Goal: Task Accomplishment & Management: Use online tool/utility

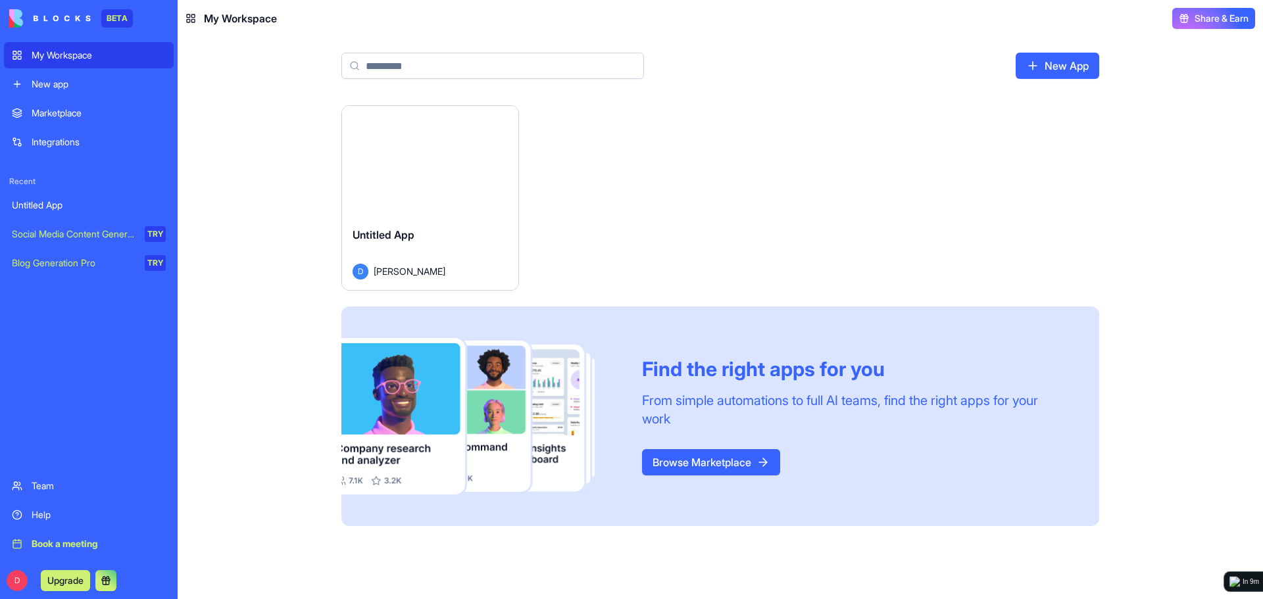
click at [88, 88] on div "New app" at bounding box center [99, 84] width 134 height 13
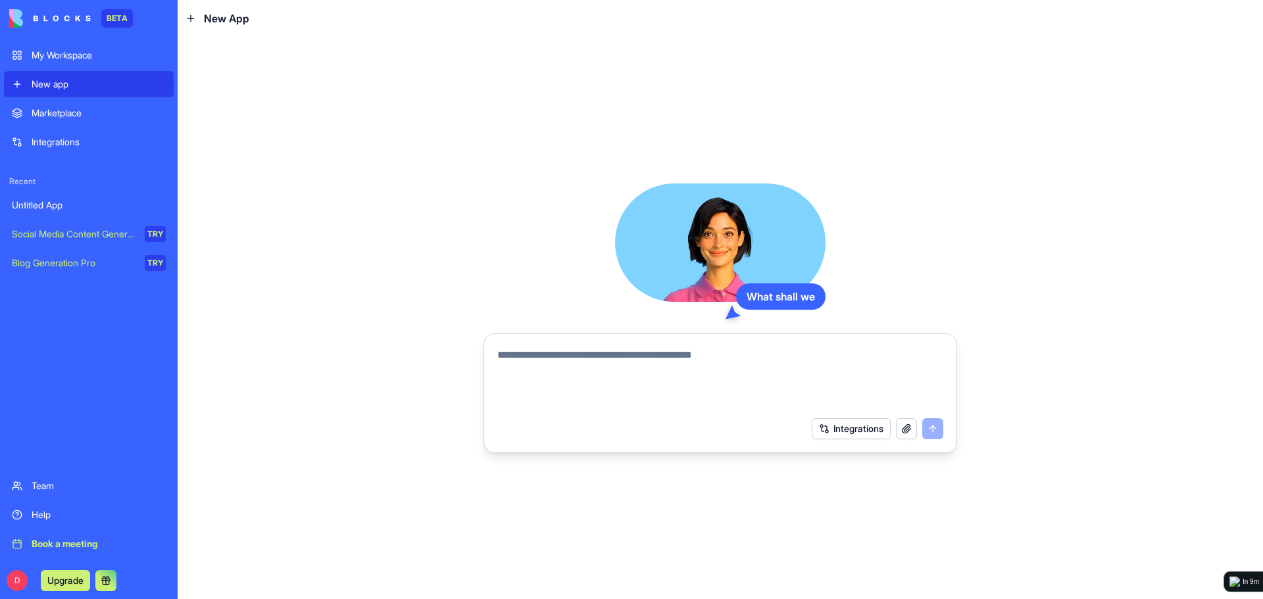
click at [119, 61] on div "My Workspace" at bounding box center [99, 55] width 134 height 13
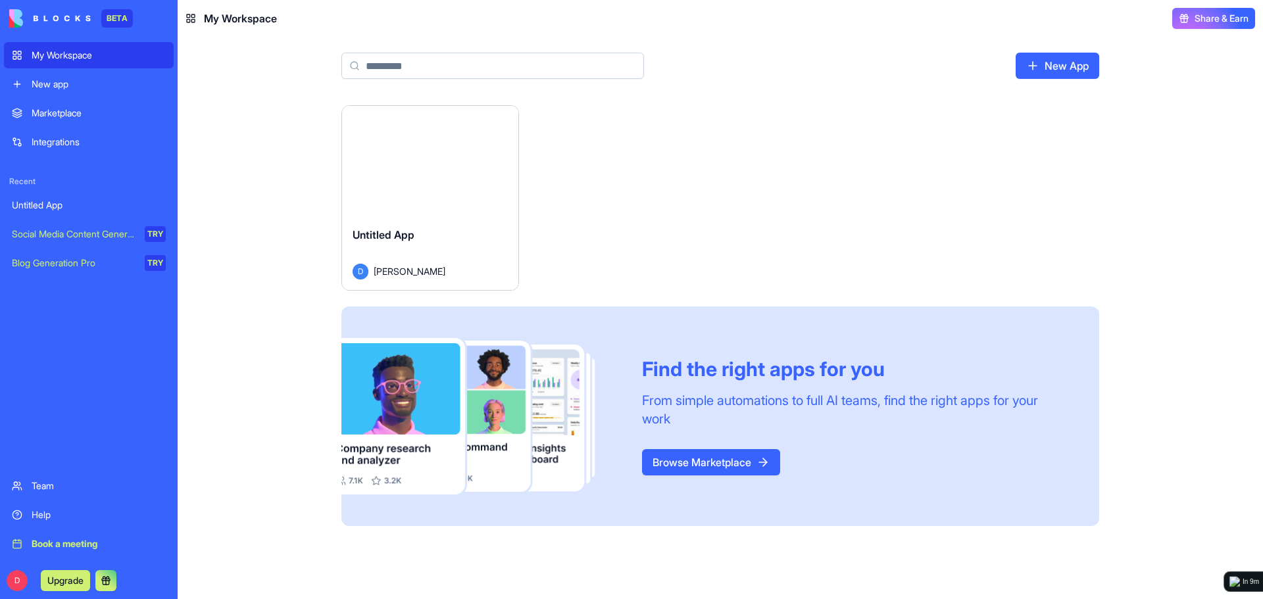
click at [415, 183] on div "Launch" at bounding box center [430, 161] width 176 height 111
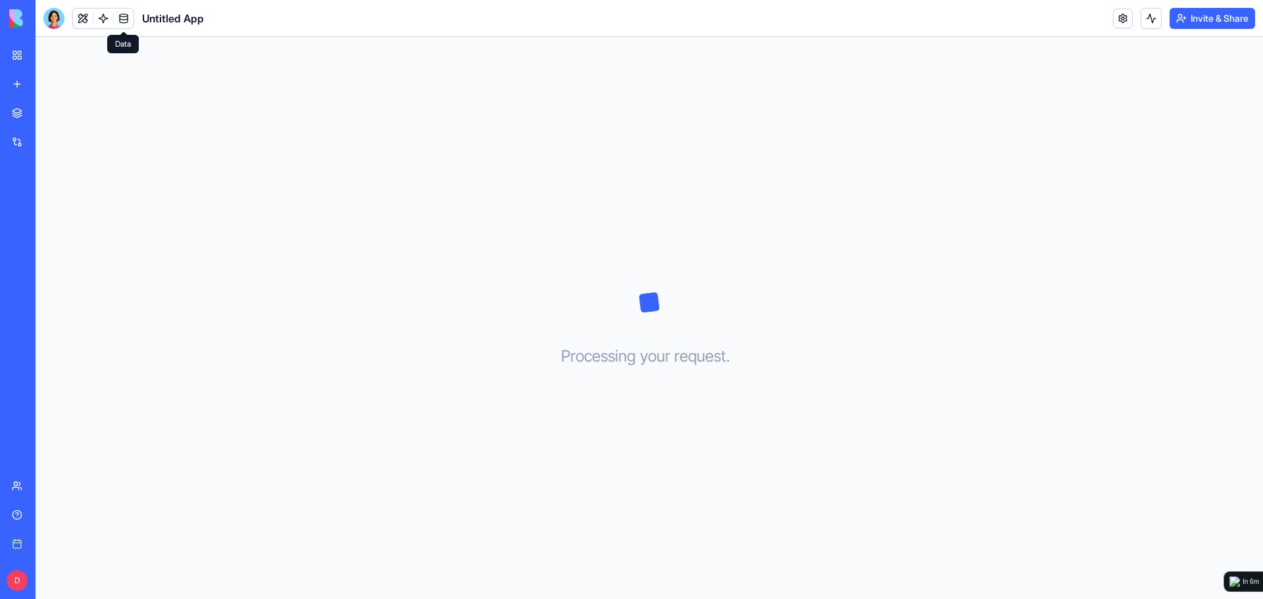
click at [180, 17] on span "Untitled App" at bounding box center [173, 19] width 62 height 16
click at [1116, 16] on link at bounding box center [1123, 19] width 20 height 20
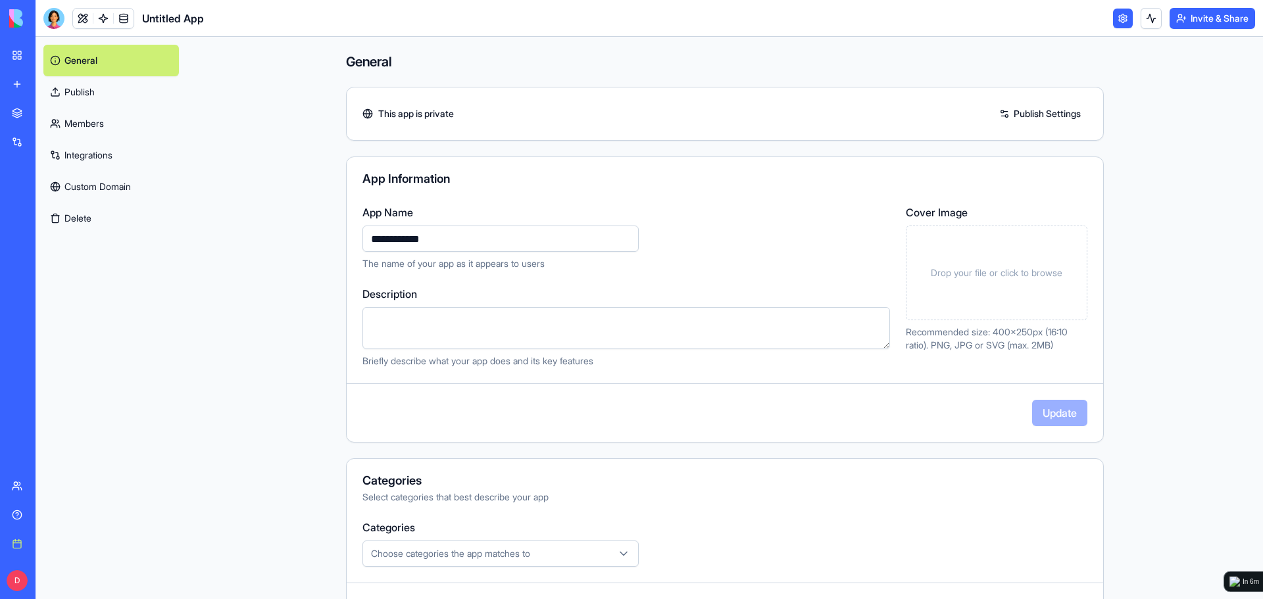
click at [491, 332] on textarea "Description" at bounding box center [626, 328] width 528 height 42
click at [729, 262] on p "The name of your app as it appears to users" at bounding box center [626, 263] width 528 height 13
click at [49, 53] on div "My Workspace" at bounding box center [40, 55] width 17 height 13
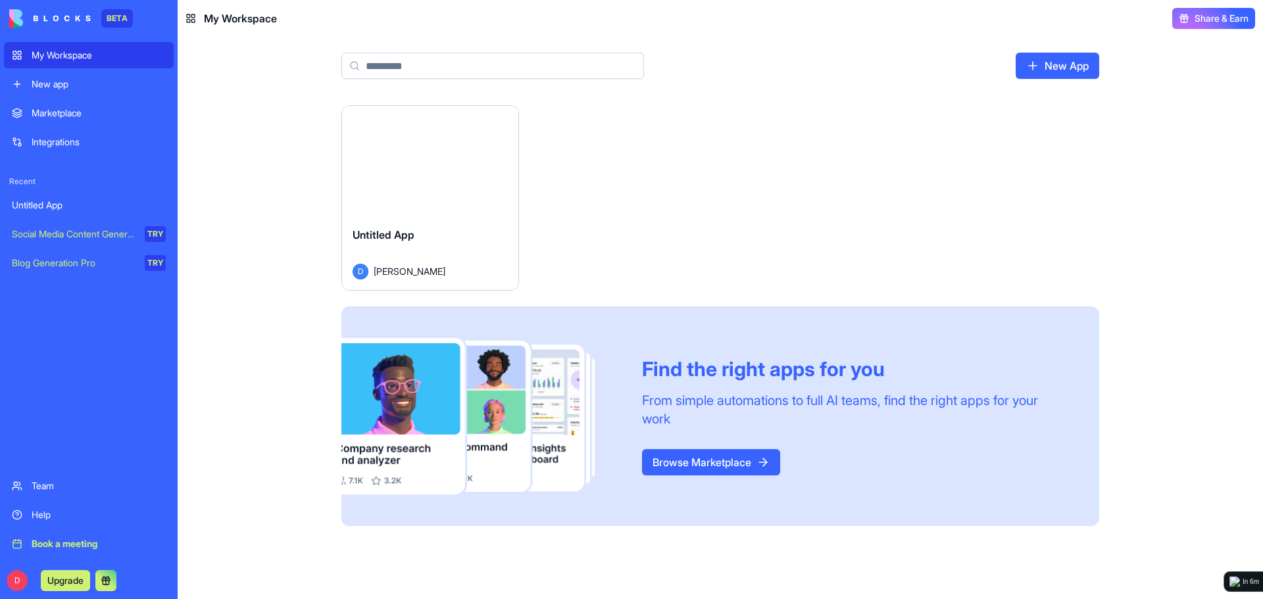
click at [500, 121] on html "BETA My Workspace New app Marketplace Integrations Recent Untitled App Social M…" at bounding box center [631, 299] width 1263 height 599
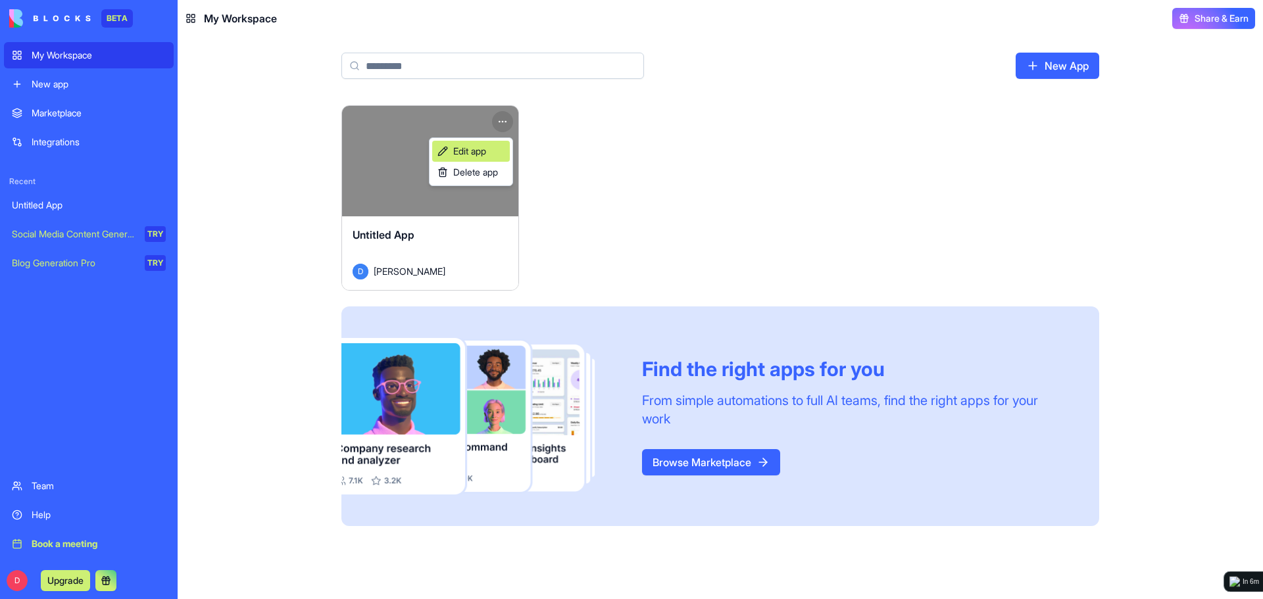
click at [485, 145] on span "Edit app" at bounding box center [469, 151] width 33 height 13
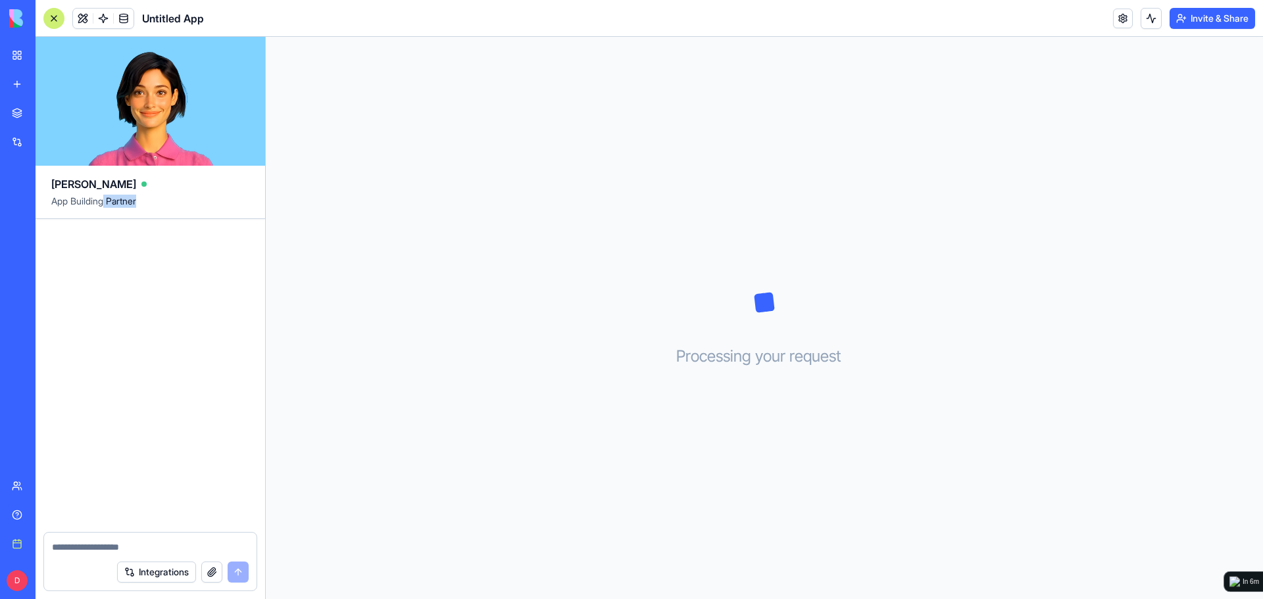
drag, startPoint x: 105, startPoint y: 201, endPoint x: 152, endPoint y: 198, distance: 47.4
click at [152, 198] on span "App Building Partner" at bounding box center [150, 207] width 198 height 24
click at [57, 14] on div at bounding box center [53, 18] width 21 height 21
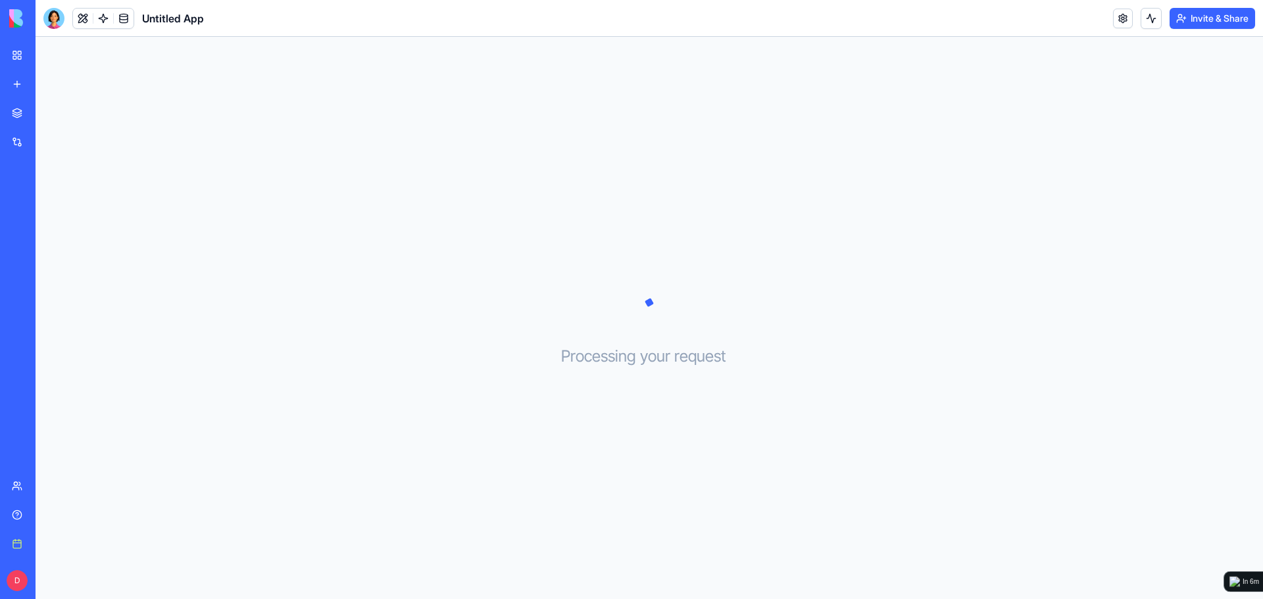
click at [25, 51] on link "My Workspace" at bounding box center [30, 55] width 53 height 26
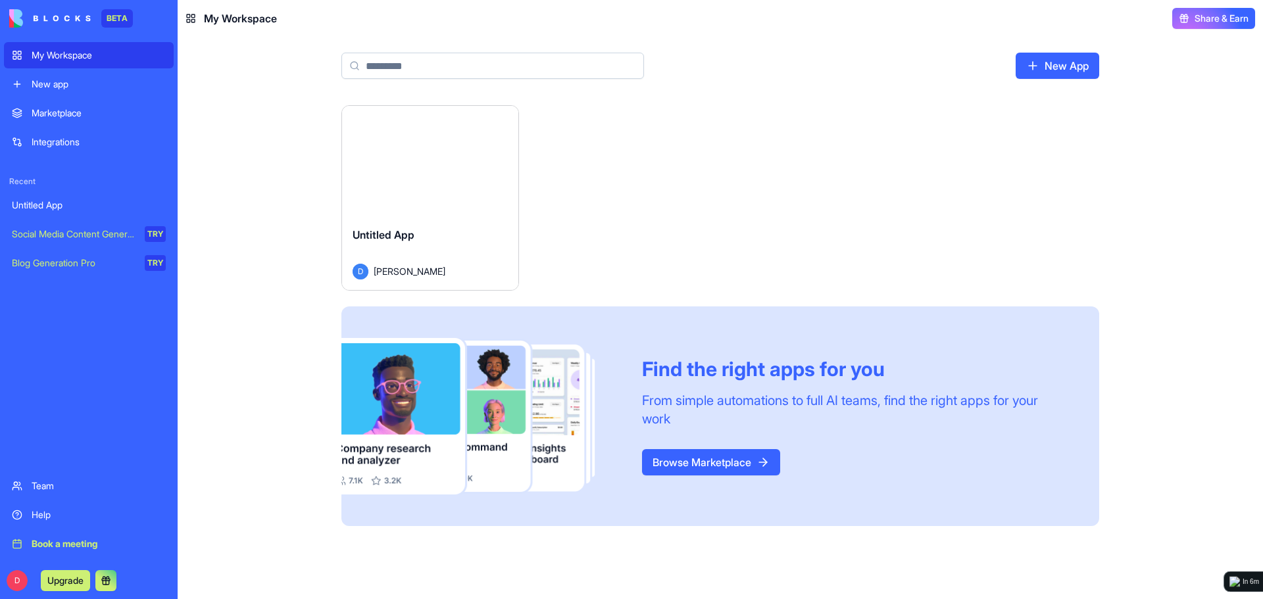
click at [76, 82] on div "New app" at bounding box center [99, 84] width 134 height 13
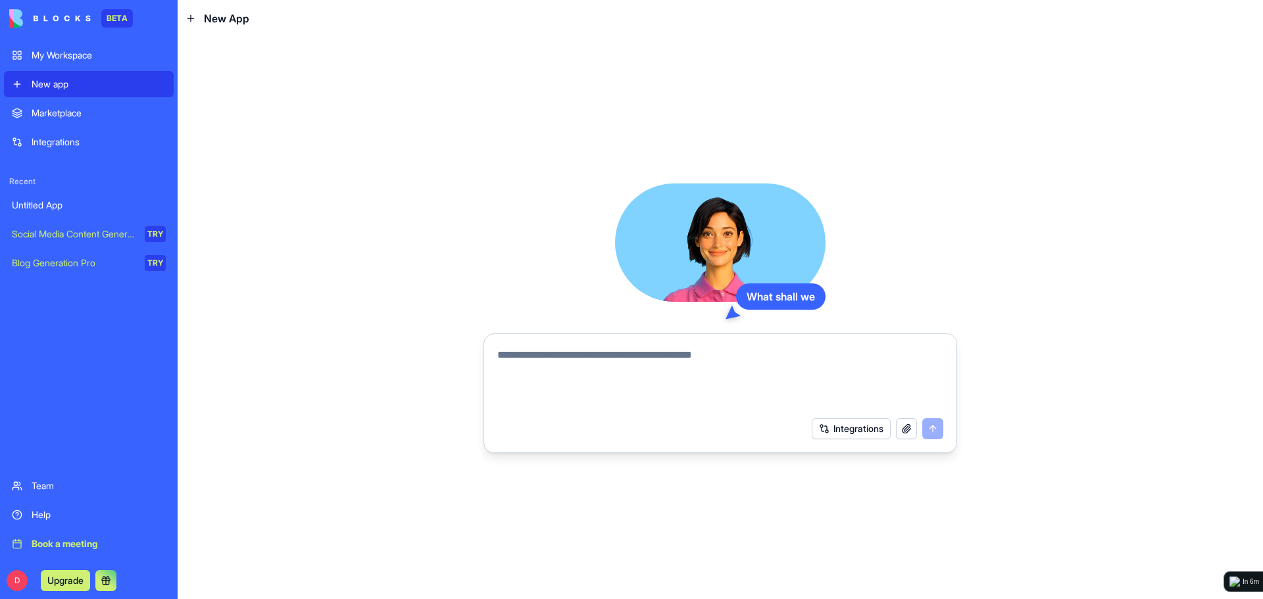
click at [71, 53] on div "My Workspace" at bounding box center [99, 55] width 134 height 13
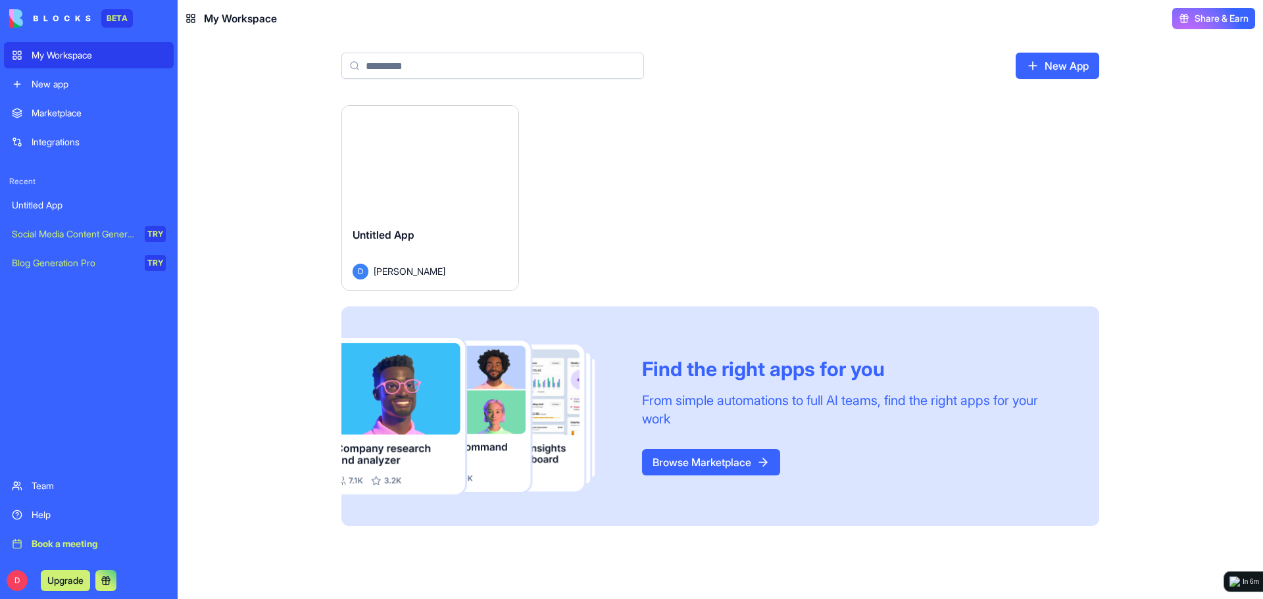
click at [94, 88] on div "New app" at bounding box center [99, 84] width 134 height 13
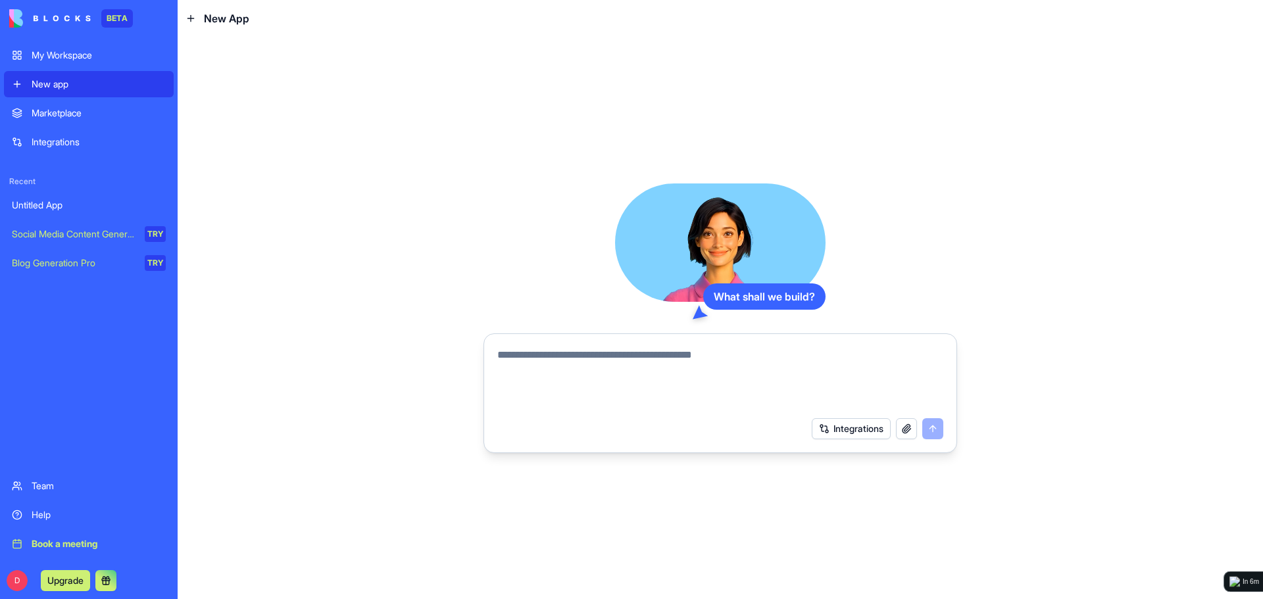
click at [731, 359] on textarea at bounding box center [720, 378] width 446 height 63
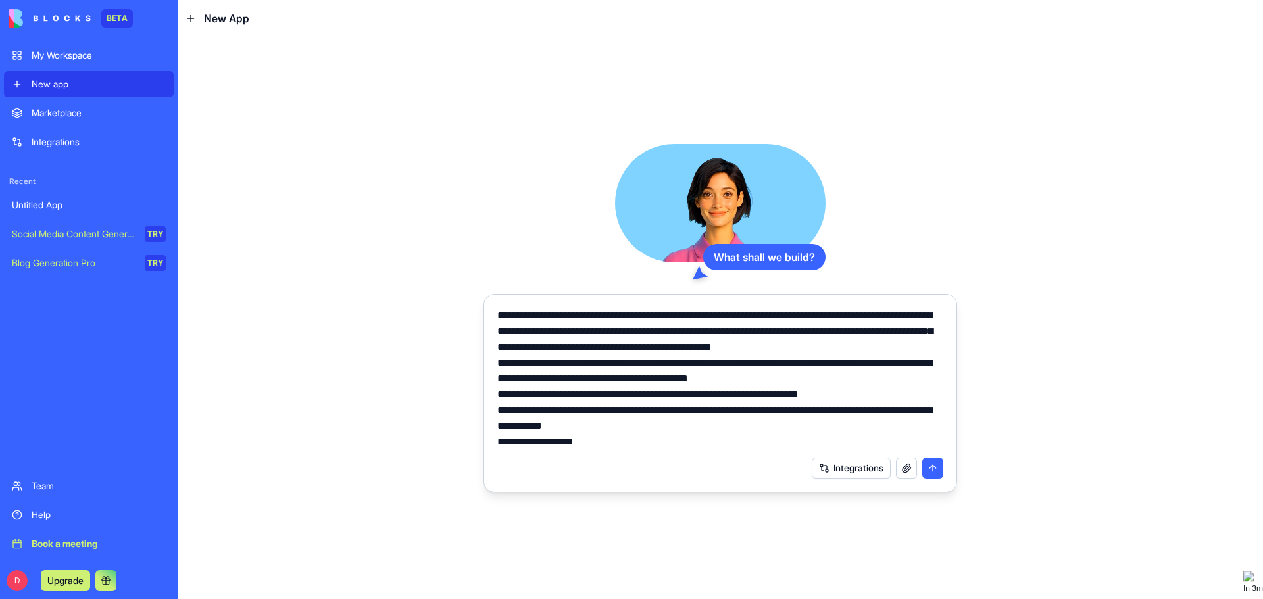
click at [546, 424] on textarea "**********" at bounding box center [720, 379] width 446 height 142
drag, startPoint x: 608, startPoint y: 328, endPoint x: 819, endPoint y: 364, distance: 213.7
click at [819, 364] on textarea "**********" at bounding box center [720, 379] width 446 height 142
type textarea "**********"
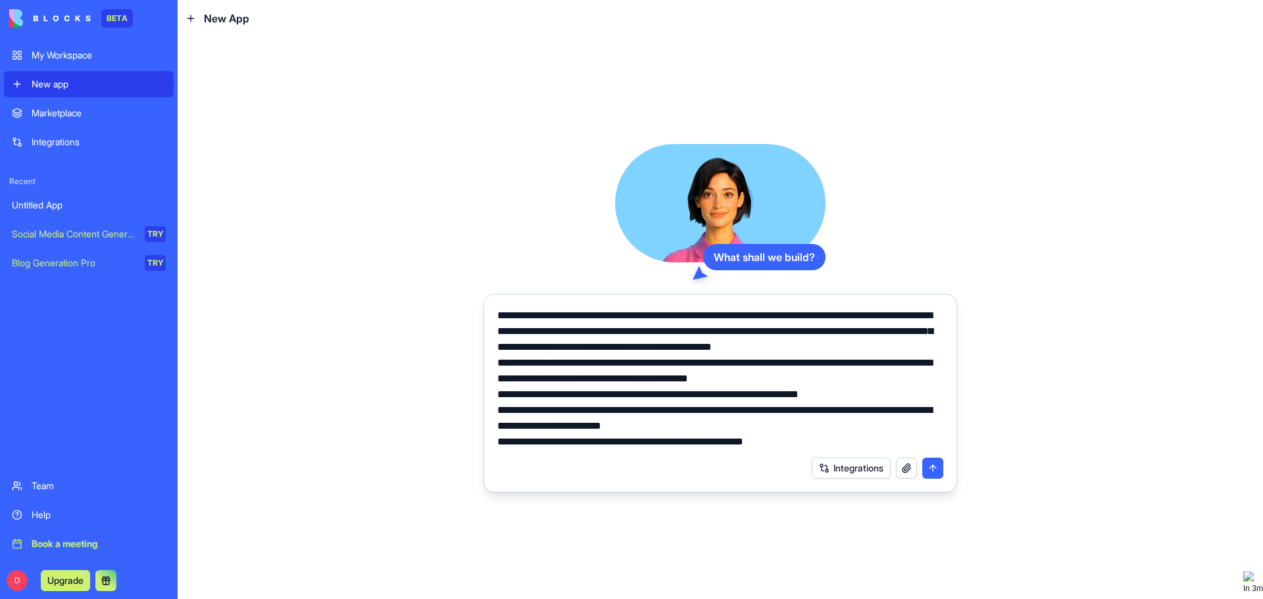
click at [931, 468] on button "submit" at bounding box center [932, 468] width 21 height 21
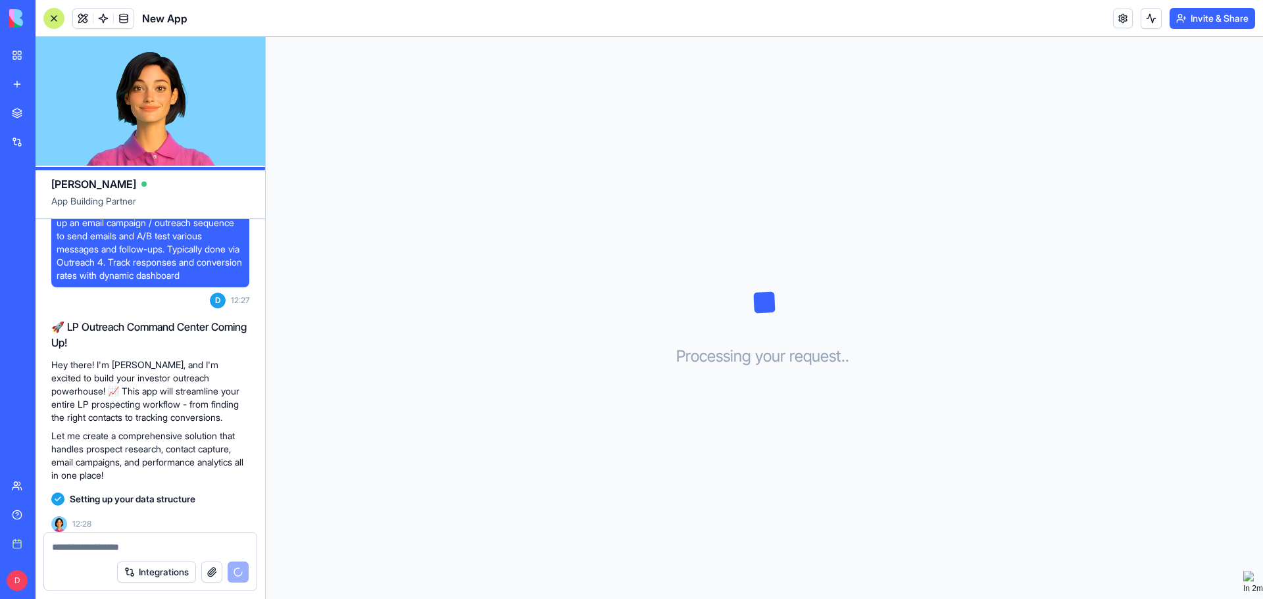
scroll to position [195, 0]
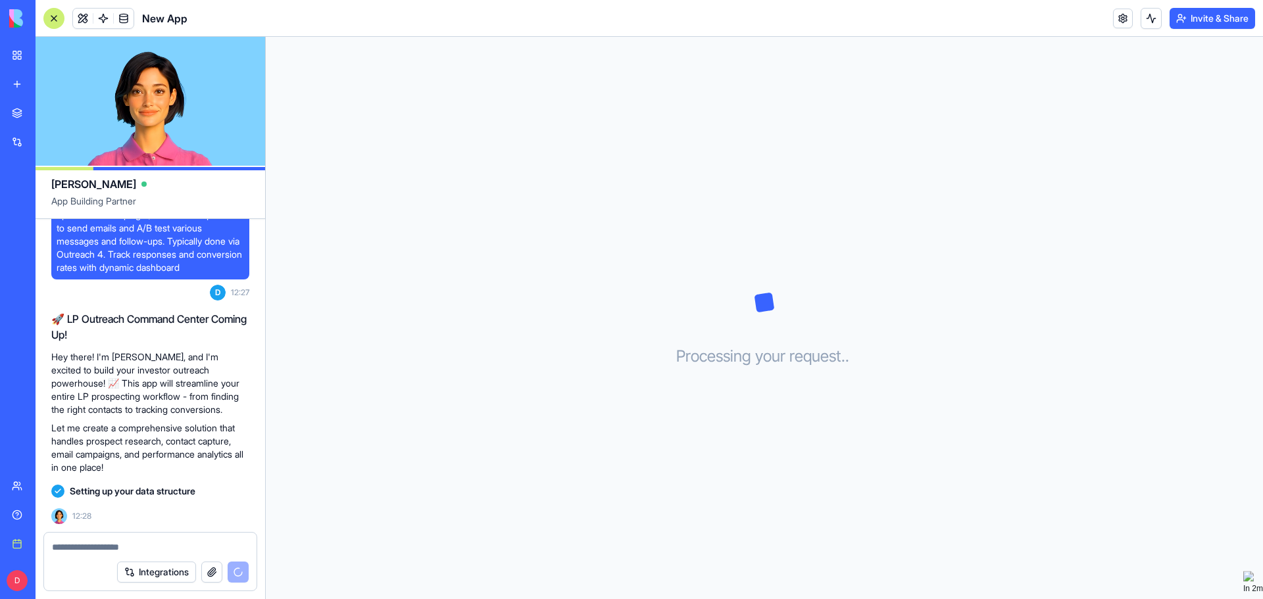
click at [147, 574] on button "Integrations" at bounding box center [156, 572] width 79 height 21
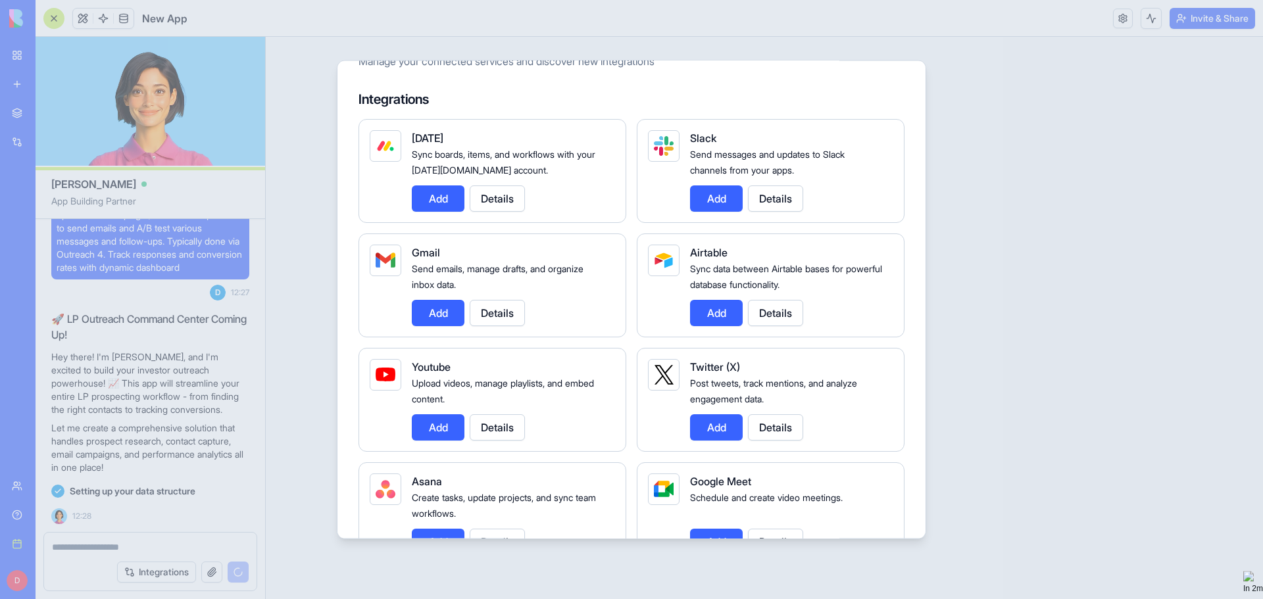
scroll to position [0, 0]
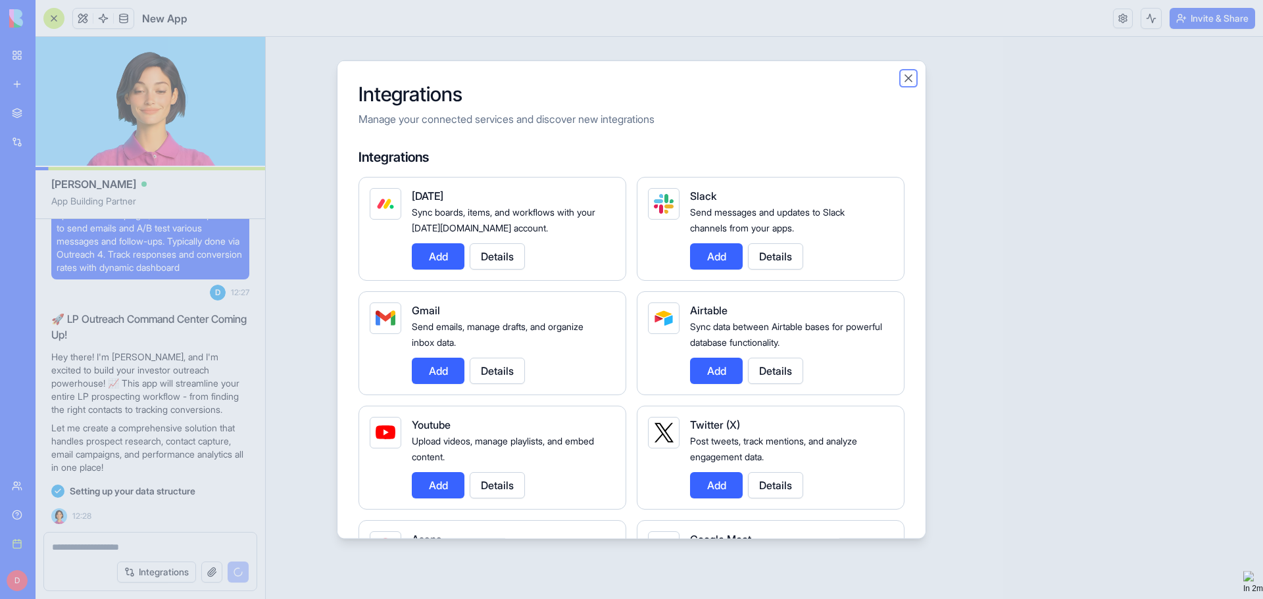
click at [904, 74] on button "Close" at bounding box center [908, 77] width 13 height 13
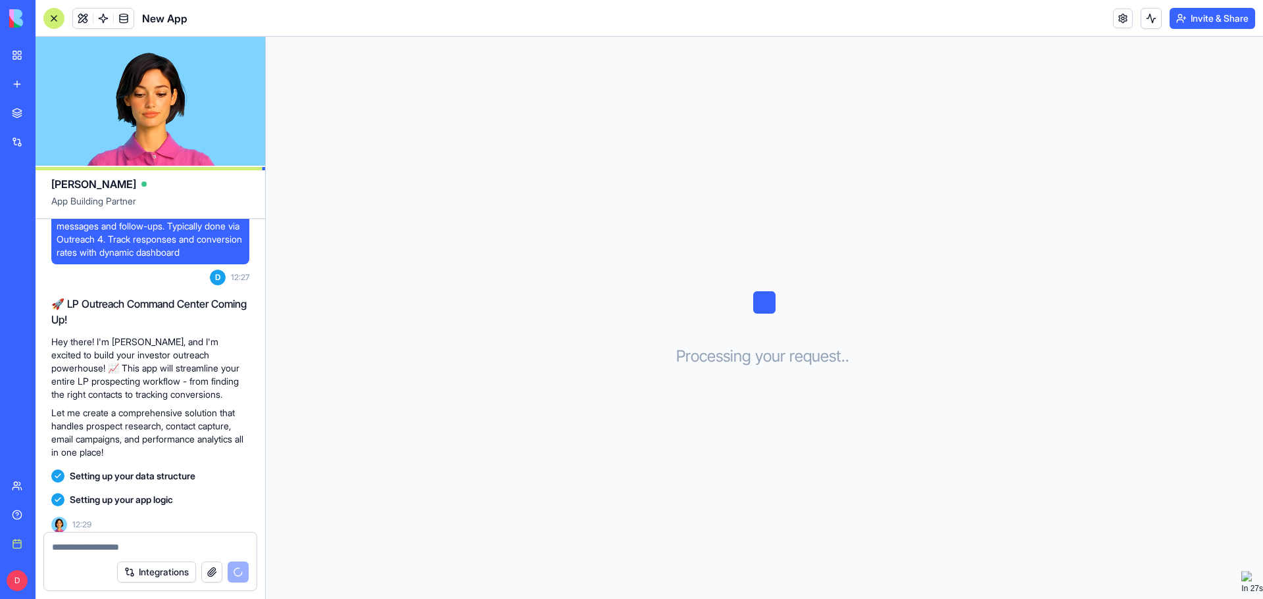
scroll to position [218, 0]
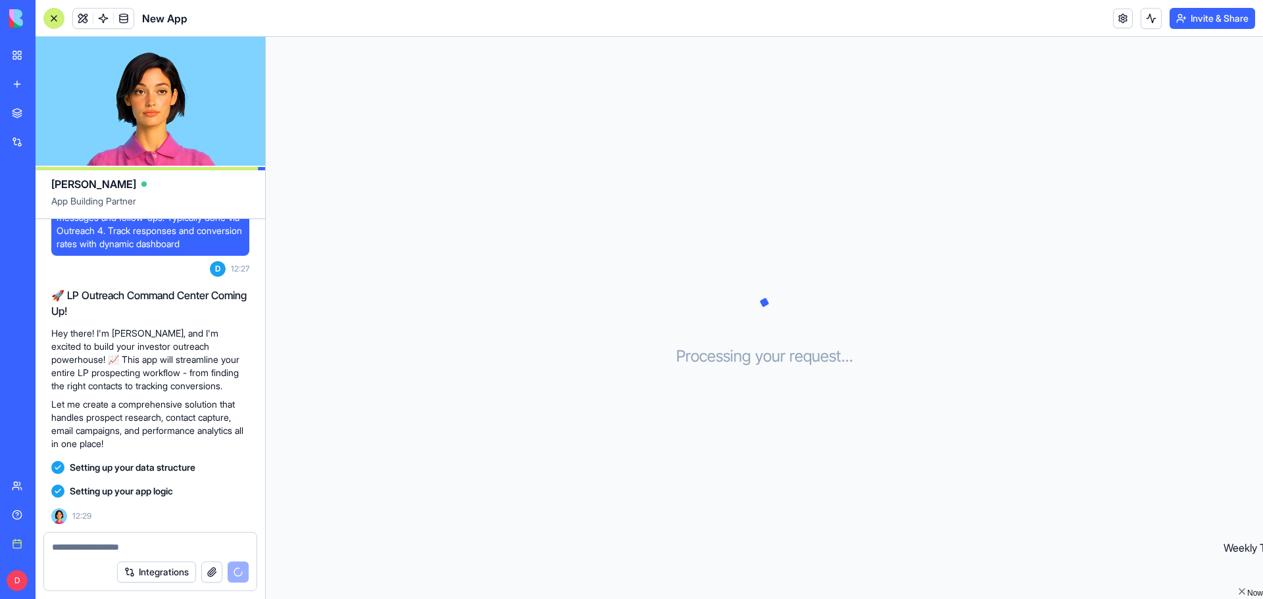
drag, startPoint x: 1256, startPoint y: 582, endPoint x: 1246, endPoint y: 587, distance: 11.2
click at [1247, 587] on div "Now" at bounding box center [1255, 591] width 16 height 30
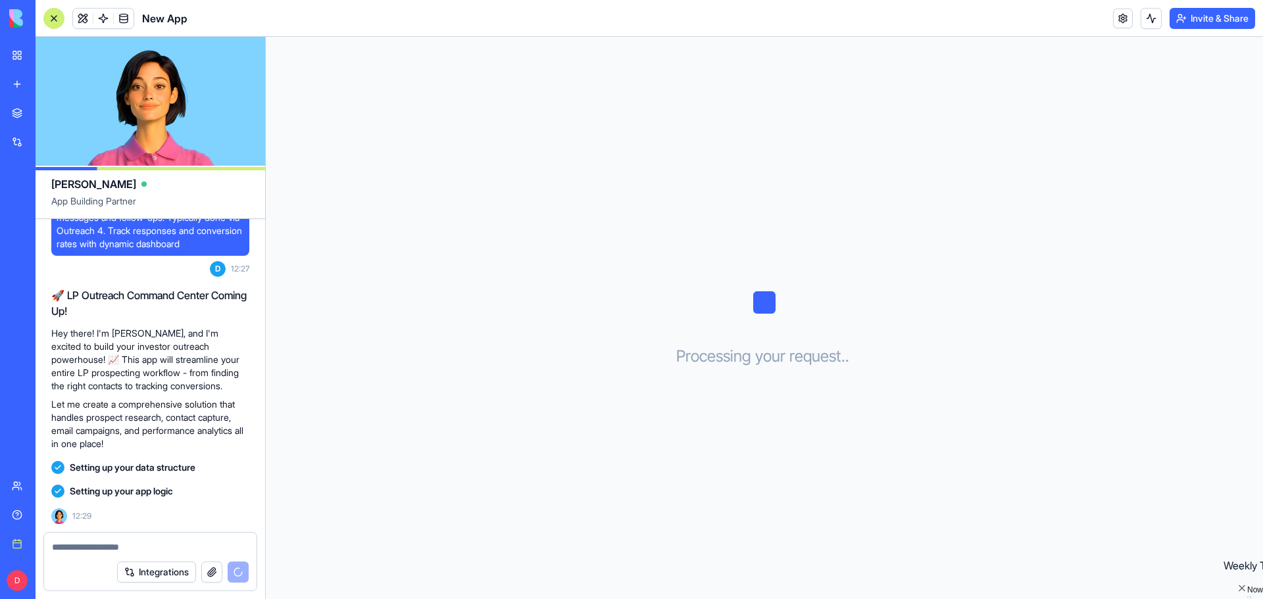
click at [1247, 583] on div "Now" at bounding box center [1255, 589] width 16 height 13
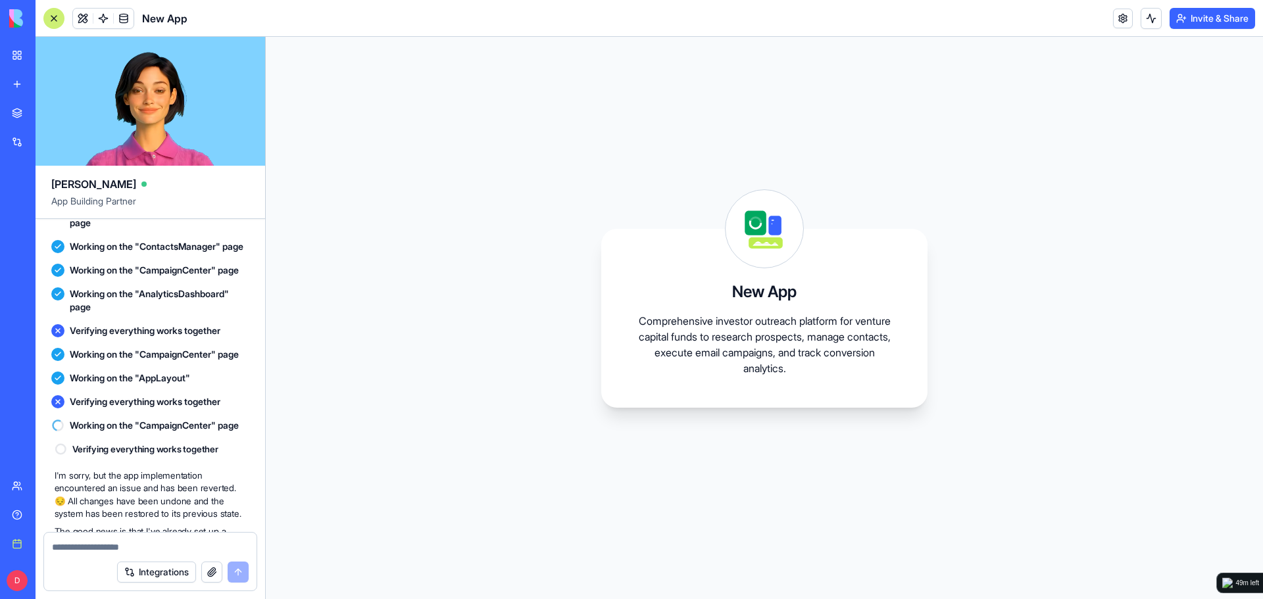
scroll to position [810, 0]
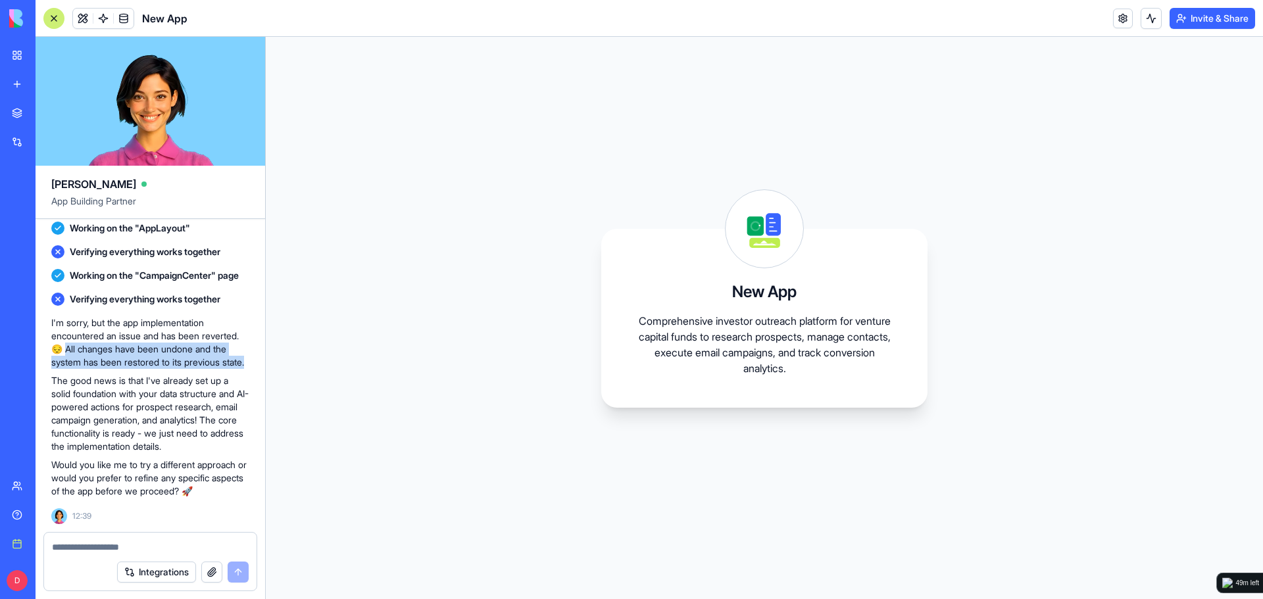
drag, startPoint x: 89, startPoint y: 332, endPoint x: 236, endPoint y: 359, distance: 149.1
click at [236, 359] on p "I'm sorry, but the app implementation encountered an issue and has been reverte…" at bounding box center [150, 342] width 198 height 53
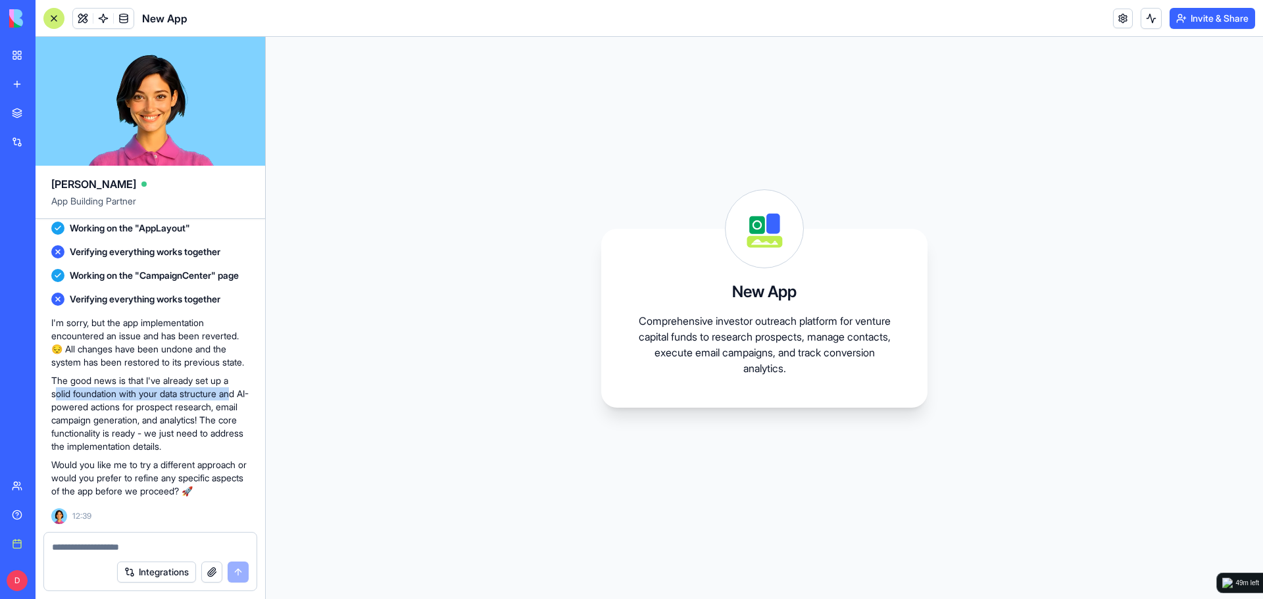
drag, startPoint x: 59, startPoint y: 395, endPoint x: 241, endPoint y: 394, distance: 182.2
click at [241, 394] on p "The good news is that I've already set up a solid foundation with your data str…" at bounding box center [150, 413] width 198 height 79
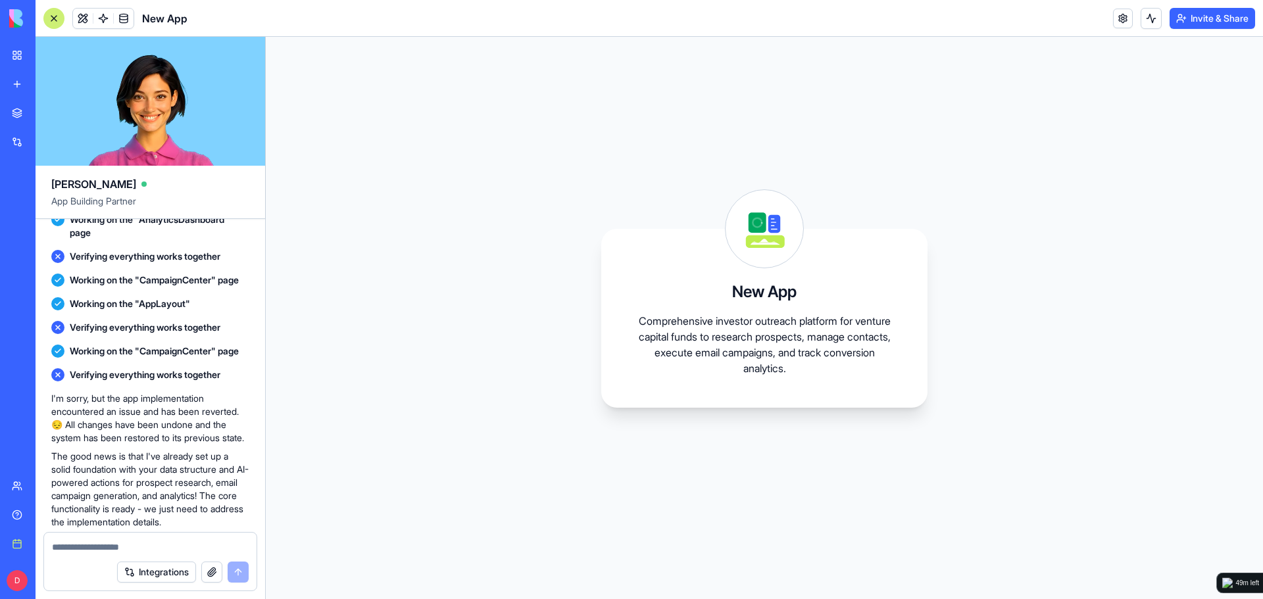
scroll to position [613, 0]
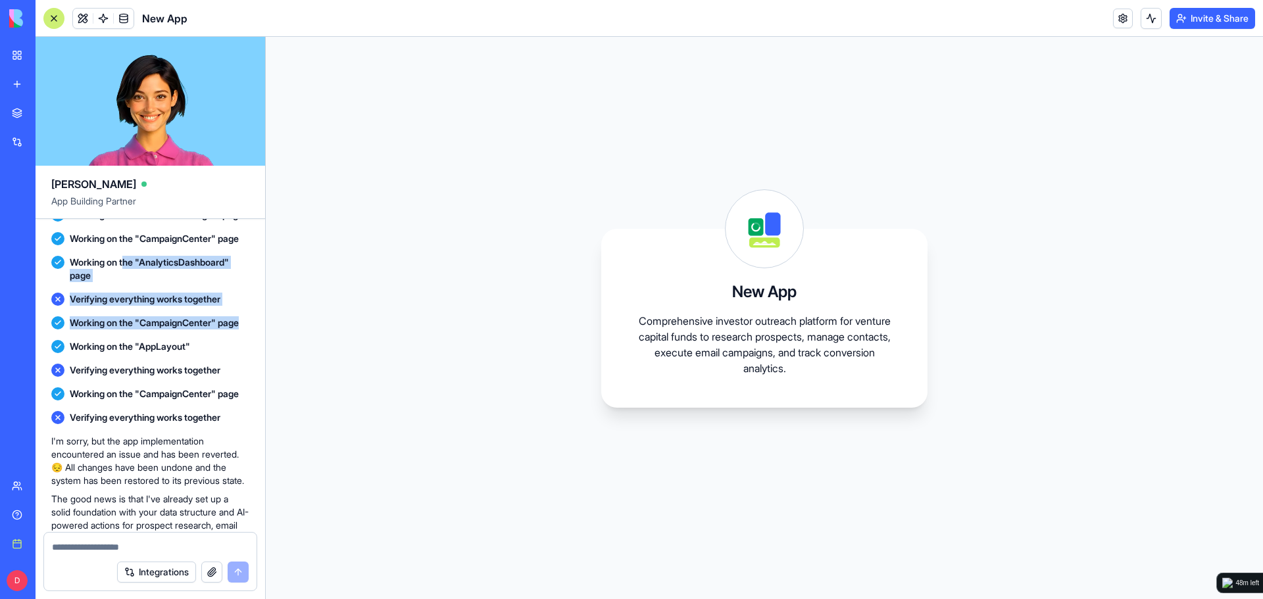
drag, startPoint x: 129, startPoint y: 302, endPoint x: 126, endPoint y: 380, distance: 78.3
click at [126, 380] on div "I am Director of Capital Formation at a venture capital fund. I would like to c…" at bounding box center [151, 128] width 230 height 1045
click at [126, 330] on span "Working on the "CampaignCenter" page" at bounding box center [154, 322] width 169 height 13
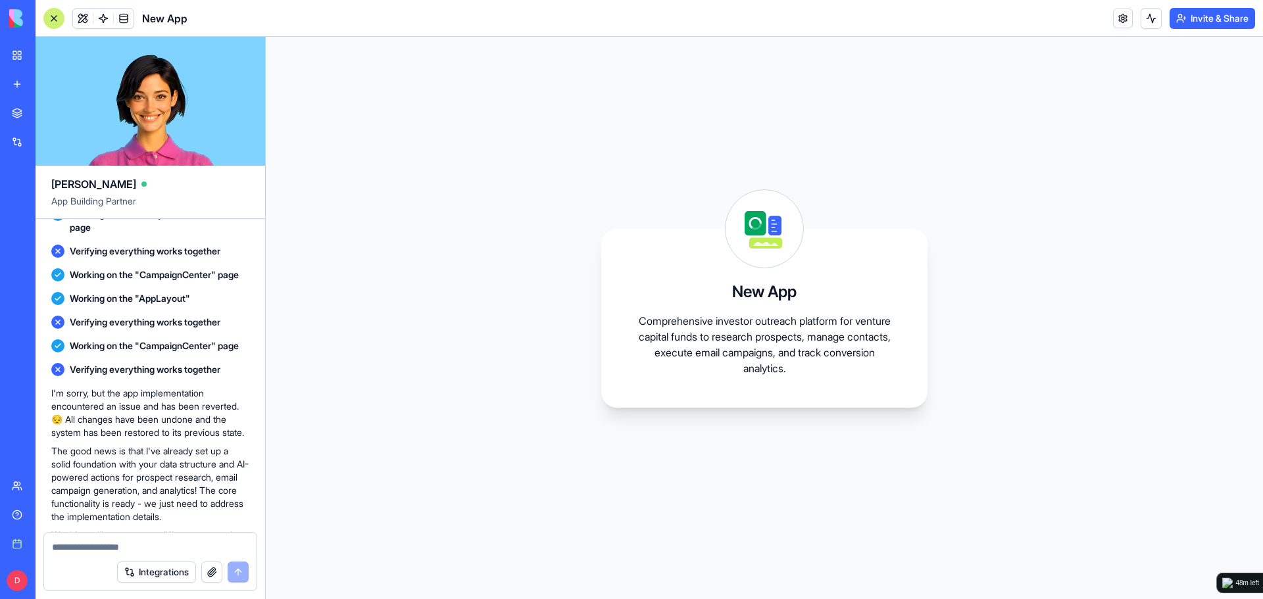
scroll to position [745, 0]
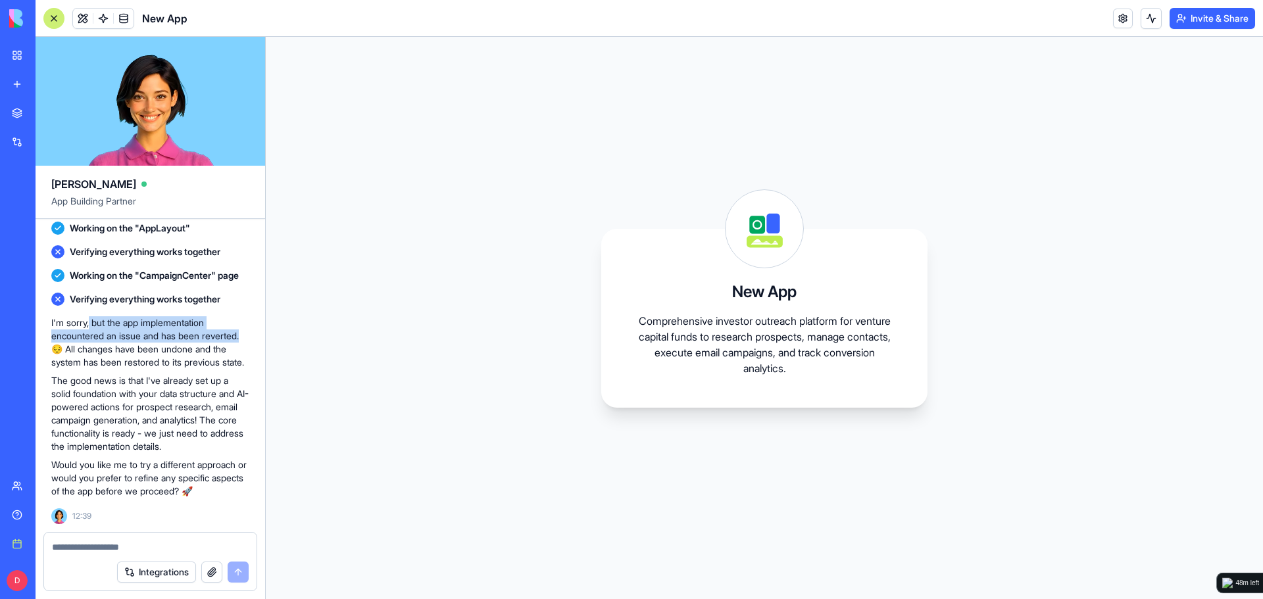
drag, startPoint x: 92, startPoint y: 376, endPoint x: 253, endPoint y: 393, distance: 161.4
click at [253, 393] on div "I am Director of Capital Formation at a venture capital fund. I would like to c…" at bounding box center [151, 10] width 230 height 1045
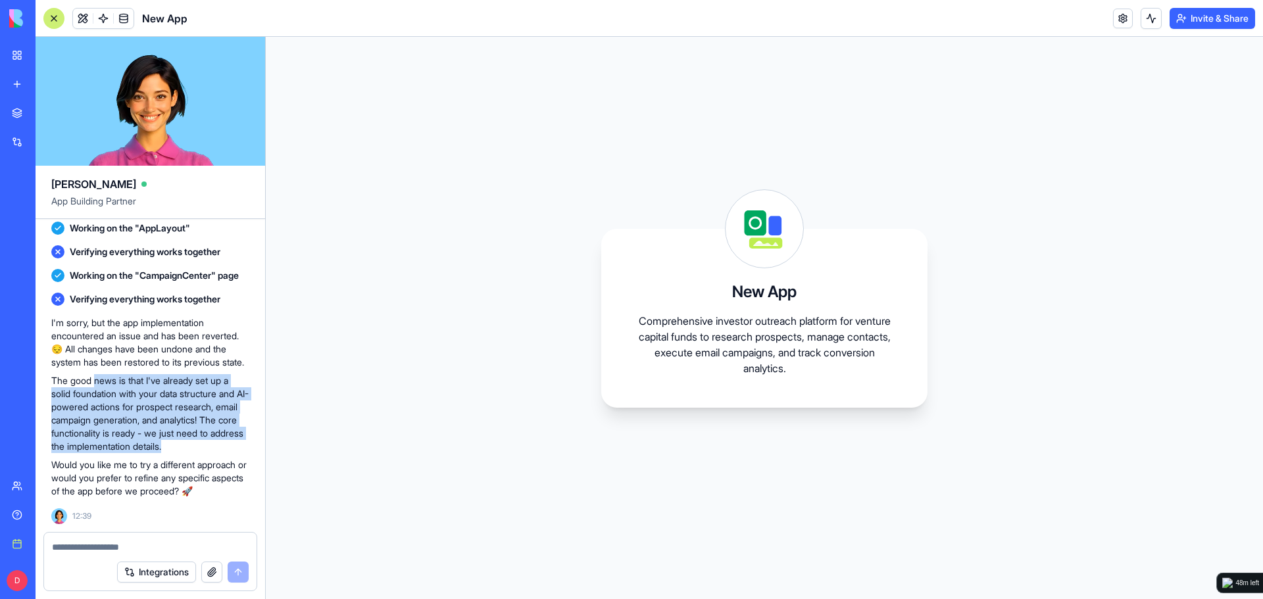
drag, startPoint x: 97, startPoint y: 378, endPoint x: 239, endPoint y: 449, distance: 159.2
click at [239, 449] on p "The good news is that I've already set up a solid foundation with your data str…" at bounding box center [150, 413] width 198 height 79
drag, startPoint x: 240, startPoint y: 446, endPoint x: 126, endPoint y: 391, distance: 126.8
click at [126, 391] on p "The good news is that I've already set up a solid foundation with your data str…" at bounding box center [150, 413] width 198 height 79
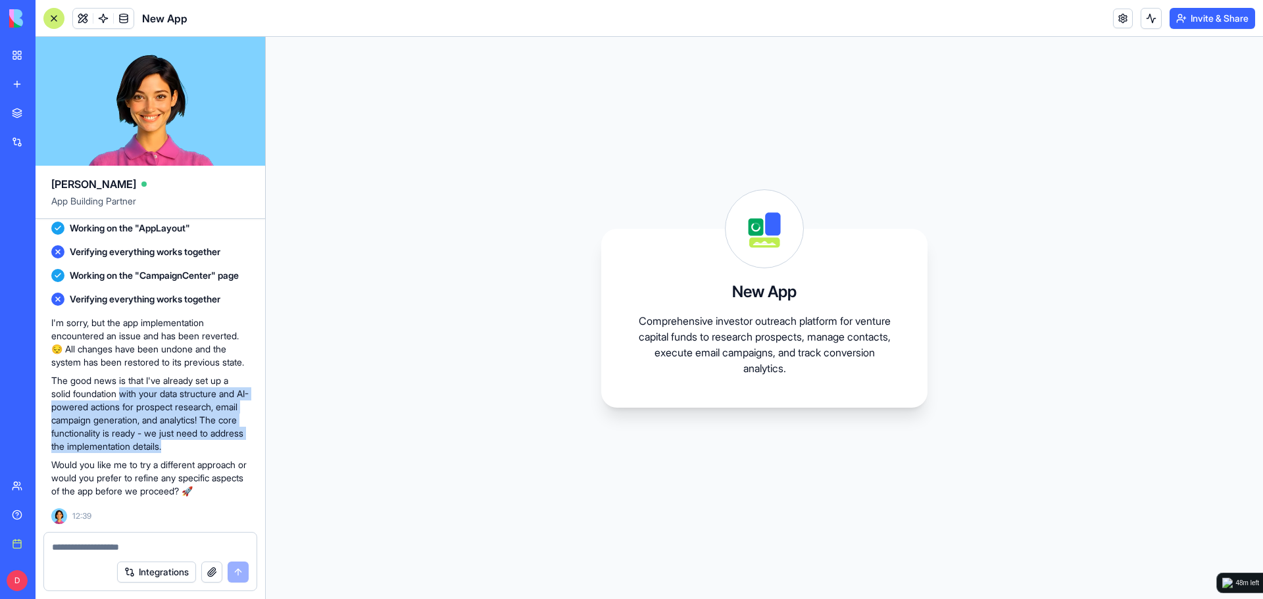
click at [126, 391] on p "The good news is that I've already set up a solid foundation with your data str…" at bounding box center [150, 413] width 198 height 79
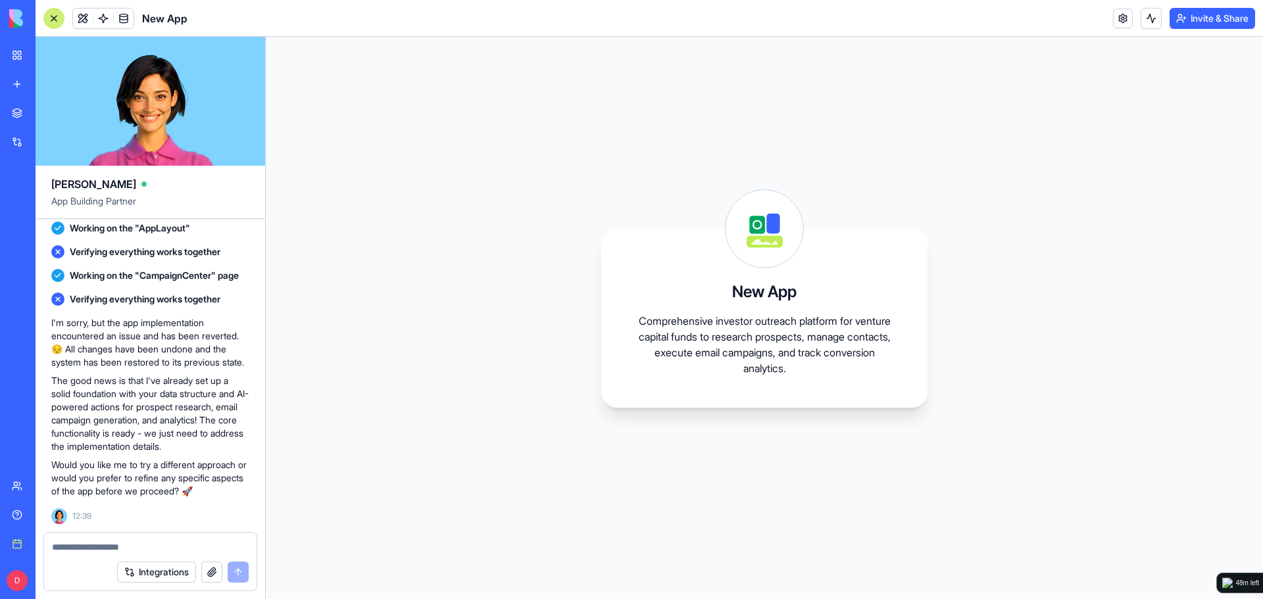
click at [187, 544] on textarea at bounding box center [150, 547] width 197 height 13
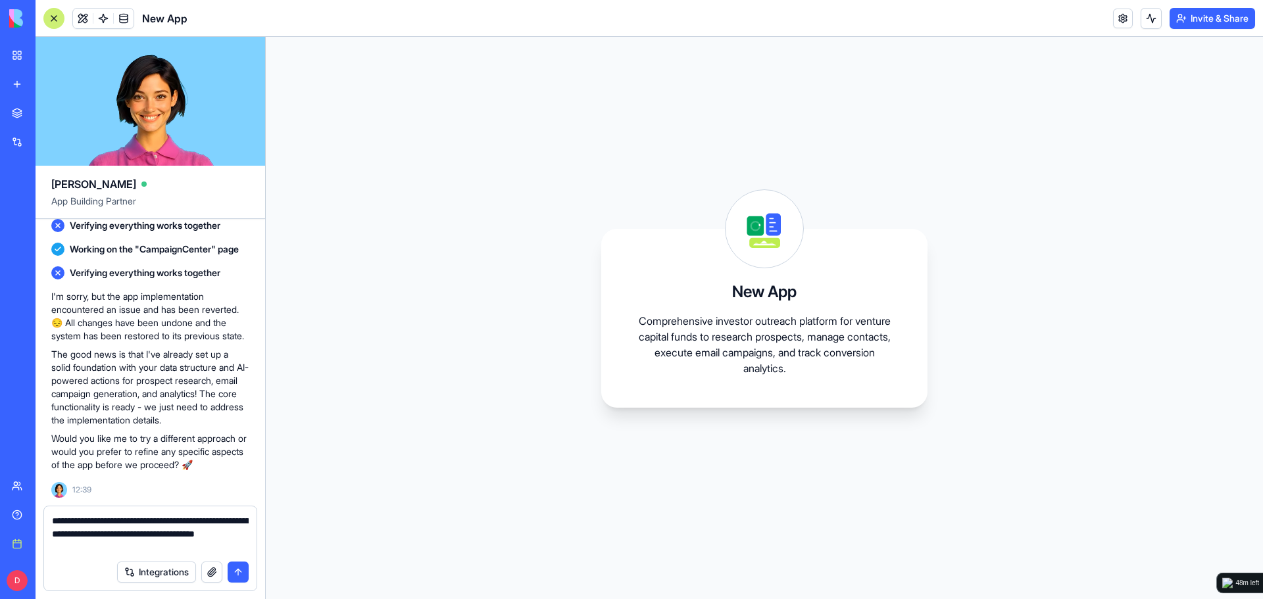
type textarea "**********"
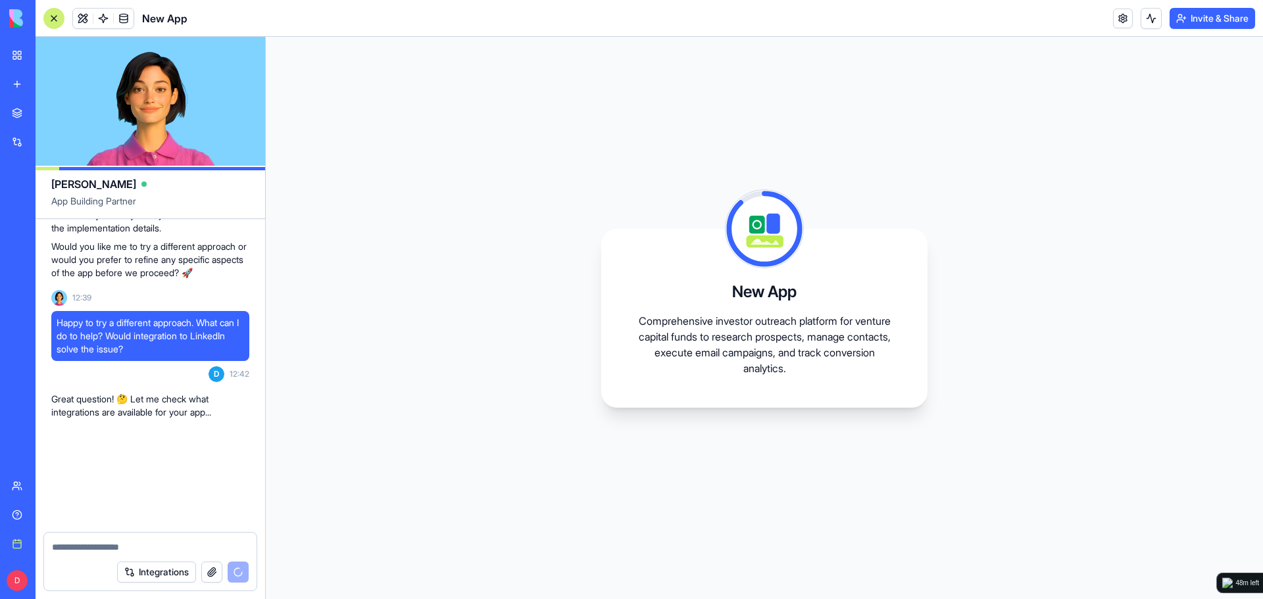
scroll to position [1058, 0]
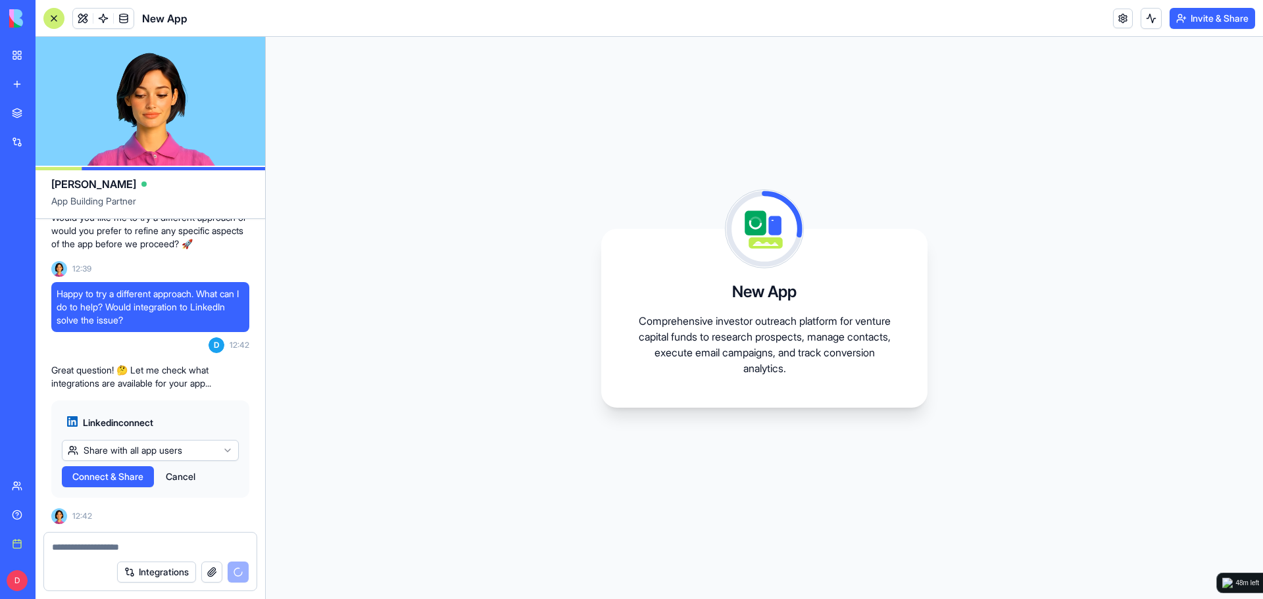
click at [224, 449] on html "BETA My Workspace New app Marketplace Integrations Recent Untitled App New App …" at bounding box center [631, 299] width 1263 height 599
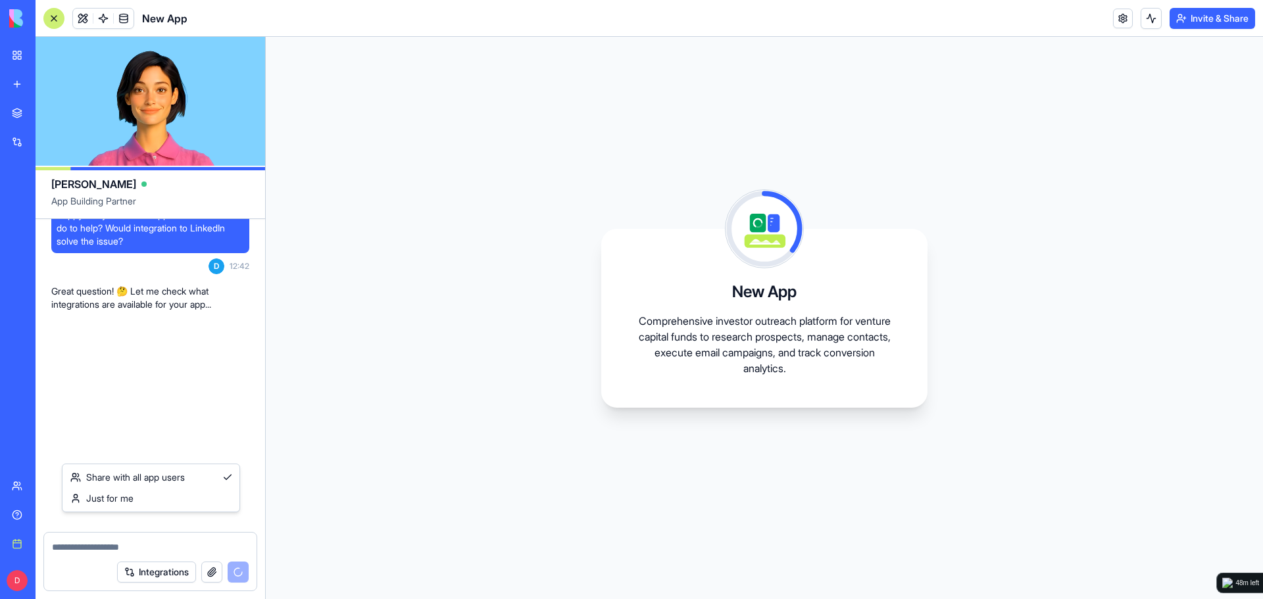
scroll to position [1384, 0]
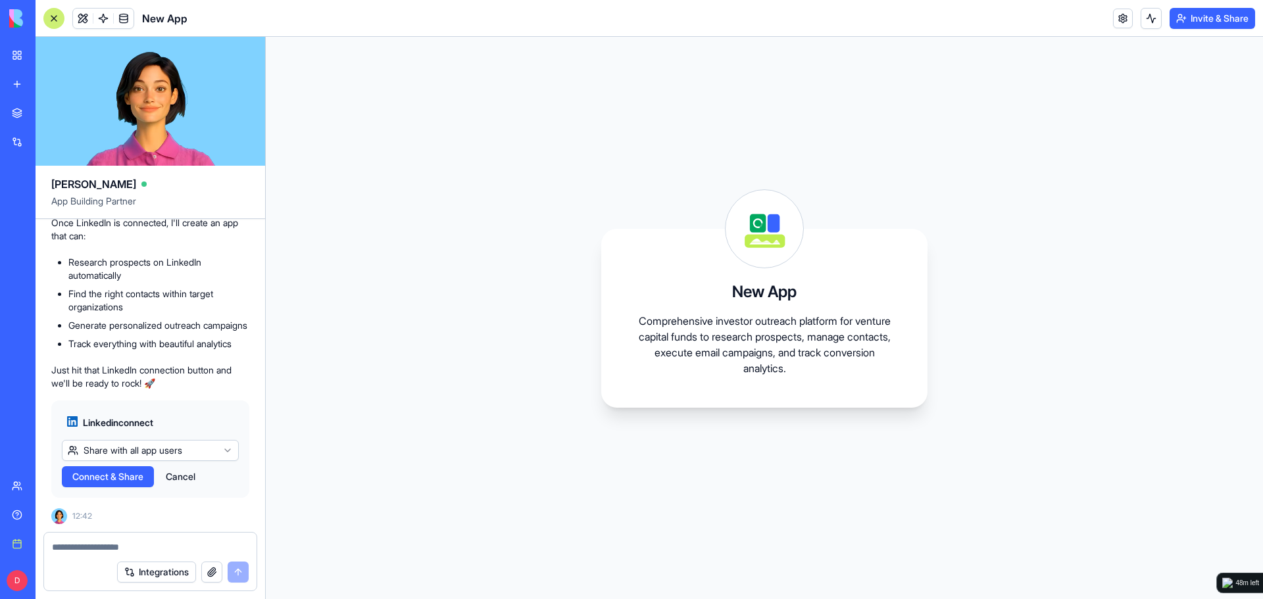
click at [224, 449] on html "BETA My Workspace New app Marketplace Integrations Recent Untitled App New App …" at bounding box center [631, 299] width 1263 height 599
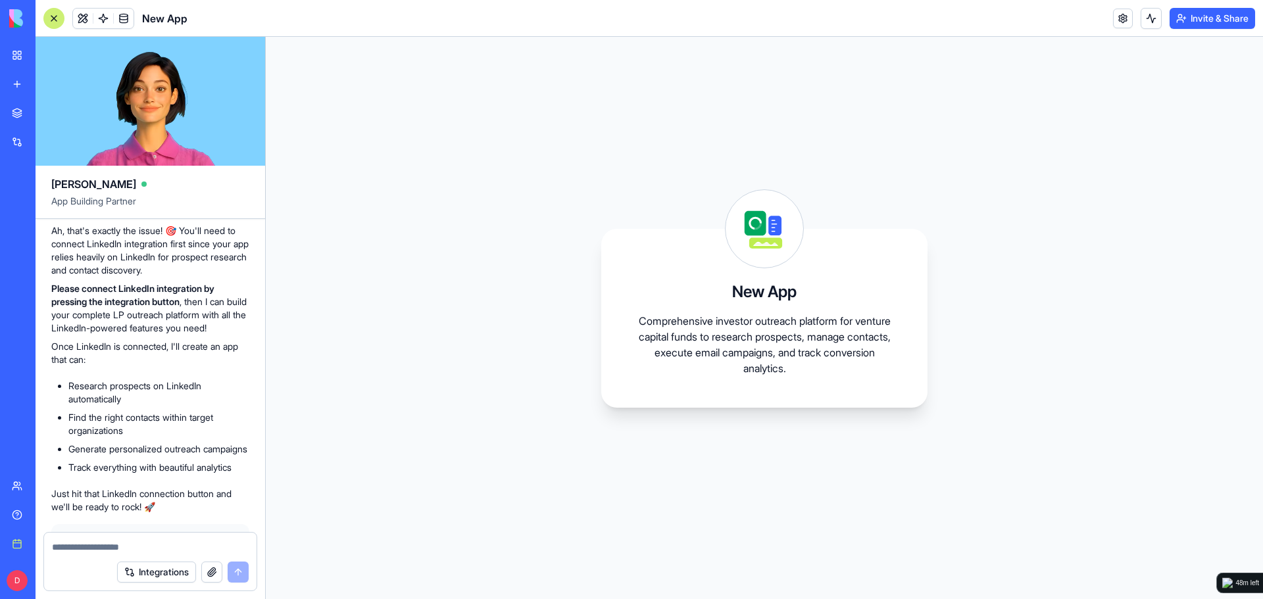
scroll to position [1121, 0]
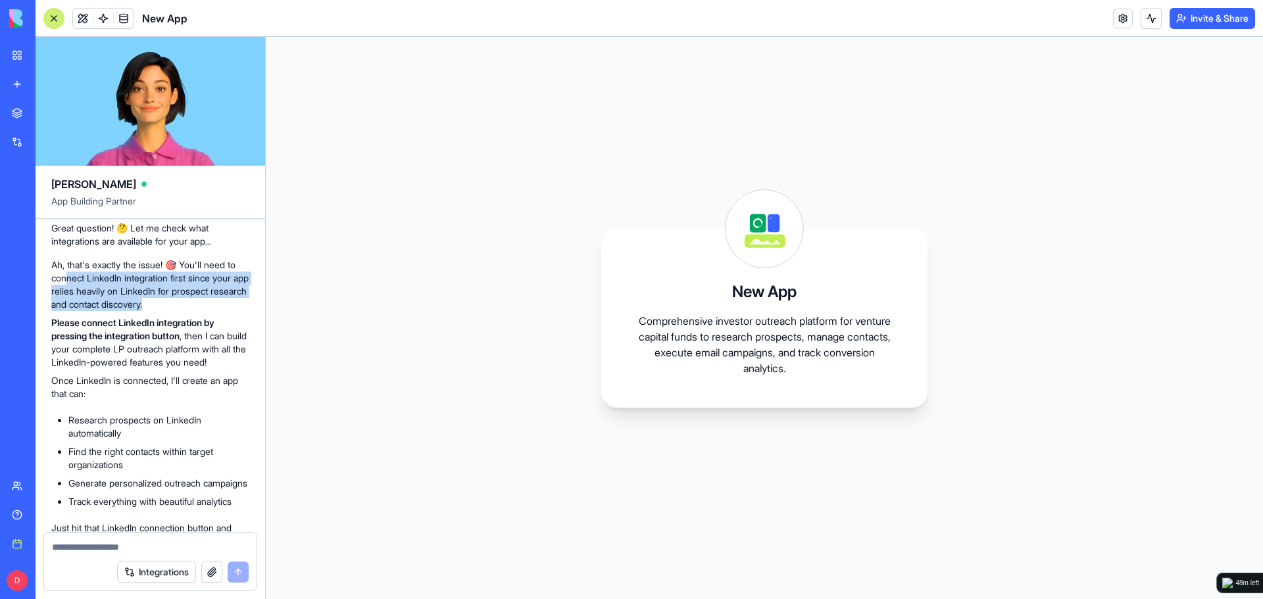
drag, startPoint x: 70, startPoint y: 356, endPoint x: 234, endPoint y: 383, distance: 166.0
click at [234, 311] on p "Ah, that's exactly the issue! 🎯 You'll need to connect LinkedIn integration fir…" at bounding box center [150, 285] width 198 height 53
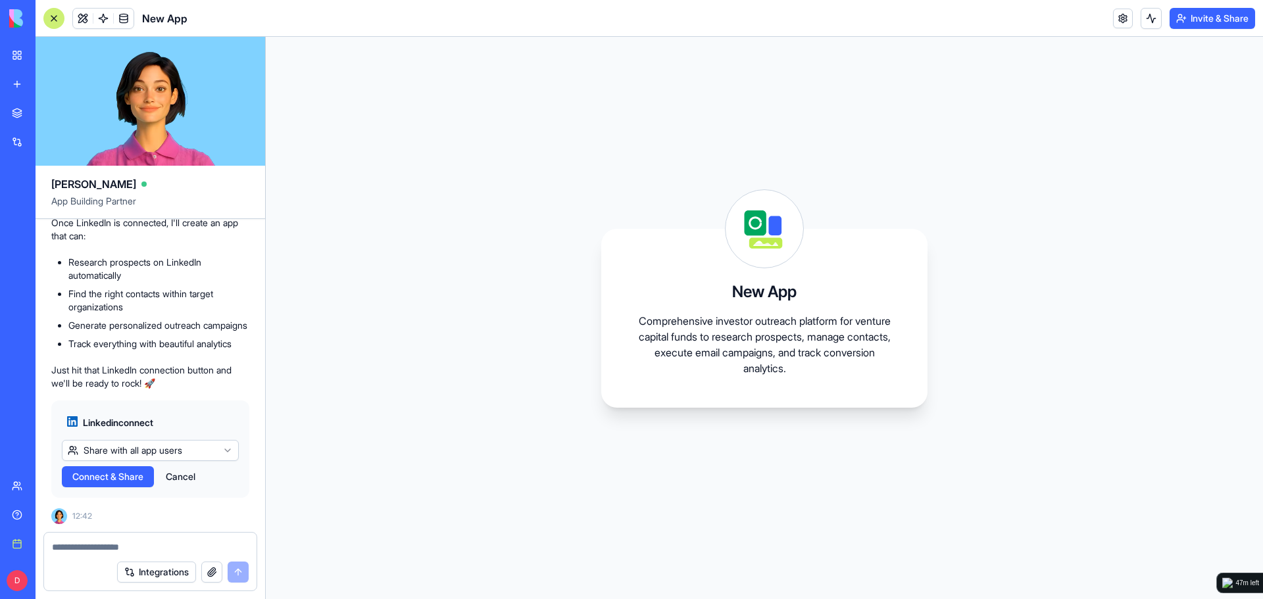
scroll to position [1384, 0]
click at [179, 454] on html "BETA My Workspace New app Marketplace Integrations Recent Untitled App New App …" at bounding box center [631, 299] width 1263 height 599
click at [125, 478] on span "Connect & Share" at bounding box center [107, 476] width 71 height 13
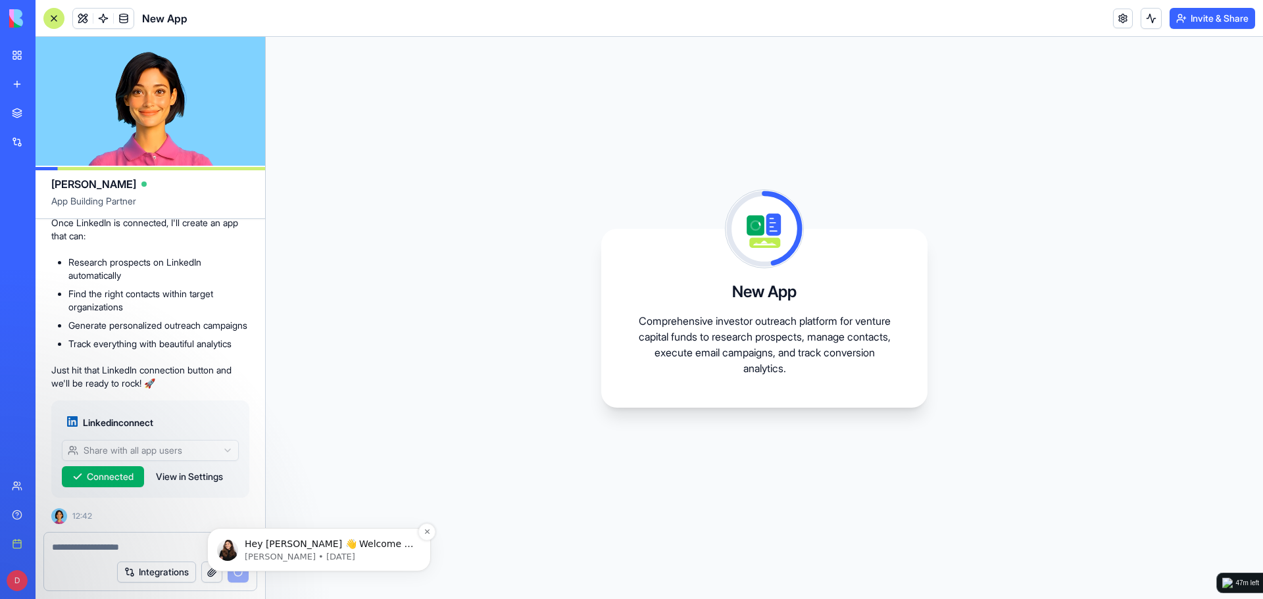
click at [326, 551] on p "[PERSON_NAME] • [DATE]" at bounding box center [330, 557] width 170 height 12
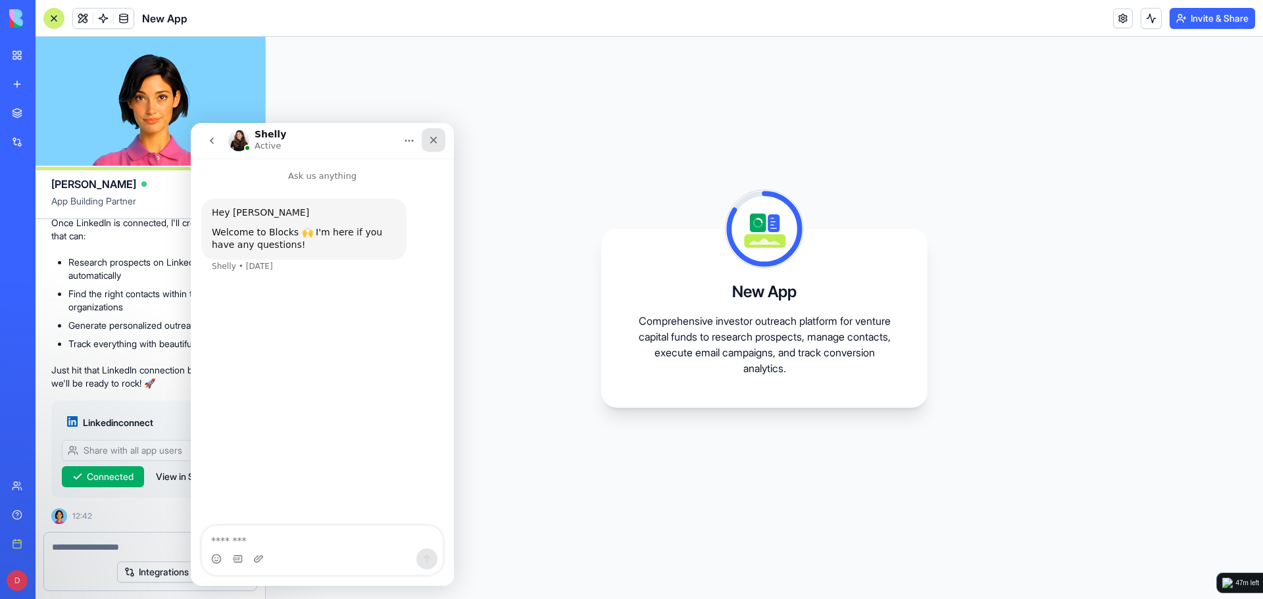
click at [434, 141] on icon "Close" at bounding box center [433, 140] width 7 height 7
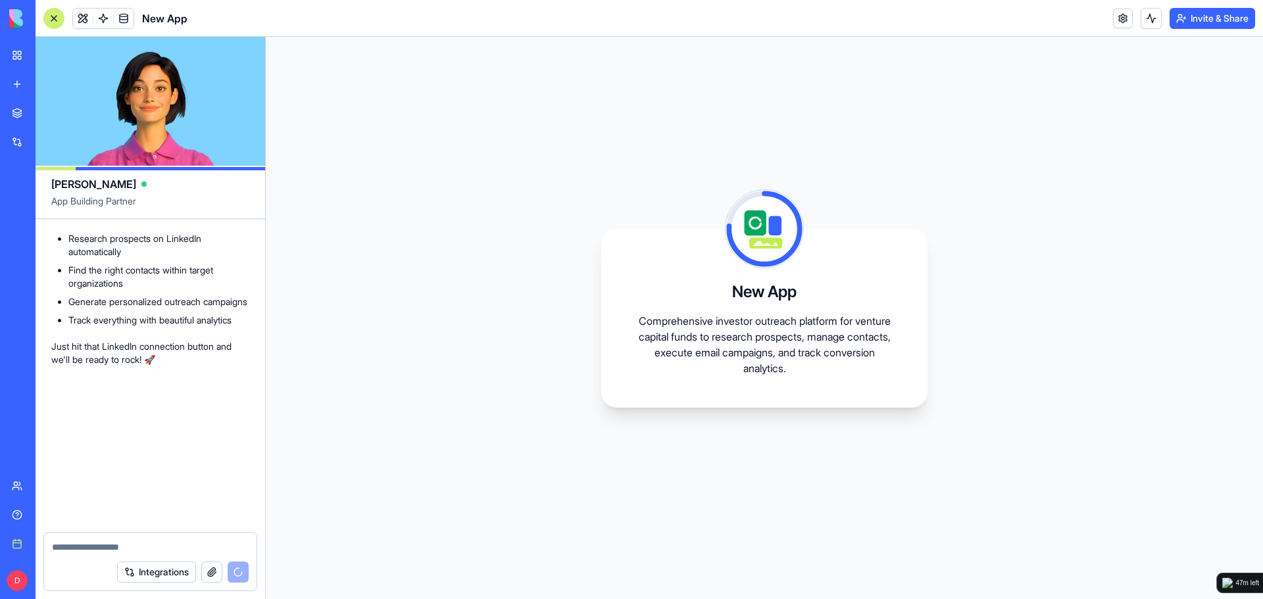
scroll to position [1529, 0]
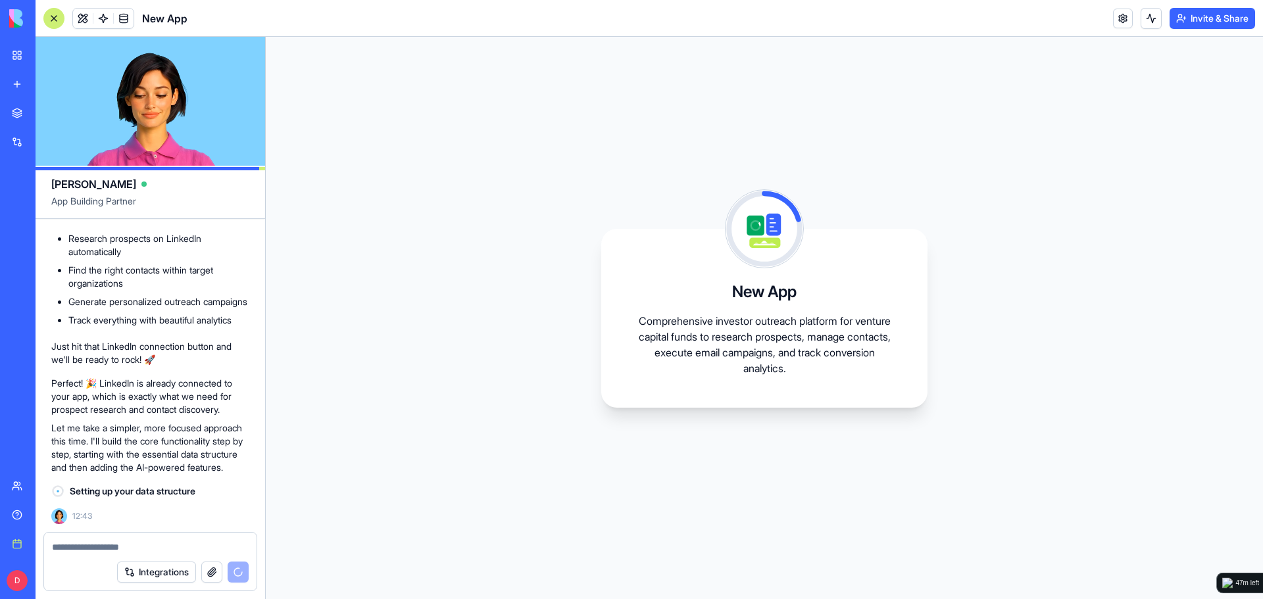
drag, startPoint x: 116, startPoint y: 298, endPoint x: 118, endPoint y: 330, distance: 31.6
click at [147, 544] on textarea at bounding box center [150, 547] width 197 height 13
click at [165, 573] on button "Integrations" at bounding box center [156, 572] width 79 height 21
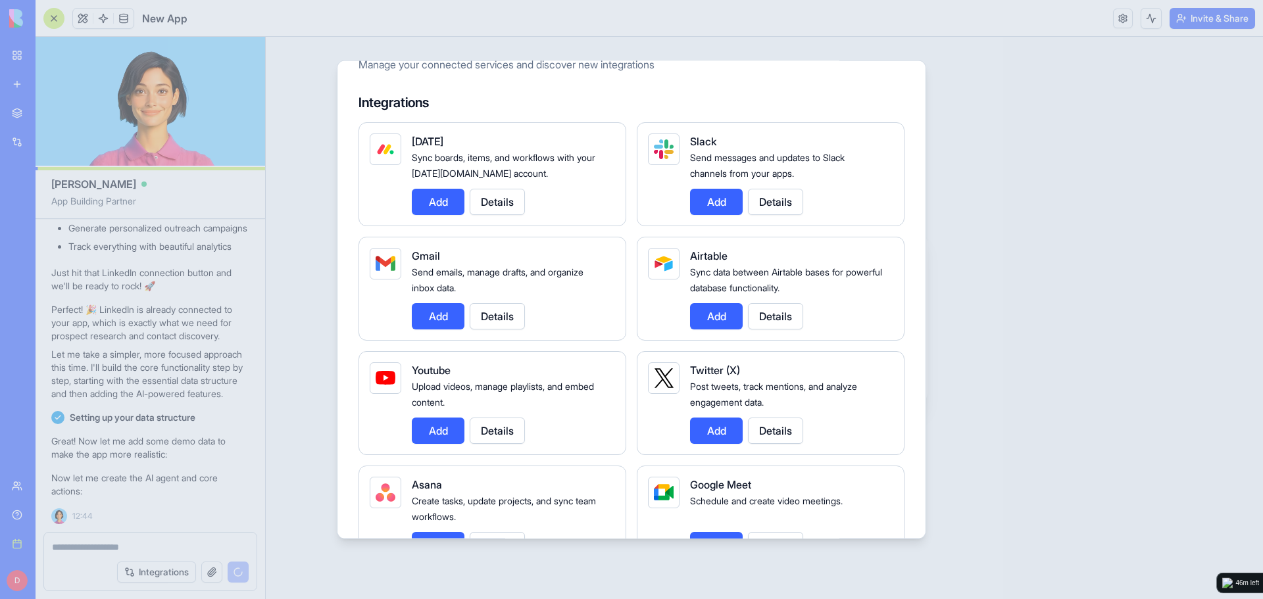
scroll to position [0, 0]
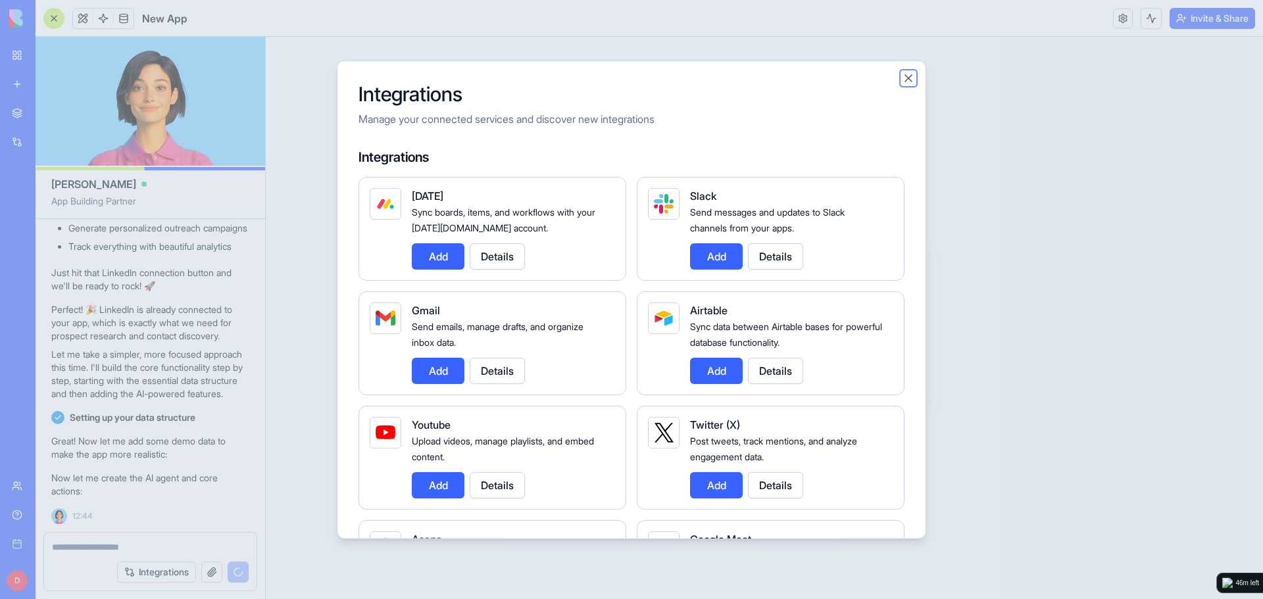
click at [908, 80] on button "Close" at bounding box center [908, 77] width 13 height 13
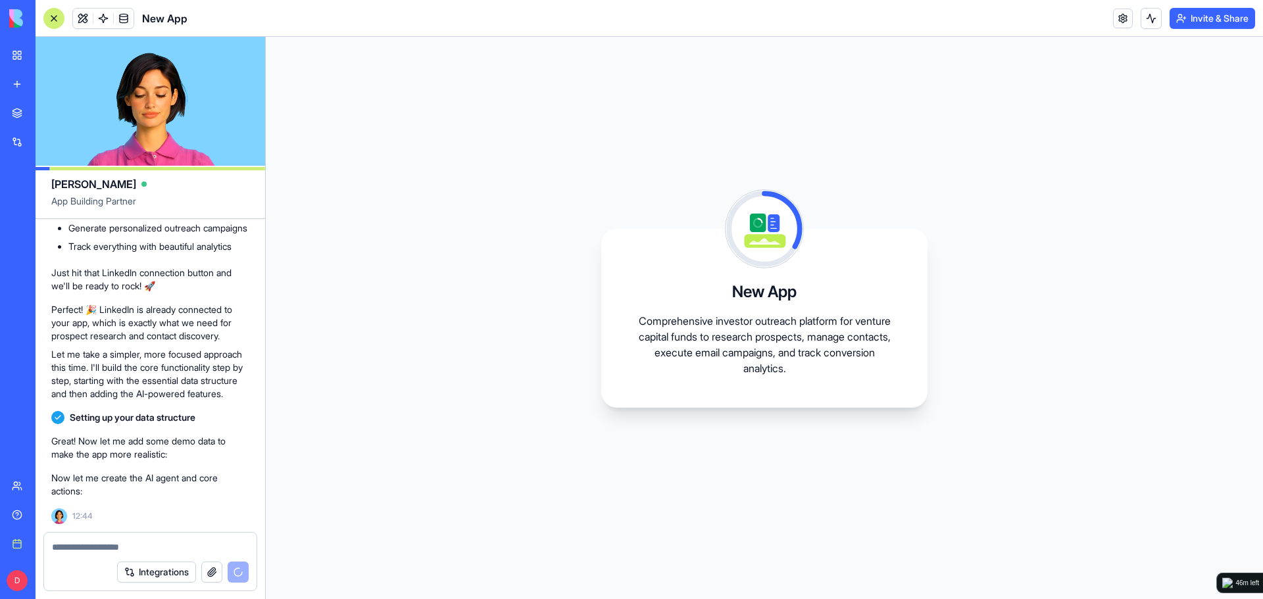
click at [72, 544] on textarea at bounding box center [150, 547] width 197 height 13
click at [88, 555] on div "Integrations" at bounding box center [150, 572] width 212 height 37
click at [91, 550] on textarea at bounding box center [150, 547] width 197 height 13
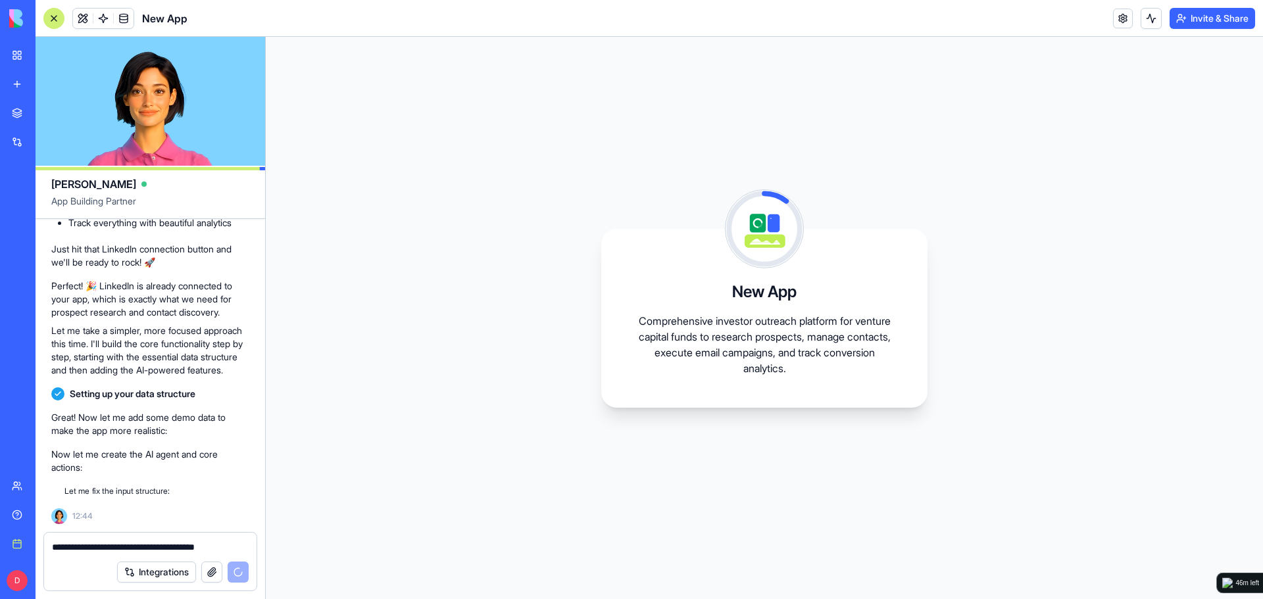
scroll to position [1626, 0]
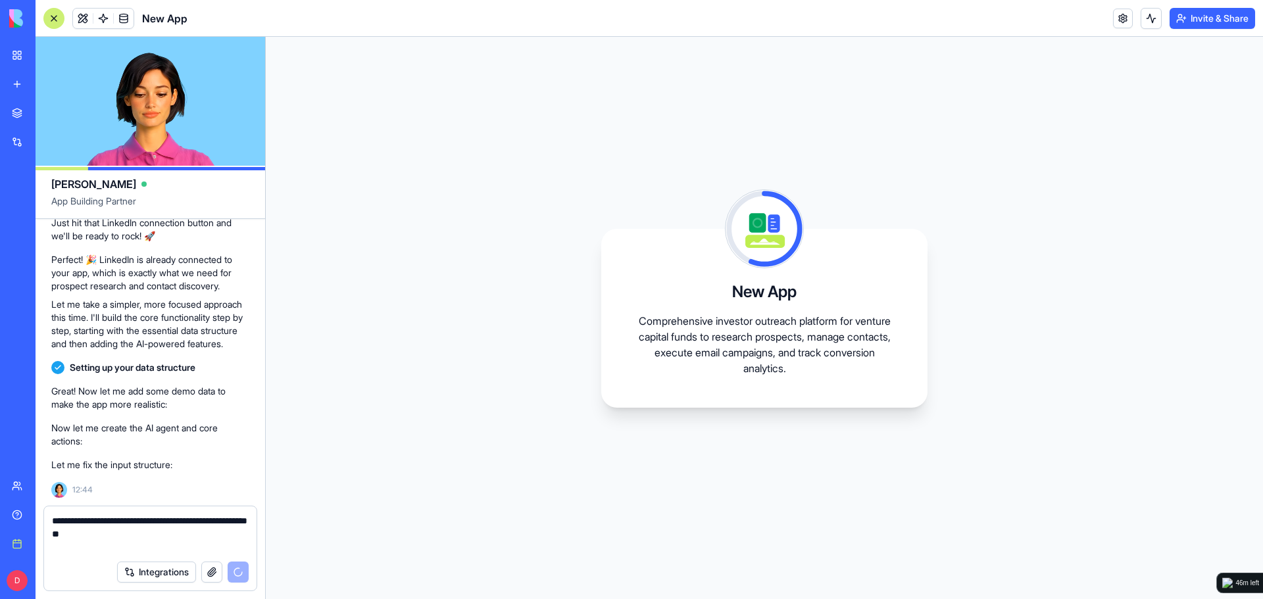
paste textarea "**********"
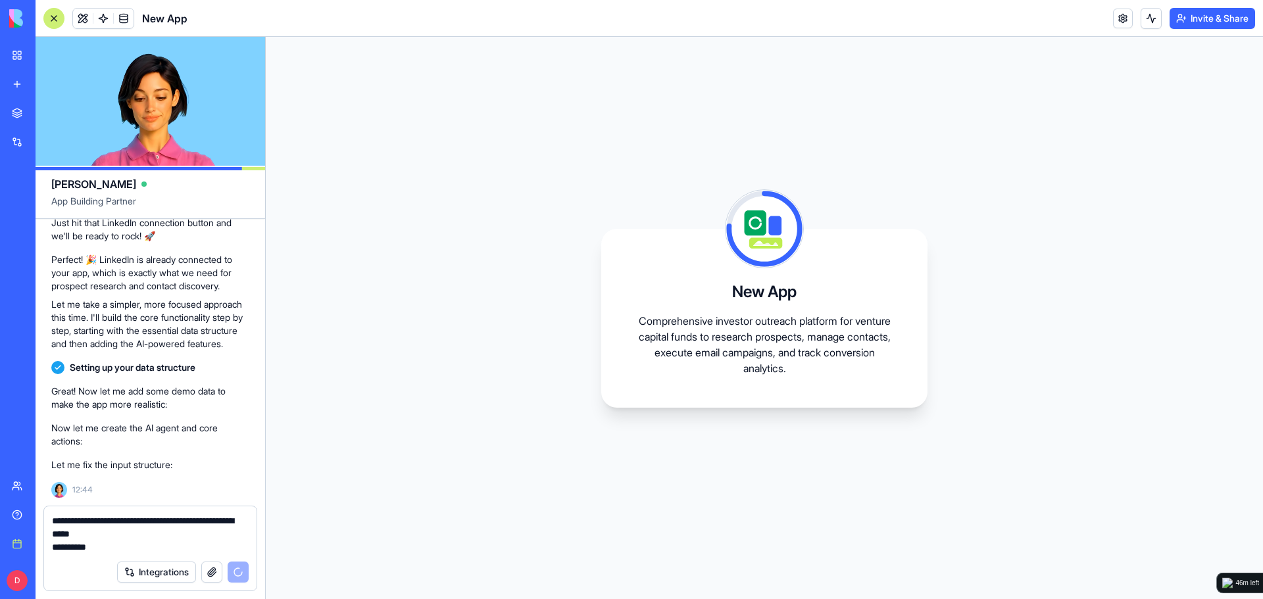
type textarea "**********"
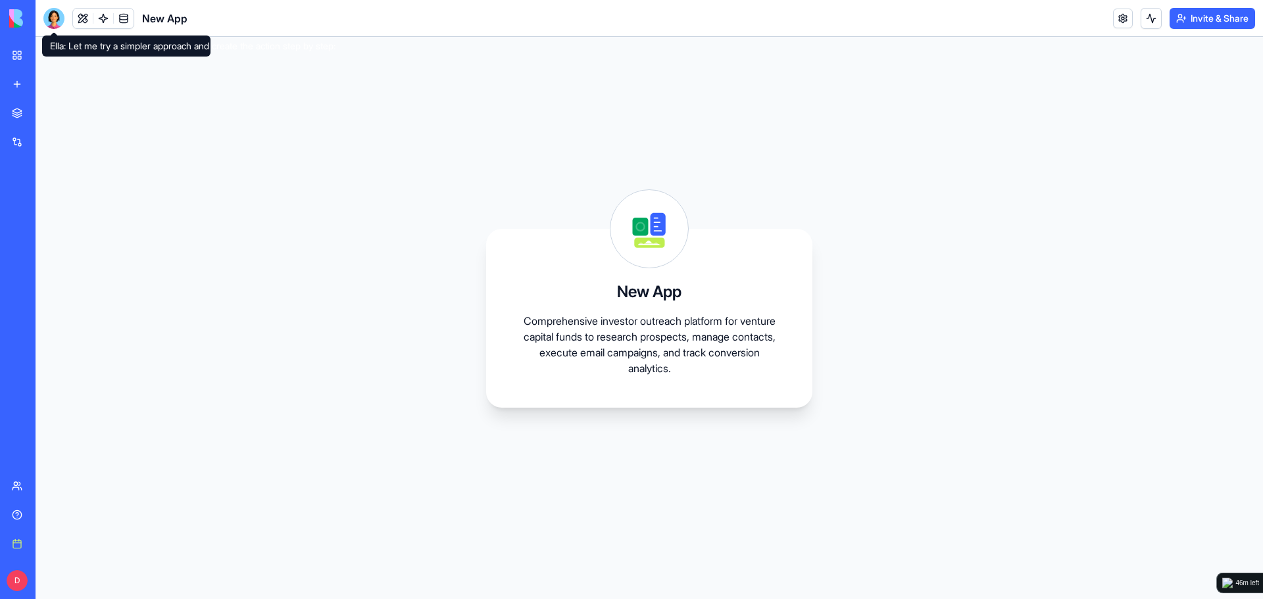
click at [62, 21] on div at bounding box center [53, 18] width 21 height 21
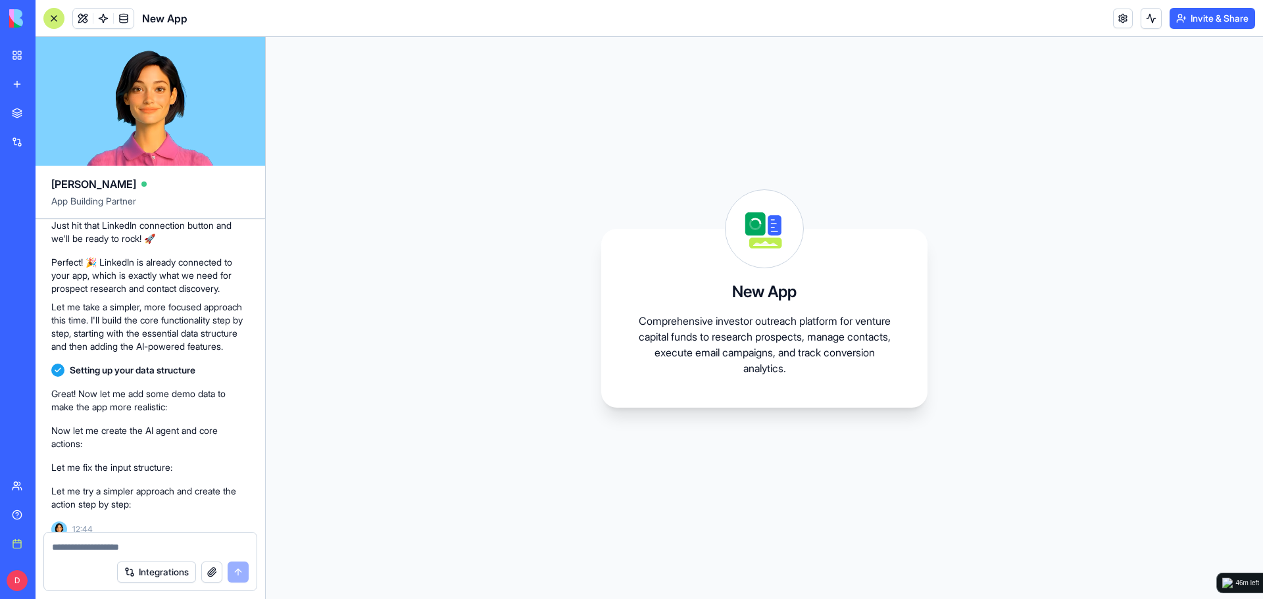
scroll to position [1663, 0]
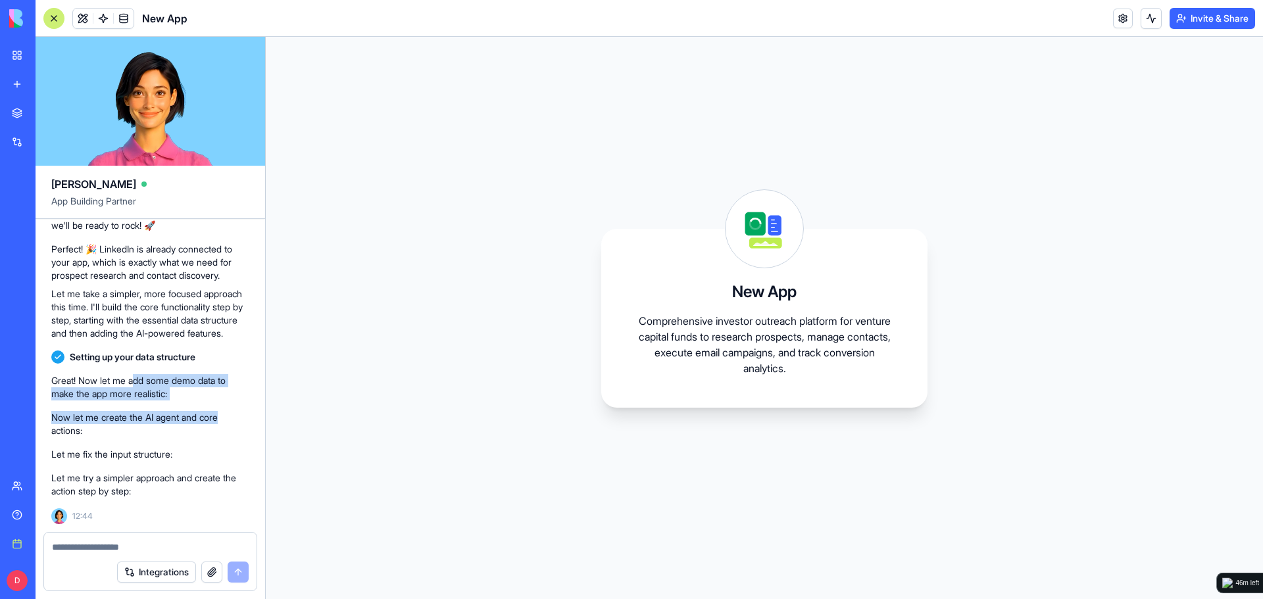
drag, startPoint x: 136, startPoint y: 378, endPoint x: 226, endPoint y: 424, distance: 100.9
click at [226, 424] on p "Now let me create the AI agent and core actions:" at bounding box center [150, 424] width 198 height 26
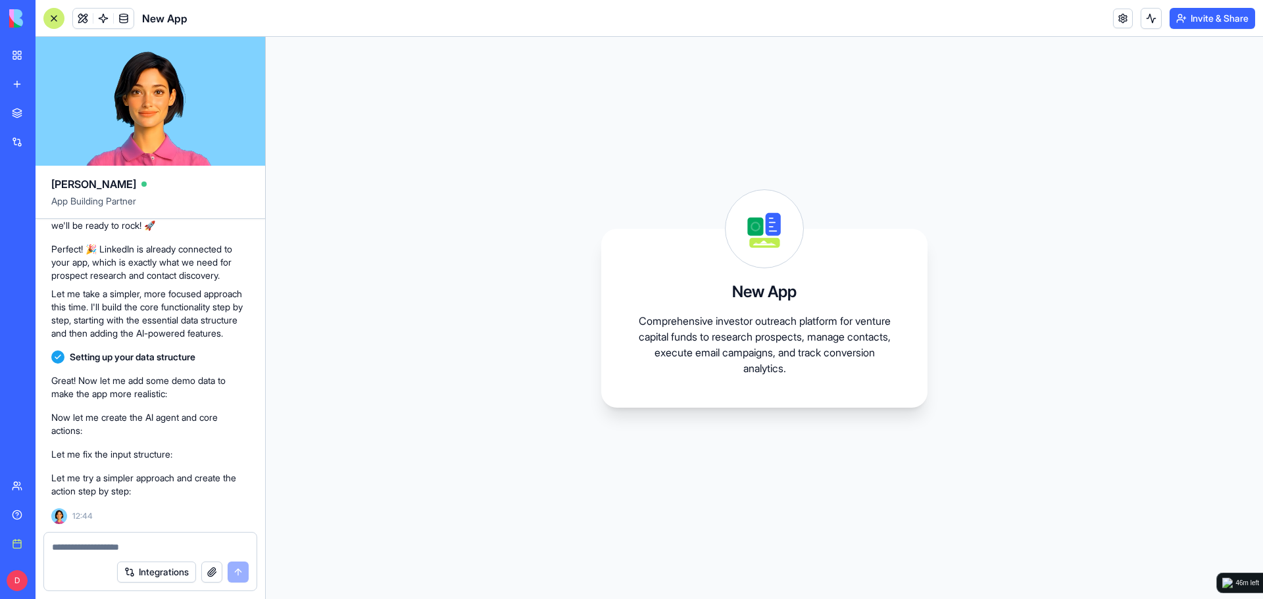
click at [191, 544] on textarea at bounding box center [150, 547] width 197 height 13
paste textarea "**********"
click at [54, 545] on textarea "**********" at bounding box center [150, 547] width 197 height 13
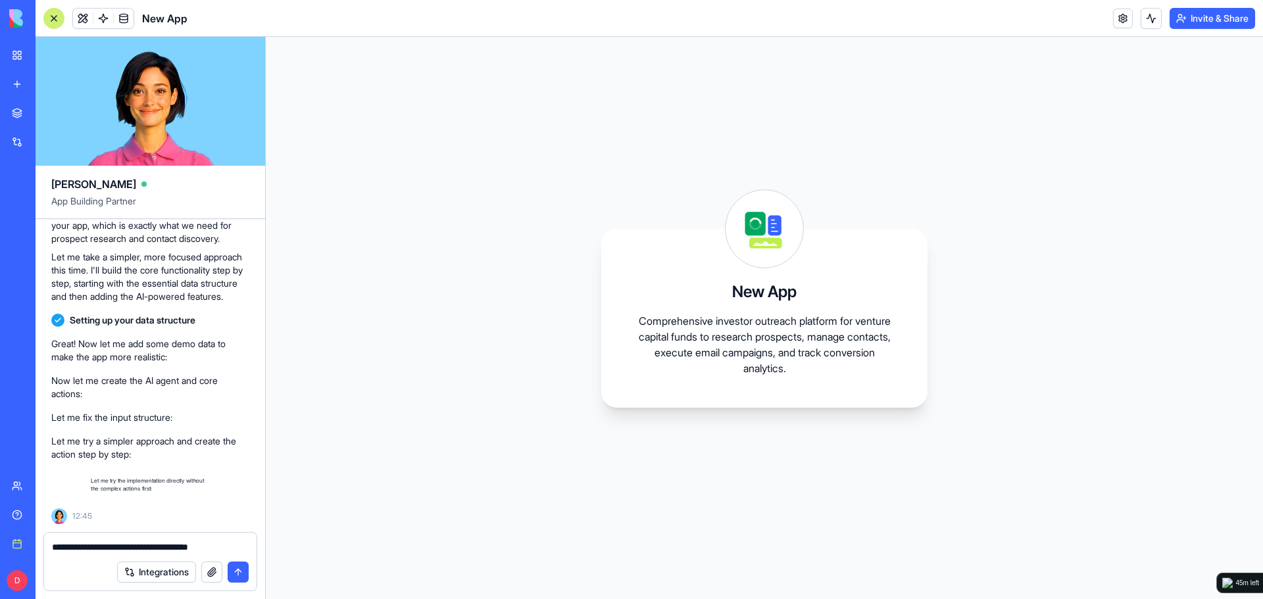
scroll to position [1700, 0]
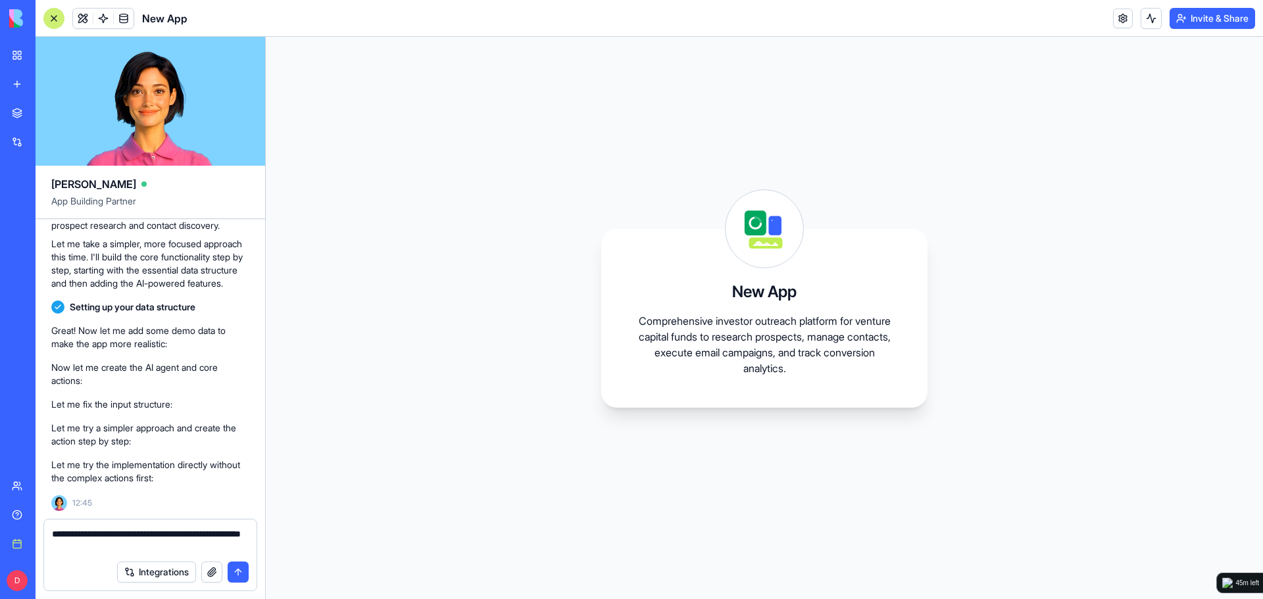
type textarea "**********"
click at [237, 581] on button "submit" at bounding box center [238, 572] width 21 height 21
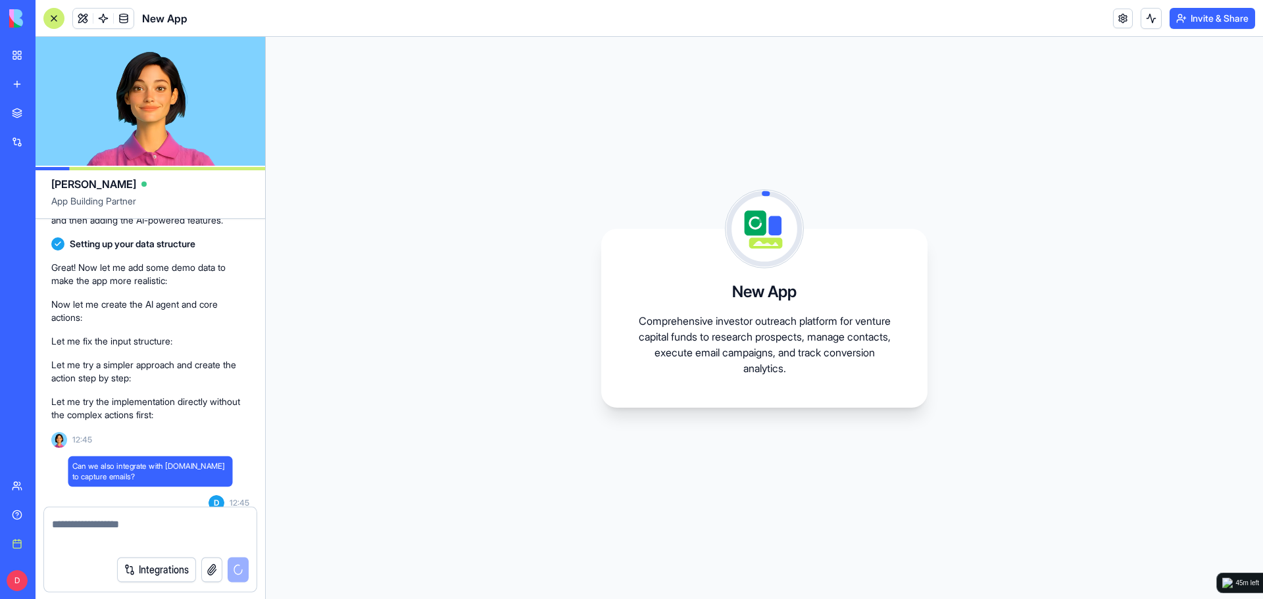
scroll to position [1763, 0]
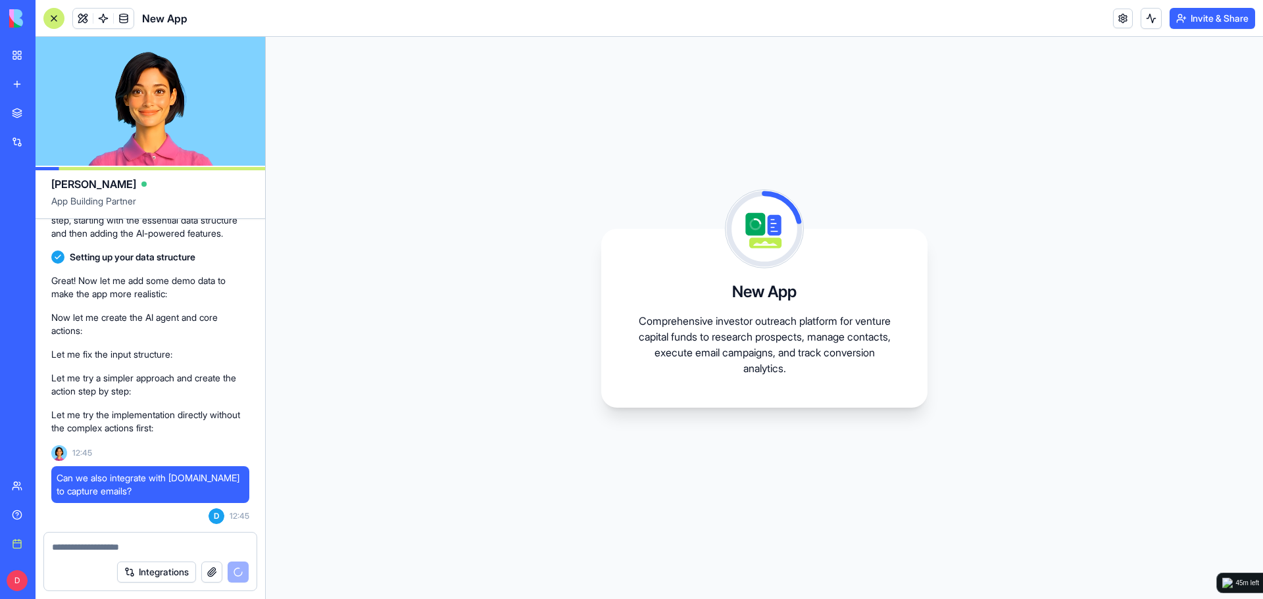
click at [172, 408] on p "Let me try the implementation directly without the complex actions first:" at bounding box center [150, 421] width 198 height 26
drag, startPoint x: 97, startPoint y: 478, endPoint x: 204, endPoint y: 481, distance: 107.3
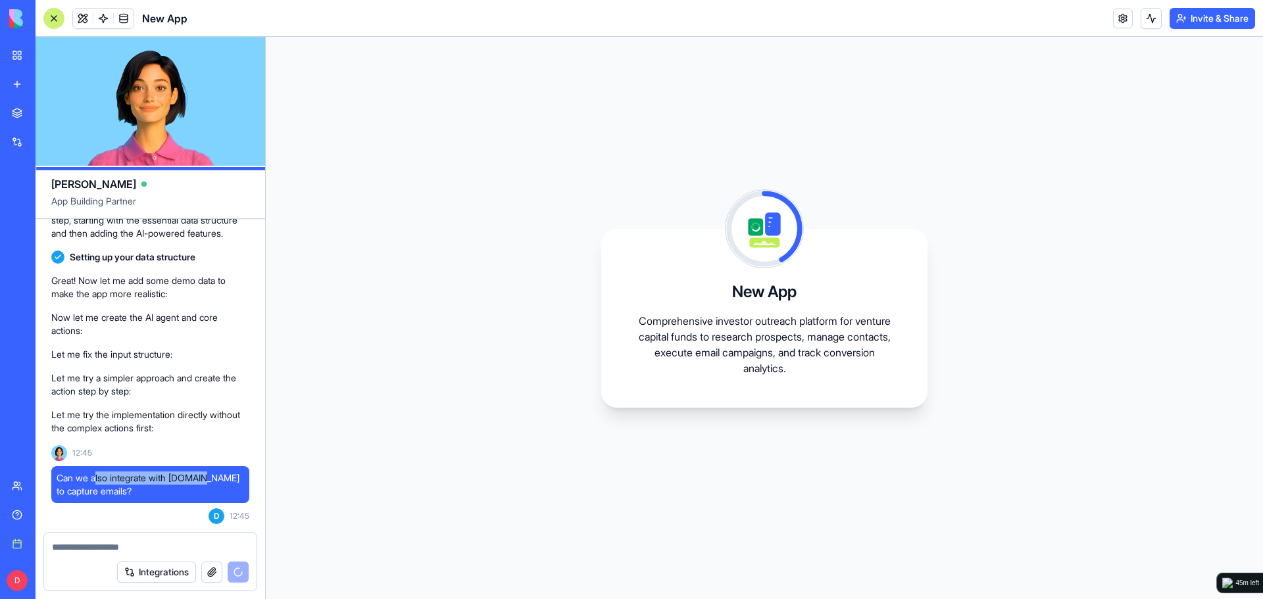
click at [204, 481] on span "Can we also integrate with leadiq.com to capture emails?" at bounding box center [150, 485] width 187 height 26
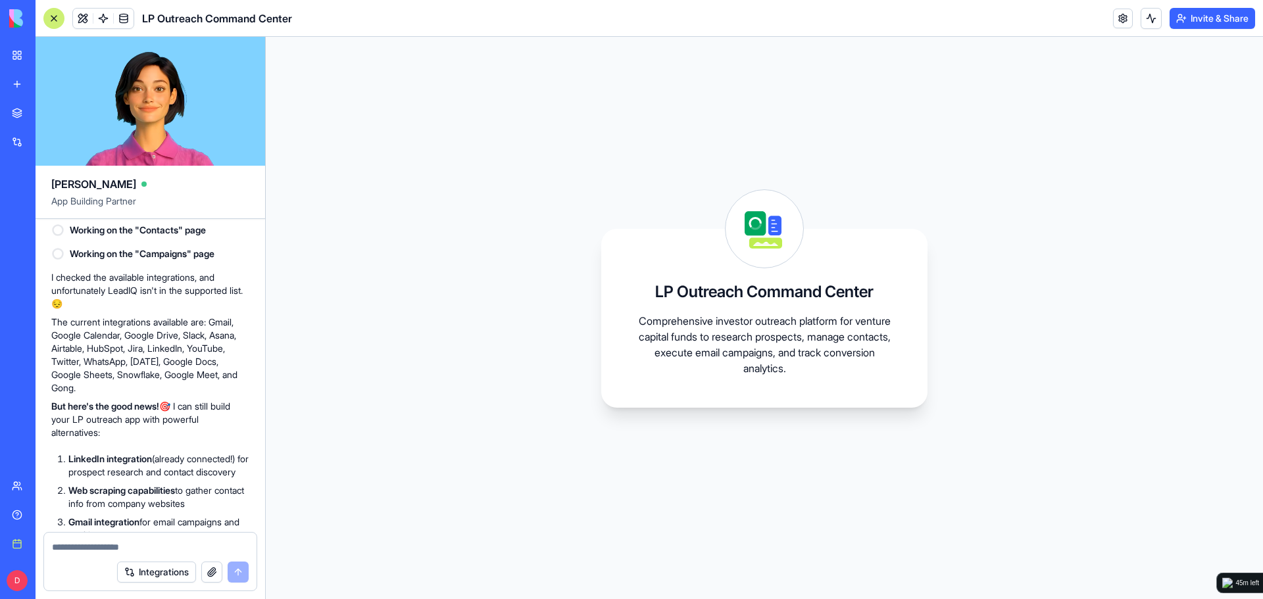
scroll to position [2021, 0]
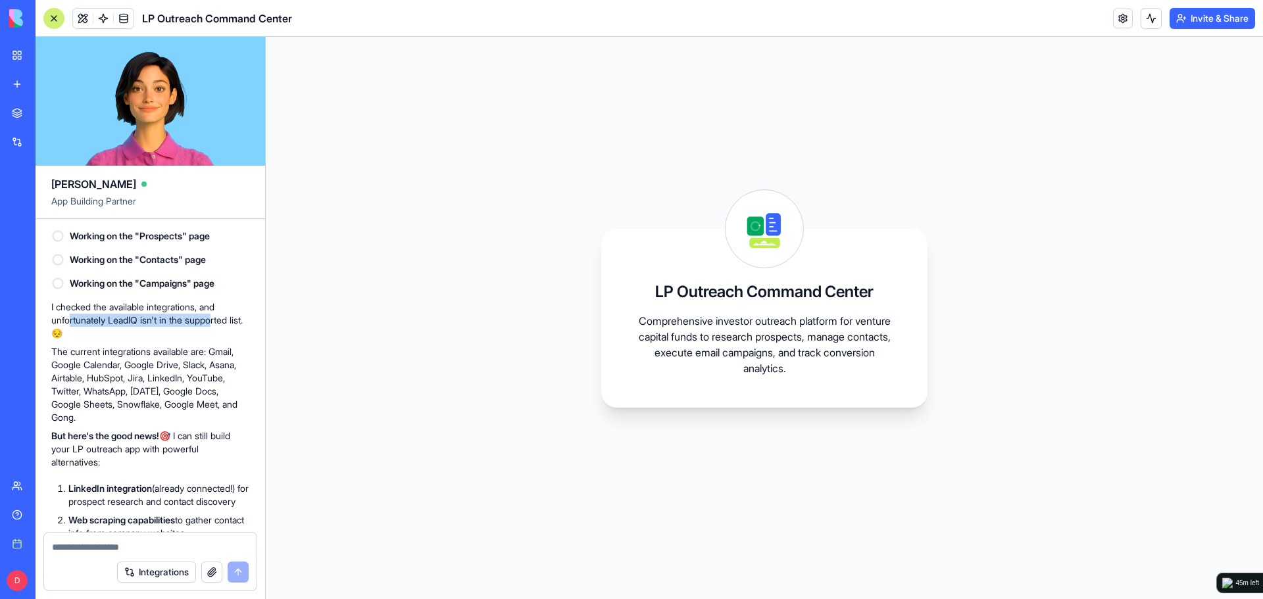
drag, startPoint x: 72, startPoint y: 437, endPoint x: 218, endPoint y: 445, distance: 145.6
click at [218, 340] on p "I checked the available integrations, and unfortunately LeadIQ isn't in the sup…" at bounding box center [150, 320] width 198 height 39
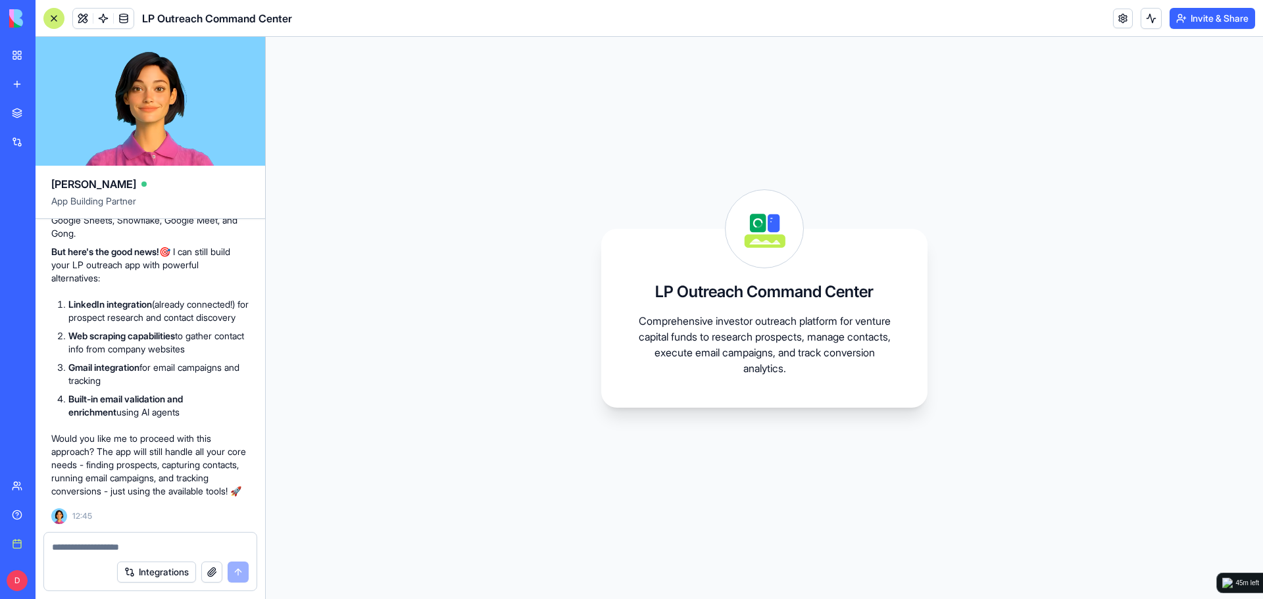
scroll to position [2247, 0]
drag, startPoint x: 99, startPoint y: 431, endPoint x: 180, endPoint y: 449, distance: 83.6
click at [180, 419] on ol "LinkedIn integration (already connected!) for prospect research and contact dis…" at bounding box center [150, 358] width 198 height 121
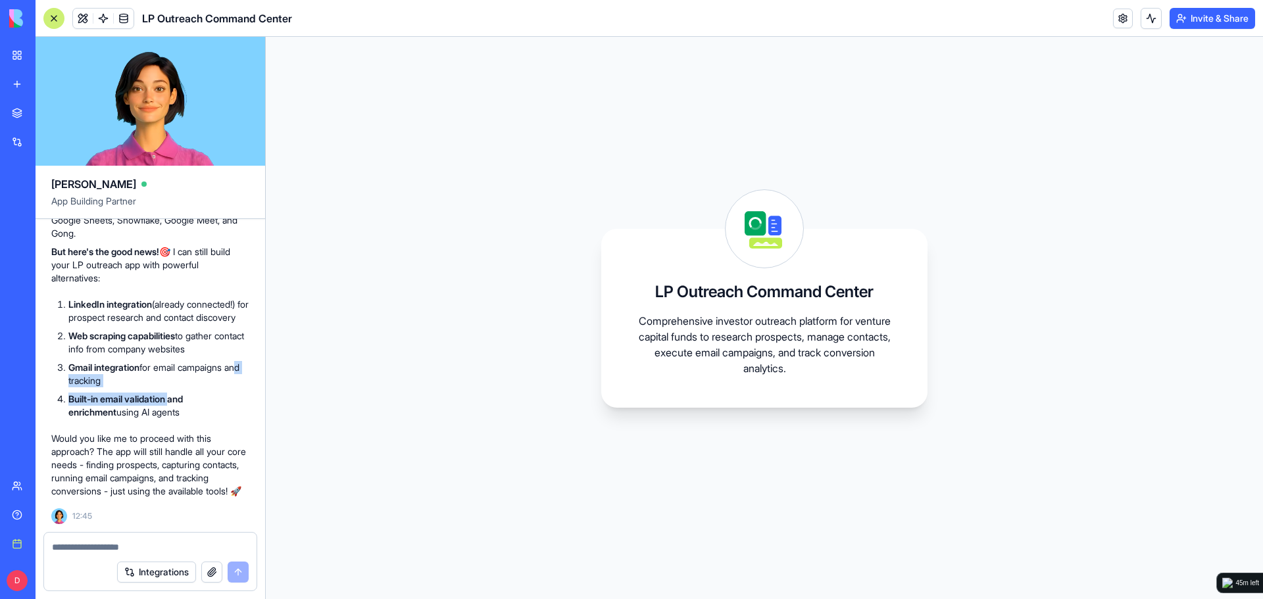
drag, startPoint x: 72, startPoint y: 435, endPoint x: 175, endPoint y: 453, distance: 104.1
click at [175, 419] on ol "LinkedIn integration (already connected!) for prospect research and contact dis…" at bounding box center [150, 358] width 198 height 121
click at [175, 419] on li "Built-in email validation and enrichment using AI agents" at bounding box center [158, 406] width 181 height 26
drag, startPoint x: 93, startPoint y: 435, endPoint x: 219, endPoint y: 426, distance: 125.9
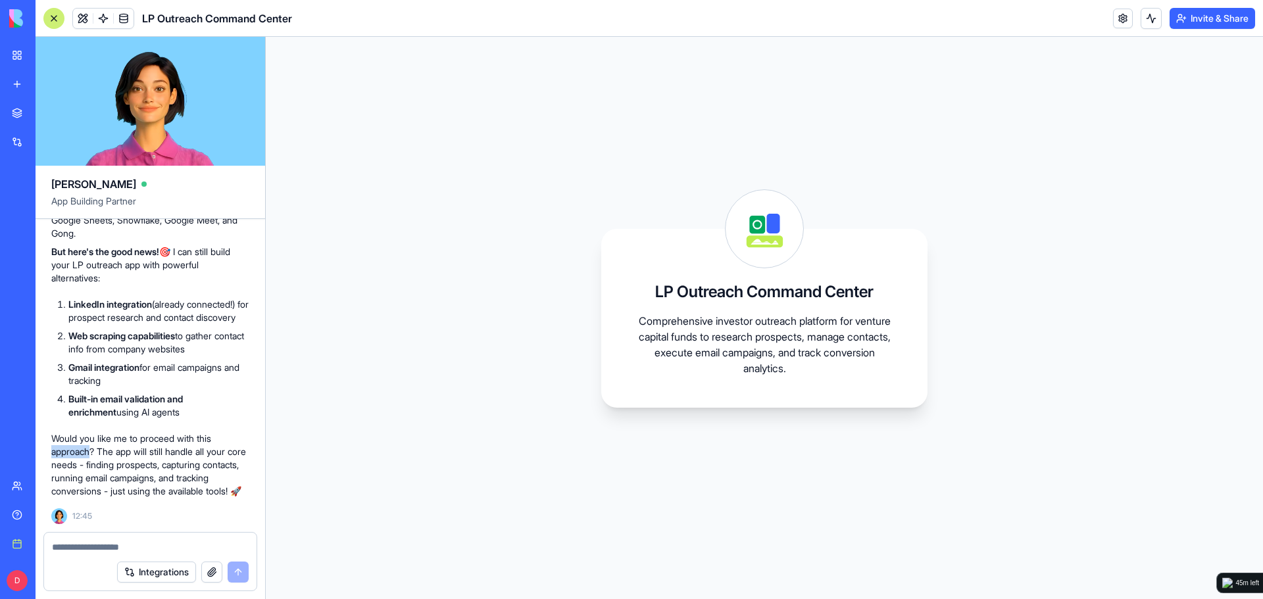
click at [219, 432] on p "Would you like me to proceed with this approach? The app will still handle all …" at bounding box center [150, 465] width 198 height 66
drag, startPoint x: 124, startPoint y: 445, endPoint x: 168, endPoint y: 441, distance: 43.5
click at [168, 441] on p "Would you like me to proceed with this approach? The app will still handle all …" at bounding box center [150, 465] width 198 height 66
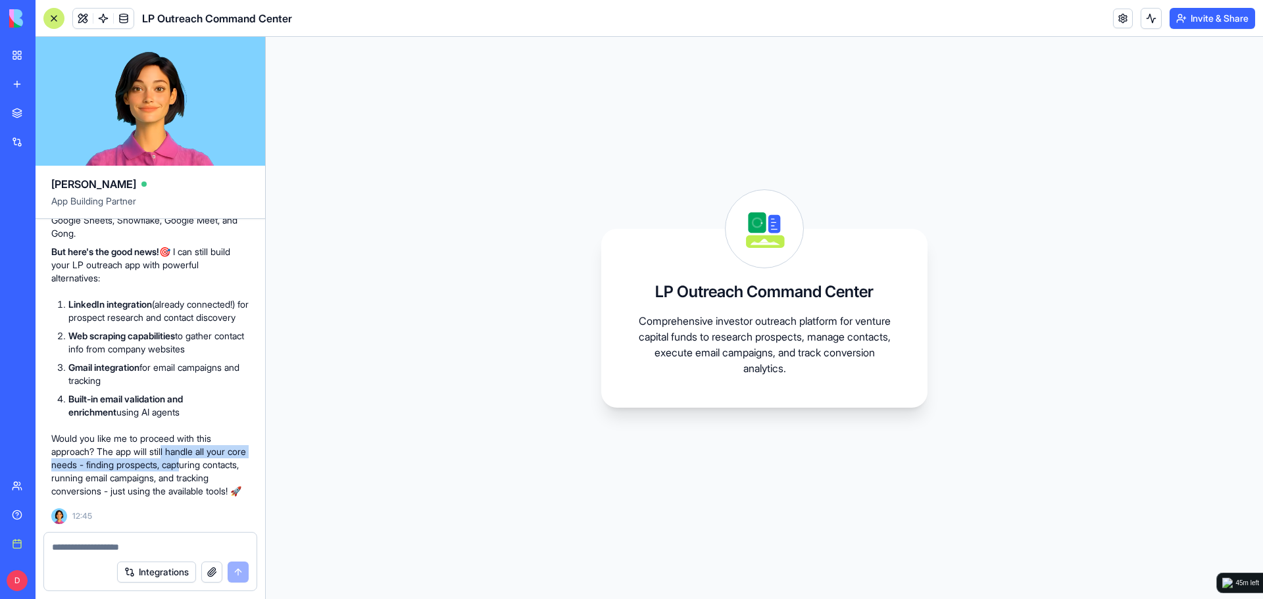
drag, startPoint x: 168, startPoint y: 441, endPoint x: 209, endPoint y: 452, distance: 42.1
click at [209, 452] on p "Would you like me to proceed with this approach? The app will still handle all …" at bounding box center [150, 465] width 198 height 66
drag, startPoint x: 102, startPoint y: 456, endPoint x: 218, endPoint y: 480, distance: 118.2
click at [218, 480] on p "Would you like me to proceed with this approach? The app will still handle all …" at bounding box center [150, 465] width 198 height 66
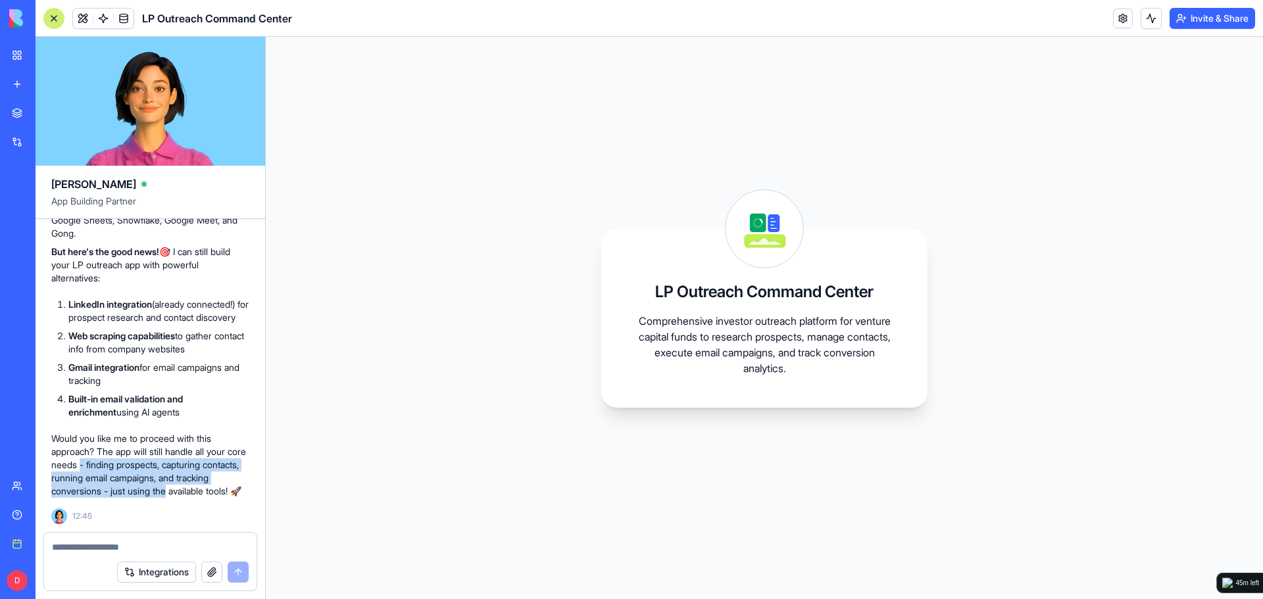
click at [218, 480] on p "Would you like me to proceed with this approach? The app will still handle all …" at bounding box center [150, 465] width 198 height 66
click at [78, 545] on textarea at bounding box center [150, 547] width 197 height 13
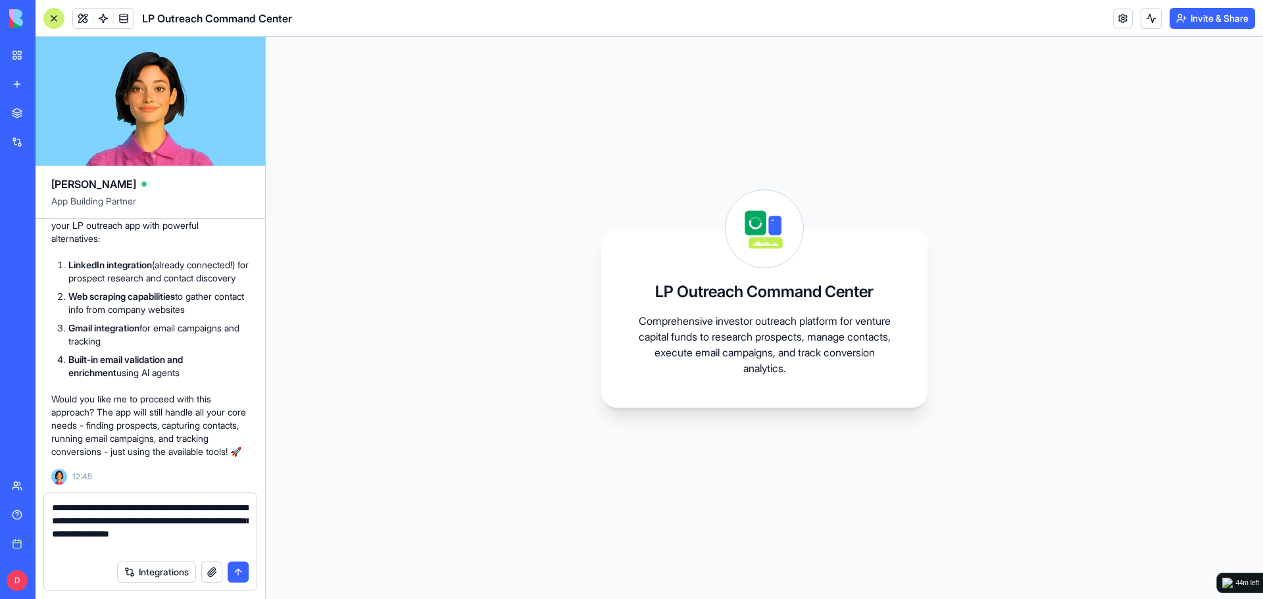
type textarea "**********"
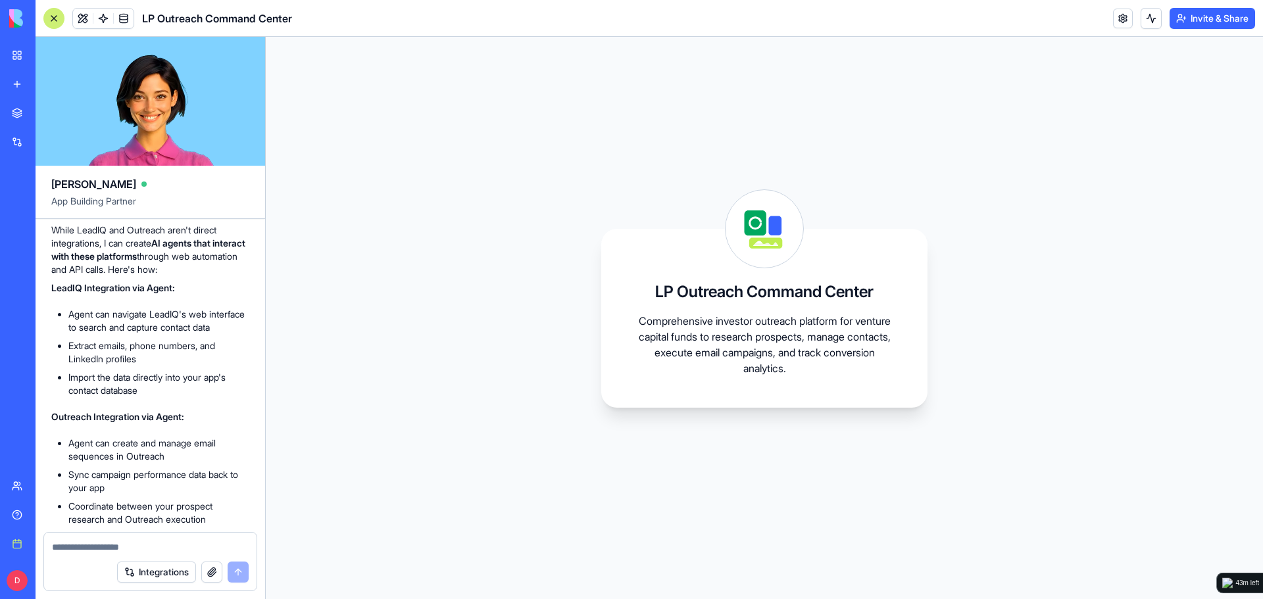
scroll to position [2500, 0]
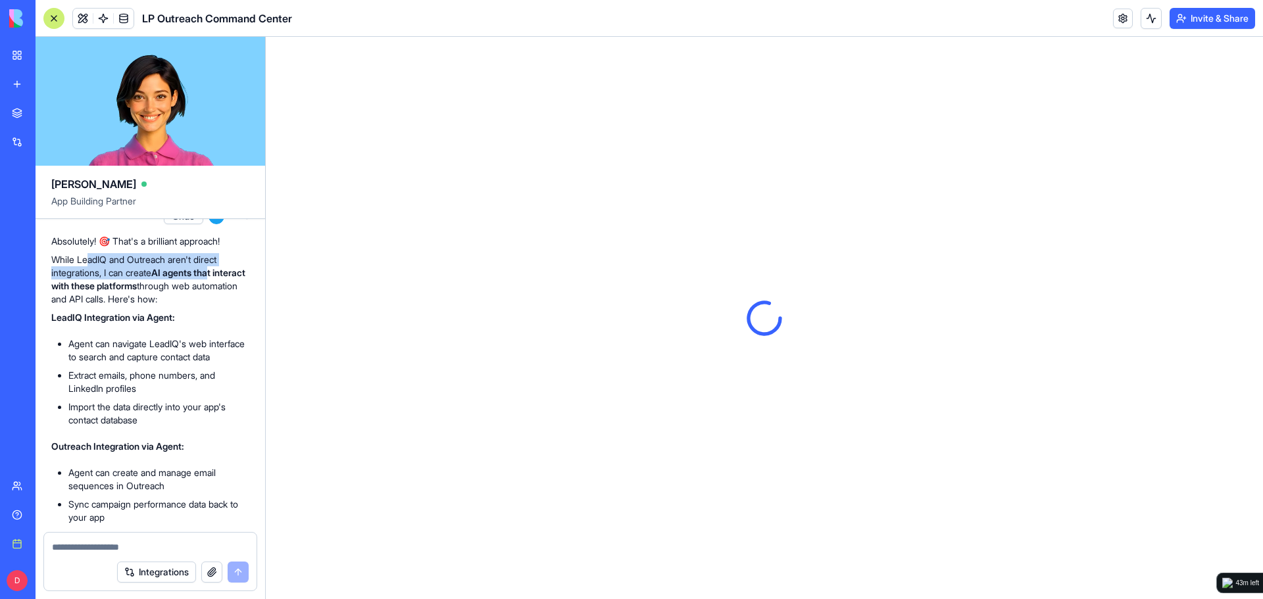
drag, startPoint x: 89, startPoint y: 405, endPoint x: 219, endPoint y: 414, distance: 130.0
click at [219, 306] on p "While LeadIQ and Outreach aren't direct integrations, I can create AI agents th…" at bounding box center [150, 279] width 198 height 53
click at [219, 291] on strong "AI agents that interact with these platforms" at bounding box center [148, 279] width 194 height 24
drag, startPoint x: 169, startPoint y: 397, endPoint x: 168, endPoint y: 408, distance: 10.5
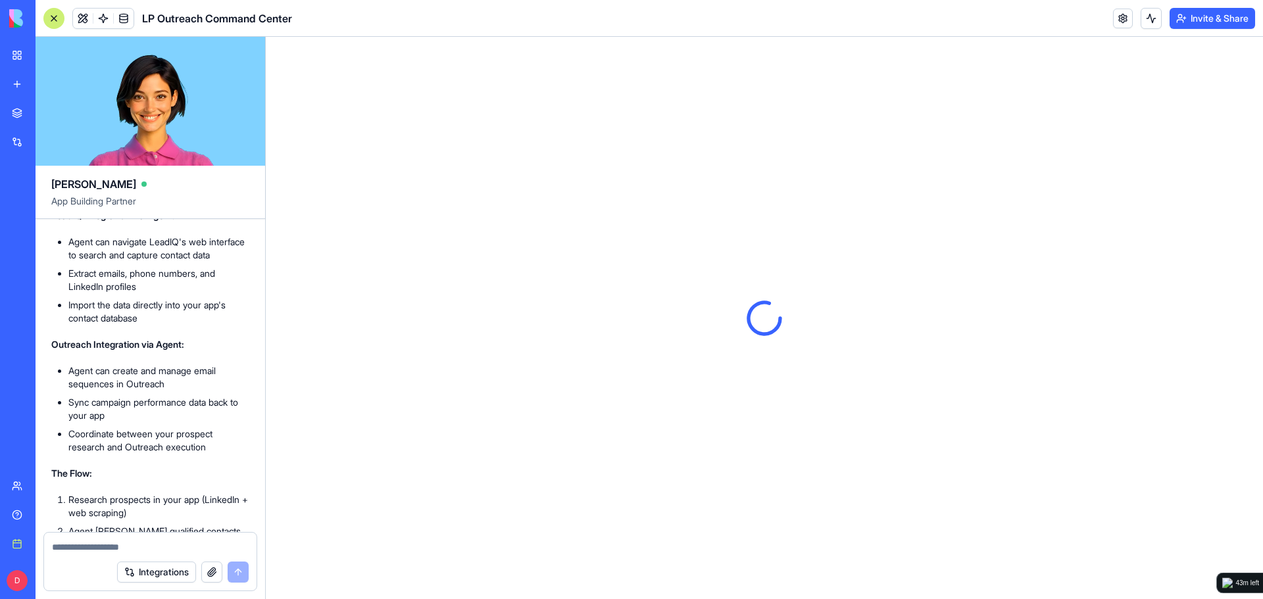
scroll to position [2633, 0]
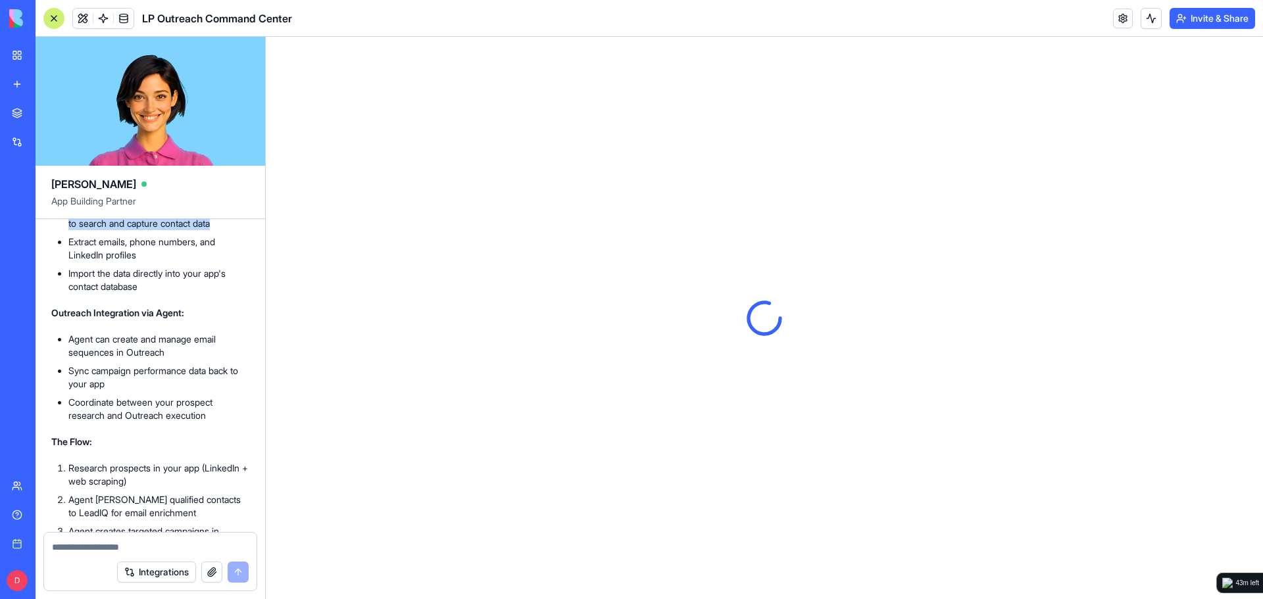
drag, startPoint x: 79, startPoint y: 355, endPoint x: 224, endPoint y: 385, distance: 148.5
click at [224, 230] on li "Agent can navigate LeadIQ's web interface to search and capture contact data" at bounding box center [158, 217] width 181 height 26
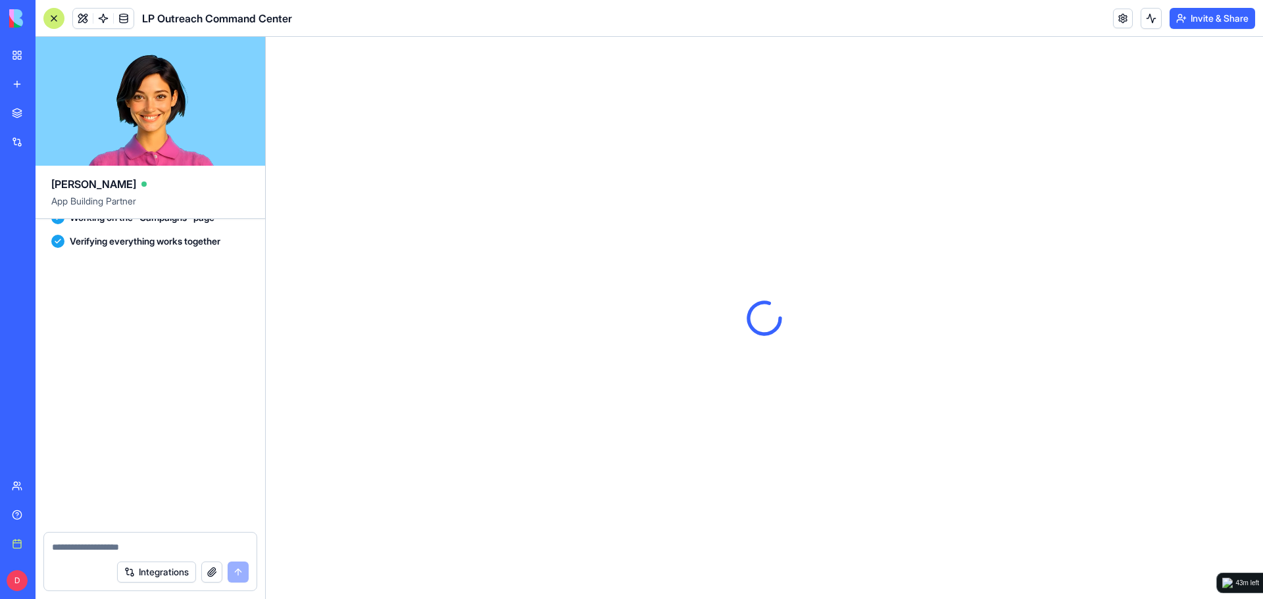
click at [224, 385] on p "Here are three enhancements to consider: • Automated follow-up sequences with s…" at bounding box center [150, 419] width 194 height 90
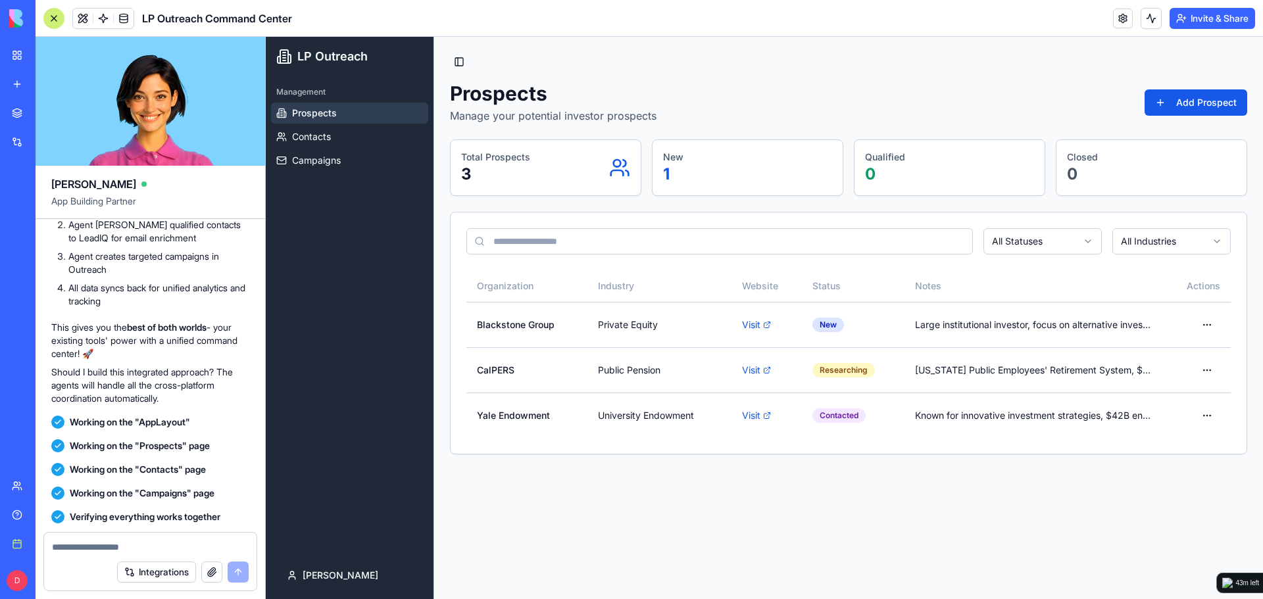
scroll to position [2909, 0]
drag, startPoint x: 68, startPoint y: 351, endPoint x: 190, endPoint y: 363, distance: 123.0
click at [190, 212] on li "Research prospects in your app (LinkedIn + web scraping)" at bounding box center [158, 199] width 181 height 26
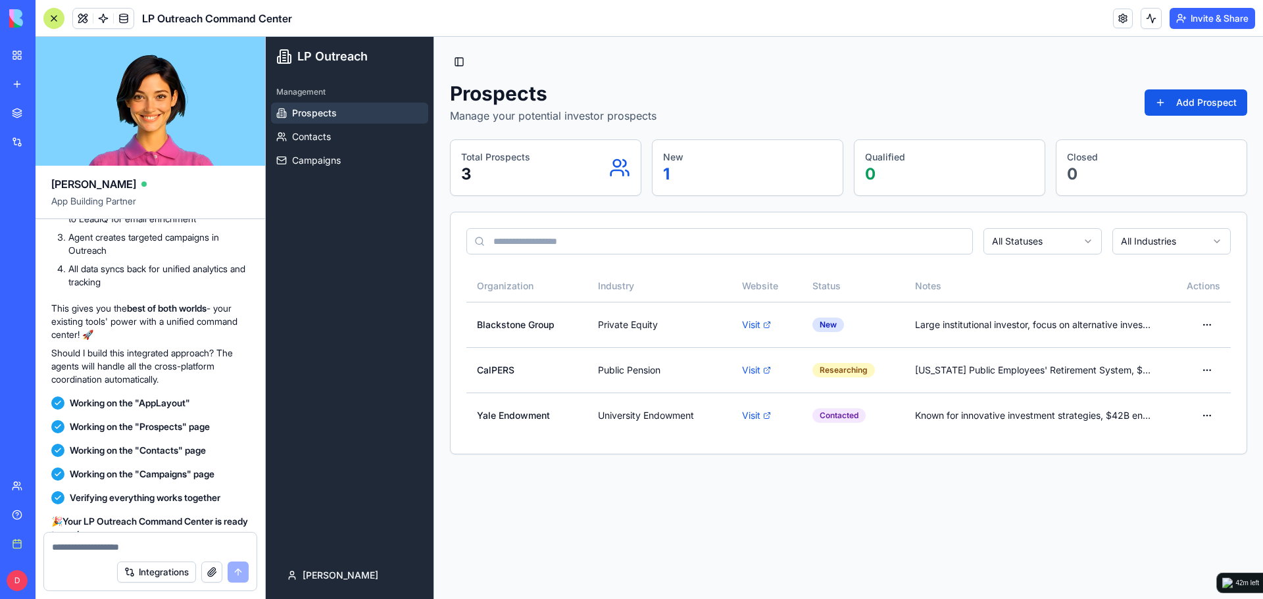
scroll to position [2929, 0]
drag, startPoint x: 70, startPoint y: 366, endPoint x: 141, endPoint y: 366, distance: 71.0
click at [141, 224] on li "Agent pushes qualified contacts to LeadIQ for email enrichment" at bounding box center [158, 211] width 181 height 26
drag, startPoint x: 72, startPoint y: 362, endPoint x: 206, endPoint y: 365, distance: 133.6
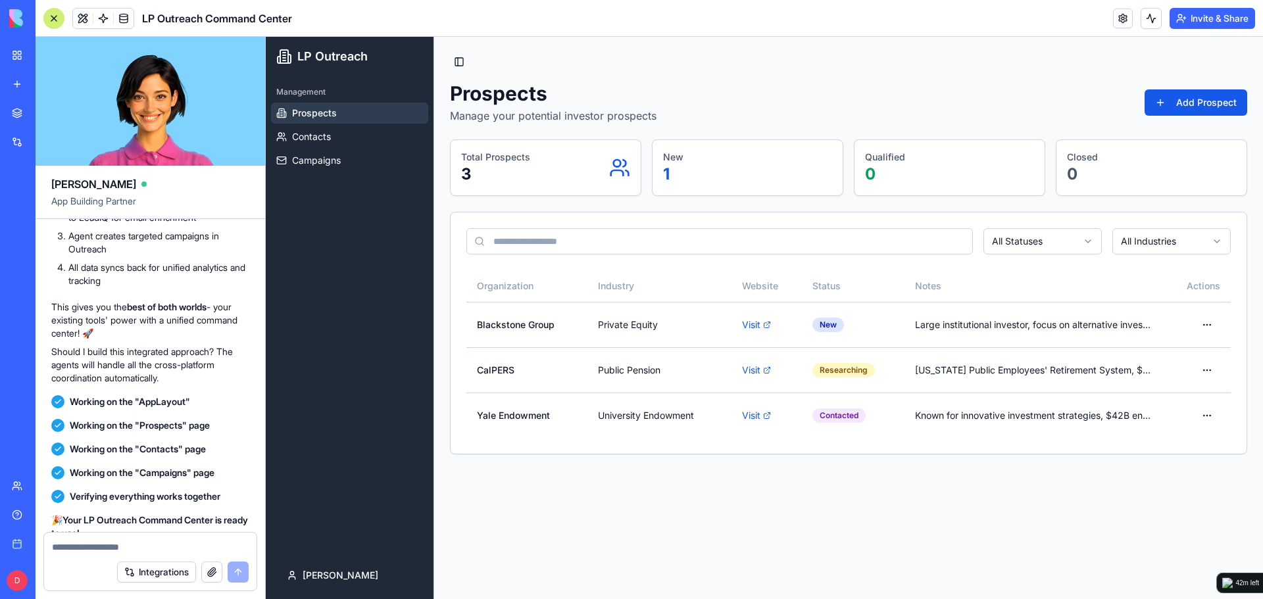
click at [206, 224] on li "Agent pushes qualified contacts to LeadIQ for email enrichment" at bounding box center [158, 211] width 181 height 26
drag, startPoint x: 68, startPoint y: 366, endPoint x: 212, endPoint y: 373, distance: 144.2
click at [212, 224] on li "Agent pushes qualified contacts to LeadIQ for email enrichment" at bounding box center [158, 211] width 181 height 26
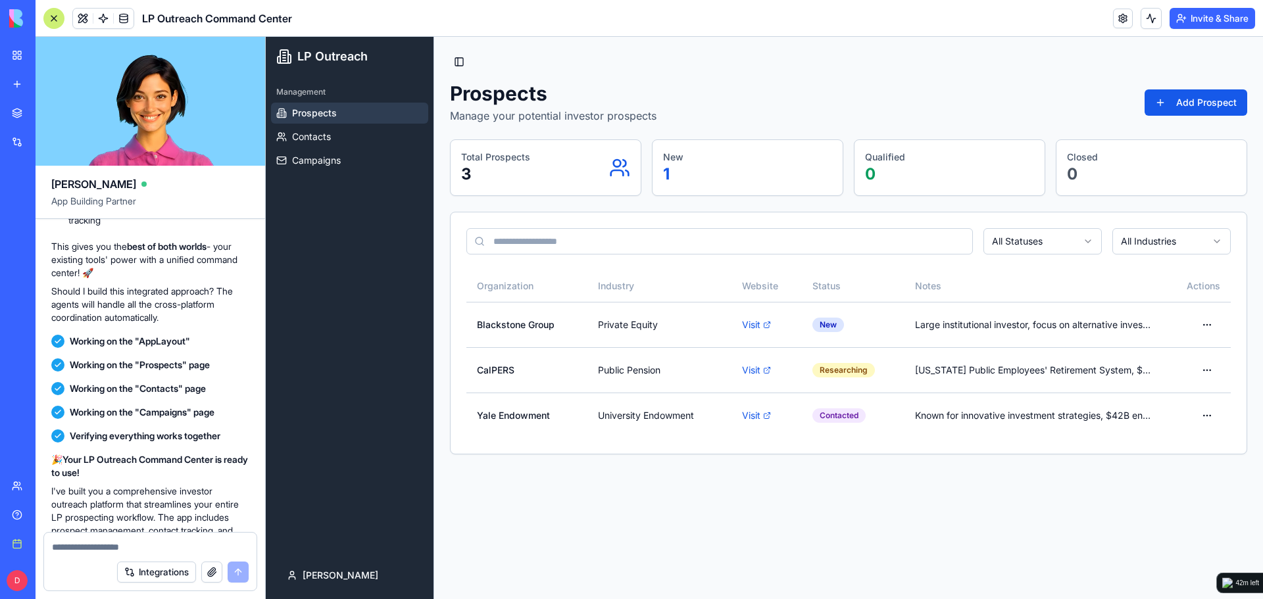
scroll to position [2992, 0]
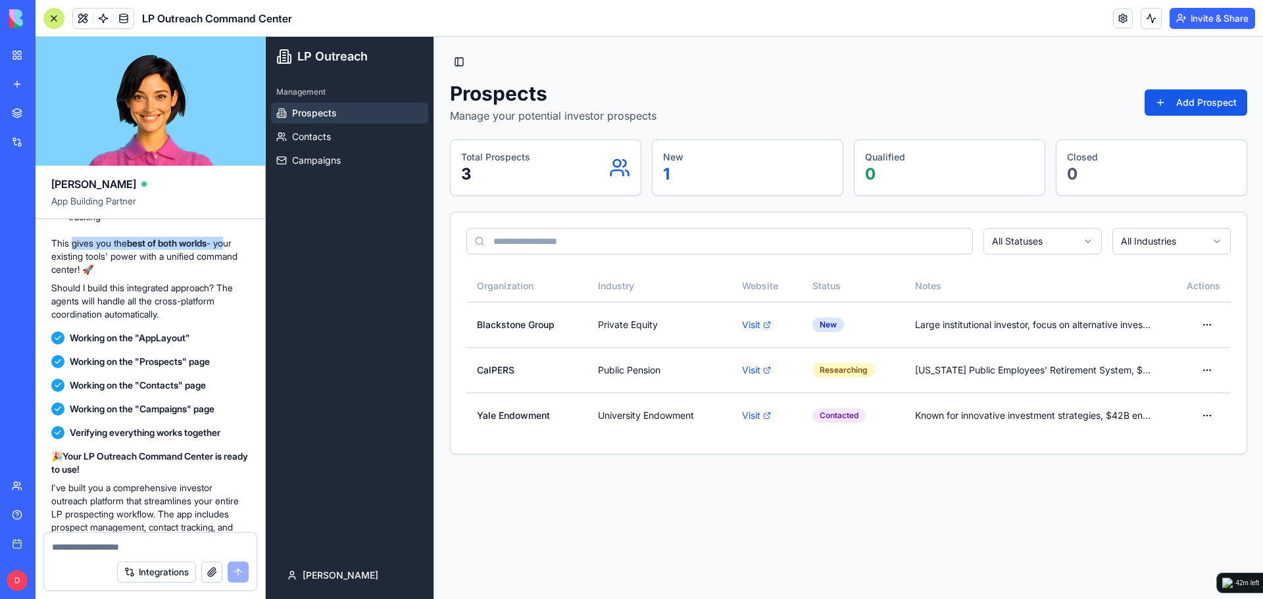
drag, startPoint x: 75, startPoint y: 399, endPoint x: 233, endPoint y: 401, distance: 157.9
click at [233, 276] on p "This gives you the best of both worlds - your existing tools' power with a unif…" at bounding box center [150, 256] width 198 height 39
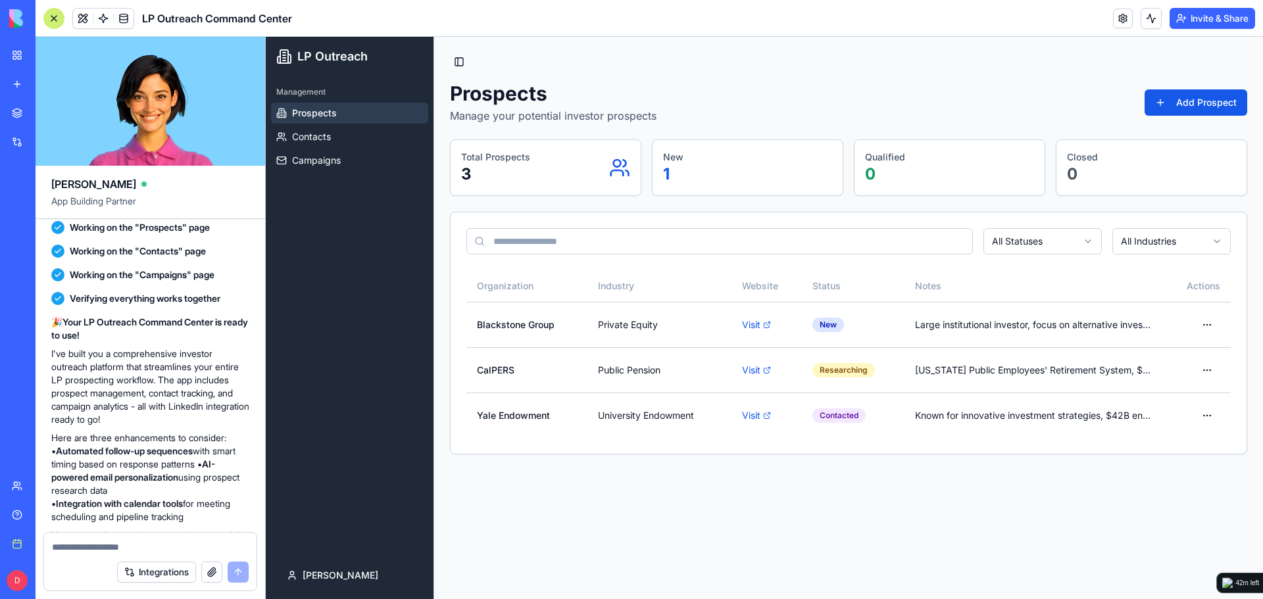
scroll to position [3132, 0]
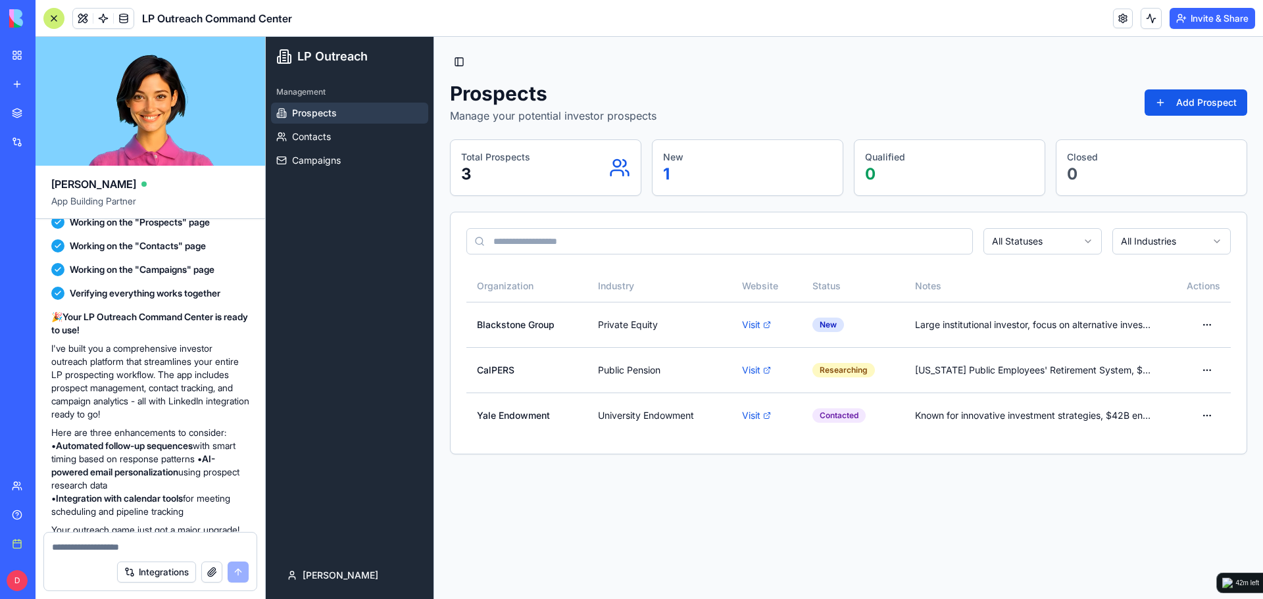
drag, startPoint x: 52, startPoint y: 305, endPoint x: 209, endPoint y: 314, distance: 157.5
click at [209, 182] on p "Should I build this integrated approach? The agents will handle all the cross-p…" at bounding box center [150, 161] width 198 height 39
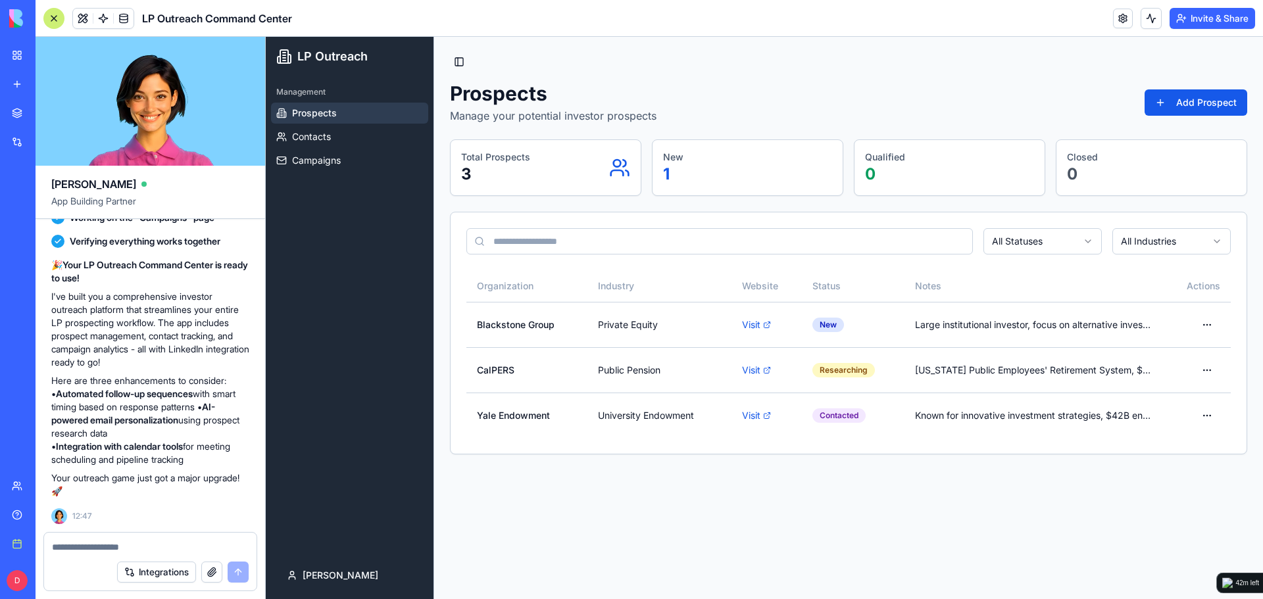
scroll to position [3329, 0]
drag, startPoint x: 67, startPoint y: 307, endPoint x: 223, endPoint y: 333, distance: 158.0
click at [223, 333] on p "I've built you a comprehensive investor outreach platform that streamlines your…" at bounding box center [150, 329] width 198 height 79
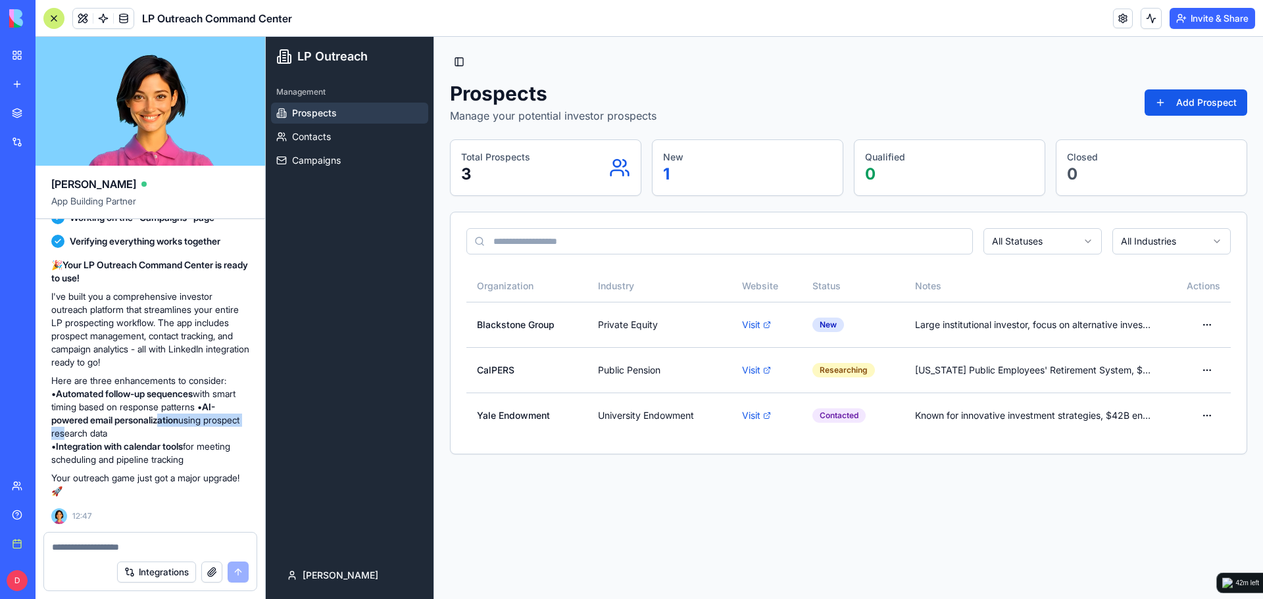
drag, startPoint x: 99, startPoint y: 428, endPoint x: 165, endPoint y: 416, distance: 67.5
click at [165, 416] on p "Here are three enhancements to consider: • Automated follow-up sequences with s…" at bounding box center [150, 420] width 198 height 92
click at [165, 416] on strong "AI-powered email personalization" at bounding box center [133, 413] width 164 height 24
drag, startPoint x: 84, startPoint y: 424, endPoint x: 162, endPoint y: 428, distance: 77.7
click at [162, 428] on p "Here are three enhancements to consider: • Automated follow-up sequences with s…" at bounding box center [150, 420] width 198 height 92
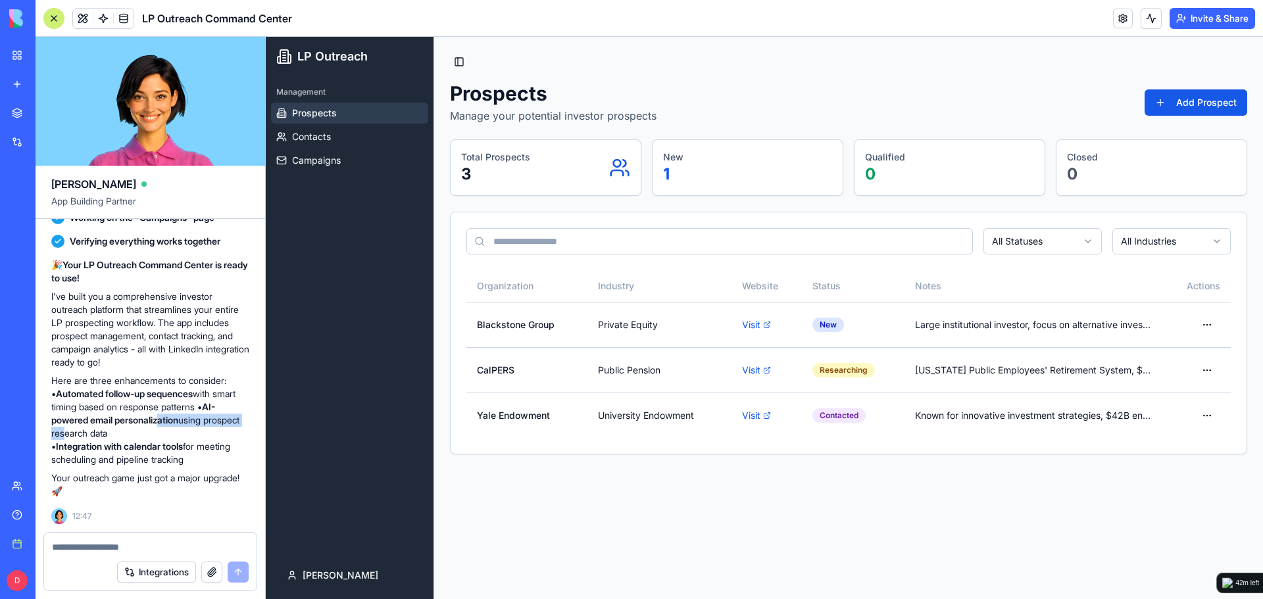
click at [162, 428] on p "Here are three enhancements to consider: • Automated follow-up sequences with s…" at bounding box center [150, 420] width 198 height 92
drag, startPoint x: 89, startPoint y: 449, endPoint x: 157, endPoint y: 443, distance: 68.7
click at [157, 443] on strong "Integration with calendar tools" at bounding box center [119, 446] width 127 height 11
click at [93, 548] on textarea at bounding box center [150, 547] width 197 height 13
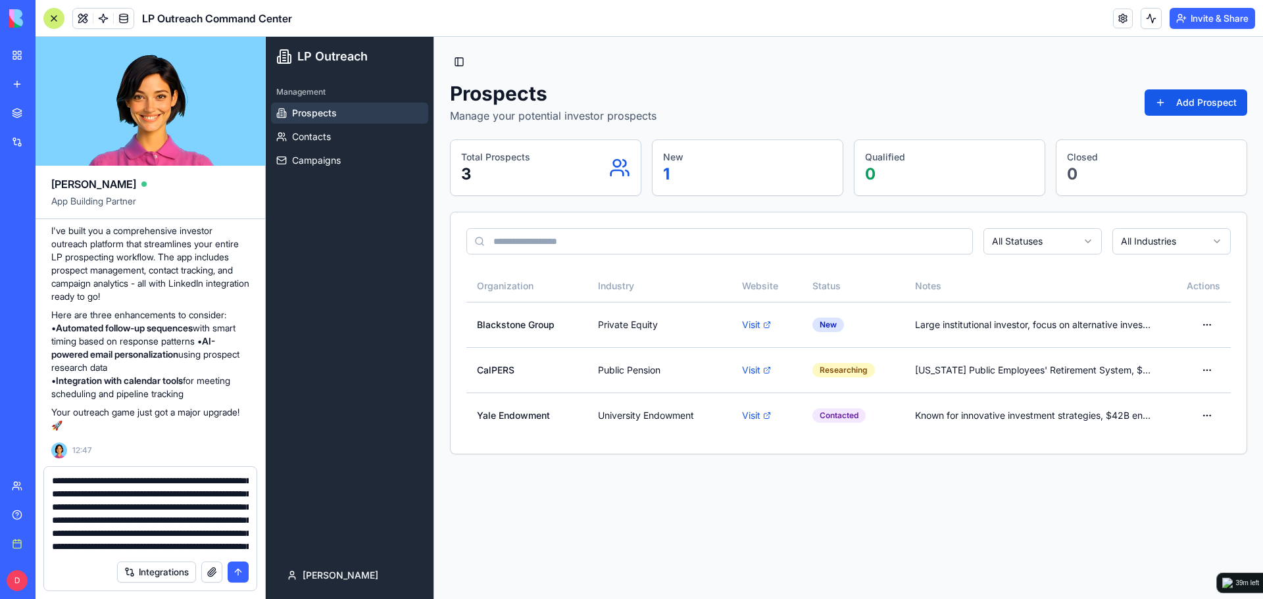
scroll to position [1, 0]
click at [162, 481] on textarea "**********" at bounding box center [150, 514] width 197 height 79
drag, startPoint x: 185, startPoint y: 485, endPoint x: 185, endPoint y: 495, distance: 10.5
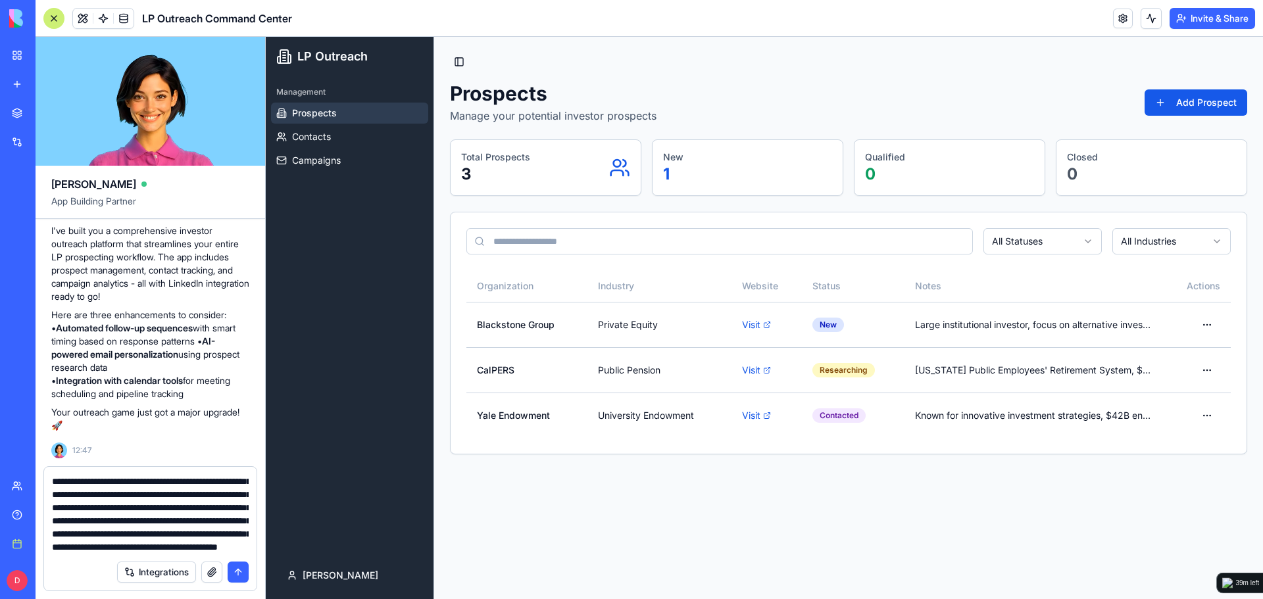
click at [176, 547] on textarea "**********" at bounding box center [150, 514] width 197 height 79
type textarea "**********"
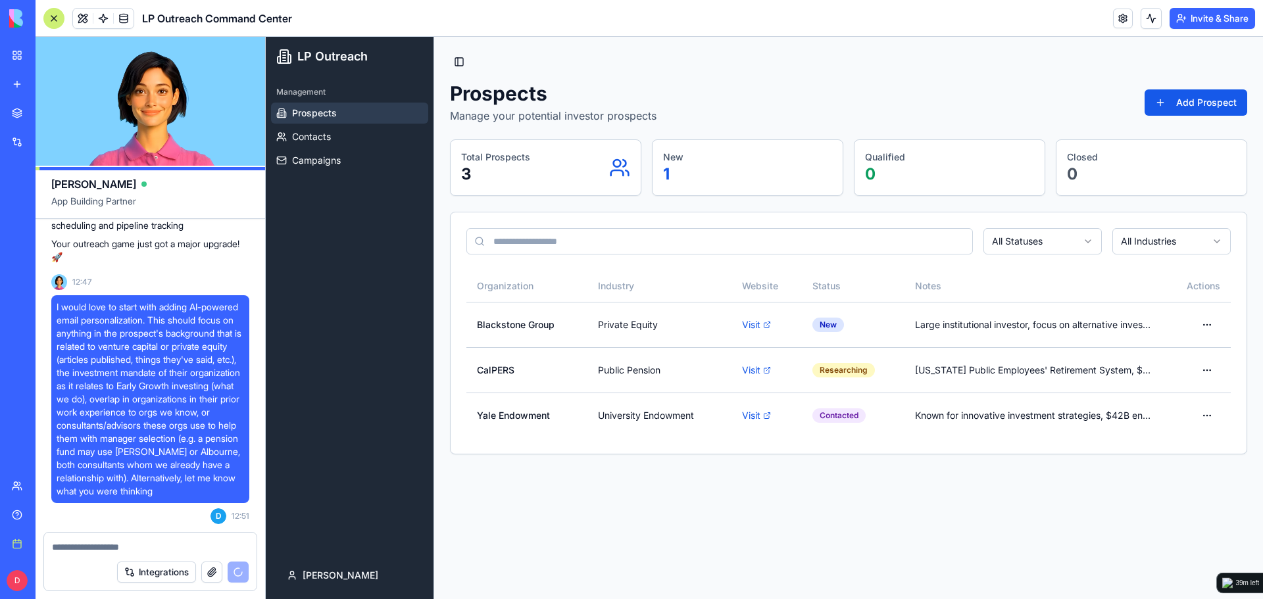
scroll to position [3602, 0]
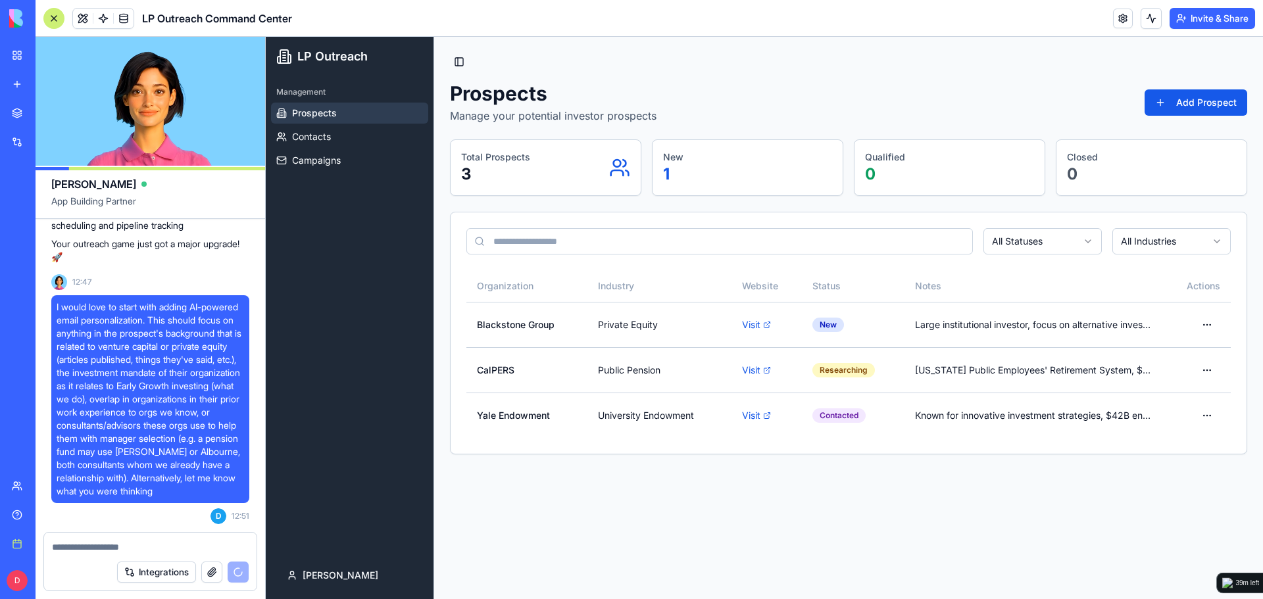
drag, startPoint x: 122, startPoint y: 345, endPoint x: 119, endPoint y: 368, distance: 22.6
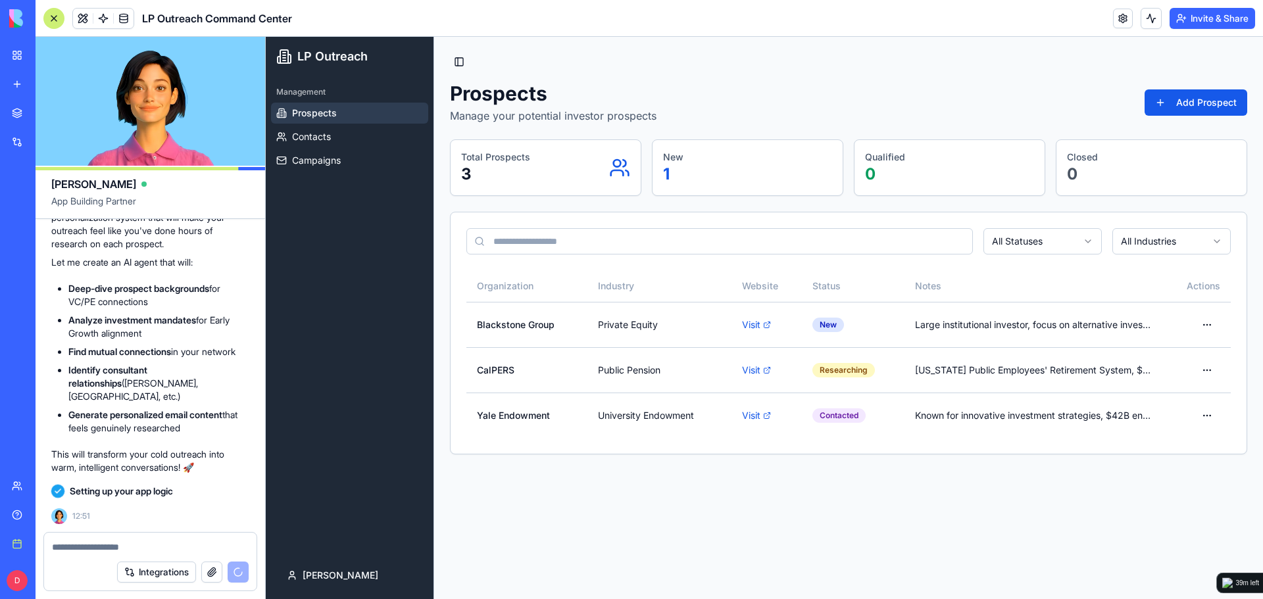
scroll to position [3899, 0]
drag, startPoint x: 84, startPoint y: 369, endPoint x: 84, endPoint y: 381, distance: 11.9
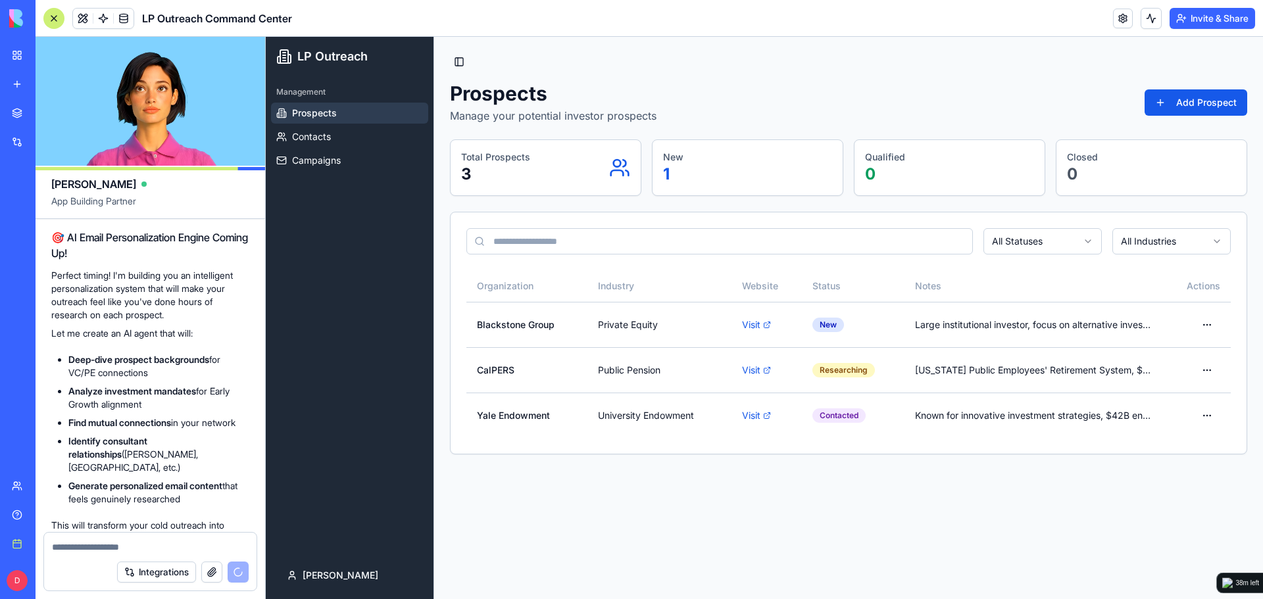
scroll to position [4052, 0]
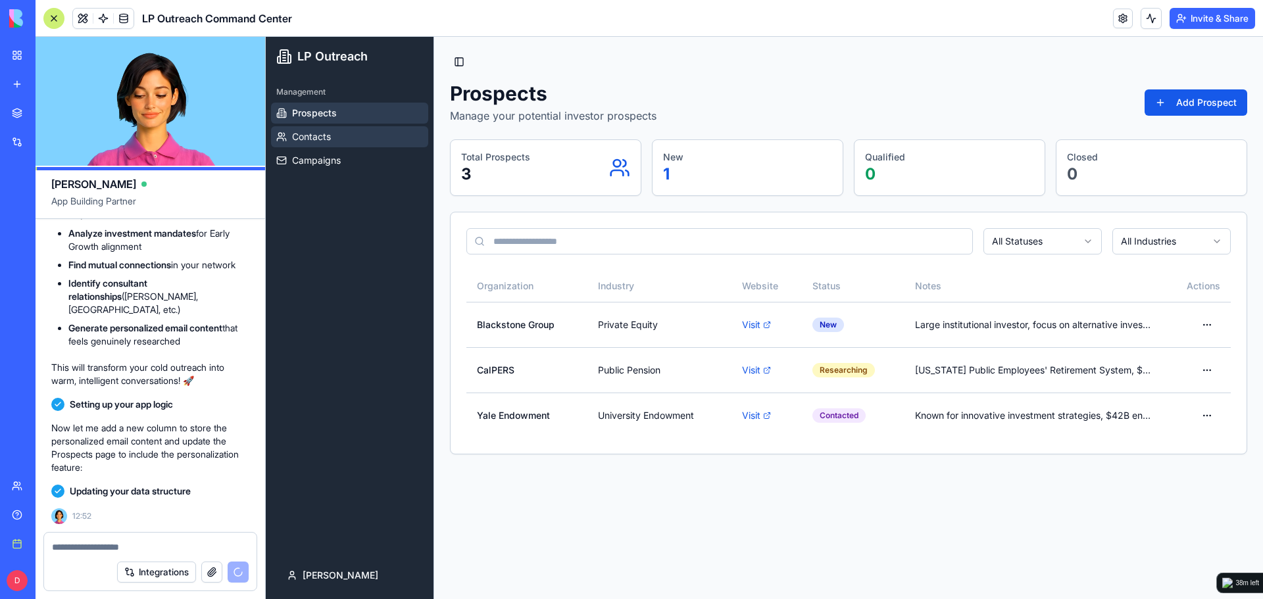
click at [362, 134] on link "Contacts" at bounding box center [349, 136] width 157 height 21
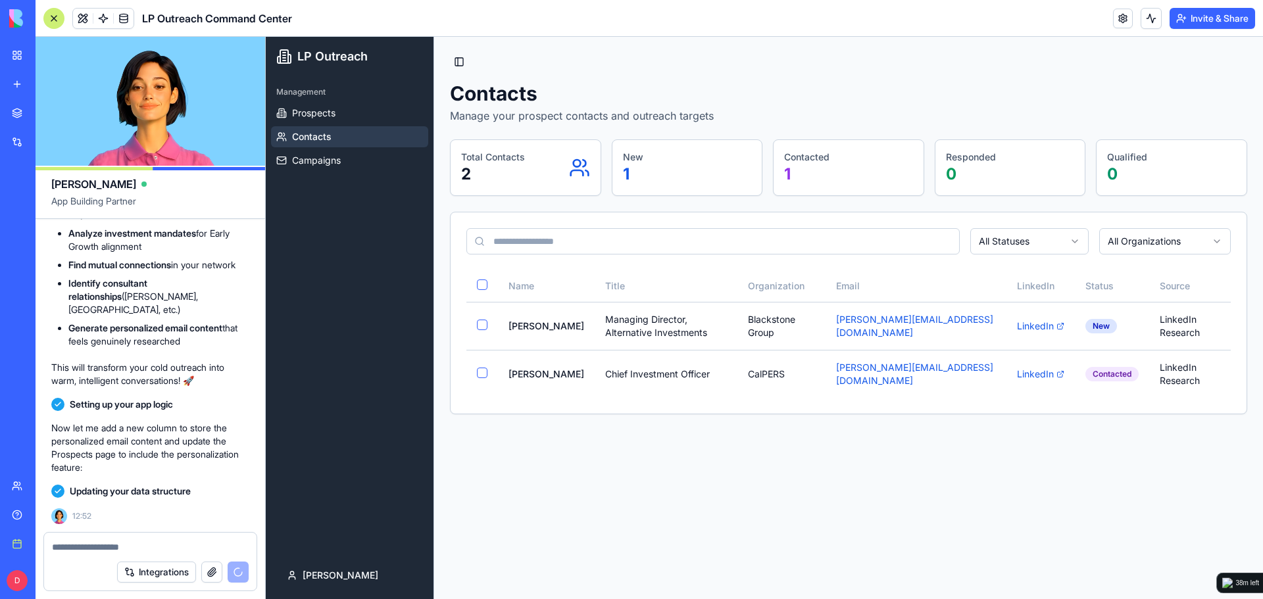
scroll to position [4076, 0]
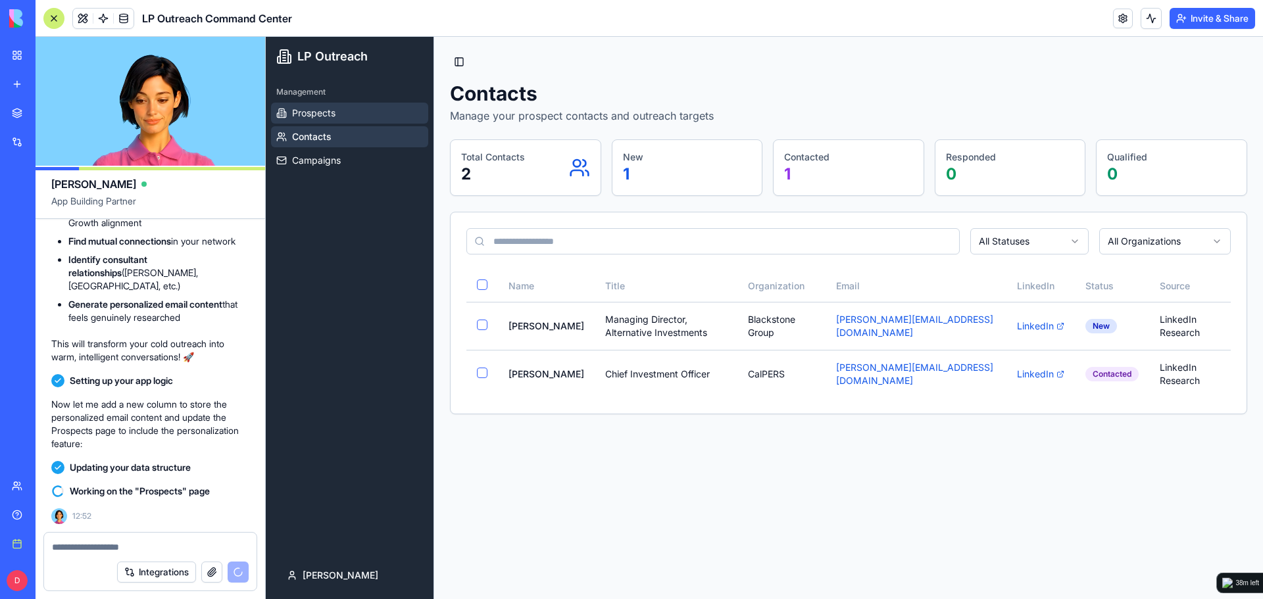
click at [361, 109] on link "Prospects" at bounding box center [349, 113] width 157 height 21
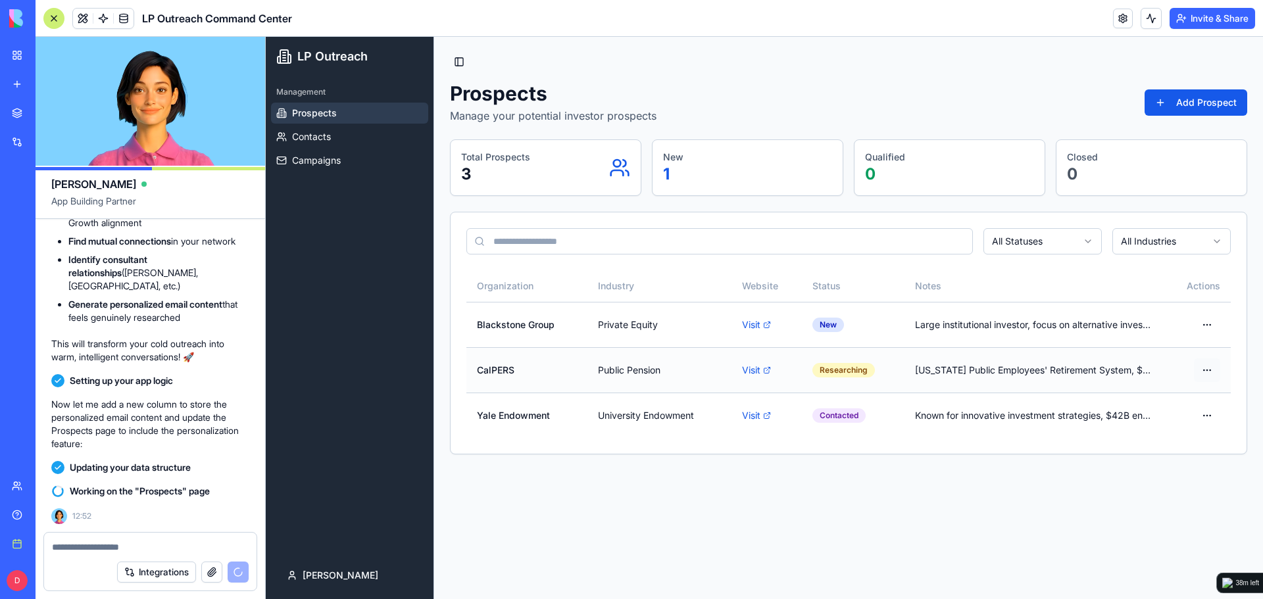
click at [1203, 369] on html "LP Outreach Management Prospects Contacts Campaigns daniel Toggle Sidebar Prosp…" at bounding box center [764, 318] width 997 height 562
click at [982, 487] on html "LP Outreach Management Prospects Contacts Campaigns daniel Toggle Sidebar Prosp…" at bounding box center [764, 318] width 997 height 562
click at [552, 374] on td "CalPERS" at bounding box center [526, 369] width 121 height 45
click at [557, 370] on td "CalPERS" at bounding box center [526, 369] width 121 height 45
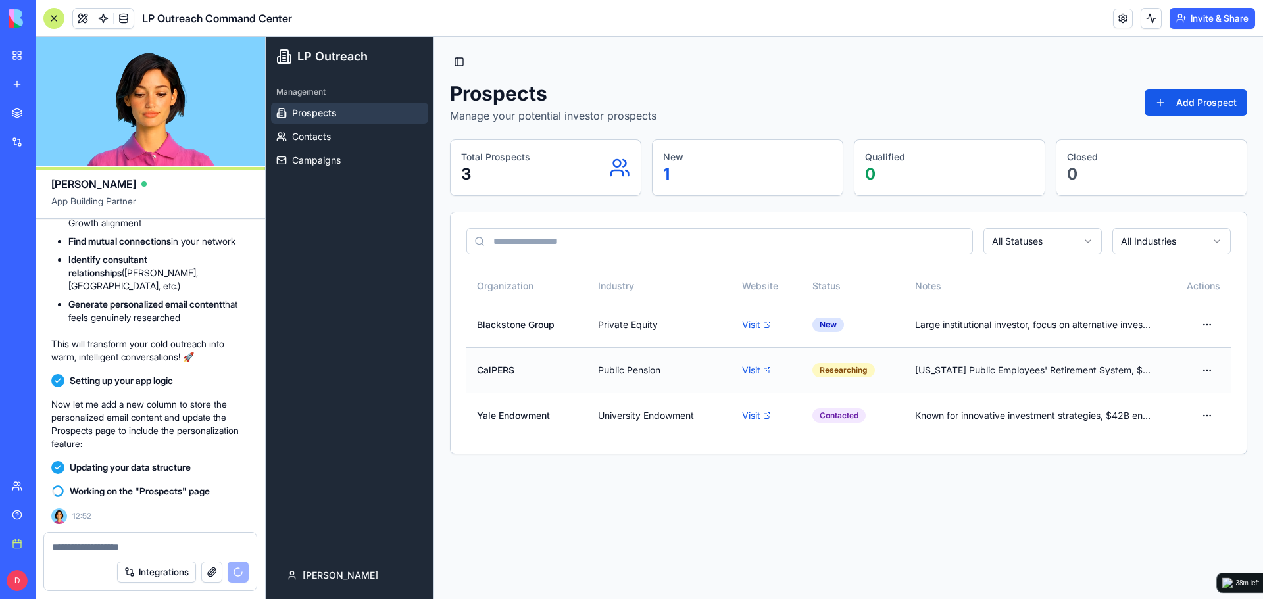
click at [557, 370] on td "CalPERS" at bounding box center [526, 369] width 121 height 45
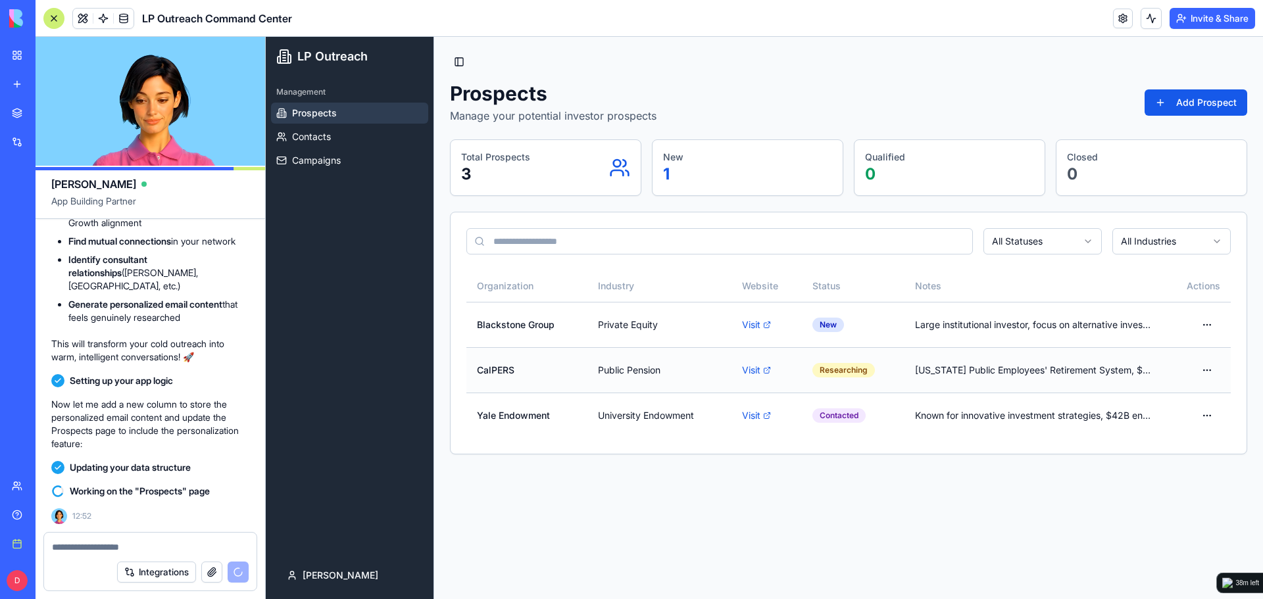
click at [999, 374] on td "California Public Employees' Retirement System, $500B+ AUM" at bounding box center [1033, 369] width 259 height 45
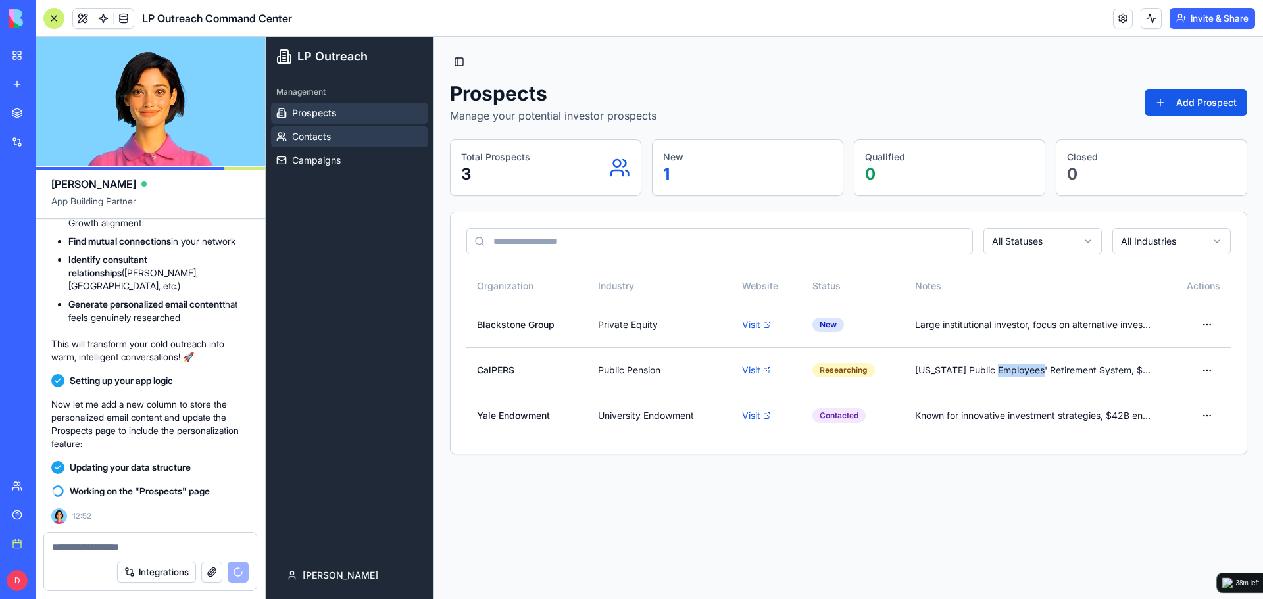
click at [350, 137] on link "Contacts" at bounding box center [349, 136] width 157 height 21
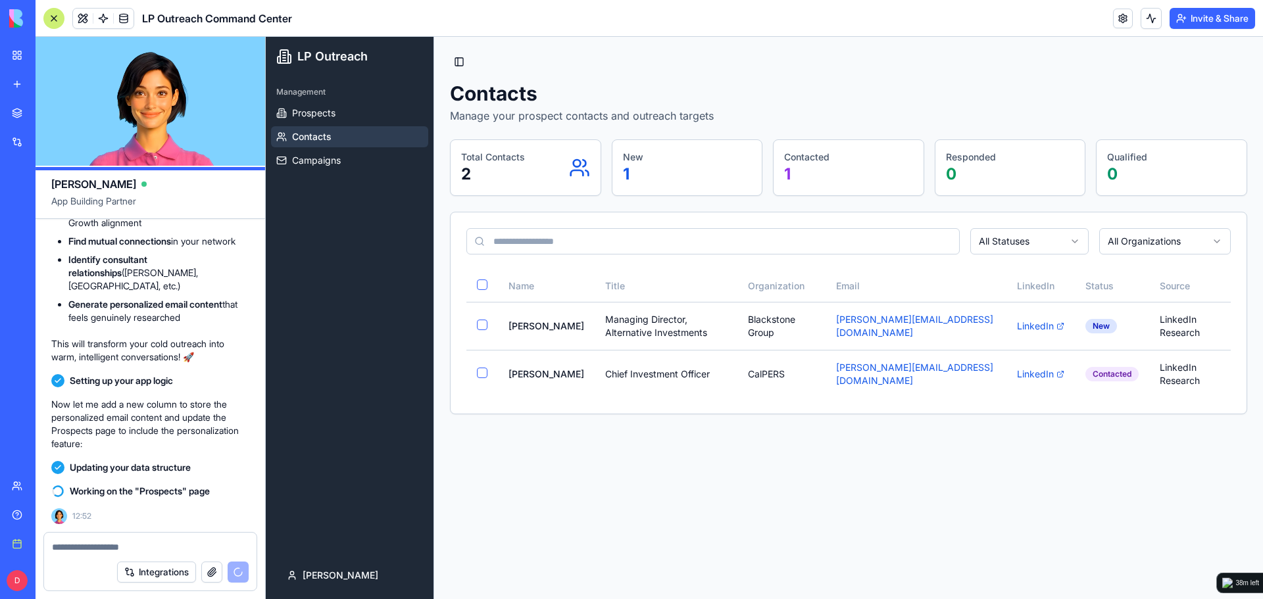
click at [515, 177] on p "2" at bounding box center [493, 174] width 64 height 21
click at [389, 113] on link "Prospects" at bounding box center [349, 113] width 157 height 21
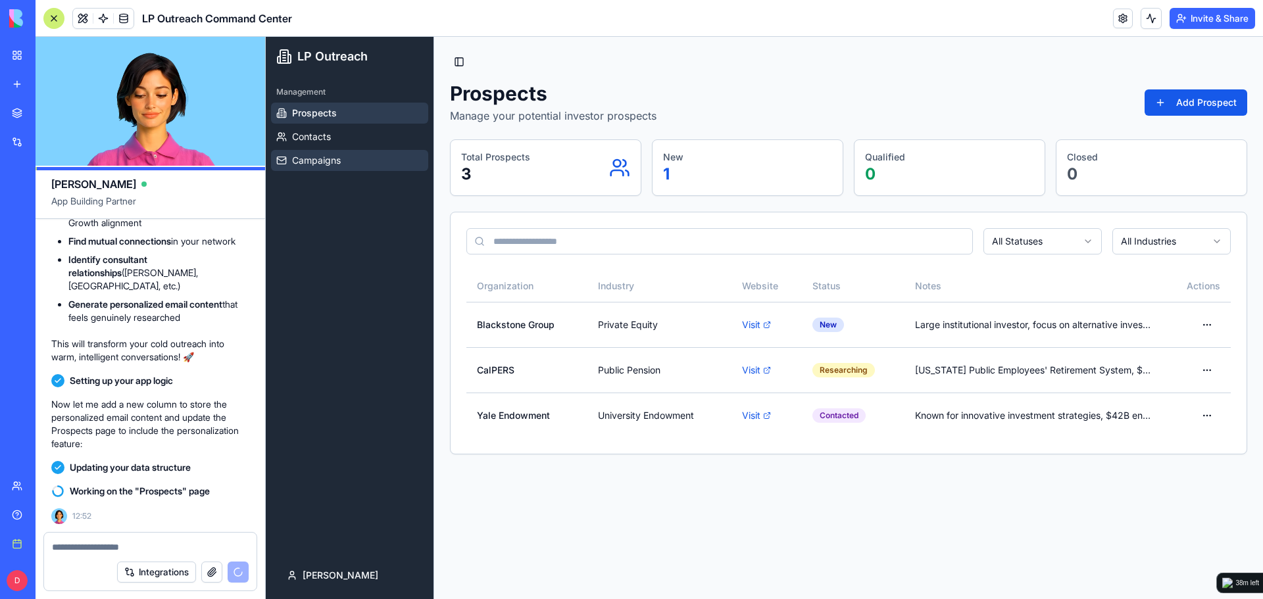
click at [300, 166] on span "Campaigns" at bounding box center [316, 160] width 49 height 13
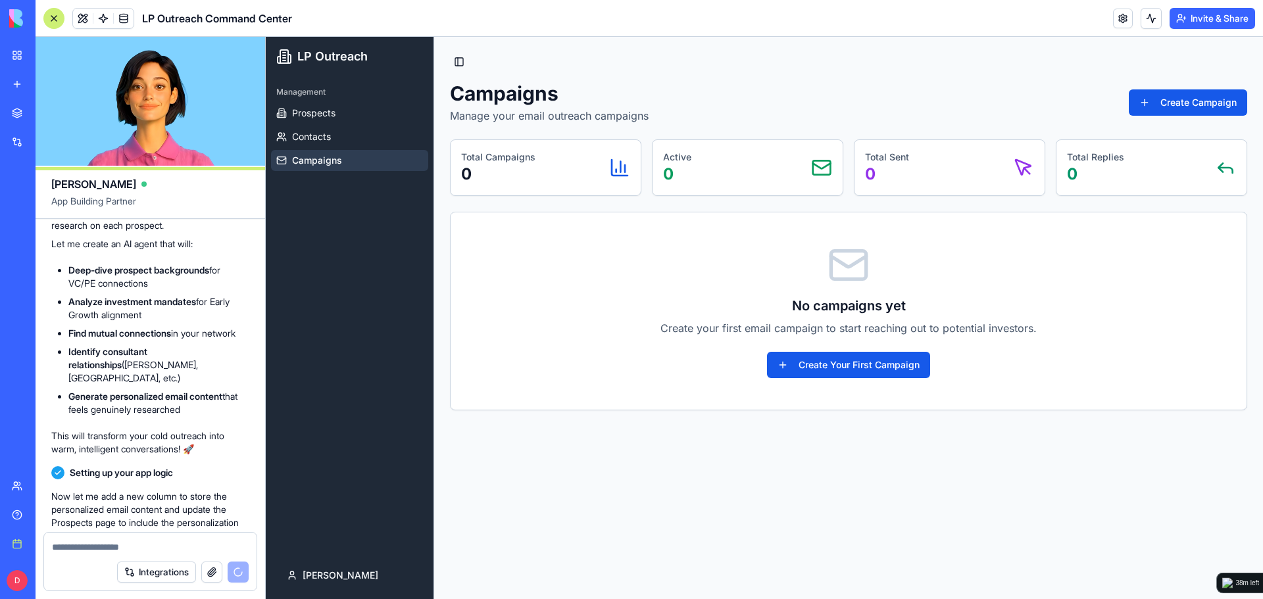
scroll to position [3747, 0]
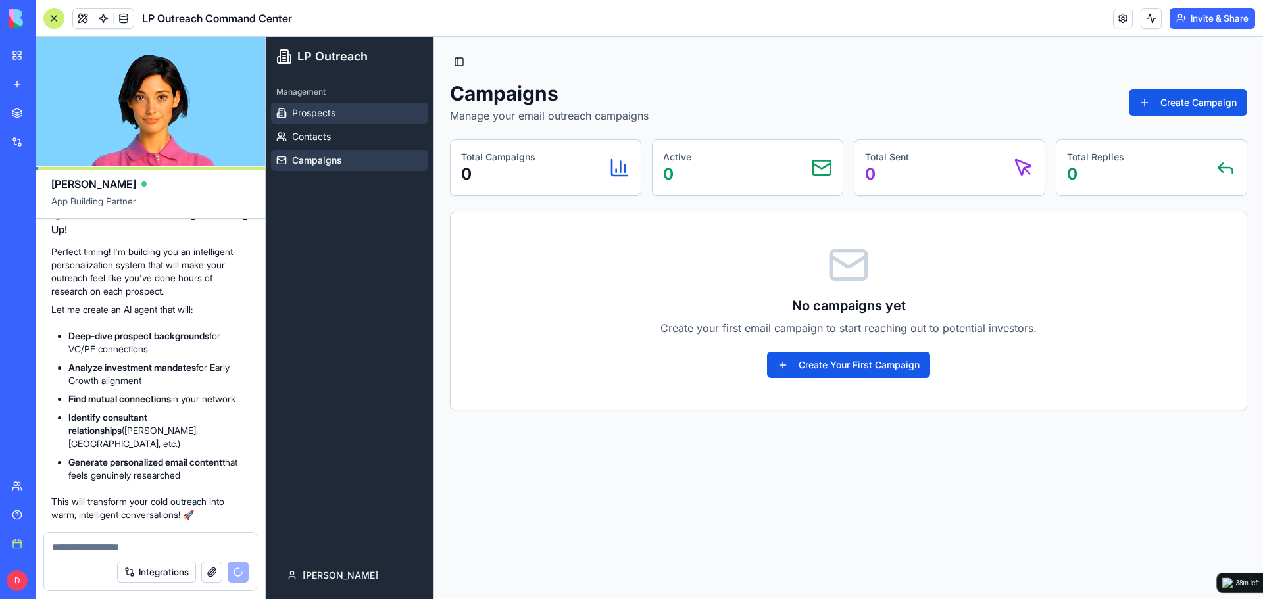
click at [328, 116] on span "Prospects" at bounding box center [313, 113] width 43 height 13
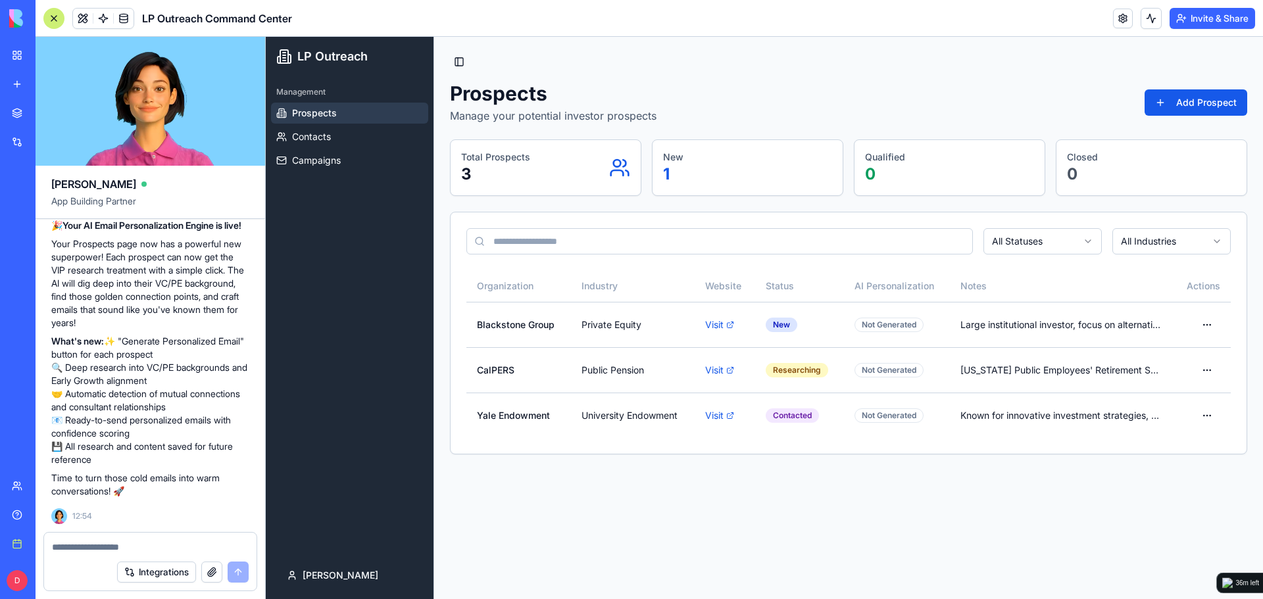
scroll to position [4402, 0]
drag, startPoint x: 187, startPoint y: 293, endPoint x: 182, endPoint y: 314, distance: 21.1
click at [356, 139] on link "Contacts" at bounding box center [349, 136] width 157 height 21
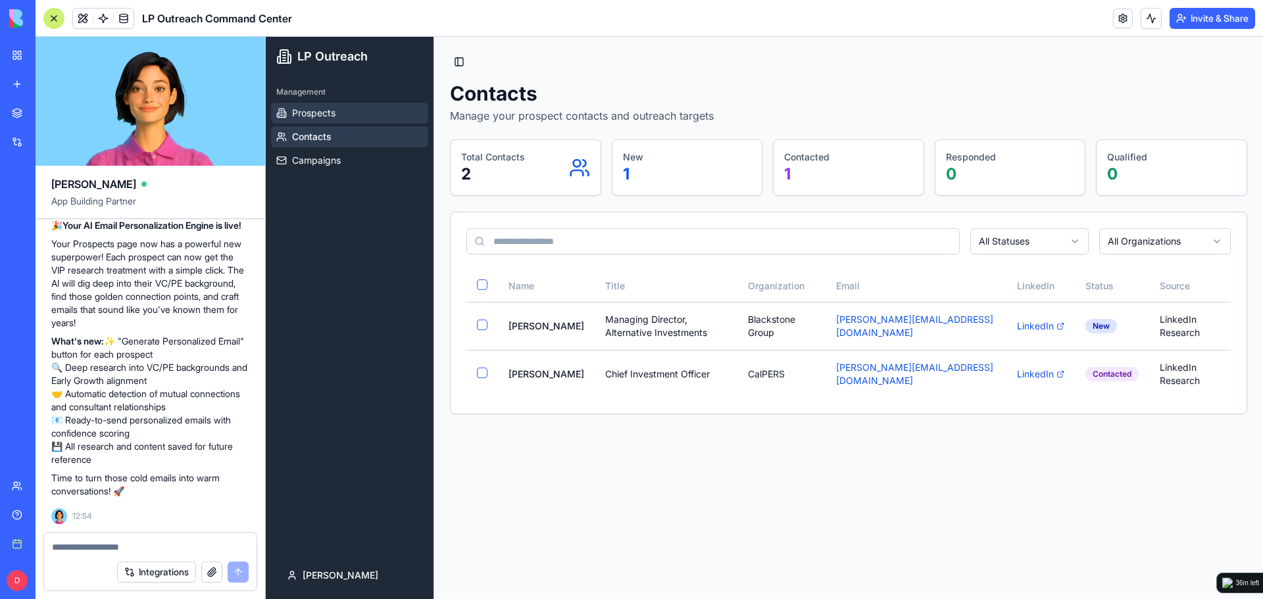
click at [363, 116] on link "Prospects" at bounding box center [349, 113] width 157 height 21
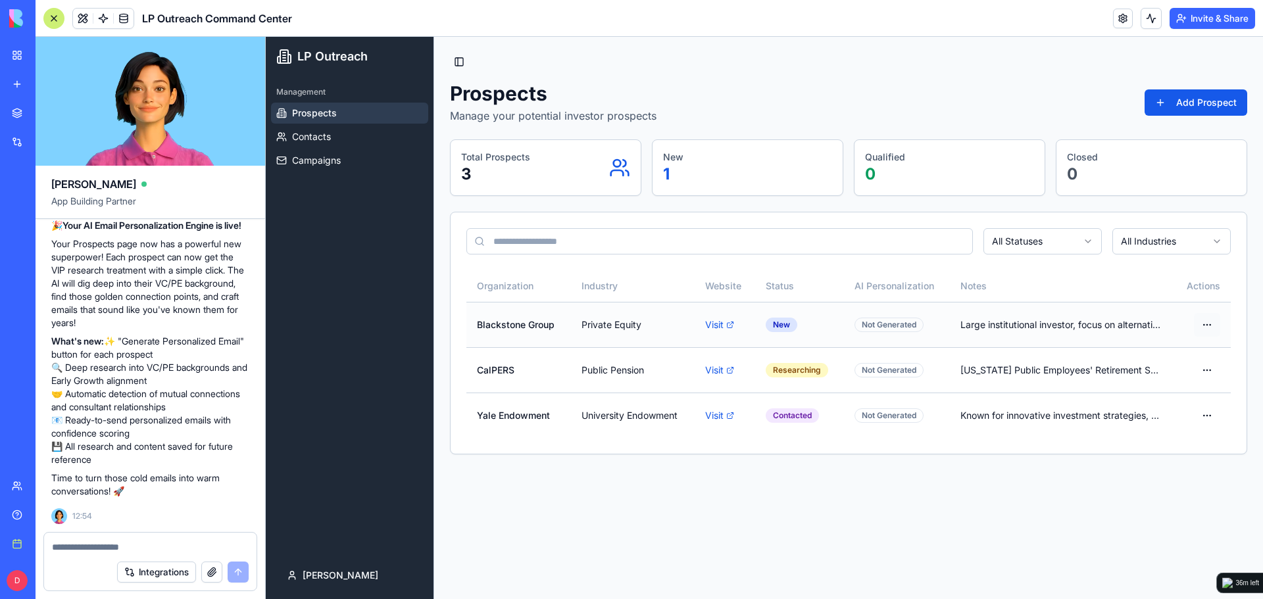
click at [1212, 324] on html "LP Outreach Management Prospects Contacts Campaigns daniel Toggle Sidebar Prosp…" at bounding box center [764, 318] width 997 height 562
click at [1008, 477] on html "LP Outreach Management Prospects Contacts Campaigns daniel Toggle Sidebar Prosp…" at bounding box center [764, 318] width 997 height 562
click at [134, 550] on textarea at bounding box center [150, 547] width 197 height 13
click at [1177, 104] on button "Add Prospect" at bounding box center [1196, 102] width 103 height 26
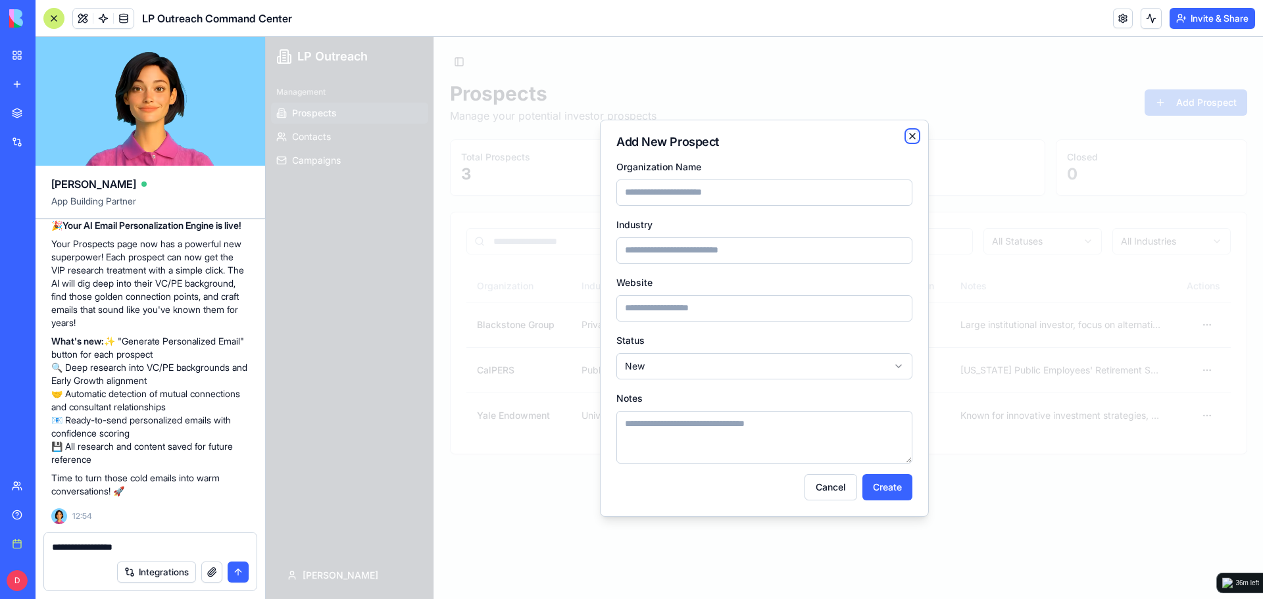
click at [910, 134] on icon "button" at bounding box center [912, 136] width 5 height 5
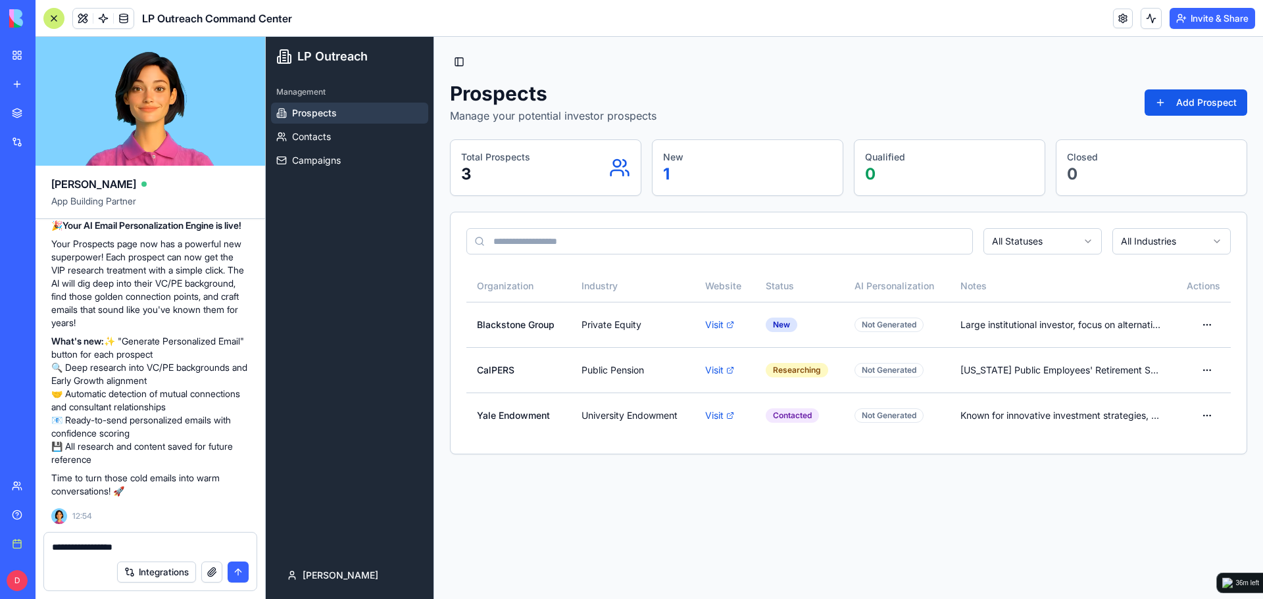
click at [926, 100] on div "Prospects Manage your potential investor prospects Add Prospect" at bounding box center [848, 103] width 797 height 42
click at [177, 543] on textarea "**********" at bounding box center [150, 547] width 197 height 13
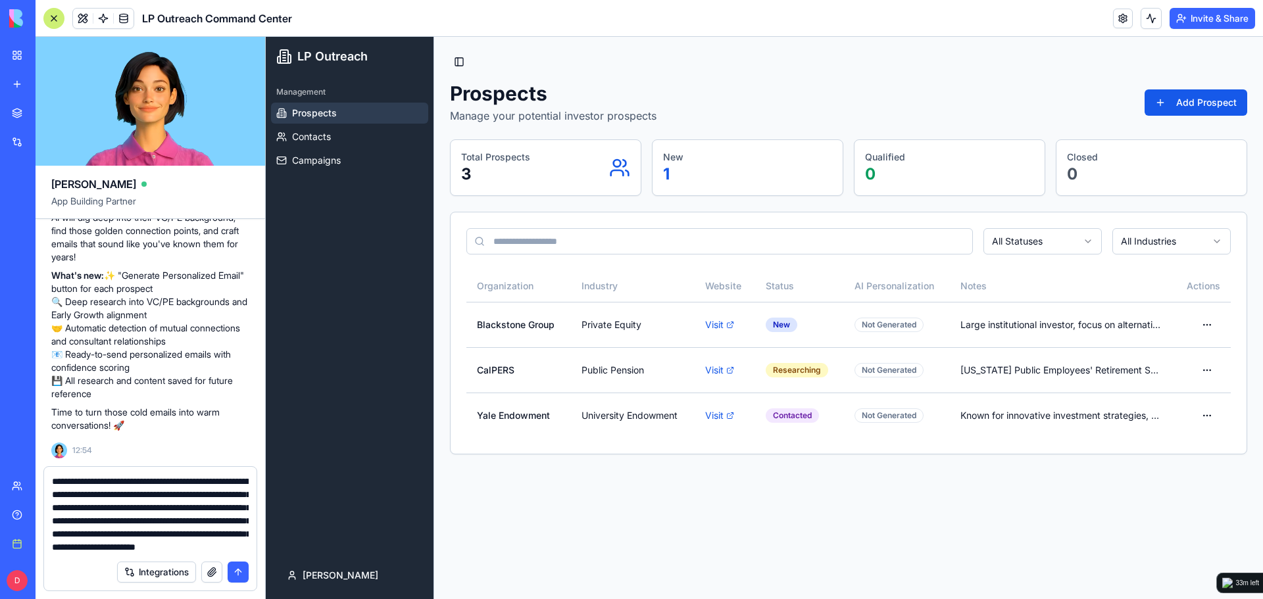
scroll to position [91, 0]
paste textarea "**********"
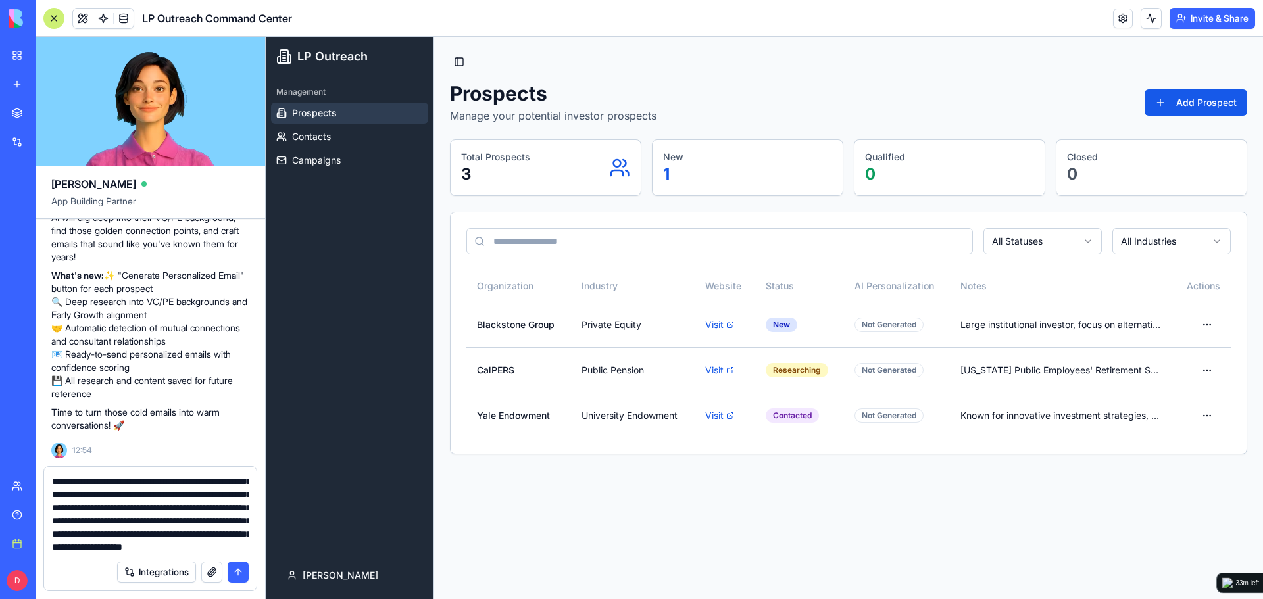
type textarea "**********"
click at [240, 572] on button "submit" at bounding box center [238, 572] width 21 height 21
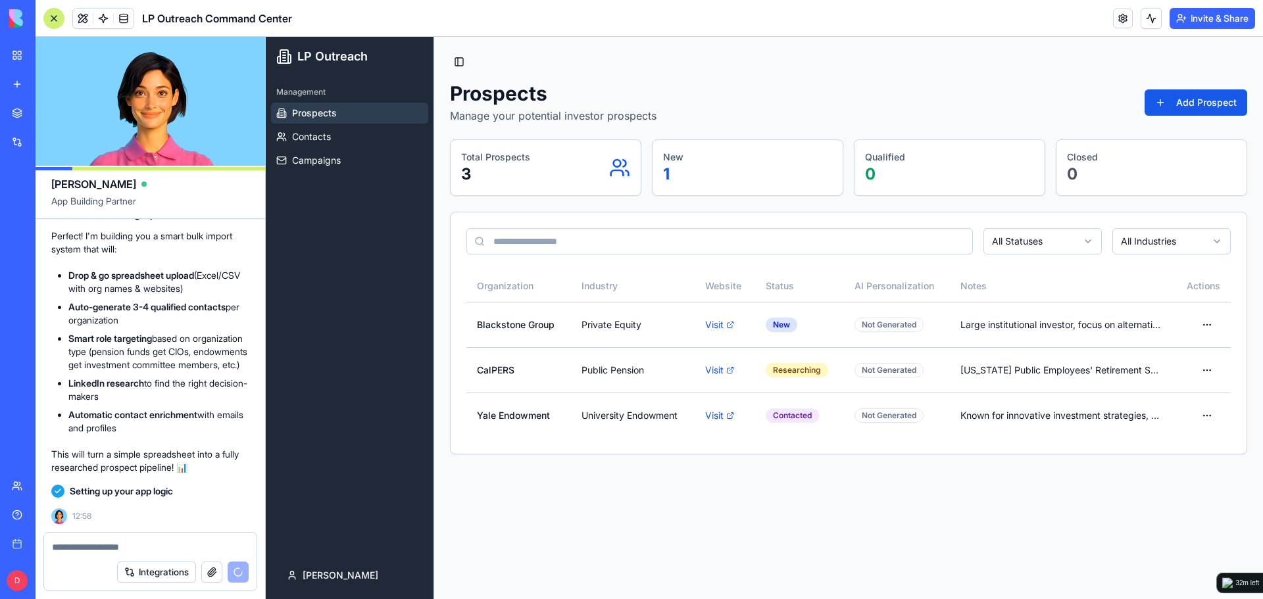
scroll to position [4862, 0]
drag, startPoint x: 199, startPoint y: 339, endPoint x: 200, endPoint y: 352, distance: 12.6
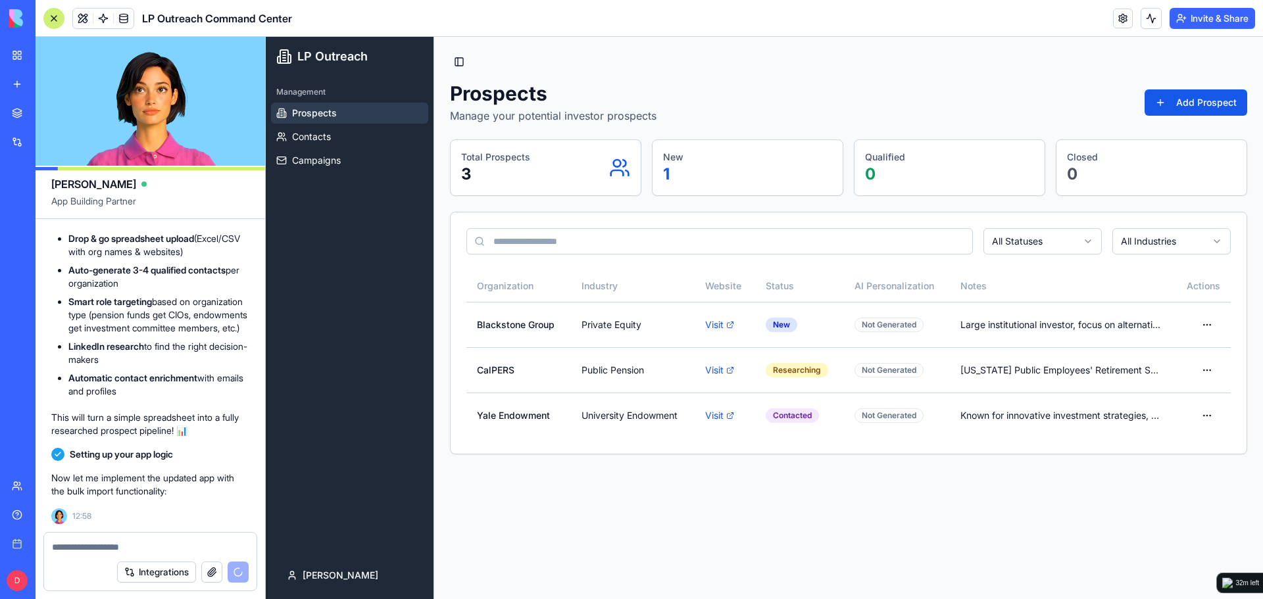
drag, startPoint x: 207, startPoint y: 330, endPoint x: 208, endPoint y: 342, distance: 12.5
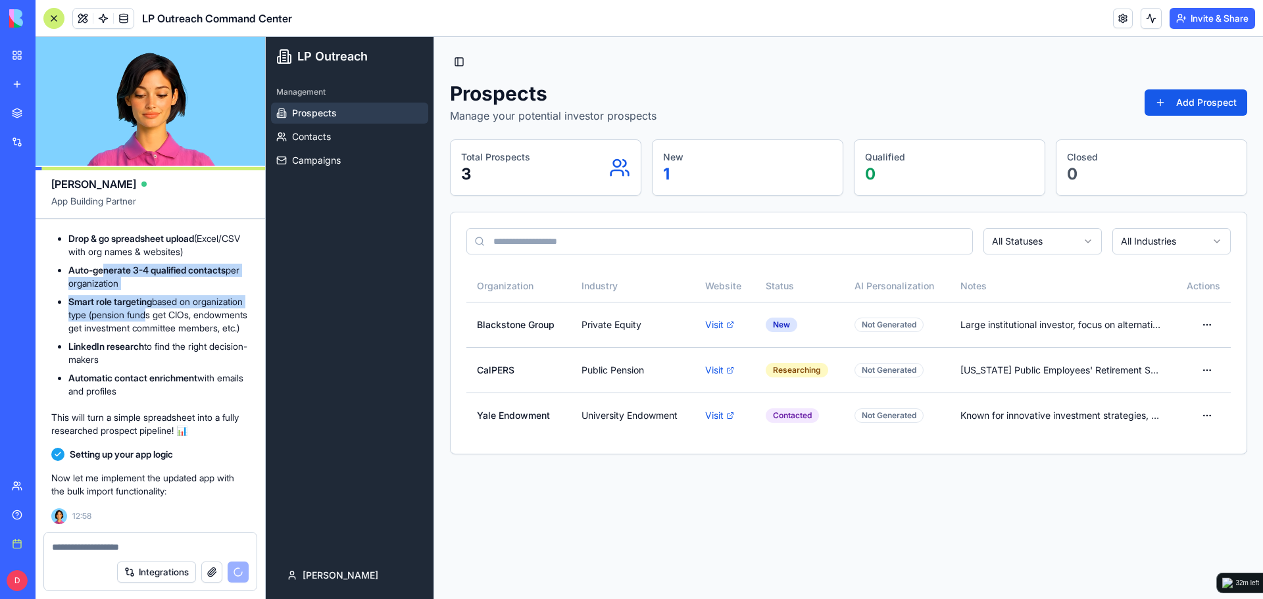
drag, startPoint x: 111, startPoint y: 253, endPoint x: 204, endPoint y: 306, distance: 107.0
click at [204, 306] on ul "Drop & go spreadsheet upload (Excel/CSV with org names & websites) Auto-generat…" at bounding box center [150, 315] width 198 height 166
click at [204, 306] on li "Smart role targeting based on organization type (pension funds get CIOs, endowm…" at bounding box center [158, 314] width 181 height 39
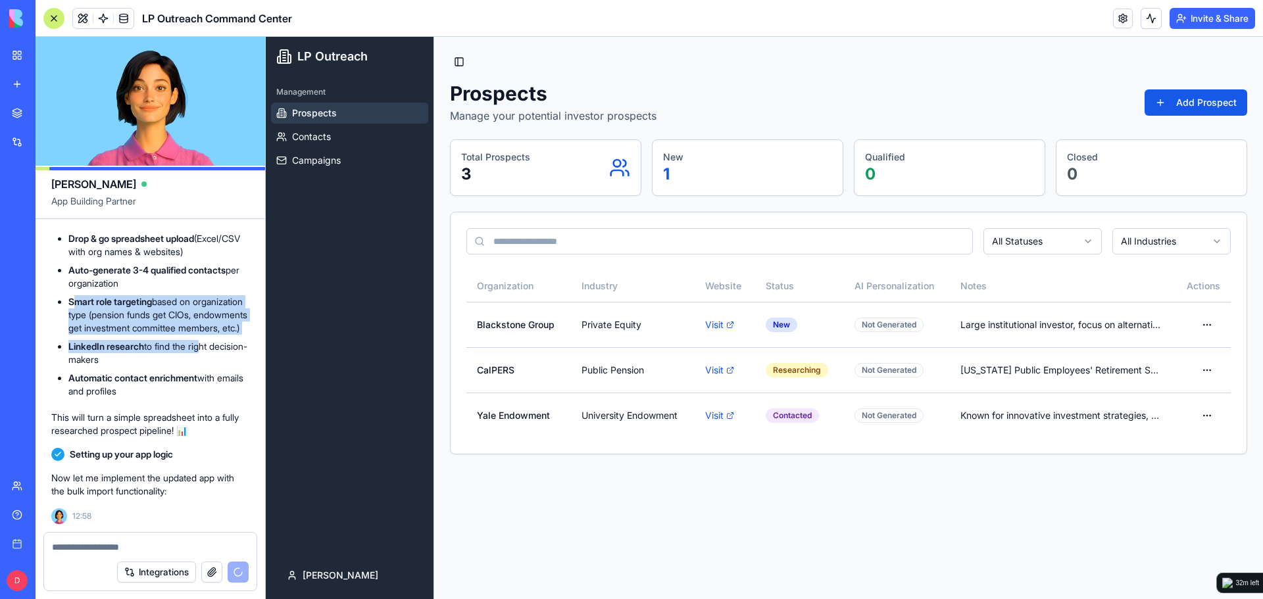
scroll to position [5055, 0]
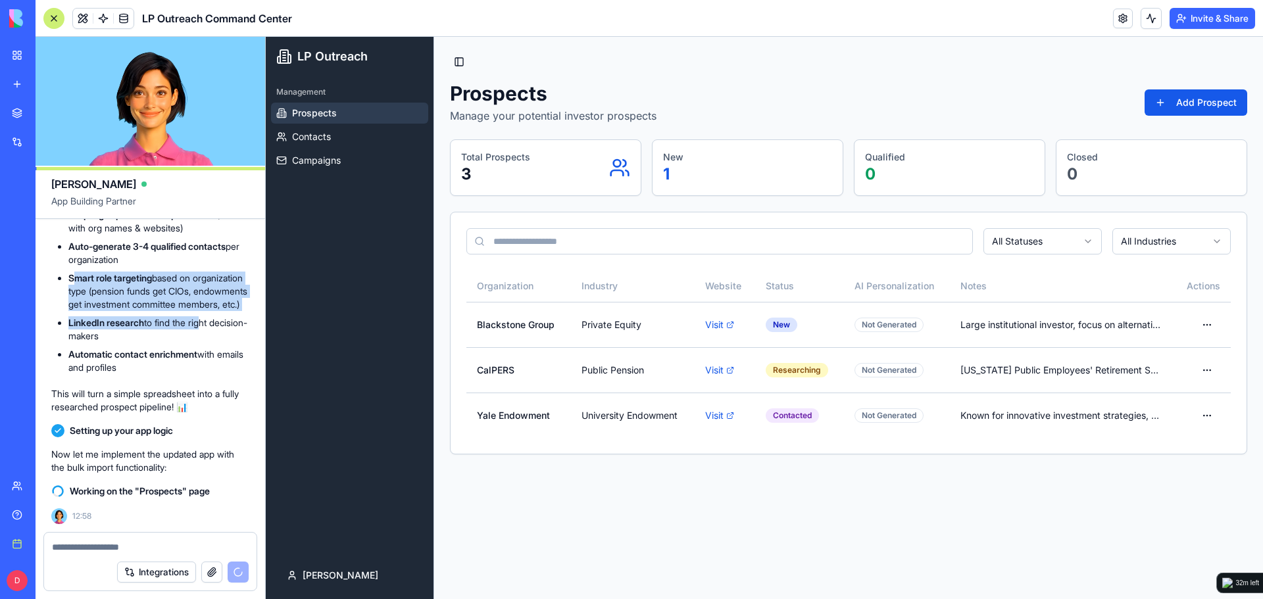
drag, startPoint x: 76, startPoint y: 292, endPoint x: 205, endPoint y: 304, distance: 129.5
click at [205, 304] on li "Smart role targeting based on organization type (pension funds get CIOs, endowm…" at bounding box center [158, 291] width 181 height 39
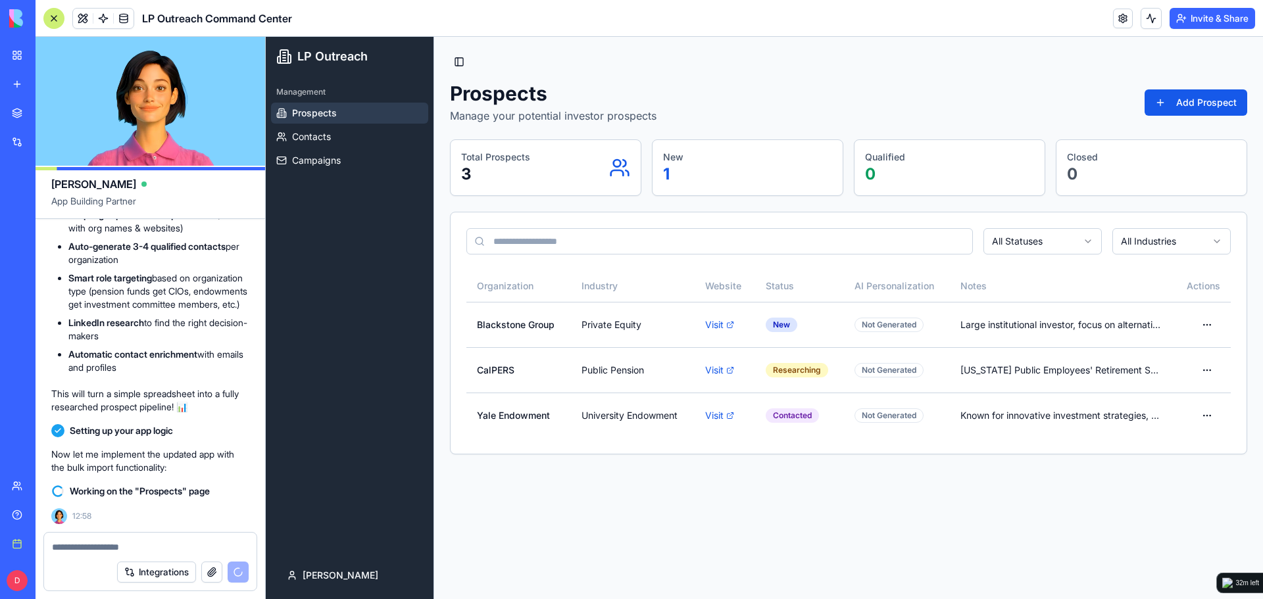
drag, startPoint x: 80, startPoint y: 321, endPoint x: 175, endPoint y: 334, distance: 95.6
click at [175, 334] on li "LinkedIn research to find the right decision-makers" at bounding box center [158, 329] width 181 height 26
click at [349, 132] on link "Contacts" at bounding box center [349, 136] width 157 height 21
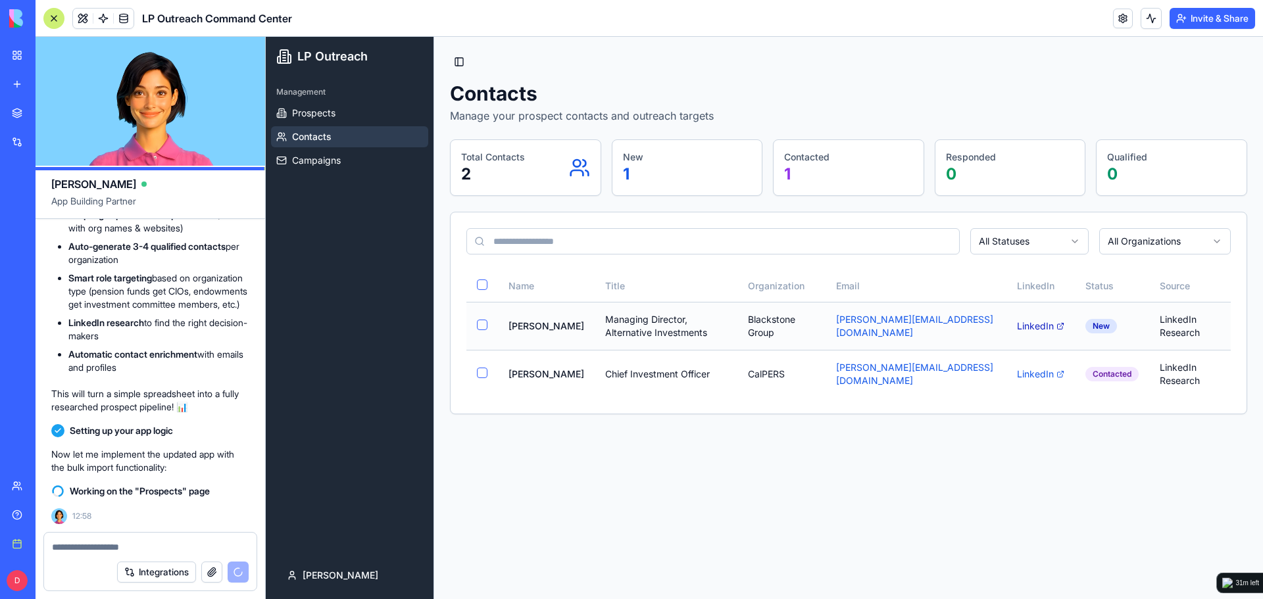
click at [1030, 325] on link "LinkedIn" at bounding box center [1040, 326] width 47 height 13
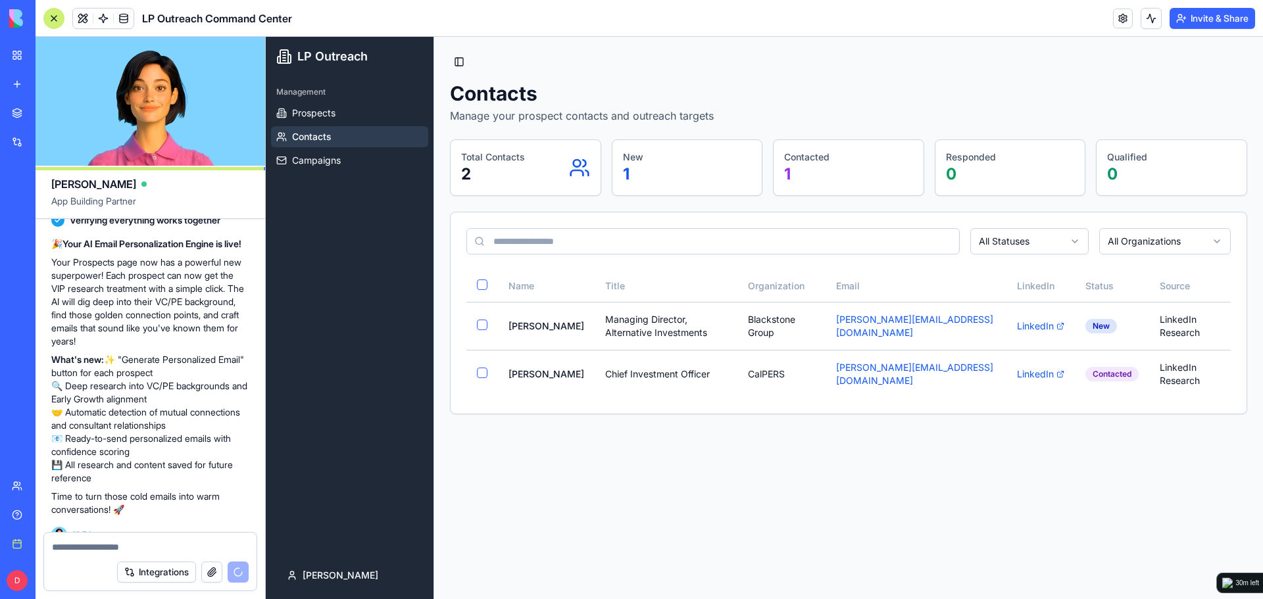
drag, startPoint x: 199, startPoint y: 307, endPoint x: 147, endPoint y: 301, distance: 51.7
click at [147, 156] on p "Now let me add a new column to store the personalized email content and update …" at bounding box center [150, 129] width 198 height 53
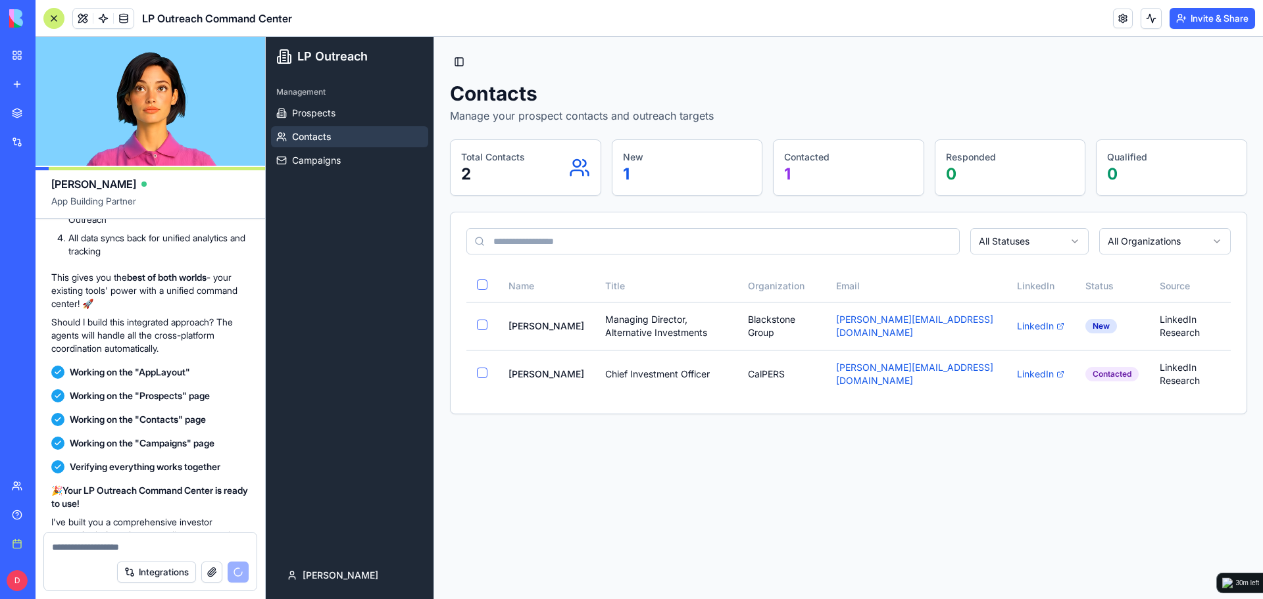
scroll to position [5078, 0]
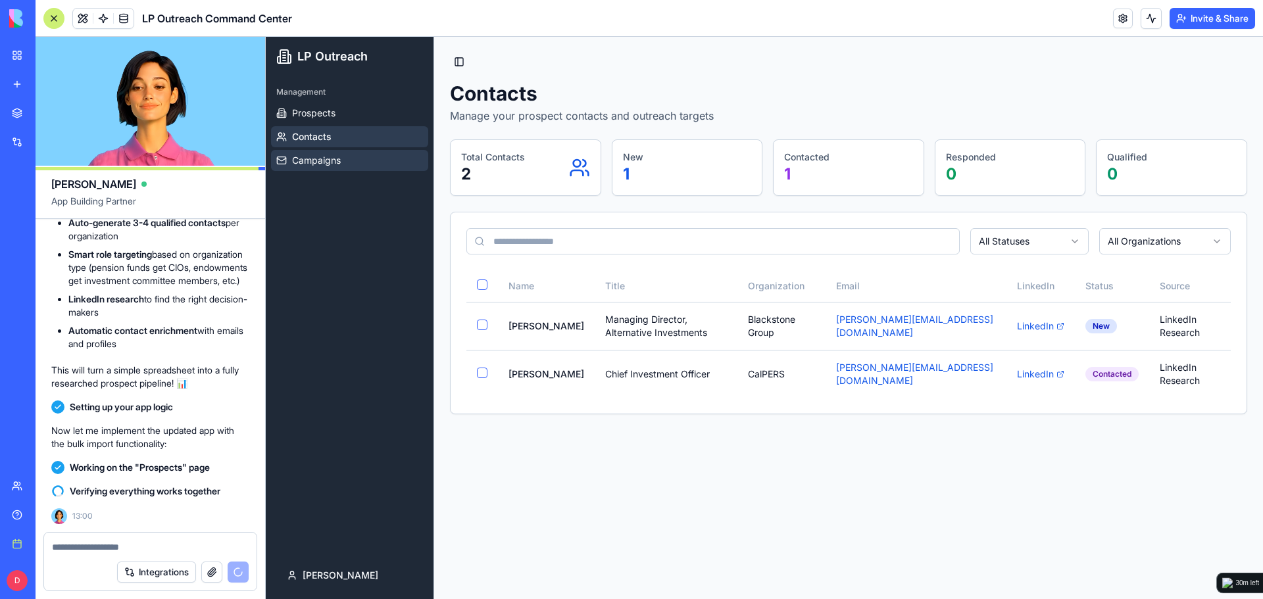
click at [343, 159] on link "Campaigns" at bounding box center [349, 160] width 157 height 21
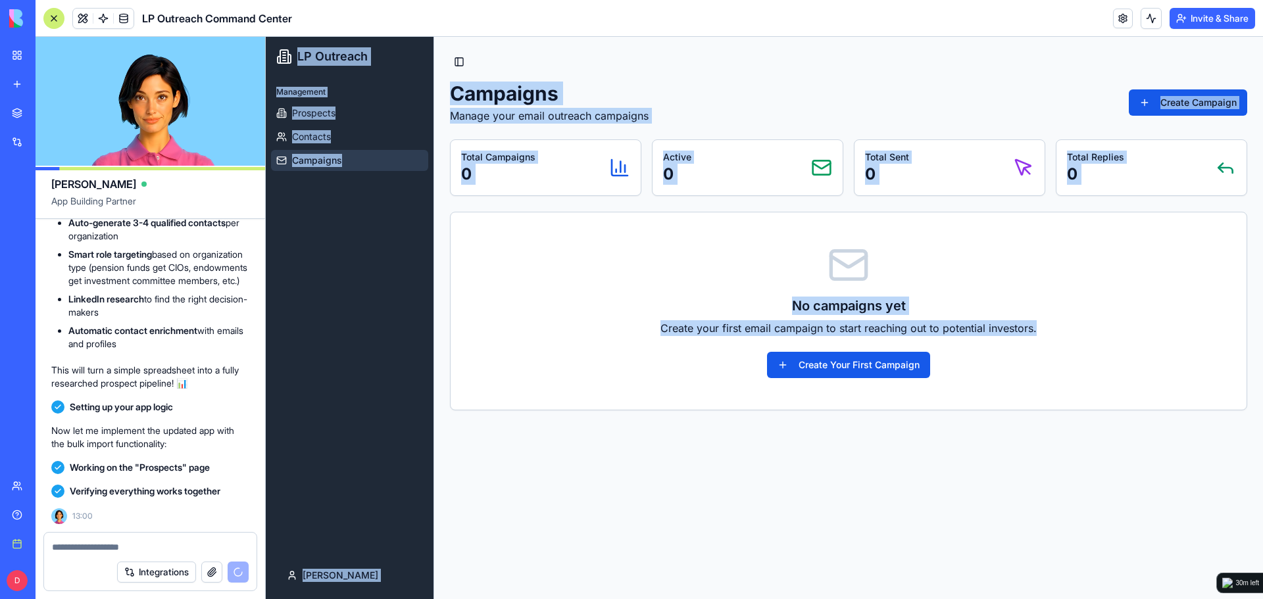
drag, startPoint x: 744, startPoint y: 330, endPoint x: 1060, endPoint y: 330, distance: 315.7
click at [1060, 330] on p "Create your first email campaign to start reaching out to potential investors." at bounding box center [848, 328] width 733 height 16
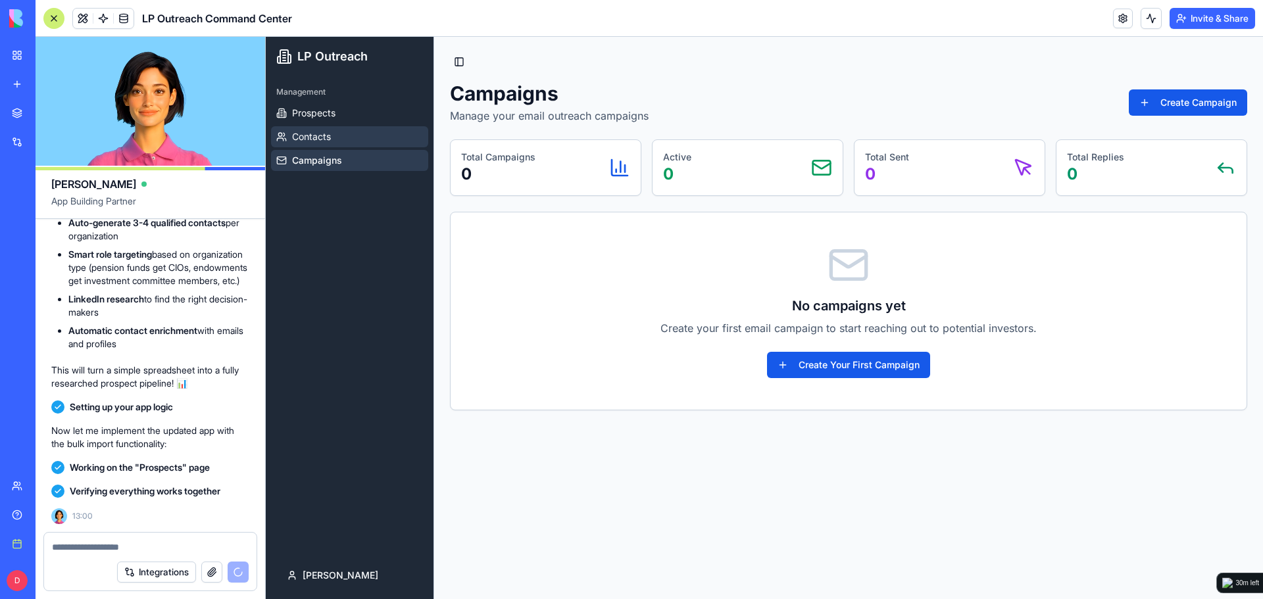
click at [324, 138] on span "Contacts" at bounding box center [311, 136] width 39 height 13
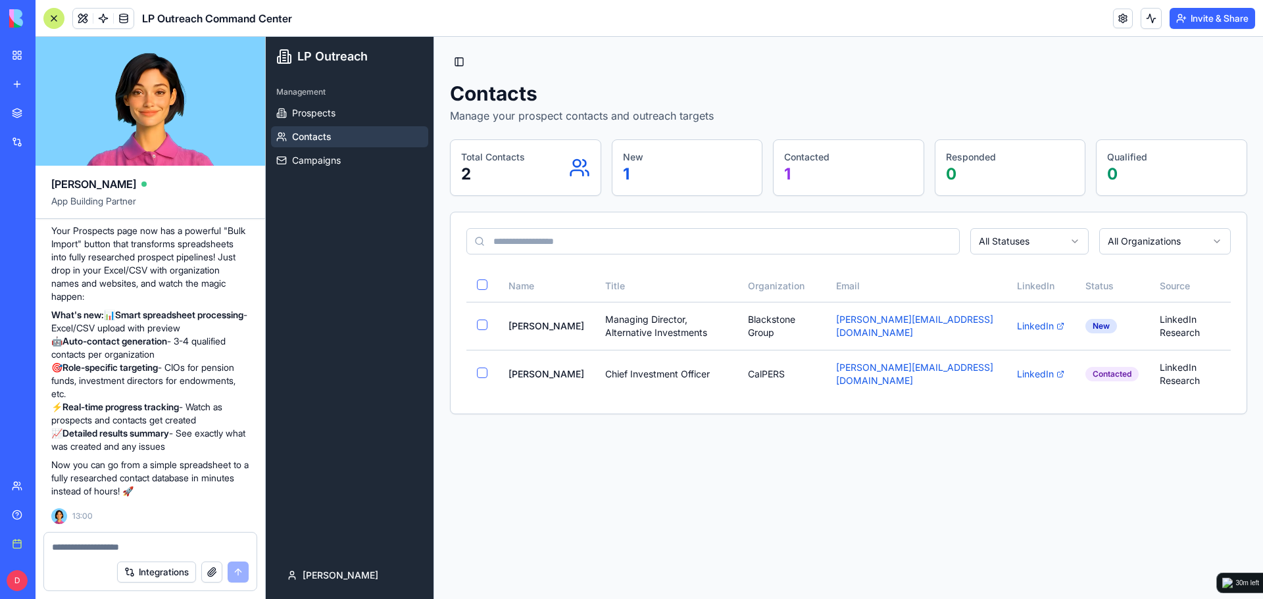
scroll to position [5197, 0]
drag, startPoint x: 143, startPoint y: 282, endPoint x: 143, endPoint y: 295, distance: 13.2
click at [401, 109] on link "Prospects" at bounding box center [349, 113] width 157 height 21
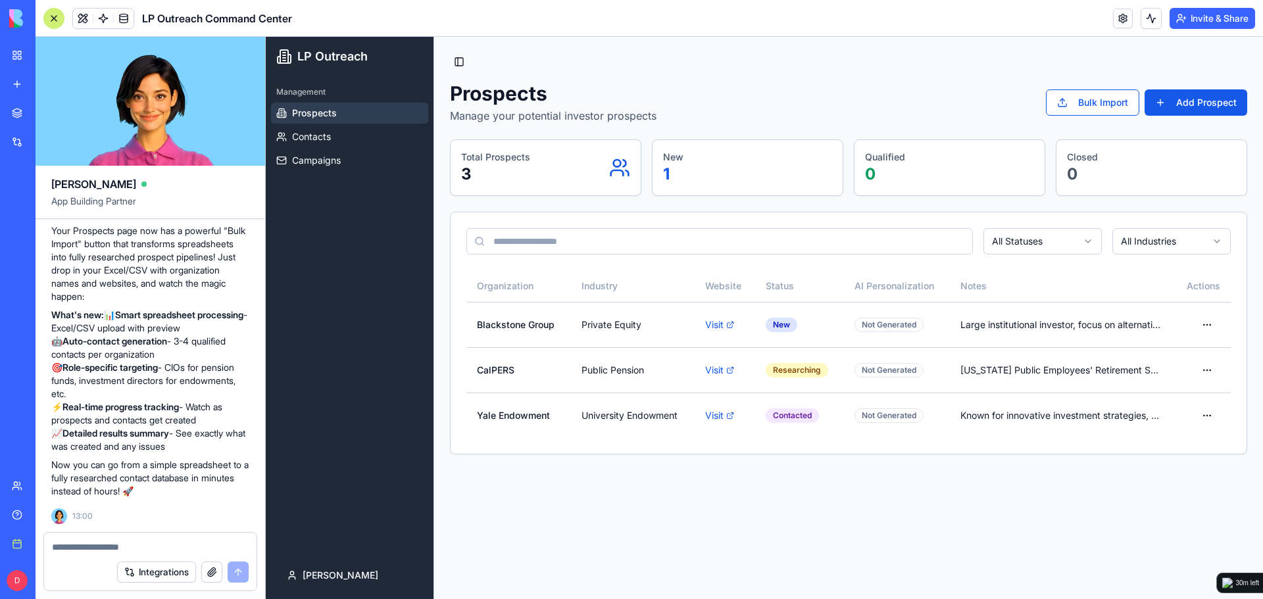
scroll to position [5394, 0]
drag, startPoint x: 78, startPoint y: 311, endPoint x: 237, endPoint y: 349, distance: 163.5
click at [237, 349] on p "What's new: 📊 Smart spreadsheet processing - Excel/CSV upload with preview 🤖 Au…" at bounding box center [150, 381] width 198 height 145
drag, startPoint x: 234, startPoint y: 343, endPoint x: 225, endPoint y: 364, distance: 23.0
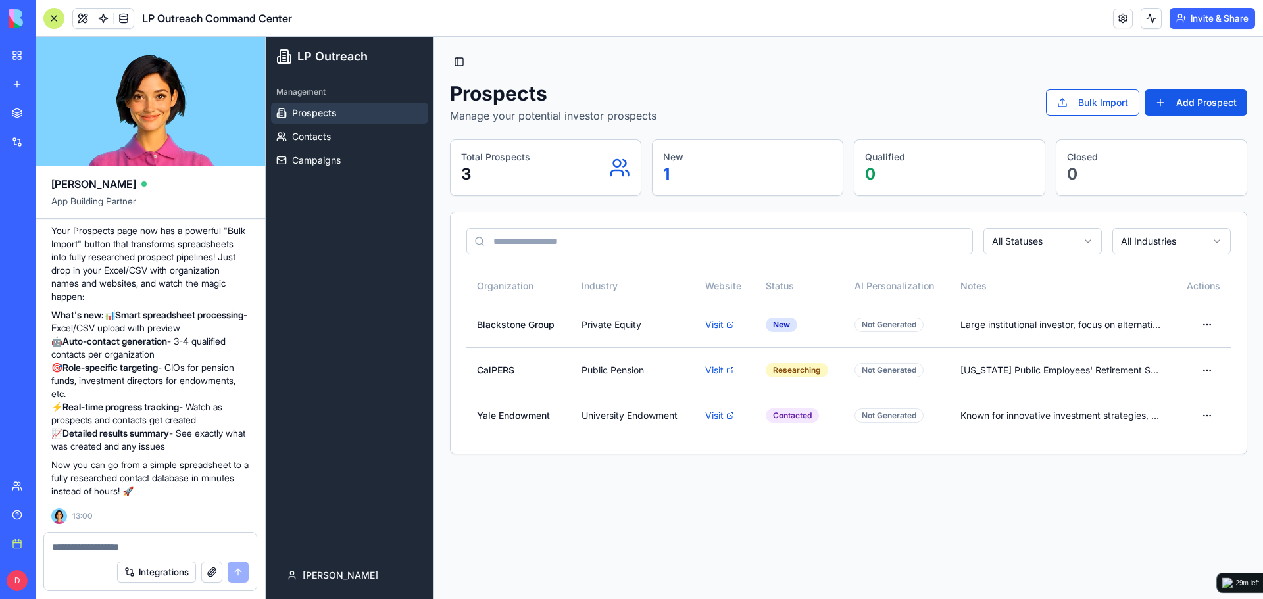
drag, startPoint x: 226, startPoint y: 352, endPoint x: 222, endPoint y: 368, distance: 16.8
click at [161, 547] on textarea at bounding box center [150, 547] width 197 height 13
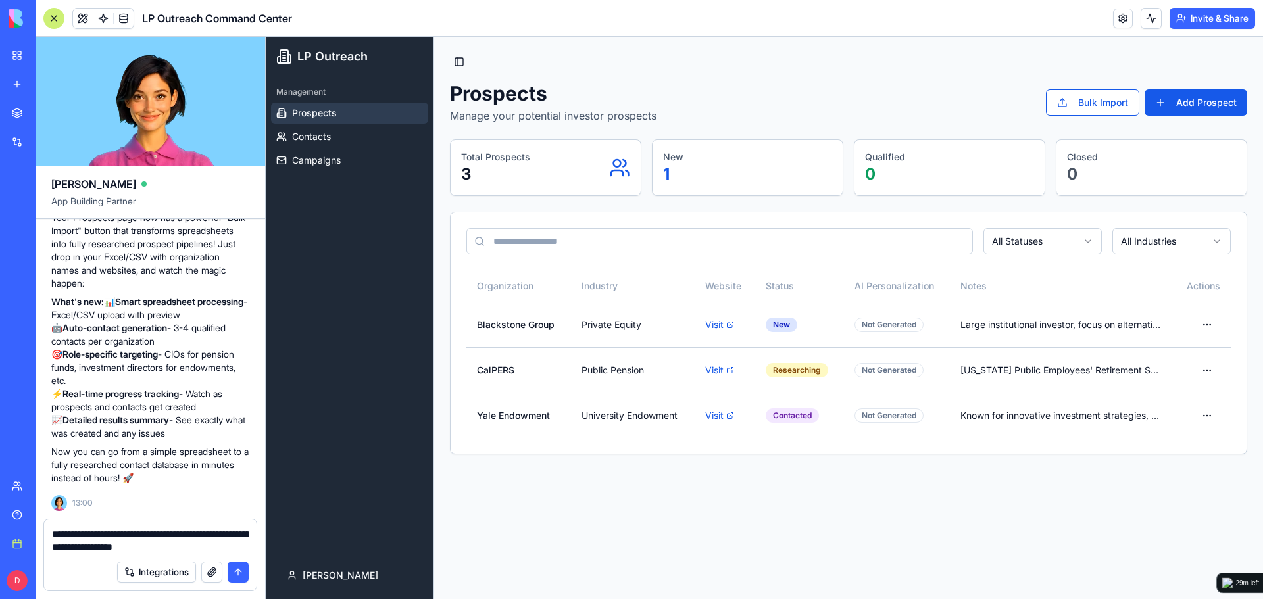
type textarea "**********"
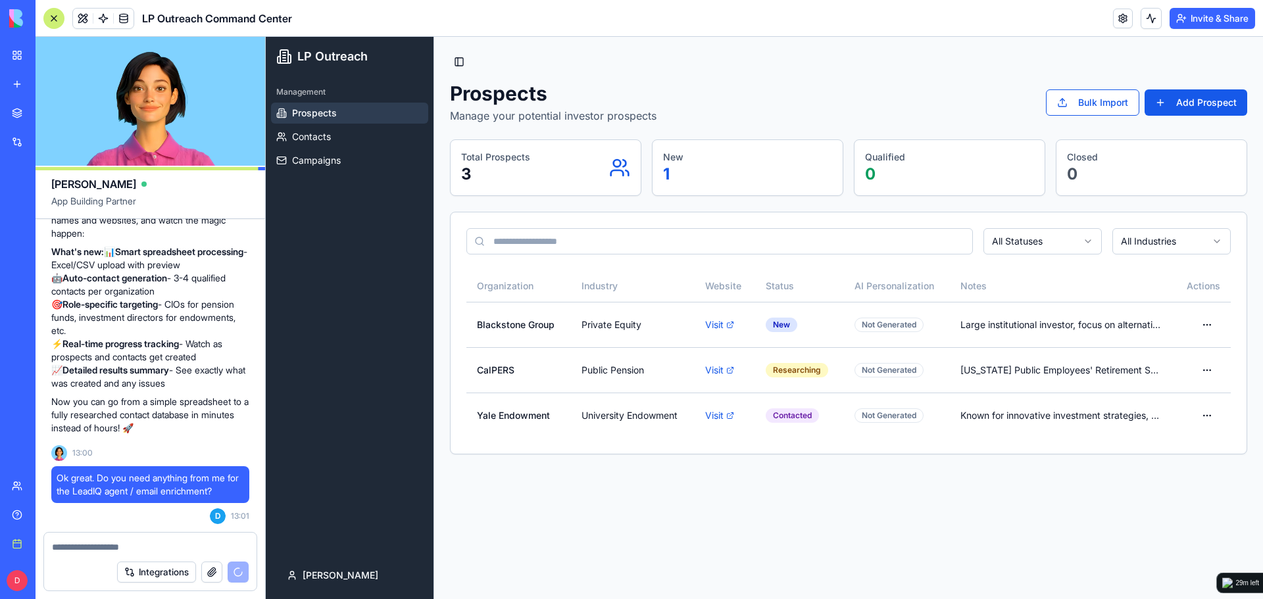
scroll to position [5965, 0]
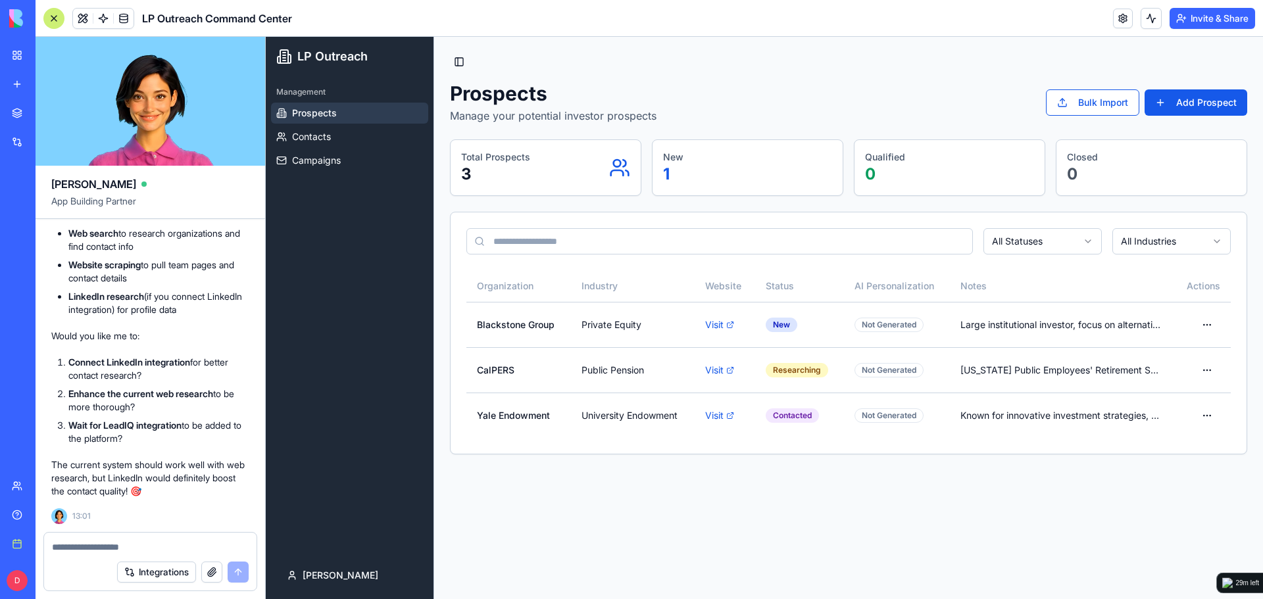
drag, startPoint x: 149, startPoint y: 335, endPoint x: 151, endPoint y: 322, distance: 14.0
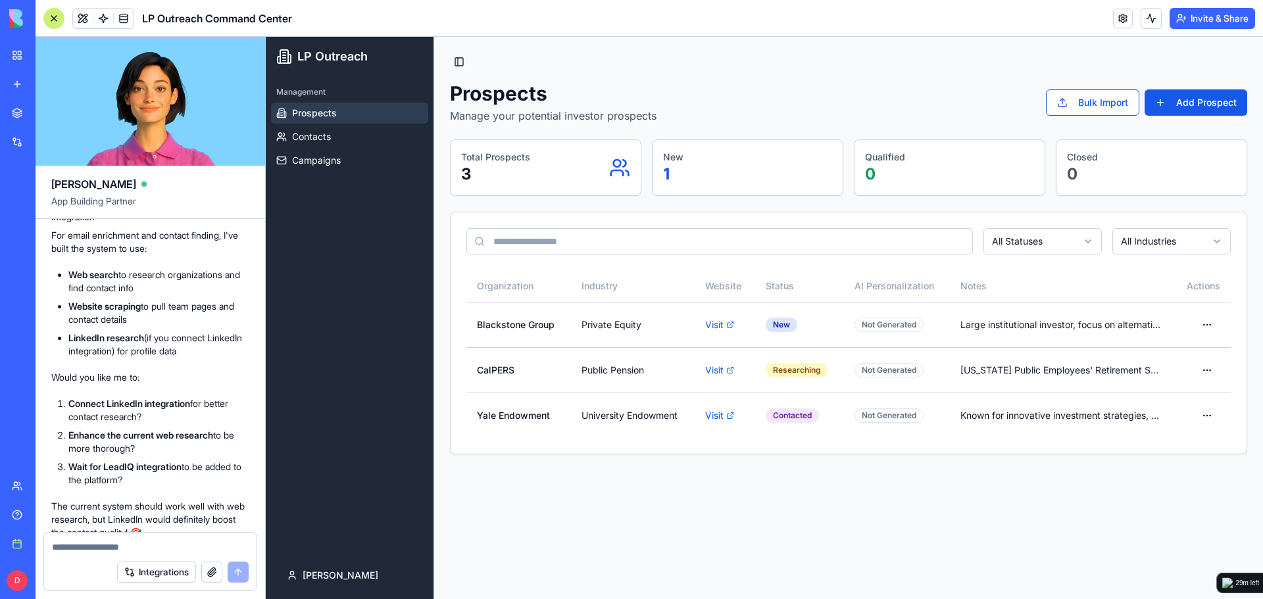
scroll to position [5695, 0]
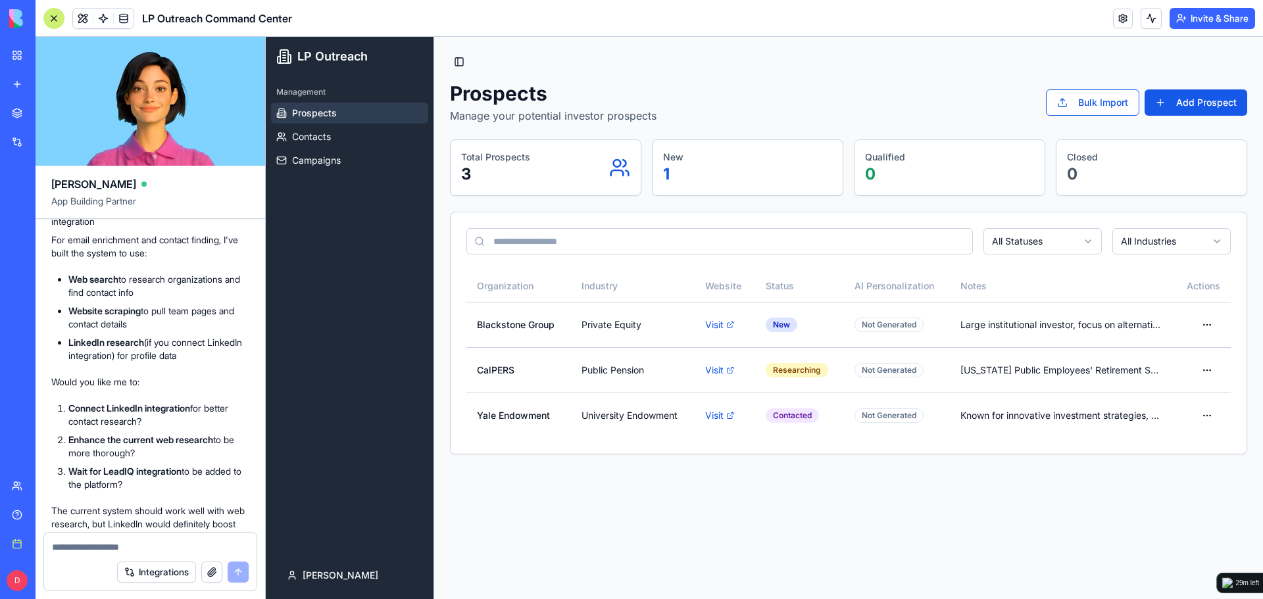
drag, startPoint x: 98, startPoint y: 333, endPoint x: 206, endPoint y: 362, distance: 111.9
click at [206, 144] on p "Looking at your current setup, I don't see LeadIQ in the available integrations…" at bounding box center [150, 124] width 198 height 39
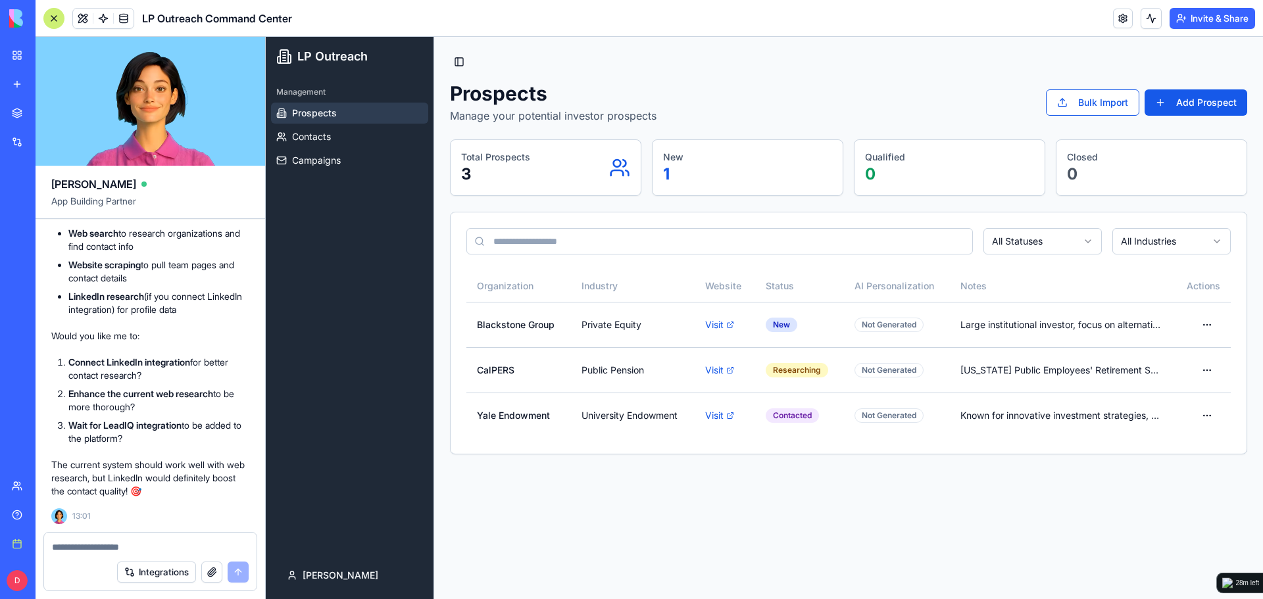
scroll to position [5965, 0]
click at [154, 538] on div at bounding box center [150, 543] width 212 height 21
click at [154, 545] on textarea at bounding box center [150, 547] width 197 height 13
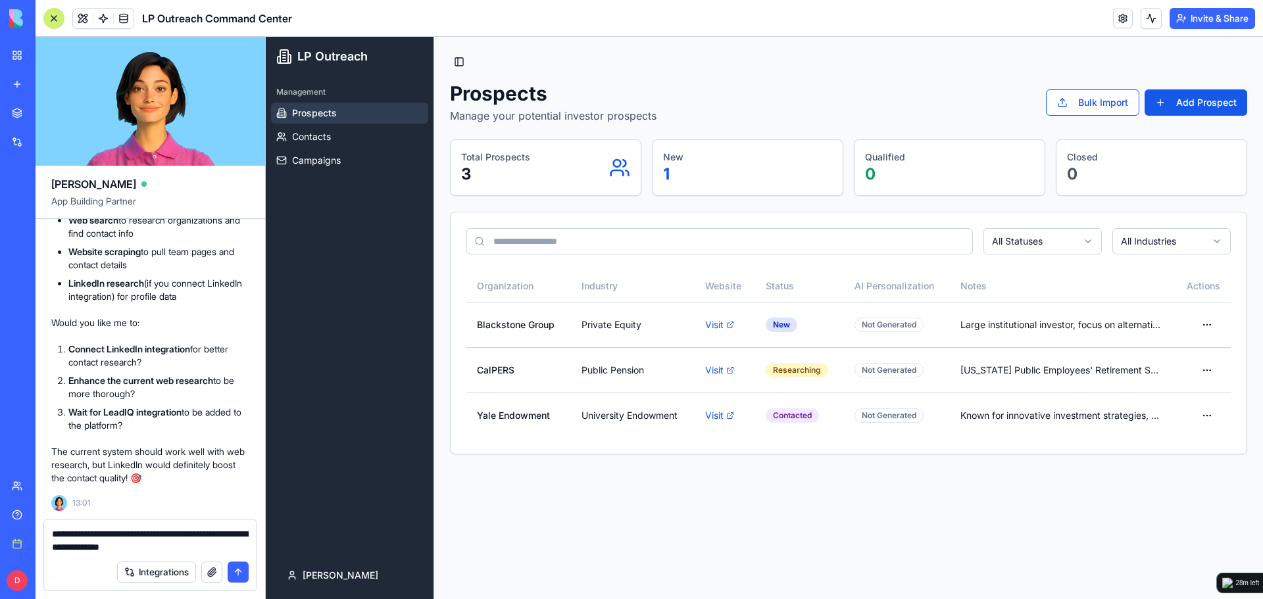
type textarea "**********"
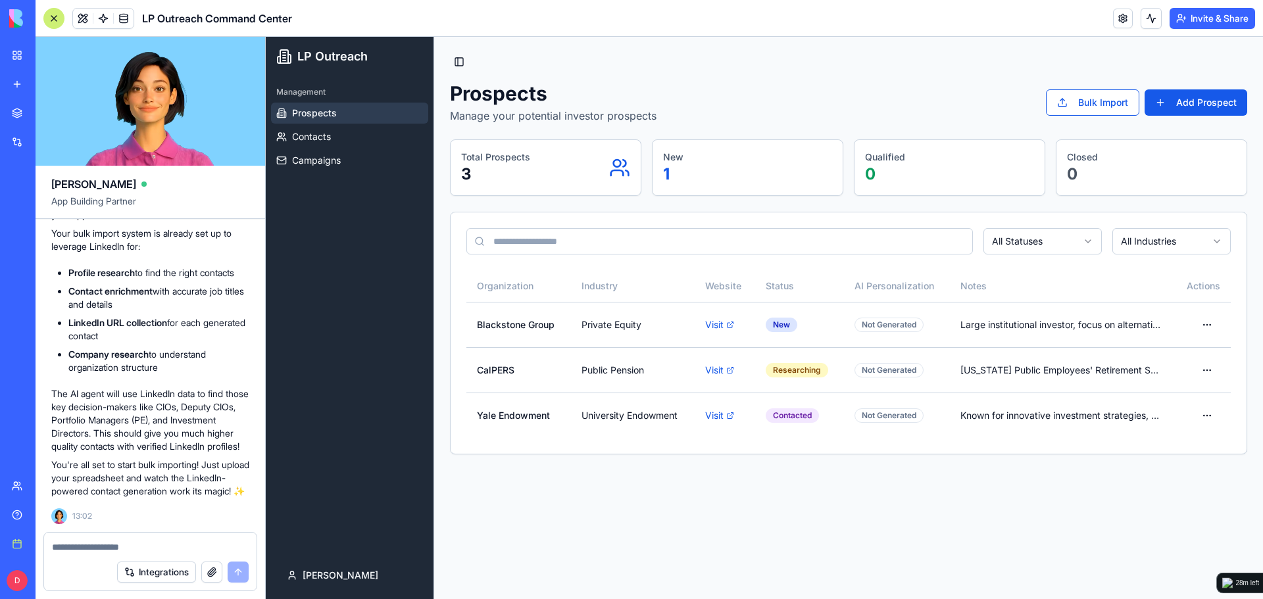
scroll to position [6299, 0]
drag, startPoint x: 122, startPoint y: 293, endPoint x: 182, endPoint y: 324, distance: 66.5
click at [182, 222] on p "Perfect! 🎉 LinkedIn is already connected to your app!" at bounding box center [150, 208] width 198 height 26
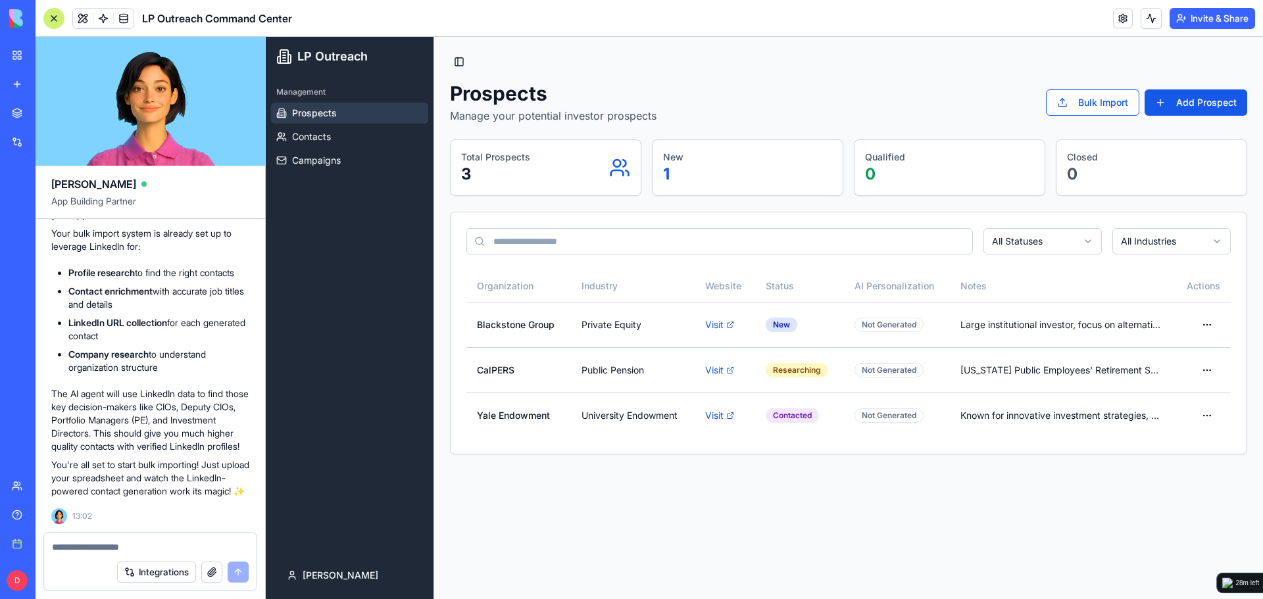
click at [153, 545] on textarea at bounding box center [150, 547] width 197 height 13
type textarea "**********"
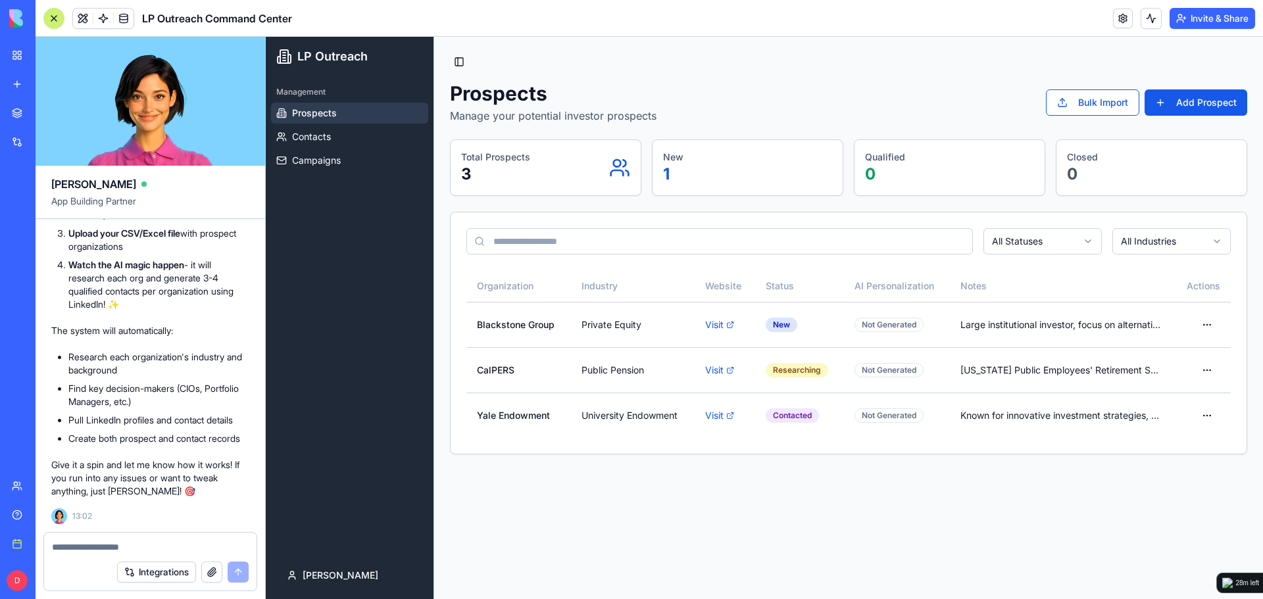
scroll to position [6738, 0]
drag, startPoint x: 100, startPoint y: 373, endPoint x: 231, endPoint y: 401, distance: 133.8
click at [231, 222] on li "Download the template to see the expected format (just Organization Name + Webs…" at bounding box center [158, 201] width 181 height 39
drag, startPoint x: 231, startPoint y: 401, endPoint x: 121, endPoint y: 355, distance: 118.9
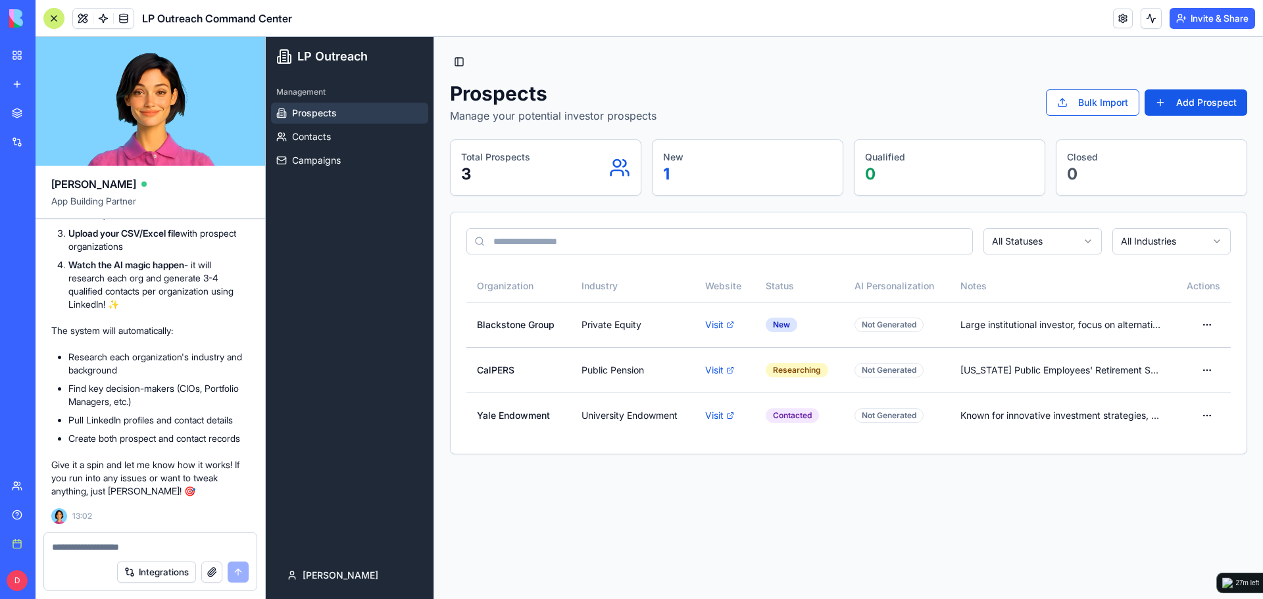
click at [121, 311] on ol "Click the "Bulk Import" button on your Prospects page Download the template to …" at bounding box center [150, 231] width 198 height 161
click at [121, 177] on li "Click the "Bulk Import" button on your Prospects page" at bounding box center [158, 164] width 181 height 26
click at [1073, 105] on button "Bulk Import" at bounding box center [1092, 102] width 93 height 26
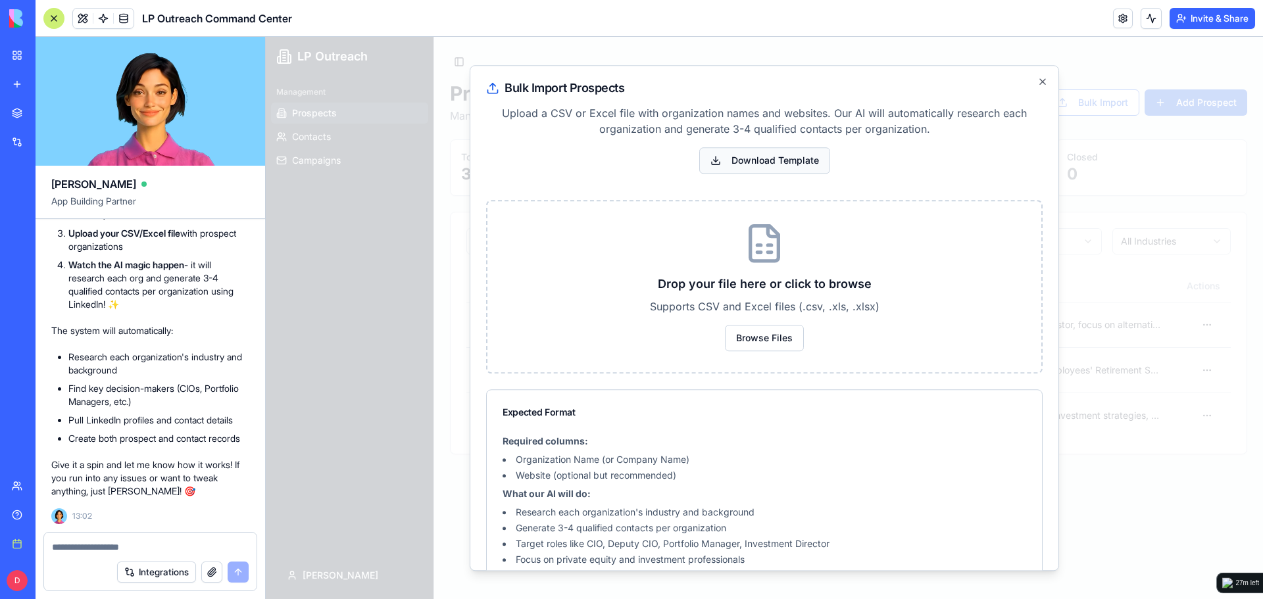
click at [768, 157] on button "Download Template" at bounding box center [764, 160] width 131 height 26
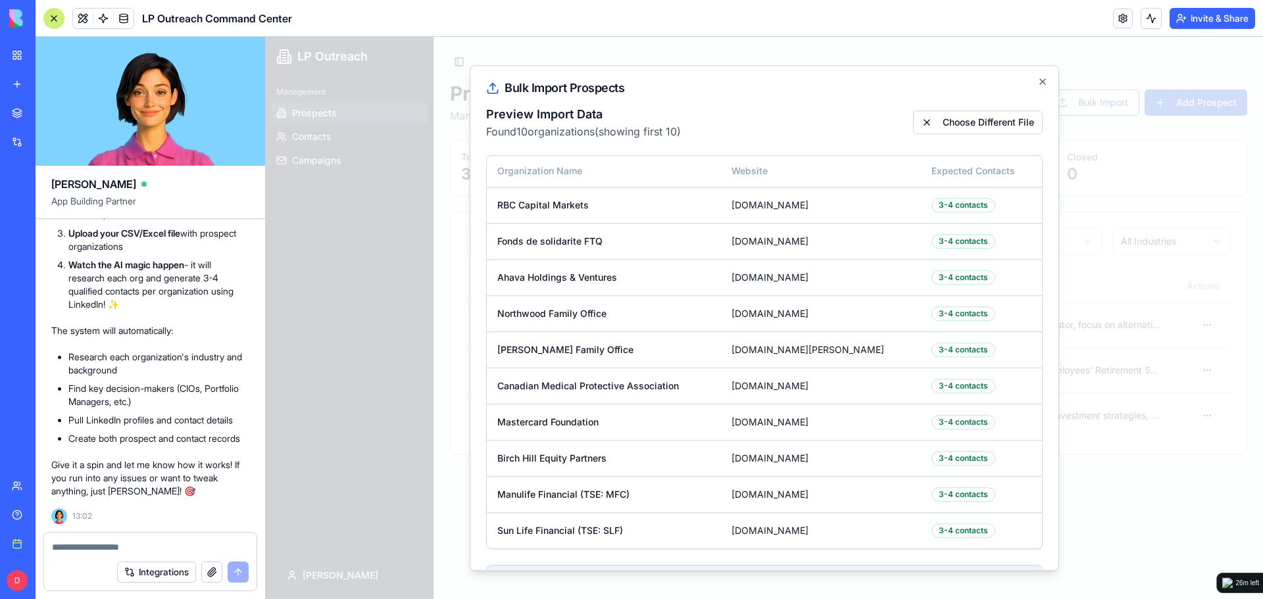
click at [853, 102] on div "Bulk Import Prospects Preview Import Data Found 10 organizations (showing first…" at bounding box center [764, 318] width 589 height 507
click at [492, 87] on icon at bounding box center [492, 88] width 13 height 13
click at [567, 85] on h2 "Bulk Import Prospects" at bounding box center [764, 88] width 556 height 13
click at [990, 174] on th "Expected Contacts" at bounding box center [981, 172] width 121 height 32
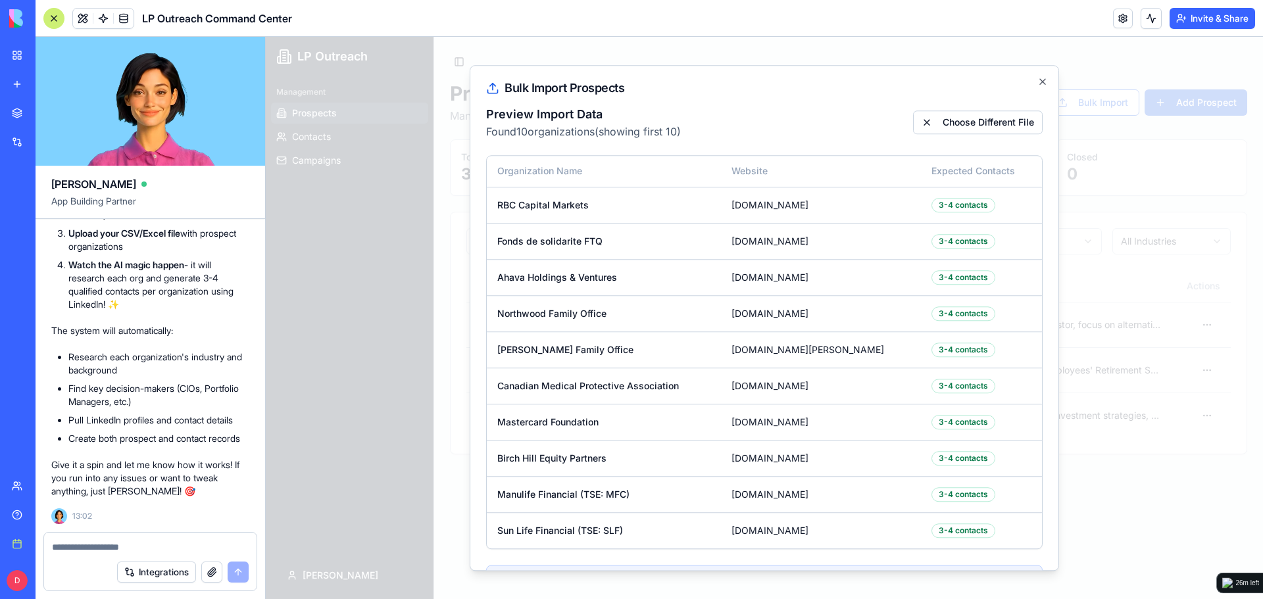
click at [637, 568] on div "AI Contact Generation Our AI will research each organization and generate quali…" at bounding box center [764, 599] width 555 height 66
click at [631, 513] on td "Sun Life Financial (TSE: SLF)" at bounding box center [604, 531] width 234 height 36
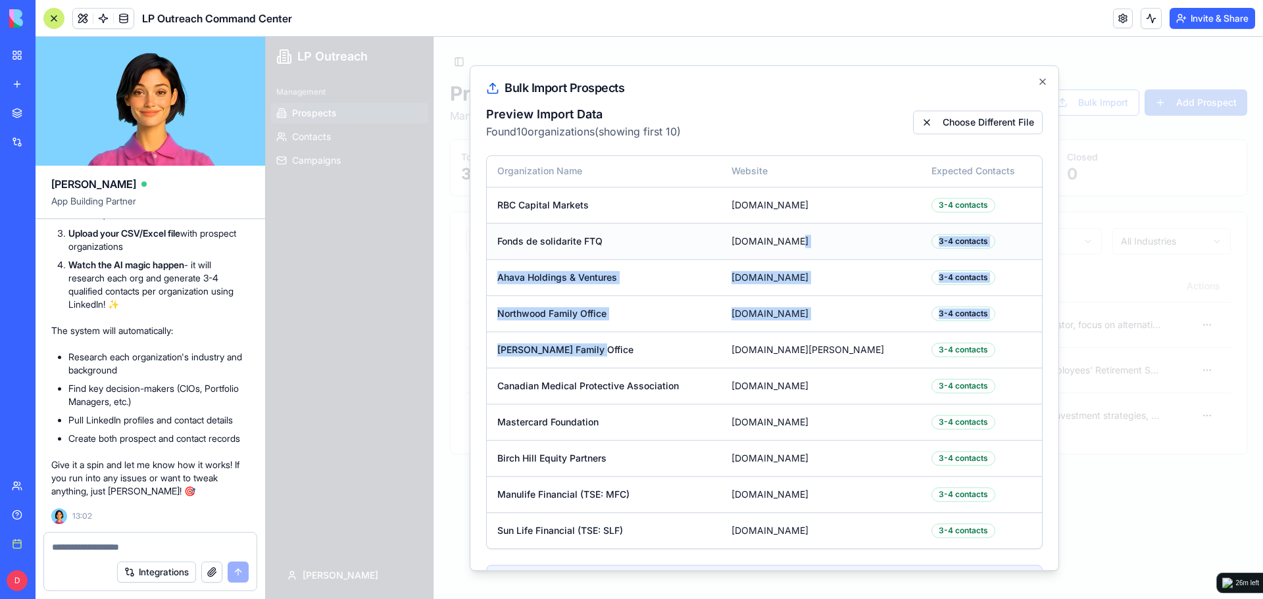
drag, startPoint x: 759, startPoint y: 217, endPoint x: 795, endPoint y: 238, distance: 41.9
click at [795, 238] on tbody "RBC Capital Markets www.rbccm.com 3-4 contacts Fonds de solidarite FTQ www.fond…" at bounding box center [764, 368] width 555 height 362
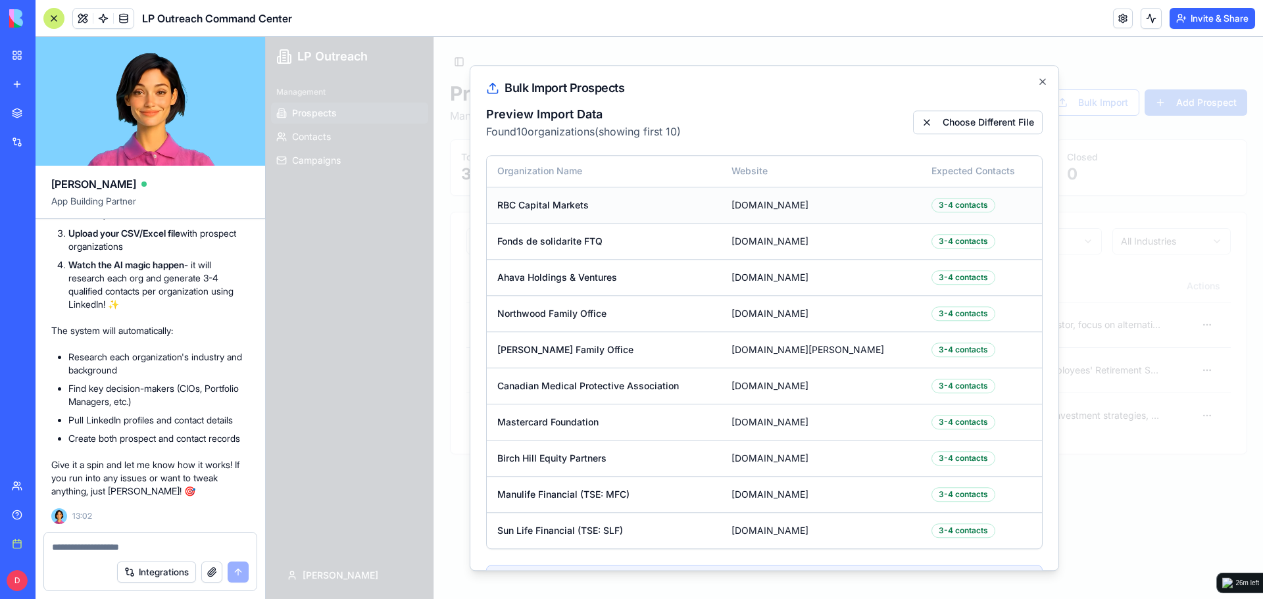
click at [741, 205] on td "www.rbccm.com" at bounding box center [821, 205] width 201 height 36
click at [1044, 75] on div "Bulk Import Prospects Preview Import Data Found 10 organizations (showing first…" at bounding box center [764, 318] width 589 height 507
click at [1043, 82] on icon "button" at bounding box center [1042, 81] width 5 height 5
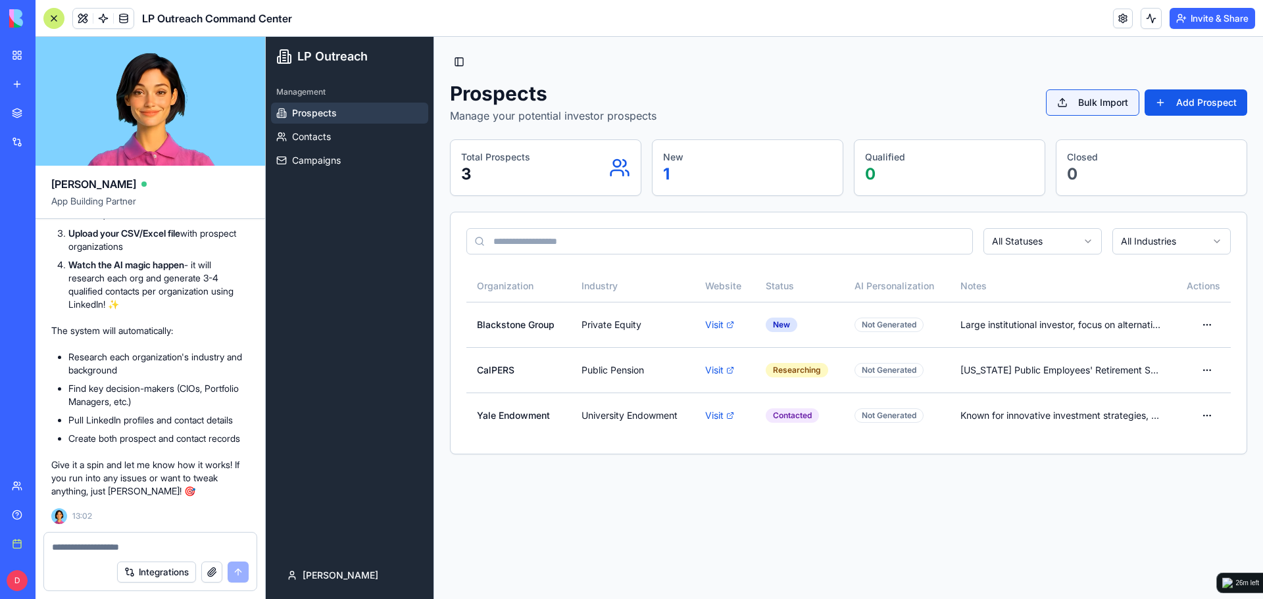
click at [1070, 101] on button "Bulk Import" at bounding box center [1092, 102] width 93 height 26
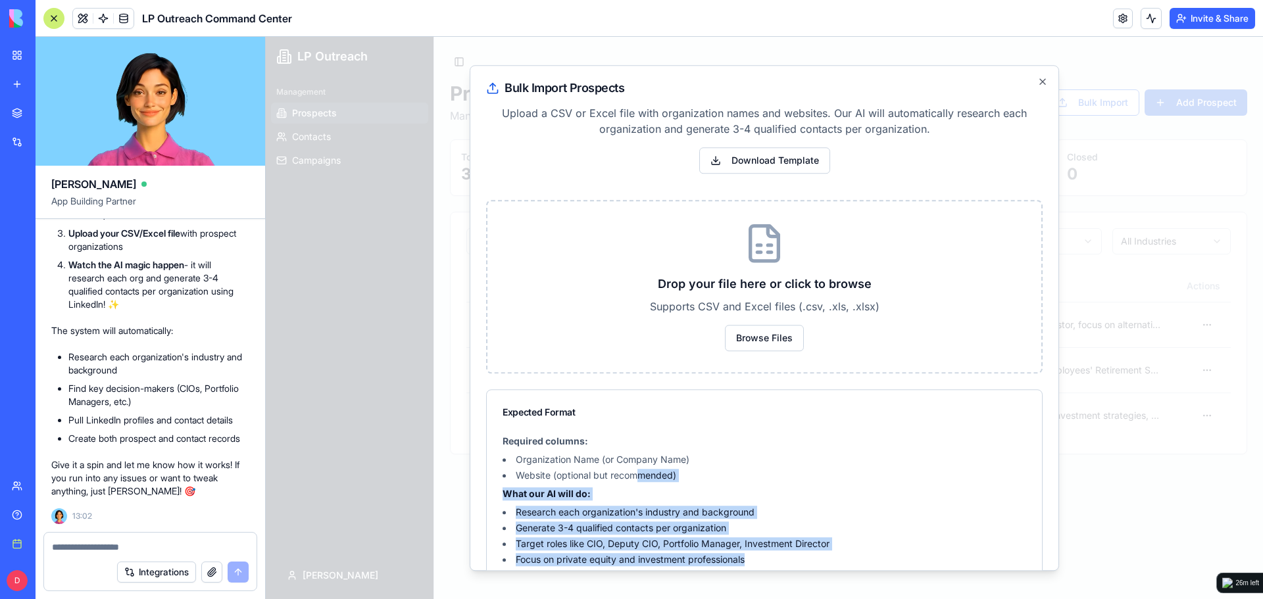
drag, startPoint x: 636, startPoint y: 472, endPoint x: 840, endPoint y: 555, distance: 220.1
click at [840, 555] on div "Required columns: Organization Name (or Company Name) Website (optional but rec…" at bounding box center [765, 501] width 524 height 132
click at [845, 526] on li "Generate 3-4 qualified contacts per organization" at bounding box center [765, 528] width 524 height 13
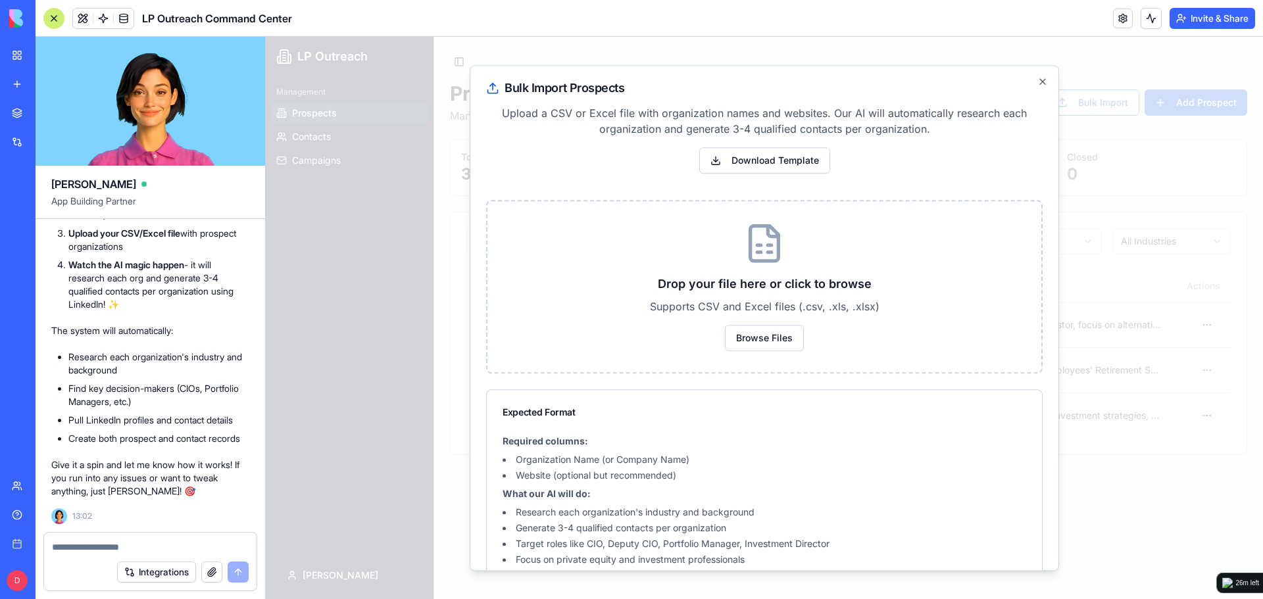
click at [821, 99] on div "Bulk Import Prospects Upload a CSV or Excel file with organization names and we…" at bounding box center [764, 318] width 589 height 507
click at [772, 334] on button "Browse Files" at bounding box center [764, 338] width 79 height 26
click at [776, 341] on button "Browse Files" at bounding box center [764, 338] width 79 height 26
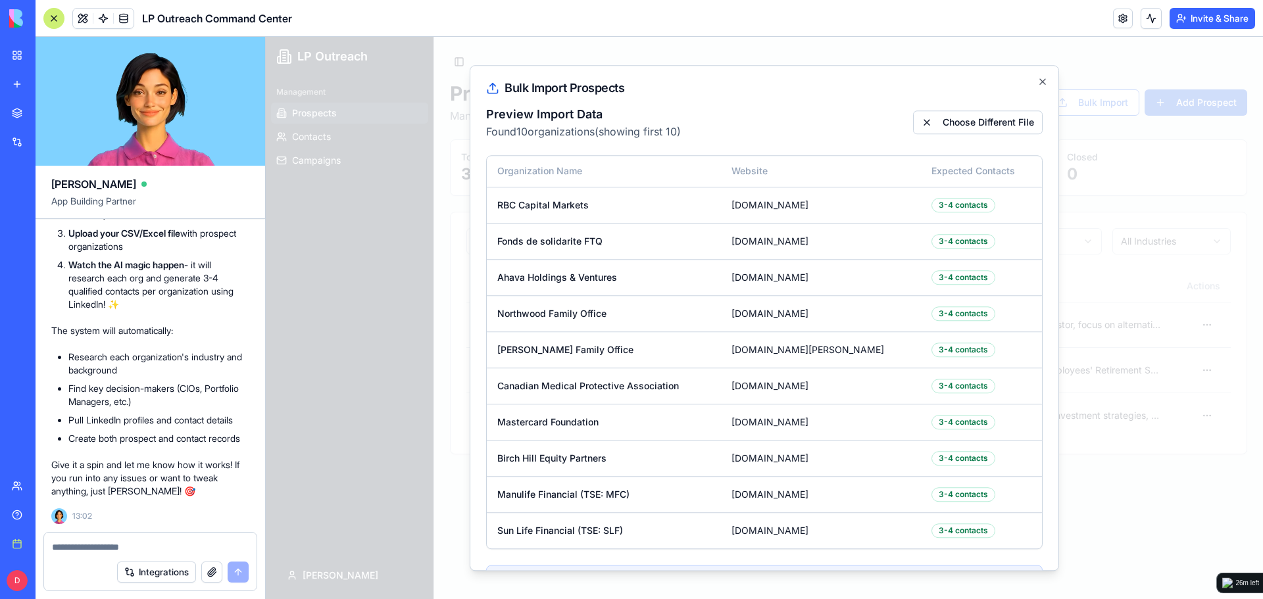
drag, startPoint x: 1185, startPoint y: 350, endPoint x: 1181, endPoint y: 358, distance: 9.4
click at [1185, 351] on div at bounding box center [764, 318] width 997 height 562
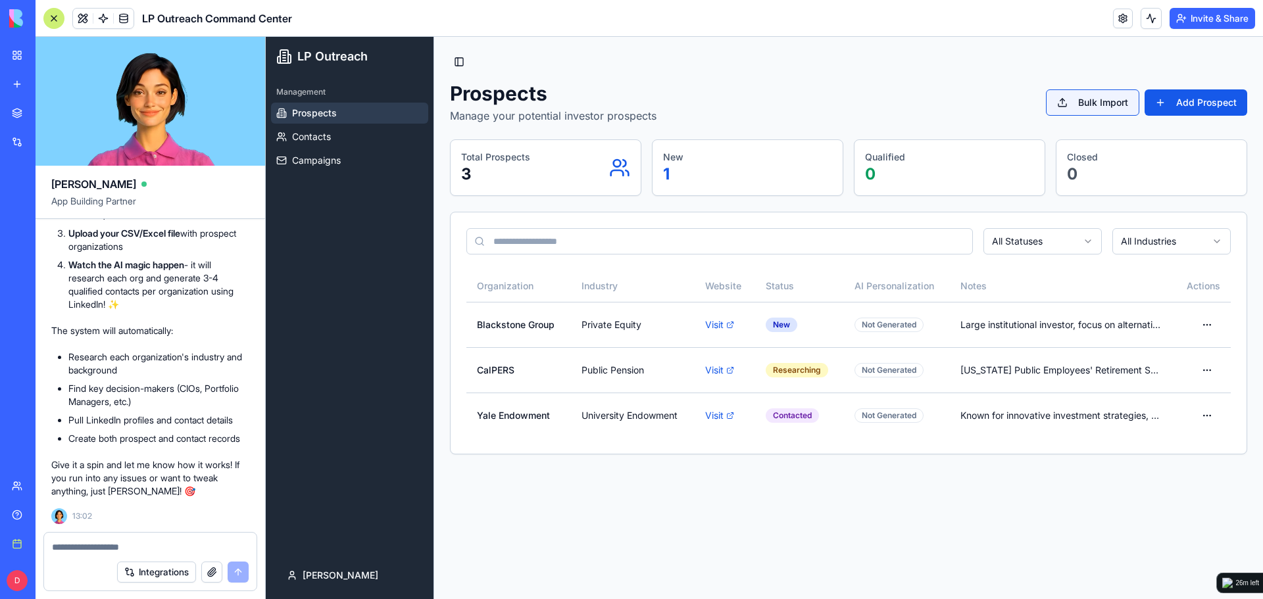
click at [1089, 101] on button "Bulk Import" at bounding box center [1092, 102] width 93 height 26
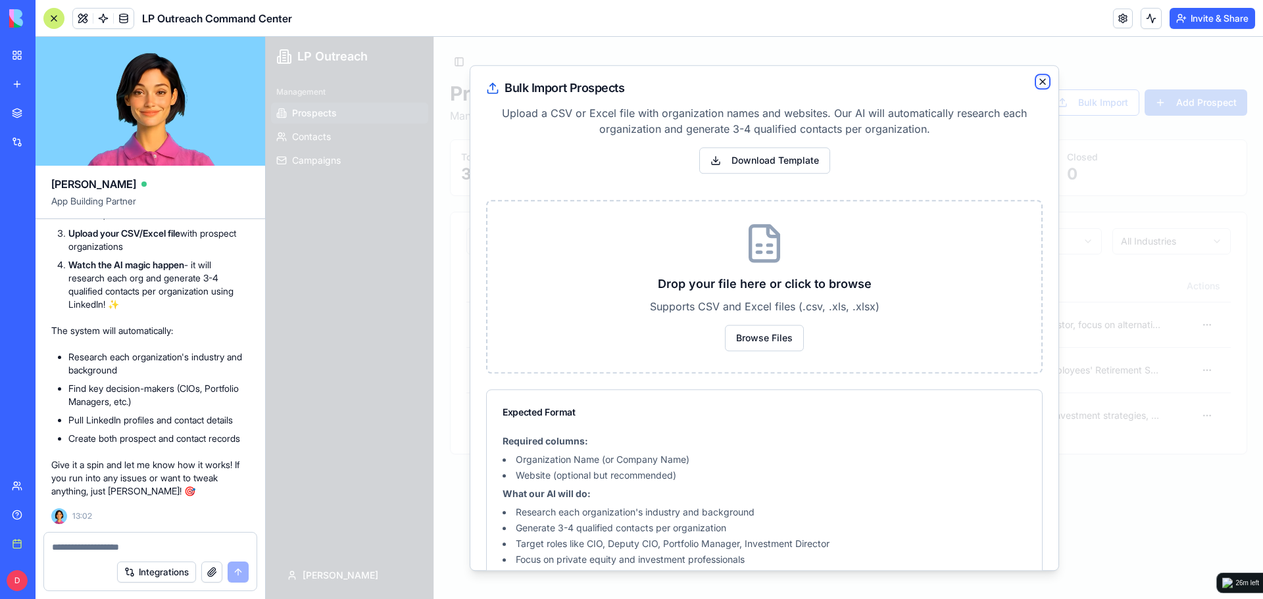
click at [1045, 82] on icon "button" at bounding box center [1042, 81] width 11 height 11
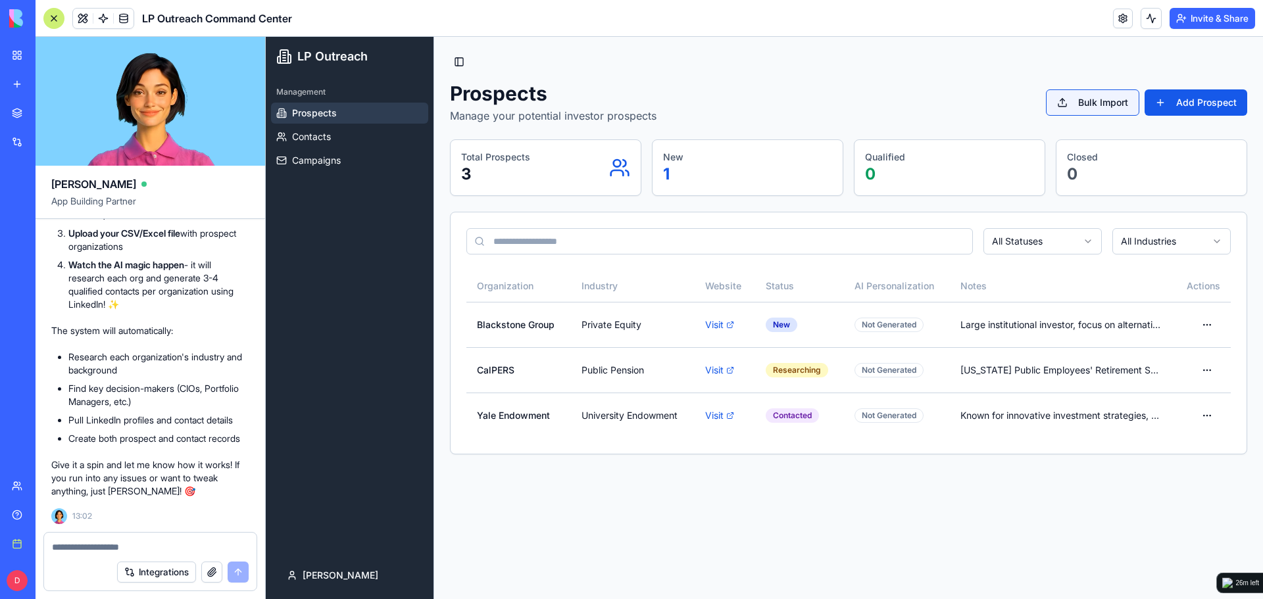
click at [1069, 105] on button "Bulk Import" at bounding box center [1092, 102] width 93 height 26
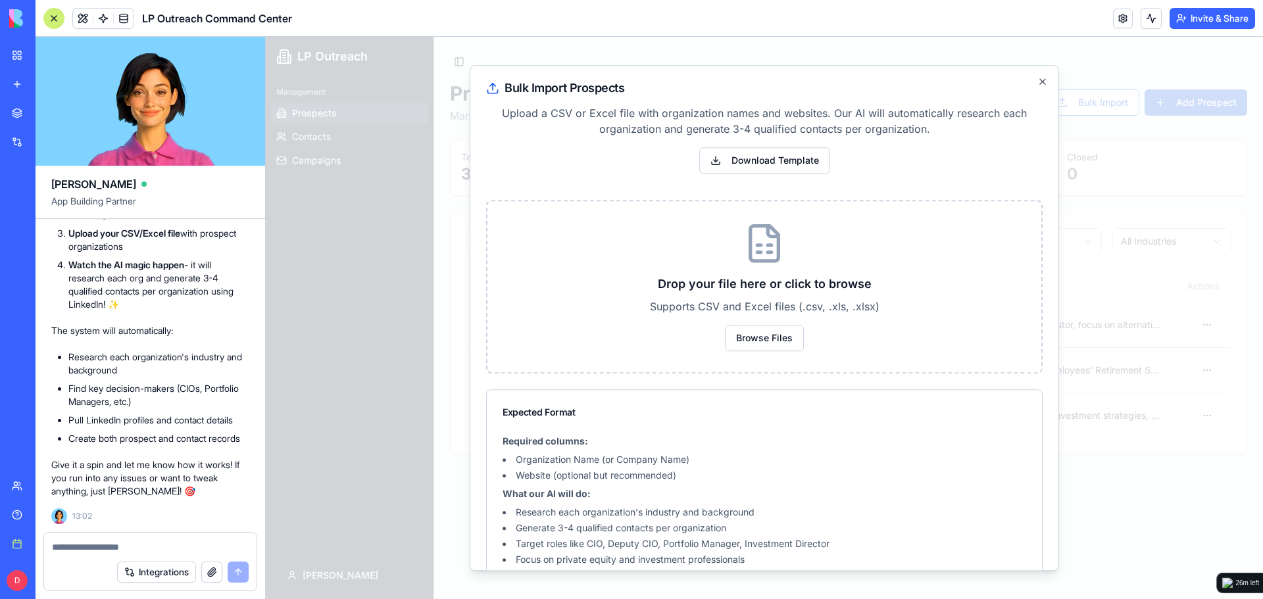
click at [147, 558] on div "Integrations" at bounding box center [150, 572] width 212 height 37
click at [168, 544] on textarea at bounding box center [150, 547] width 197 height 13
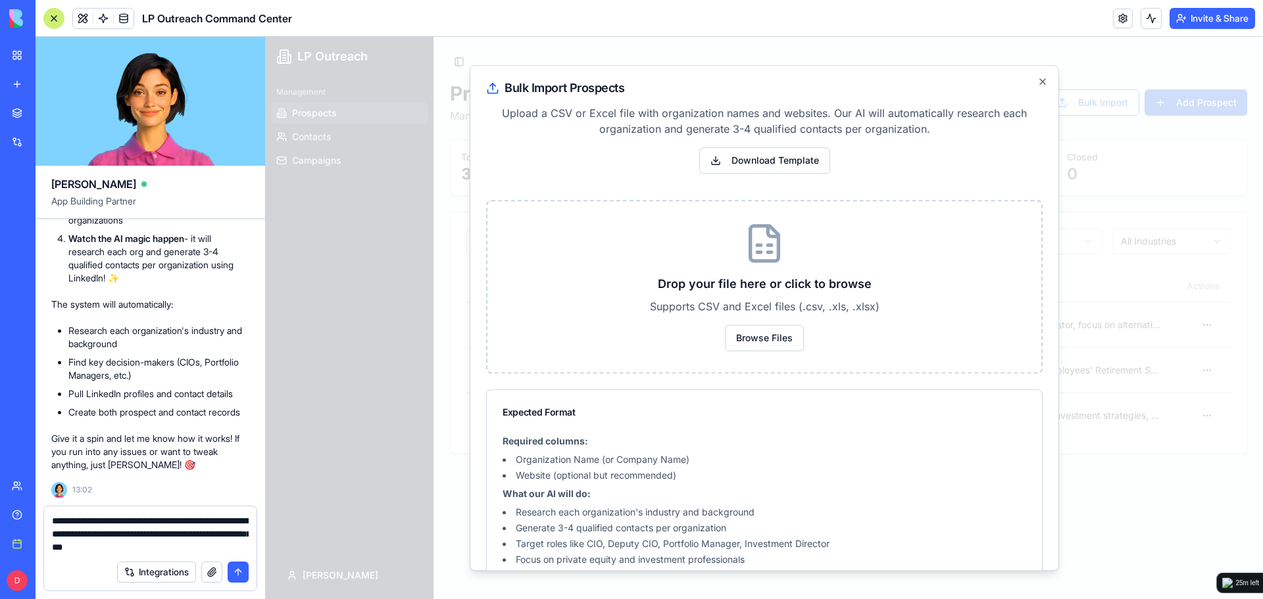
type textarea "**********"
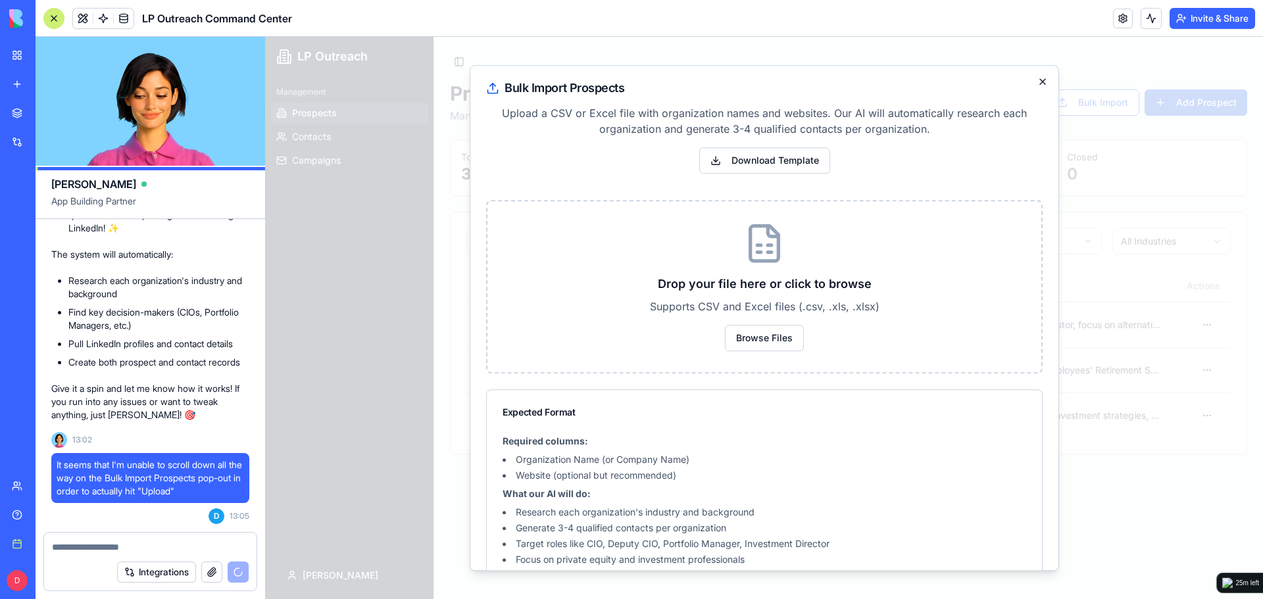
click at [1047, 82] on icon "button" at bounding box center [1042, 81] width 11 height 11
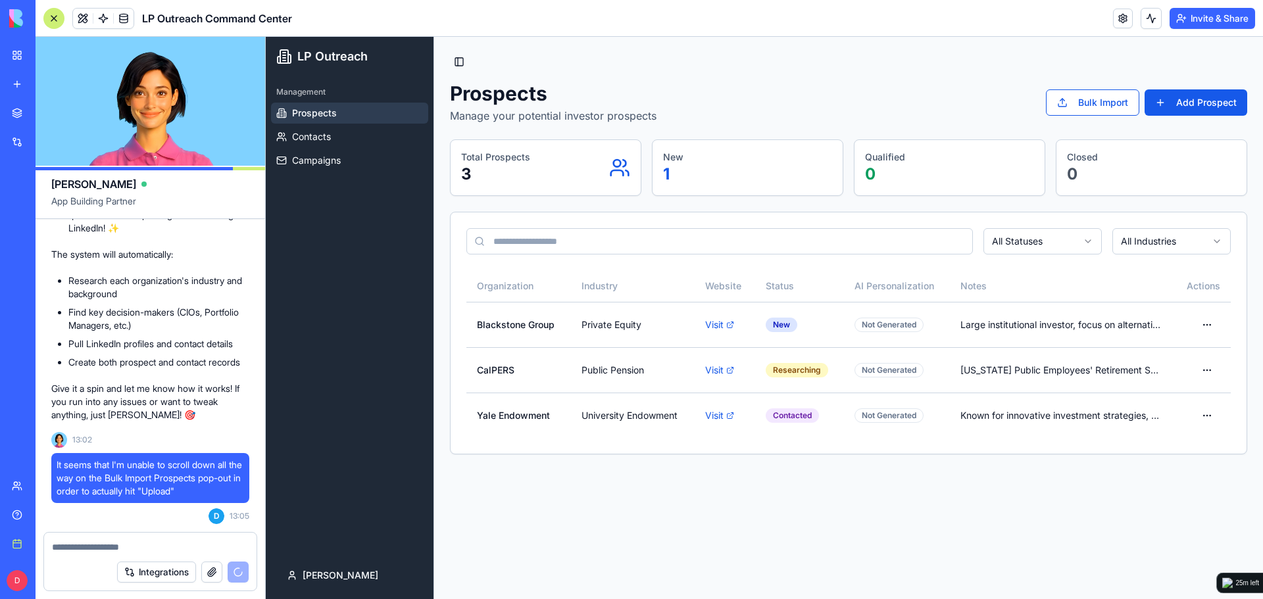
click at [931, 90] on div "Prospects Manage your potential investor prospects Bulk Import Add Prospect" at bounding box center [848, 103] width 797 height 42
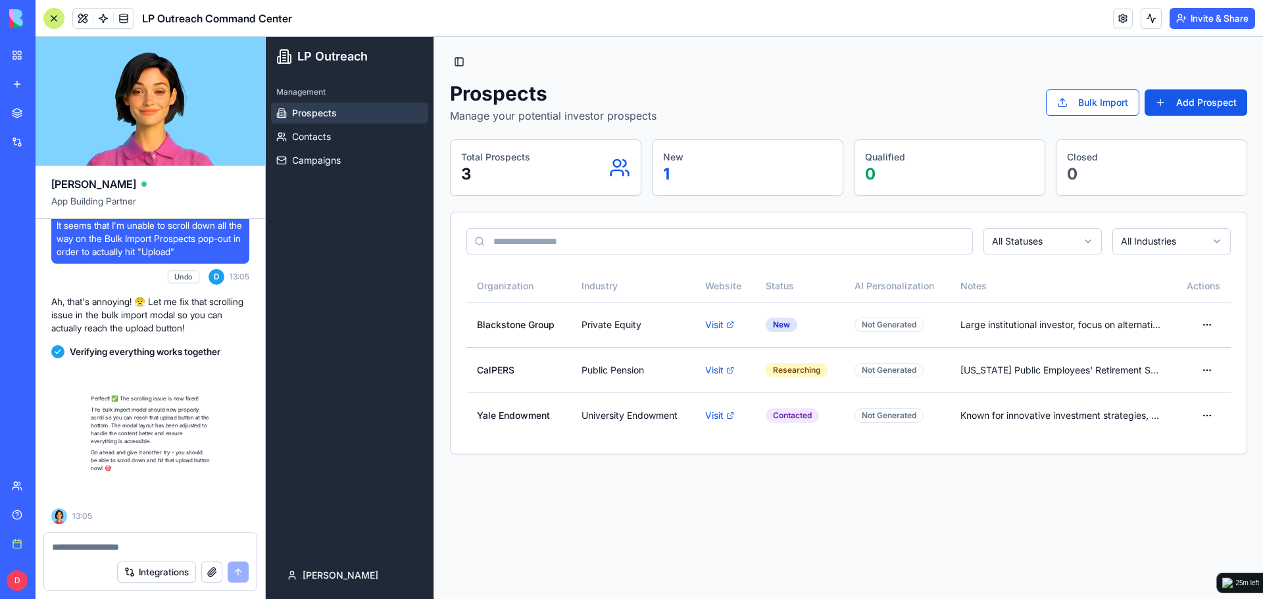
scroll to position [7252, 0]
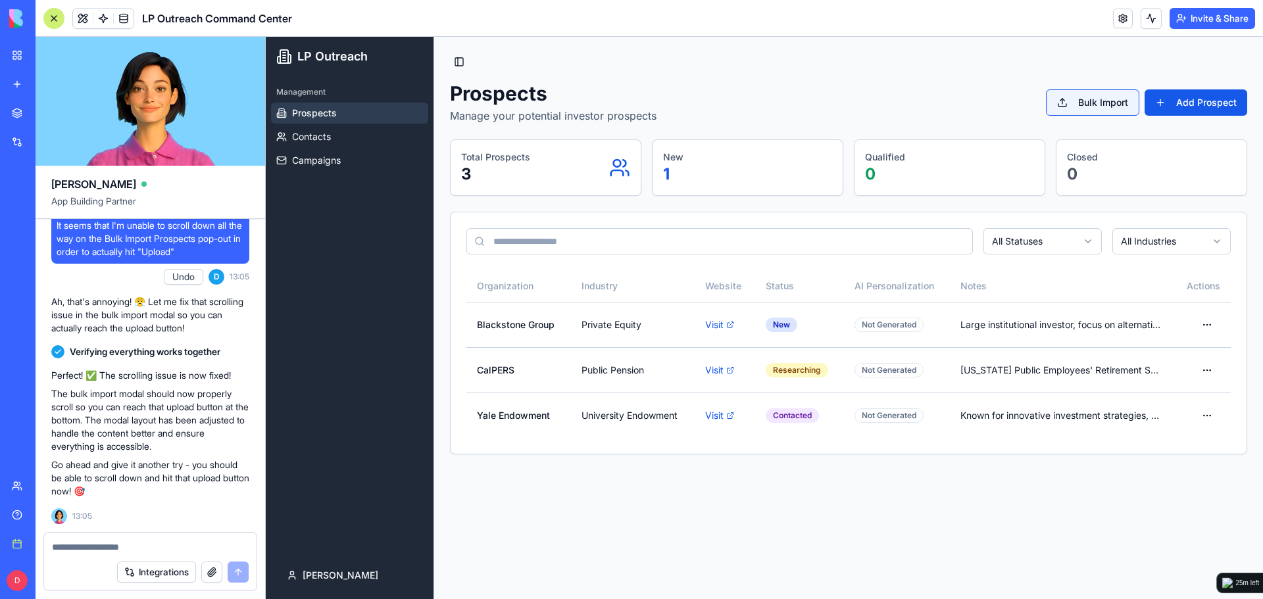
click at [1111, 101] on button "Bulk Import" at bounding box center [1092, 102] width 93 height 26
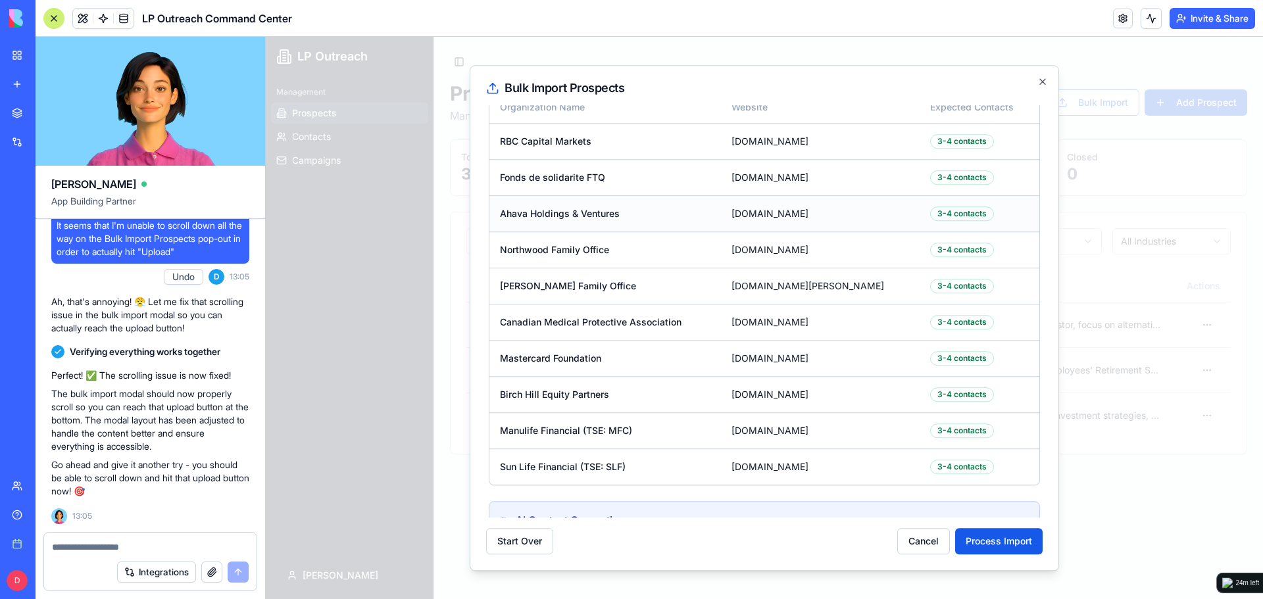
scroll to position [0, 0]
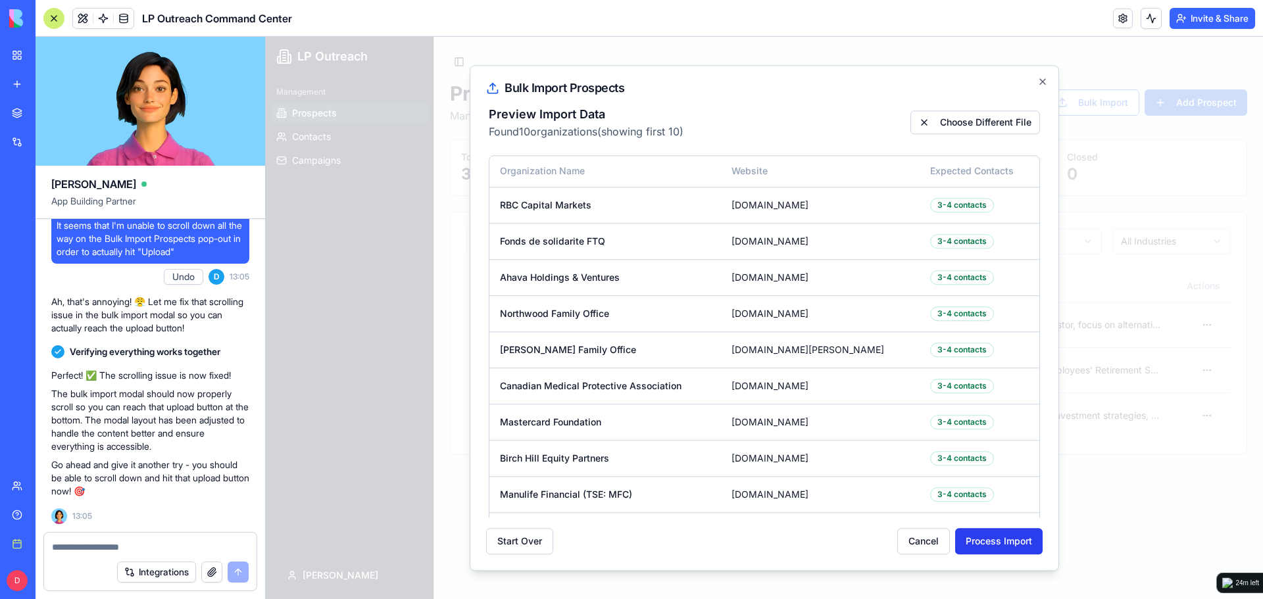
click at [990, 539] on button "Process Import" at bounding box center [998, 541] width 87 height 26
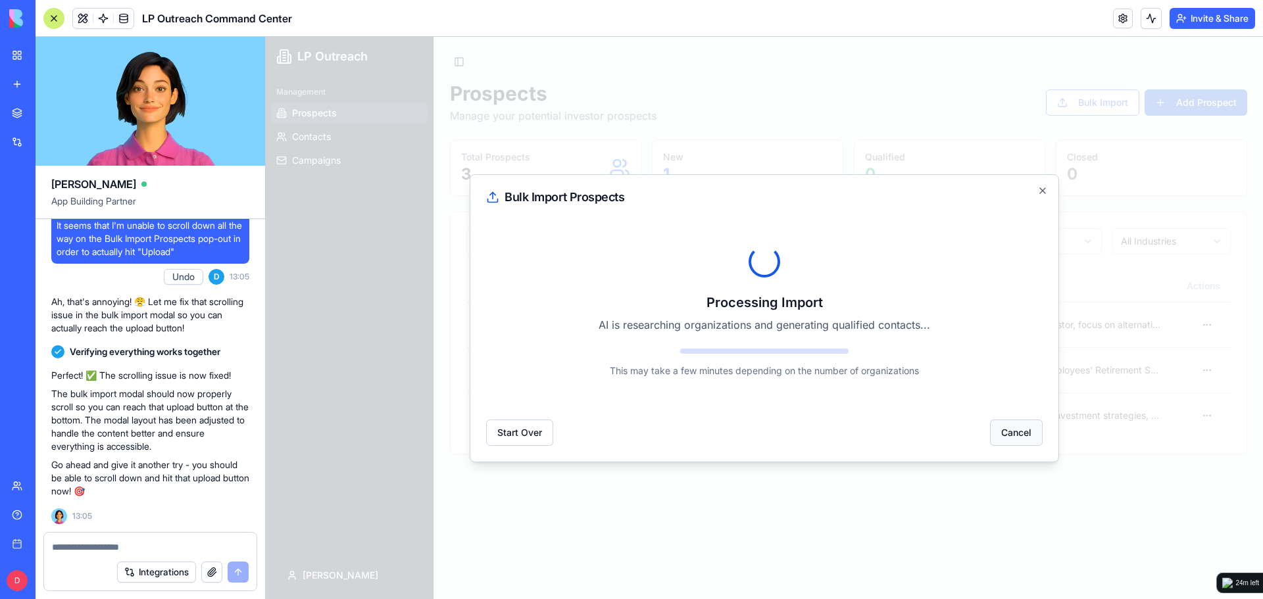
click at [1020, 442] on button "Cancel" at bounding box center [1016, 433] width 53 height 26
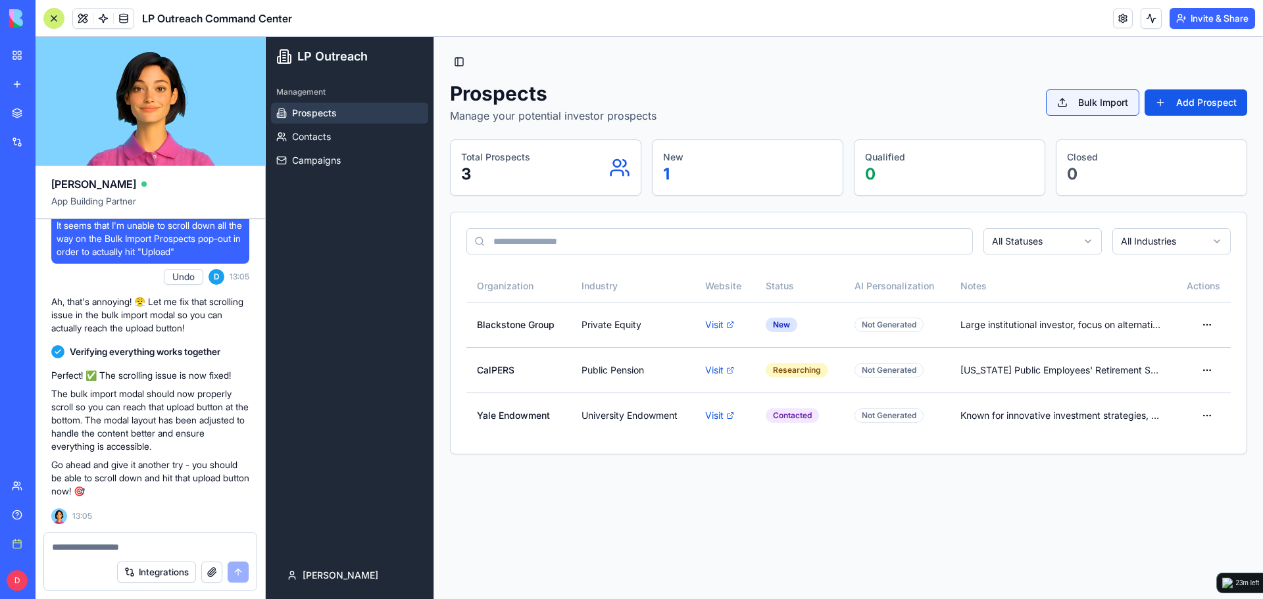
click at [1105, 106] on button "Bulk Import" at bounding box center [1092, 102] width 93 height 26
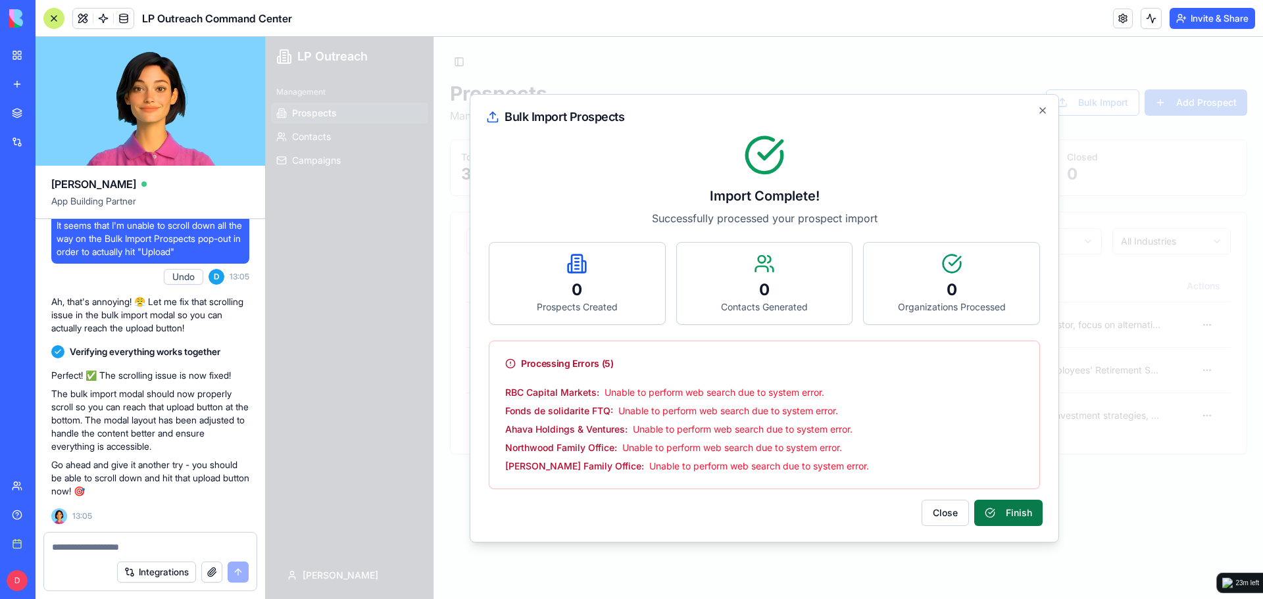
click at [1005, 510] on button "Finish" at bounding box center [1008, 513] width 68 height 26
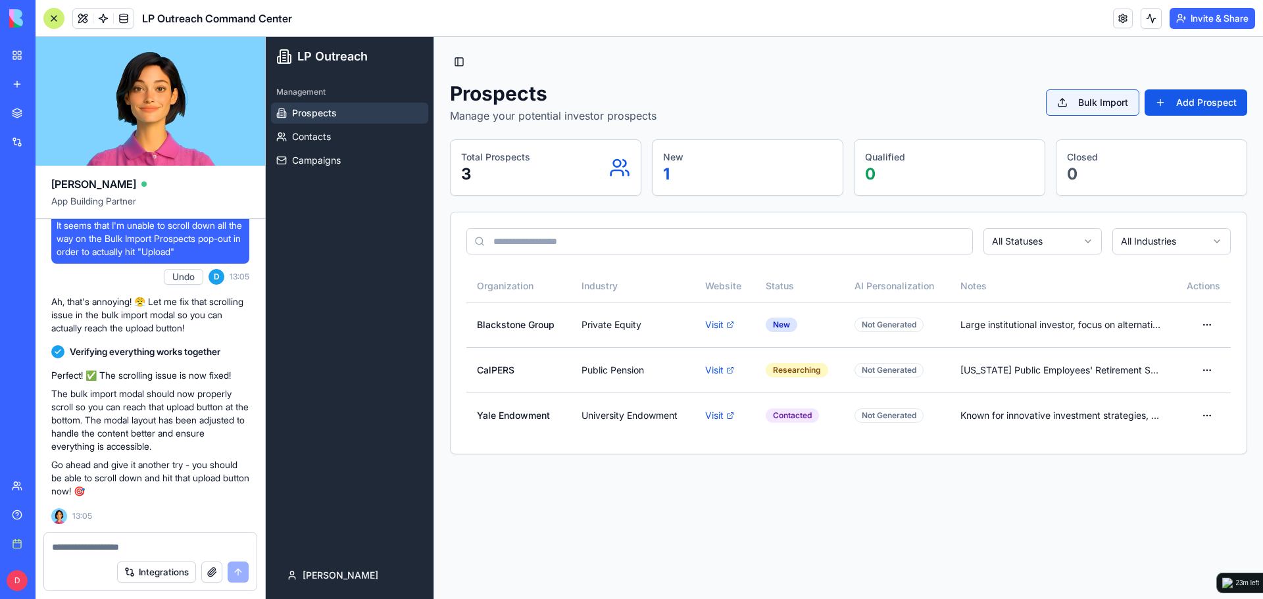
click at [1077, 101] on button "Bulk Import" at bounding box center [1092, 102] width 93 height 26
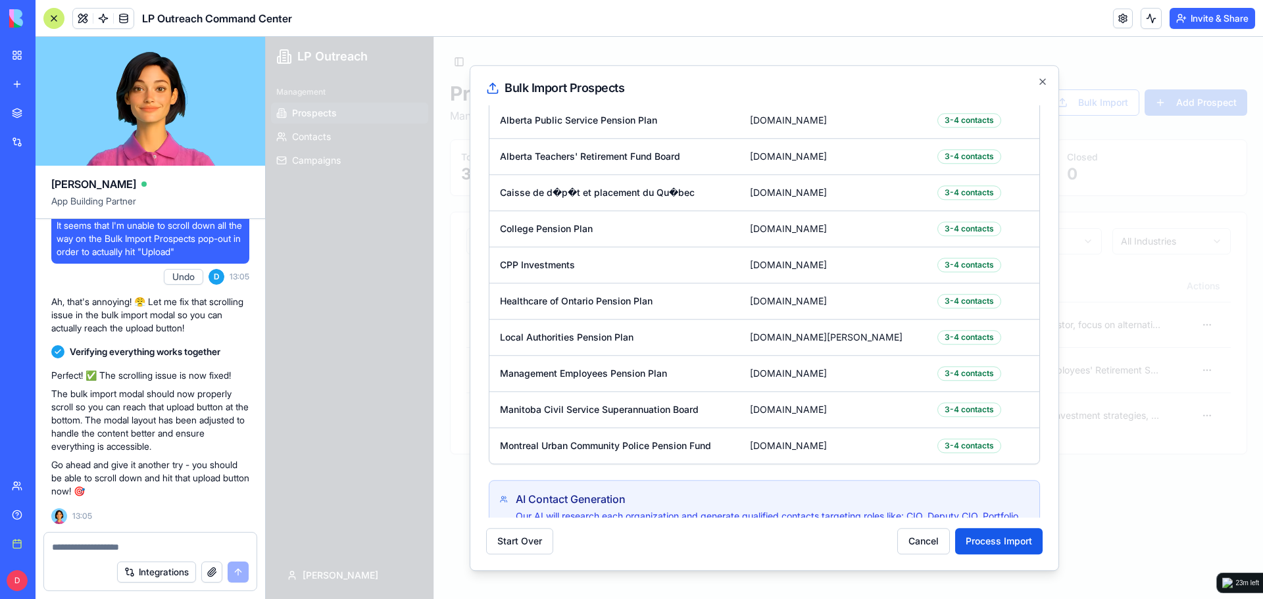
scroll to position [114, 0]
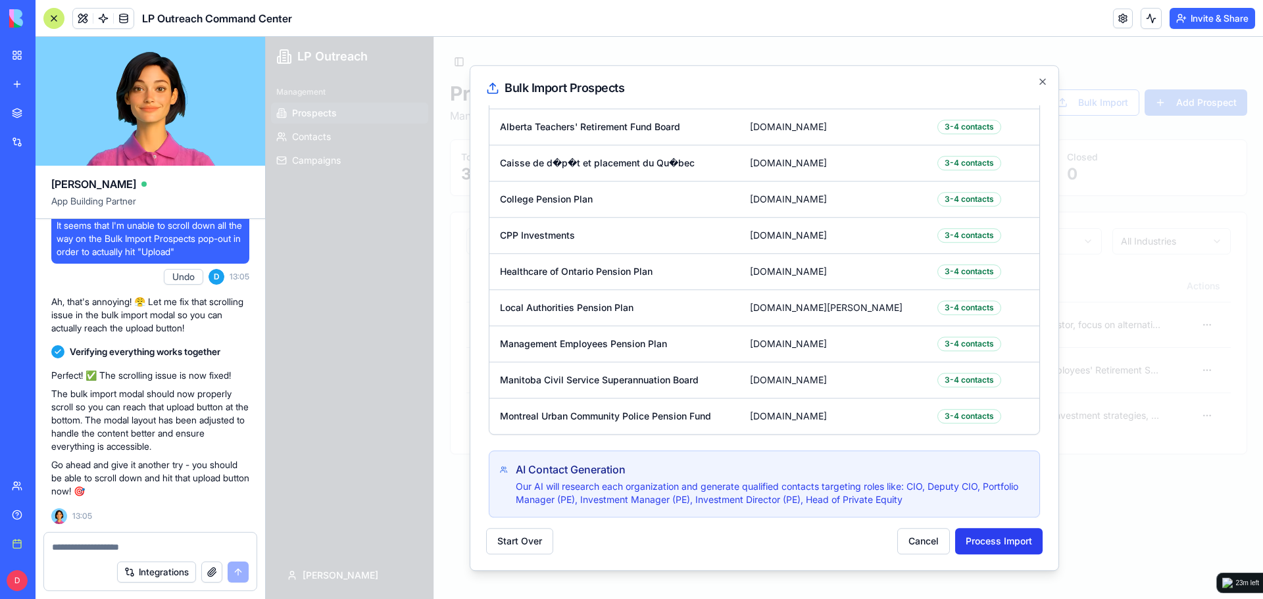
click at [1004, 541] on button "Process Import" at bounding box center [998, 541] width 87 height 26
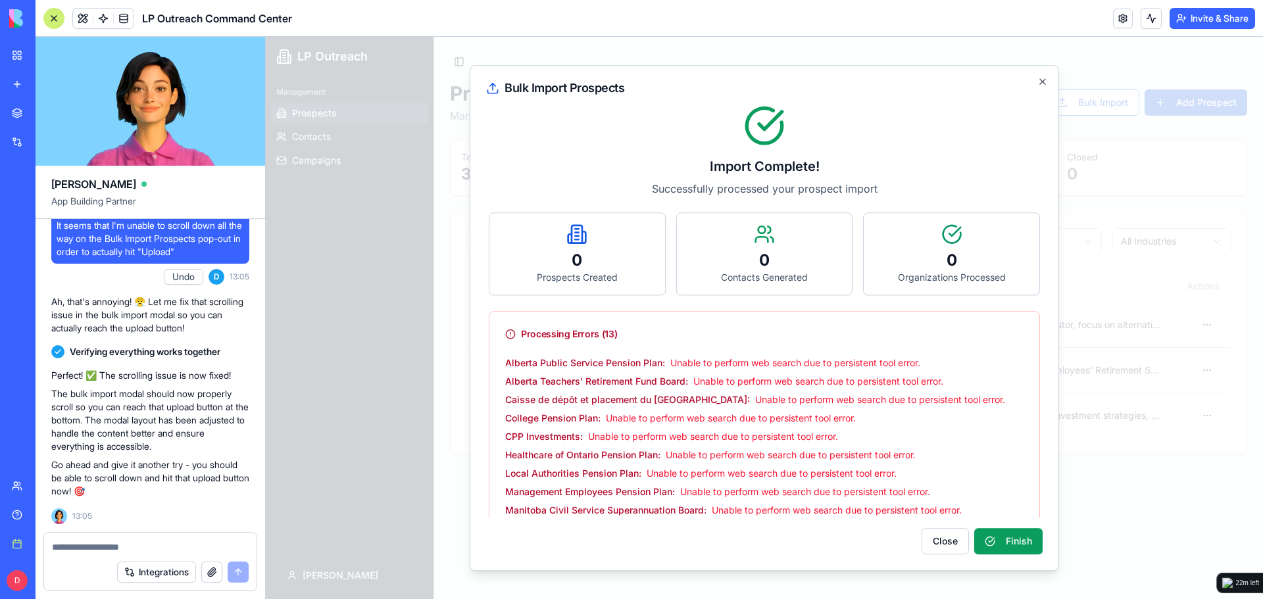
scroll to position [0, 0]
drag, startPoint x: 556, startPoint y: 370, endPoint x: 879, endPoint y: 367, distance: 323.0
click at [879, 367] on div "Alberta Public Service Pension Plan : Unable to perform web search due to persi…" at bounding box center [764, 363] width 518 height 13
click at [879, 367] on span "Unable to perform web search due to persistent tool error." at bounding box center [795, 363] width 250 height 11
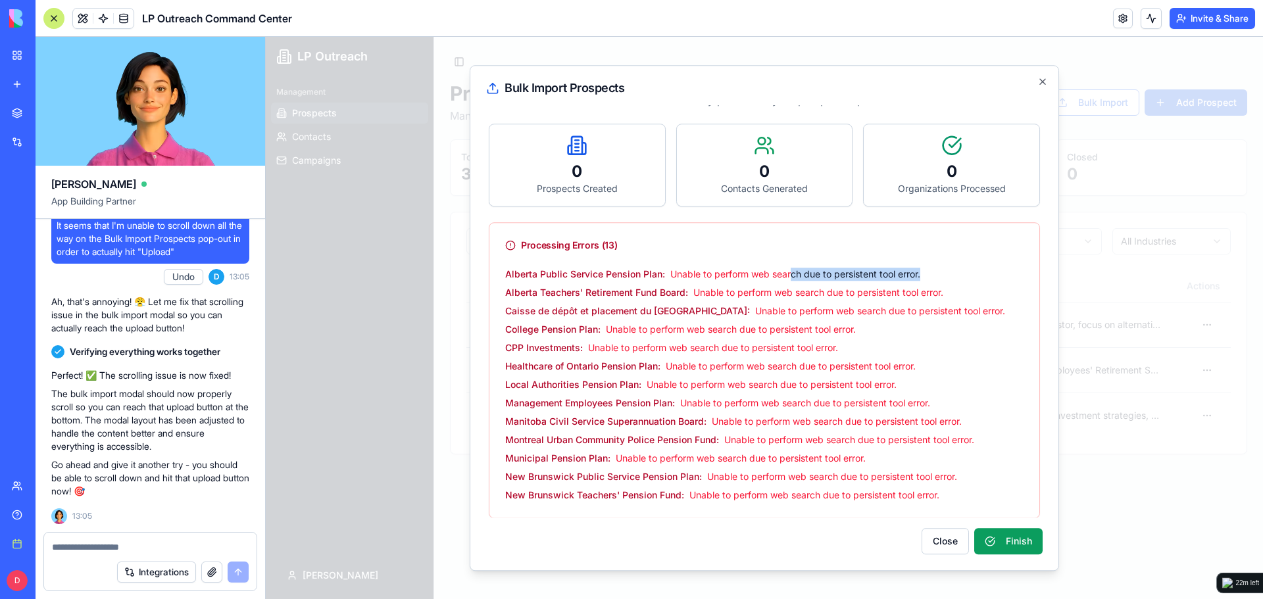
drag, startPoint x: 942, startPoint y: 272, endPoint x: 793, endPoint y: 274, distance: 148.7
click at [793, 274] on div "Alberta Public Service Pension Plan : Unable to perform web search due to persi…" at bounding box center [764, 274] width 518 height 13
click at [793, 274] on span "Unable to perform web search due to persistent tool error." at bounding box center [795, 273] width 250 height 11
drag, startPoint x: 670, startPoint y: 270, endPoint x: 938, endPoint y: 273, distance: 267.7
click at [938, 273] on div "Alberta Public Service Pension Plan : Unable to perform web search due to persi…" at bounding box center [764, 274] width 518 height 13
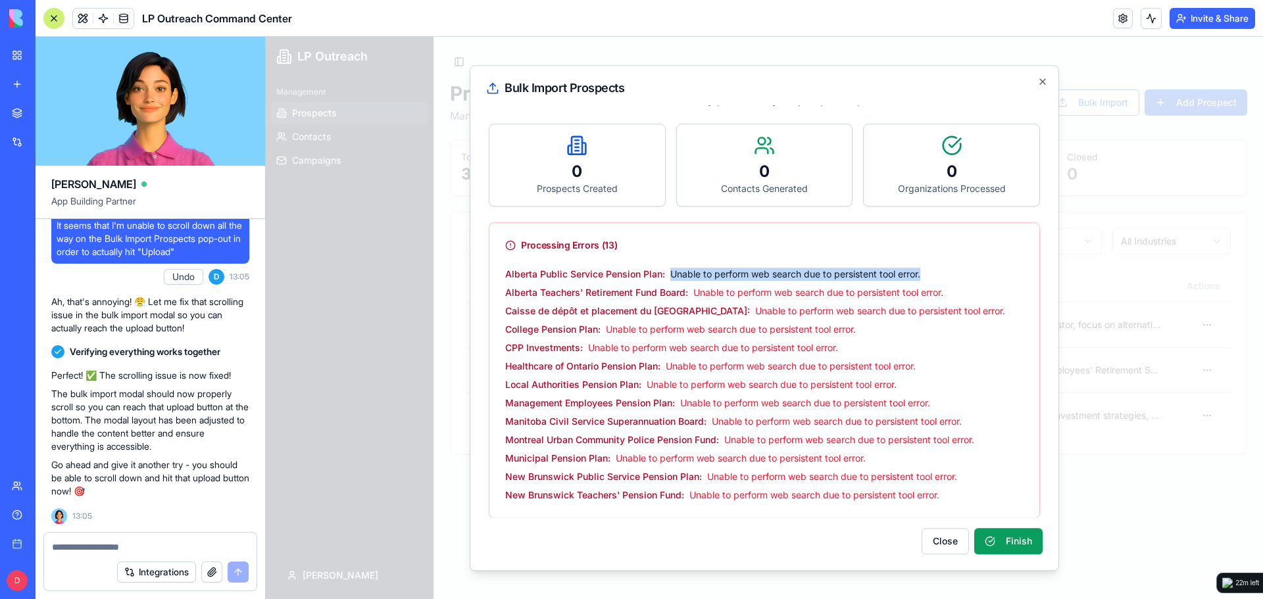
copy span "Unable to perform web search due to persistent tool error."
click at [86, 551] on textarea at bounding box center [150, 547] width 197 height 13
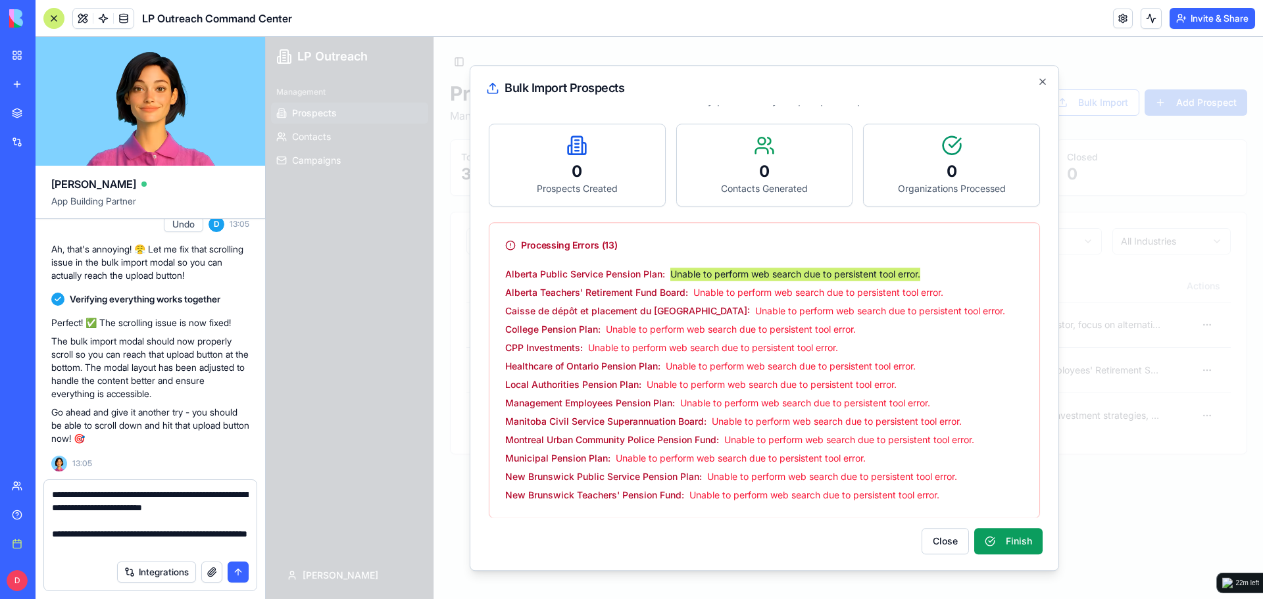
type textarea "**********"
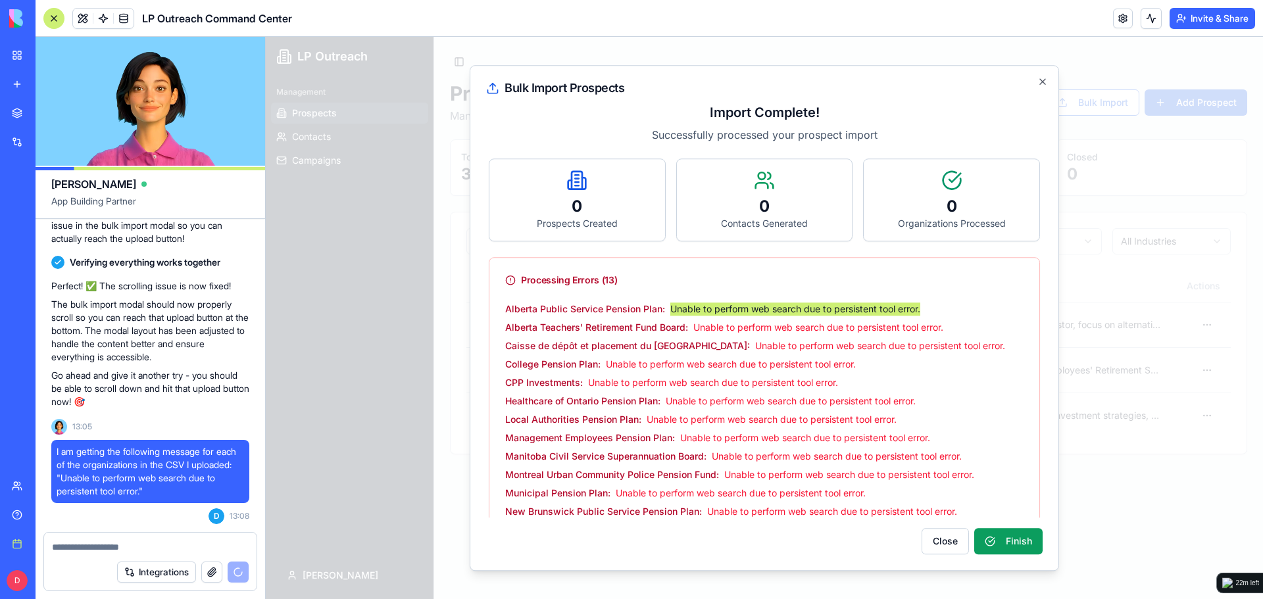
scroll to position [0, 0]
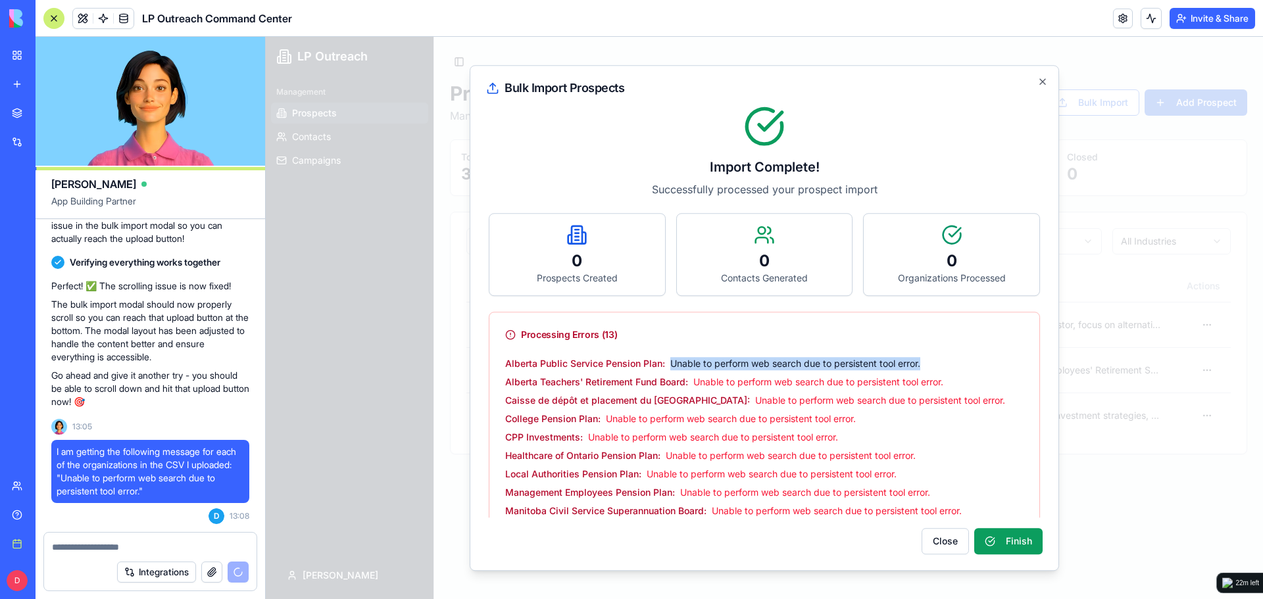
click at [842, 288] on div "0 Contacts Generated" at bounding box center [765, 255] width 176 height 82
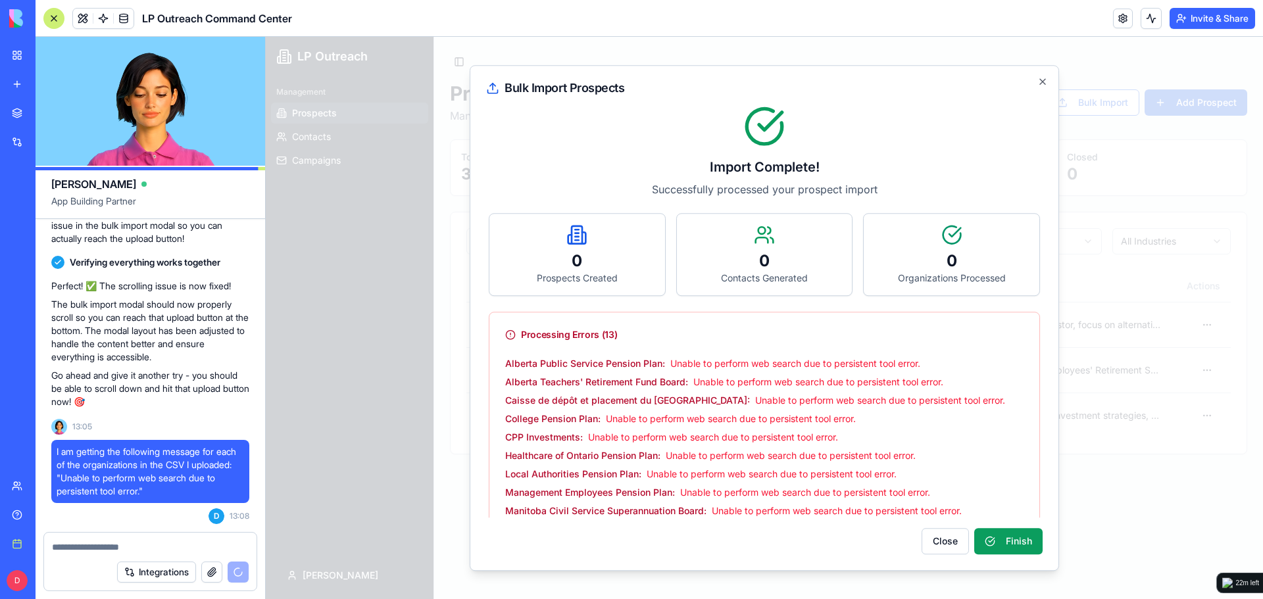
click at [871, 381] on span "Unable to perform web search due to persistent tool error." at bounding box center [818, 381] width 250 height 11
click at [948, 545] on button "Close" at bounding box center [945, 541] width 47 height 26
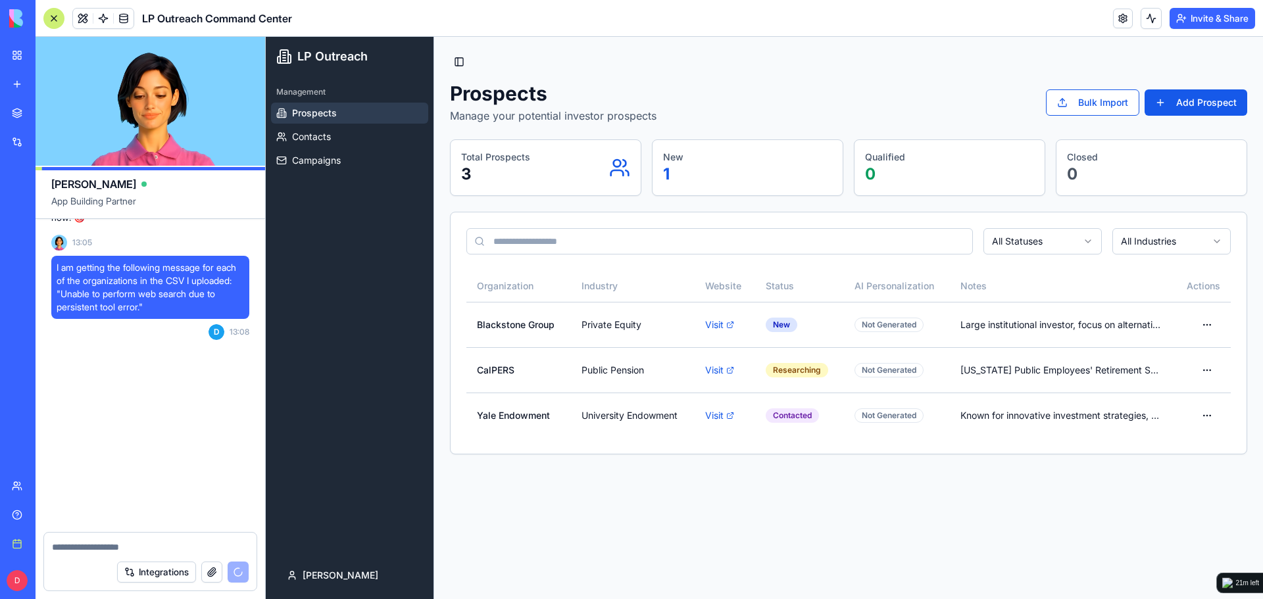
scroll to position [7525, 0]
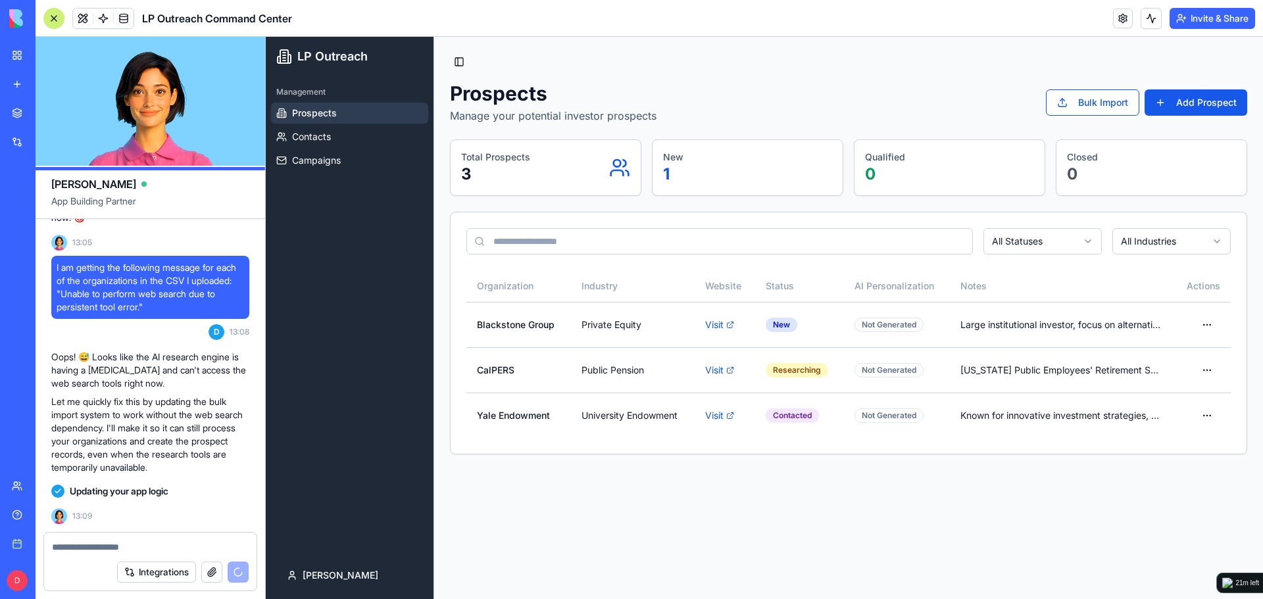
drag, startPoint x: 124, startPoint y: 418, endPoint x: 126, endPoint y: 456, distance: 38.2
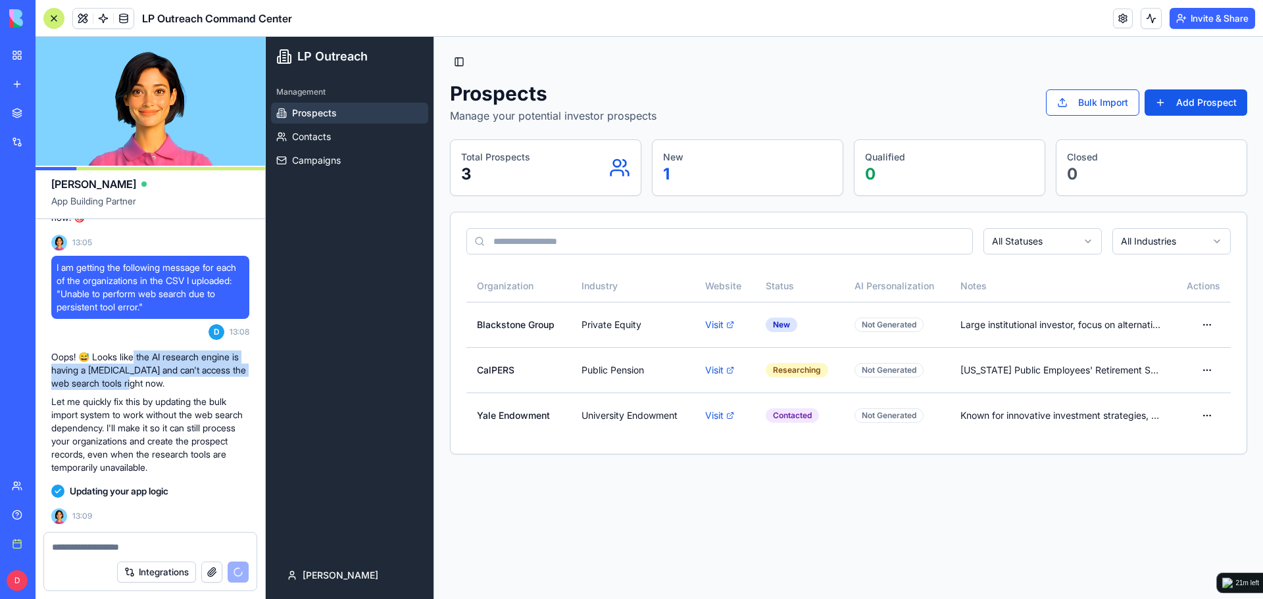
drag, startPoint x: 136, startPoint y: 355, endPoint x: 227, endPoint y: 382, distance: 94.5
click at [227, 382] on p "Oops! 😅 Looks like the AI research engine is having a hiccup and can't access t…" at bounding box center [150, 370] width 198 height 39
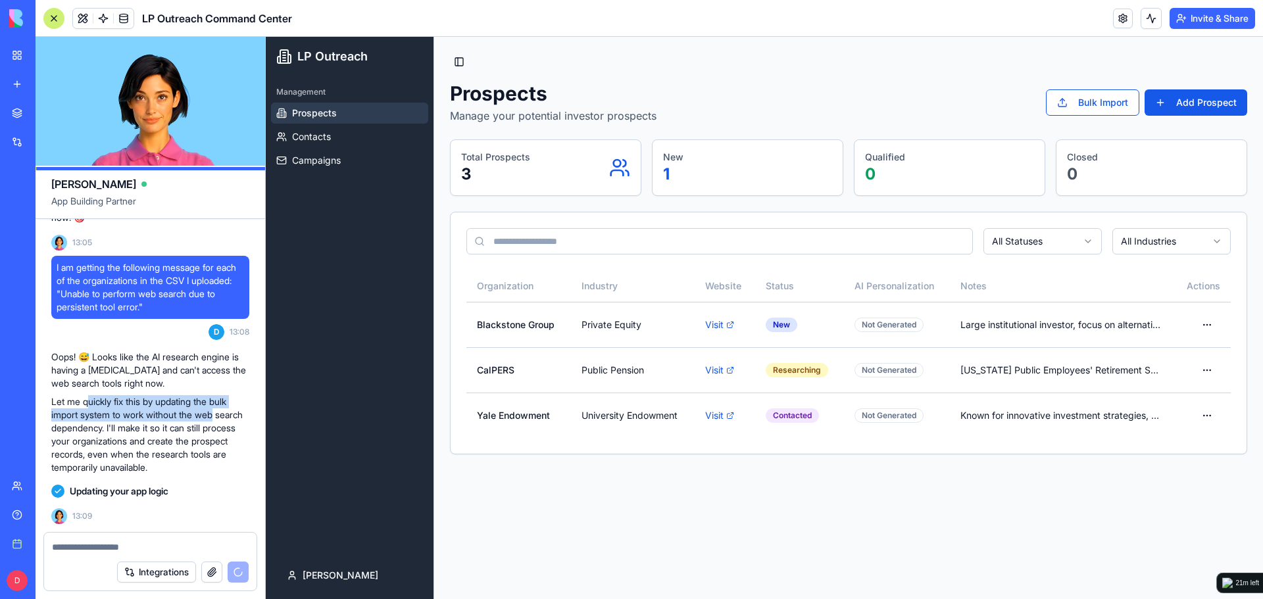
drag, startPoint x: 91, startPoint y: 407, endPoint x: 225, endPoint y: 422, distance: 135.0
click at [225, 422] on p "Let me quickly fix this by updating the bulk import system to work without the …" at bounding box center [150, 434] width 198 height 79
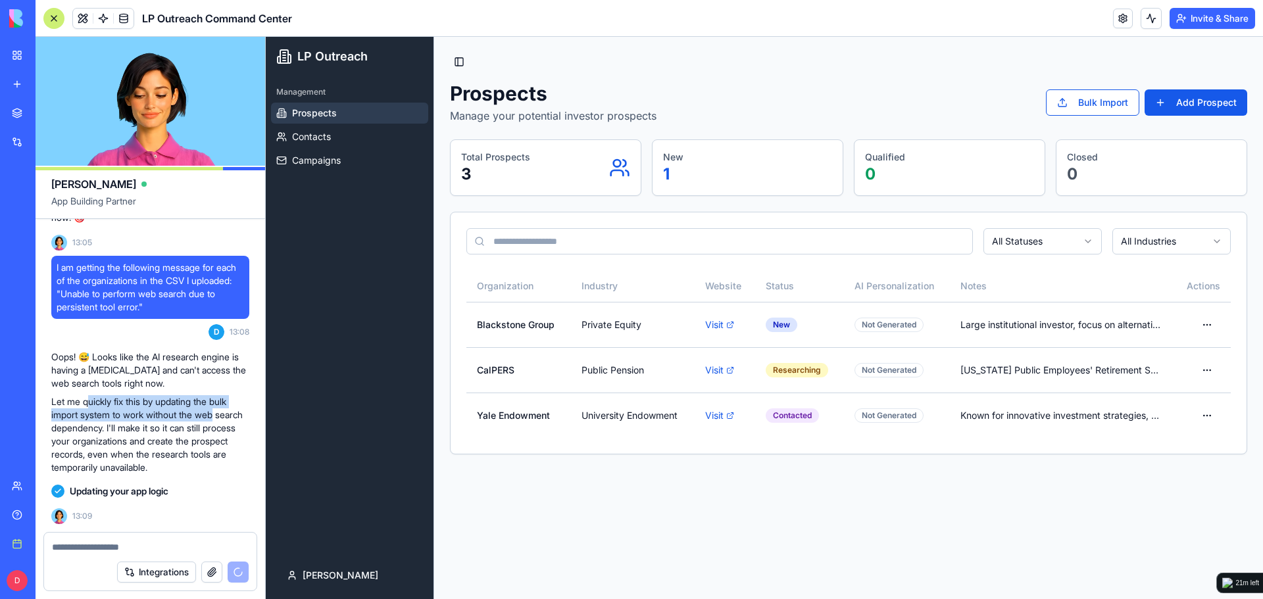
click at [225, 422] on p "Let me quickly fix this by updating the bulk import system to work without the …" at bounding box center [150, 434] width 198 height 79
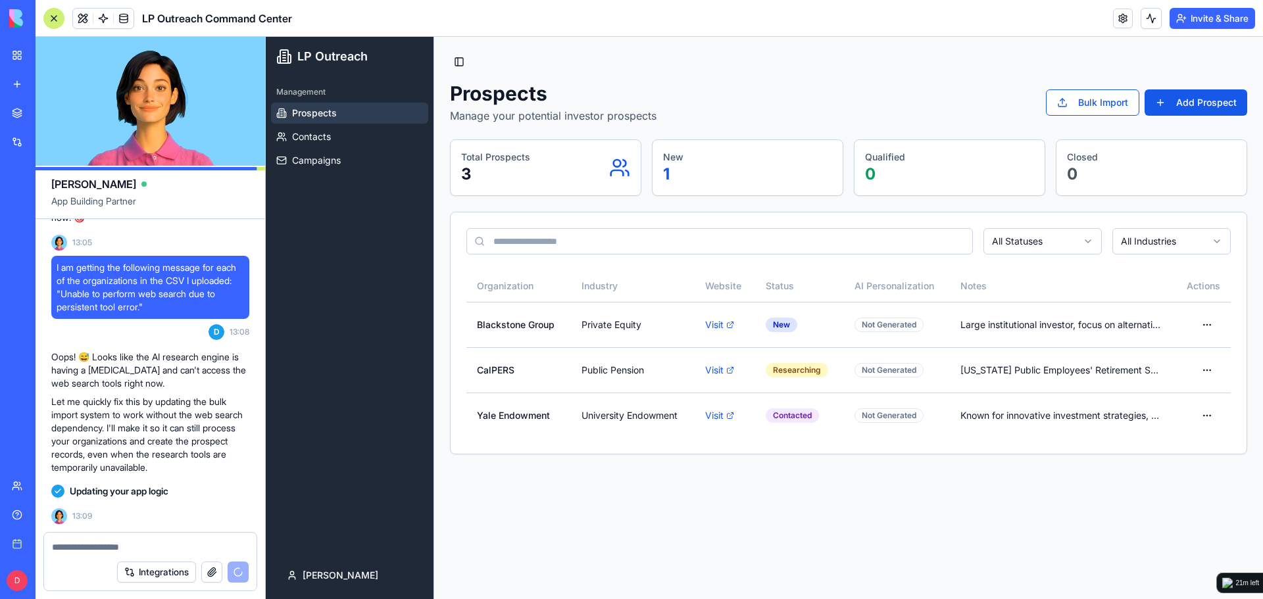
drag, startPoint x: 237, startPoint y: 387, endPoint x: 173, endPoint y: 451, distance: 90.2
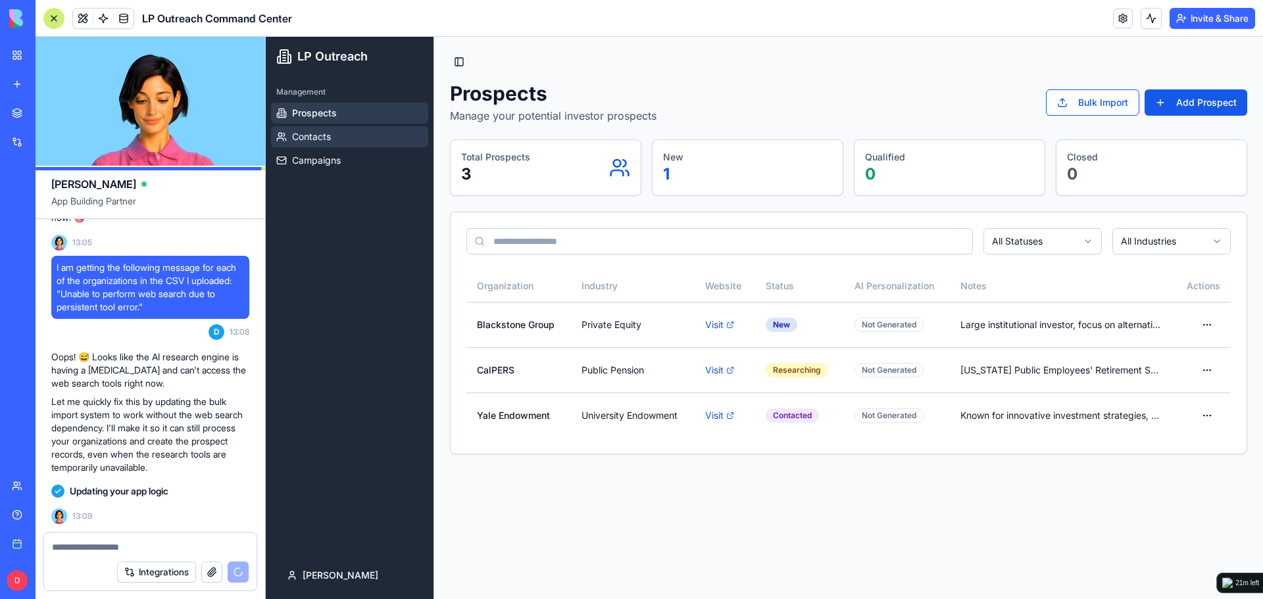
click at [378, 136] on link "Contacts" at bounding box center [349, 136] width 157 height 21
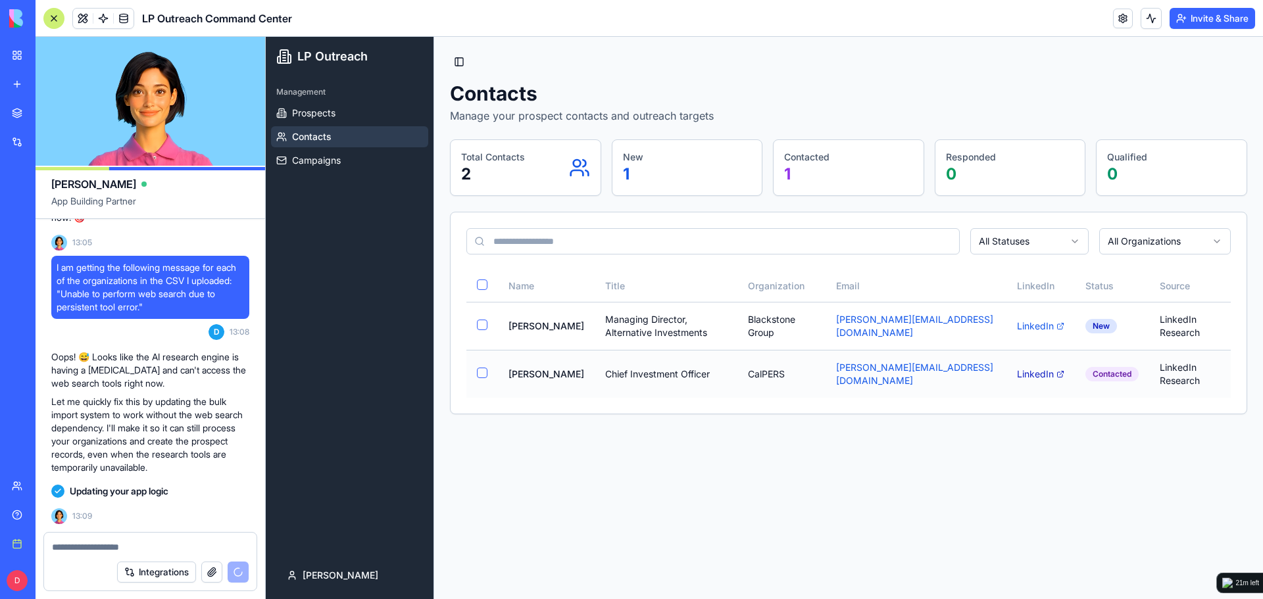
click at [1038, 368] on link "LinkedIn" at bounding box center [1040, 374] width 47 height 13
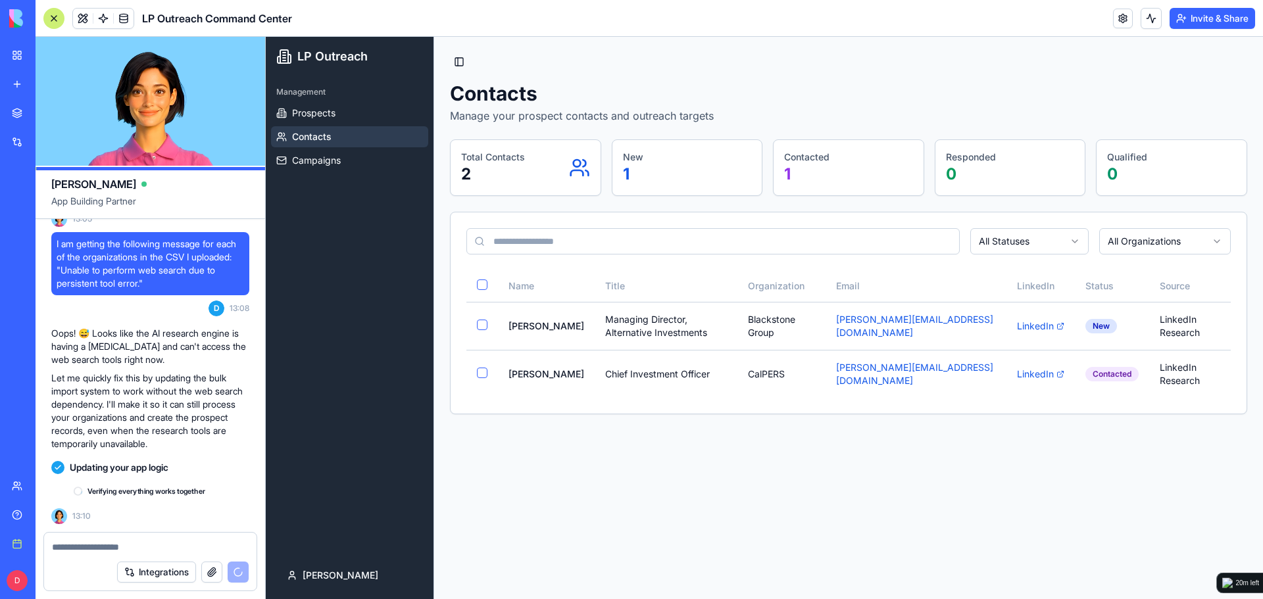
scroll to position [7549, 0]
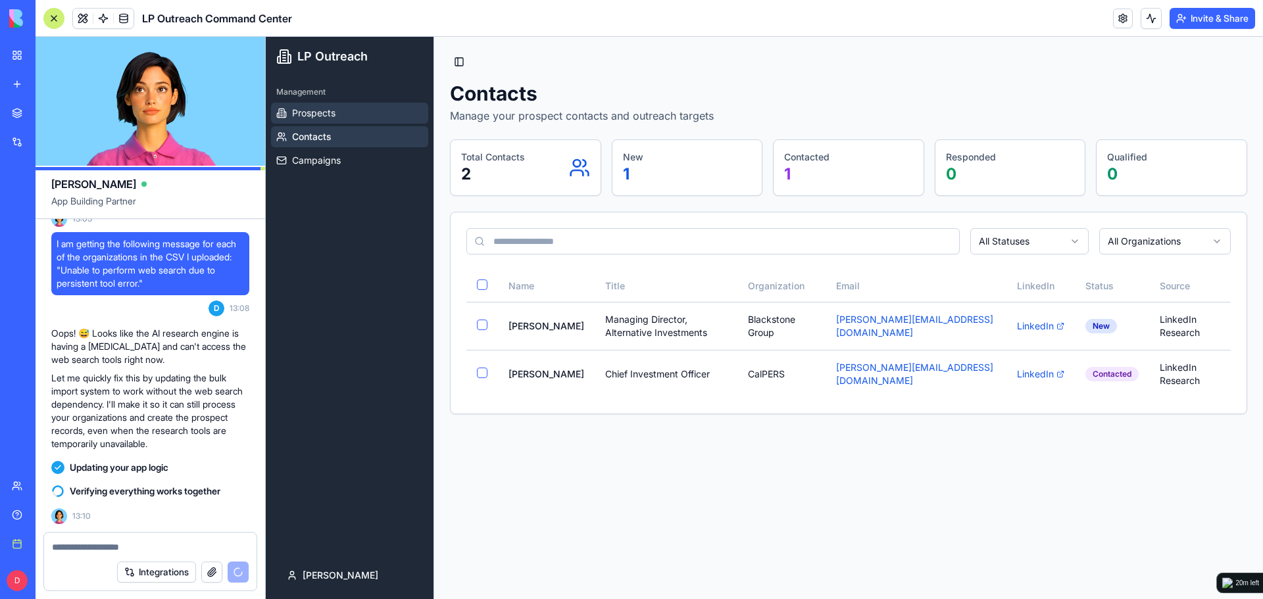
click at [367, 120] on link "Prospects" at bounding box center [349, 113] width 157 height 21
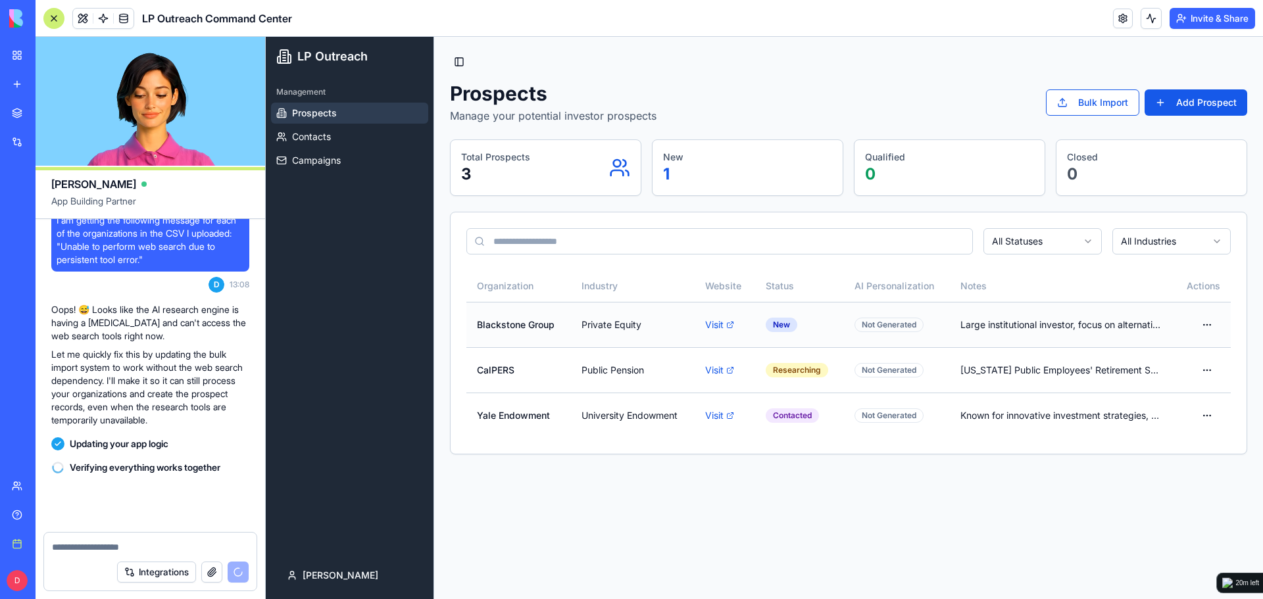
scroll to position [7573, 0]
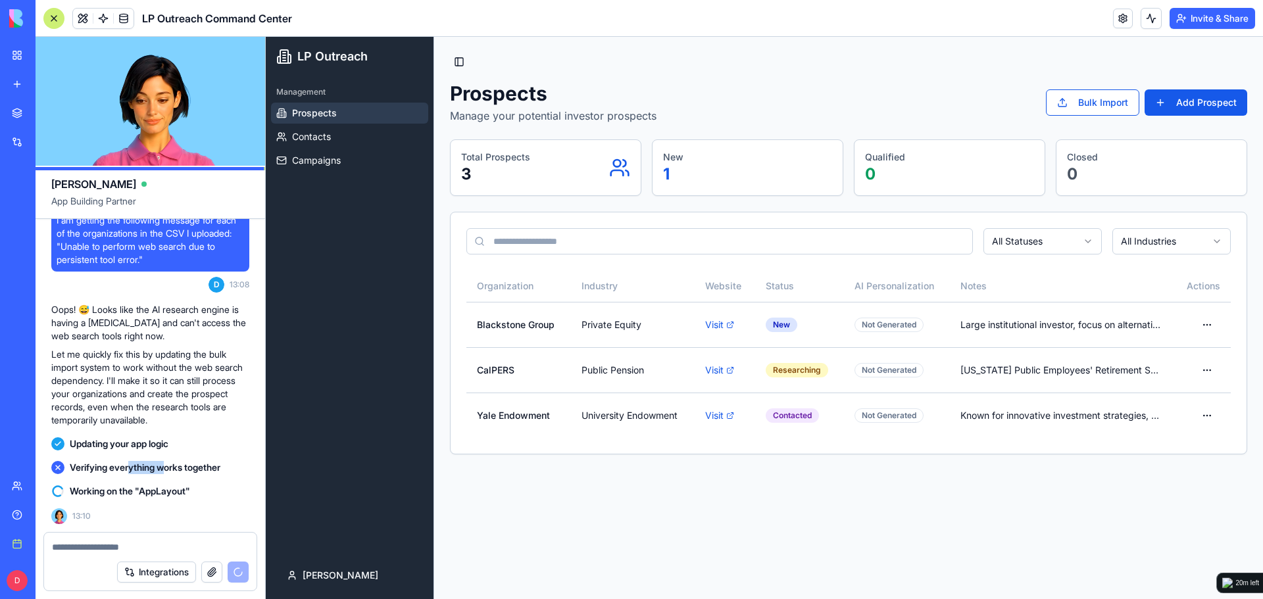
drag, startPoint x: 133, startPoint y: 472, endPoint x: 172, endPoint y: 466, distance: 39.8
click at [172, 466] on span "Verifying everything works together" at bounding box center [145, 467] width 151 height 13
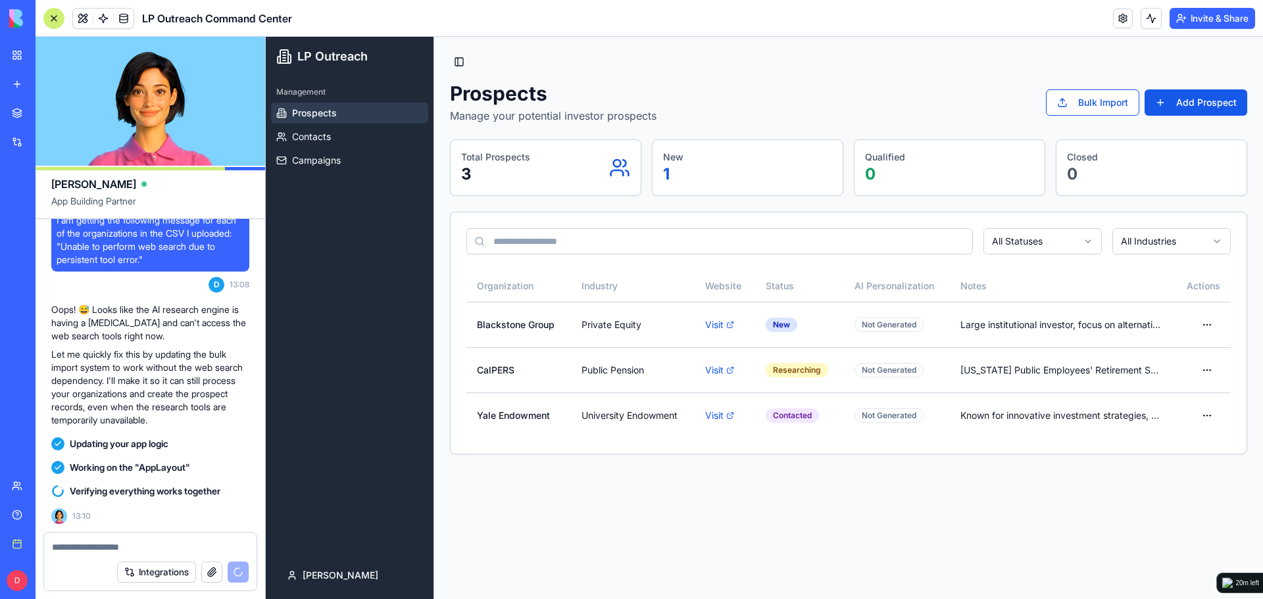
drag, startPoint x: 79, startPoint y: 428, endPoint x: 85, endPoint y: 410, distance: 18.1
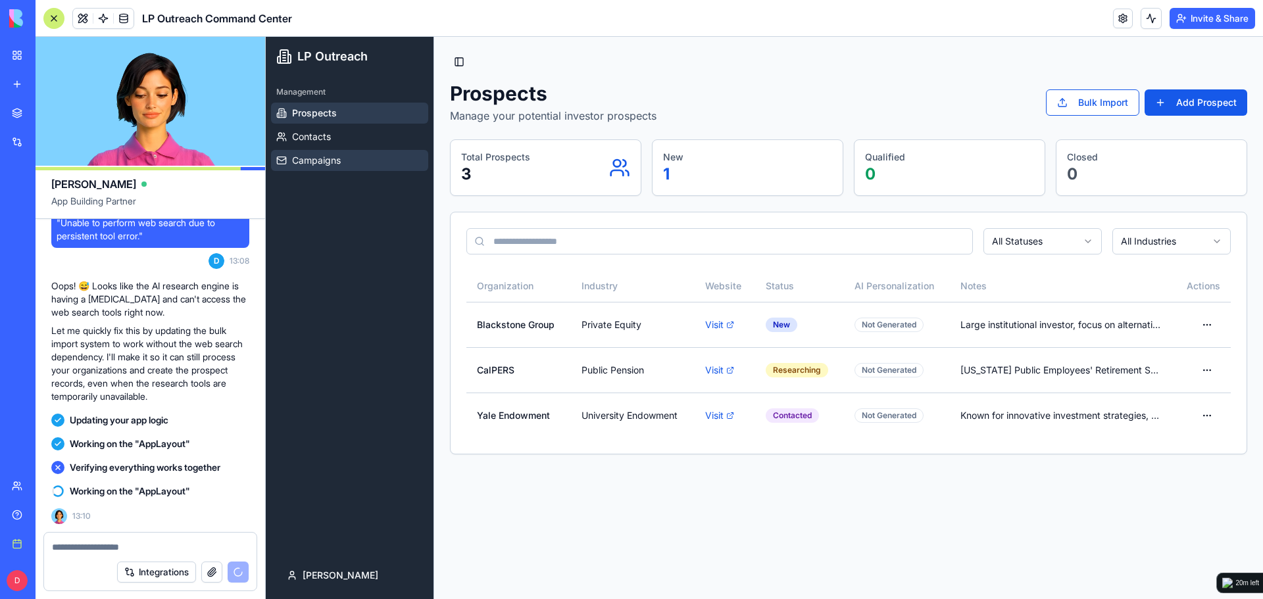
click at [366, 166] on link "Campaigns" at bounding box center [349, 160] width 157 height 21
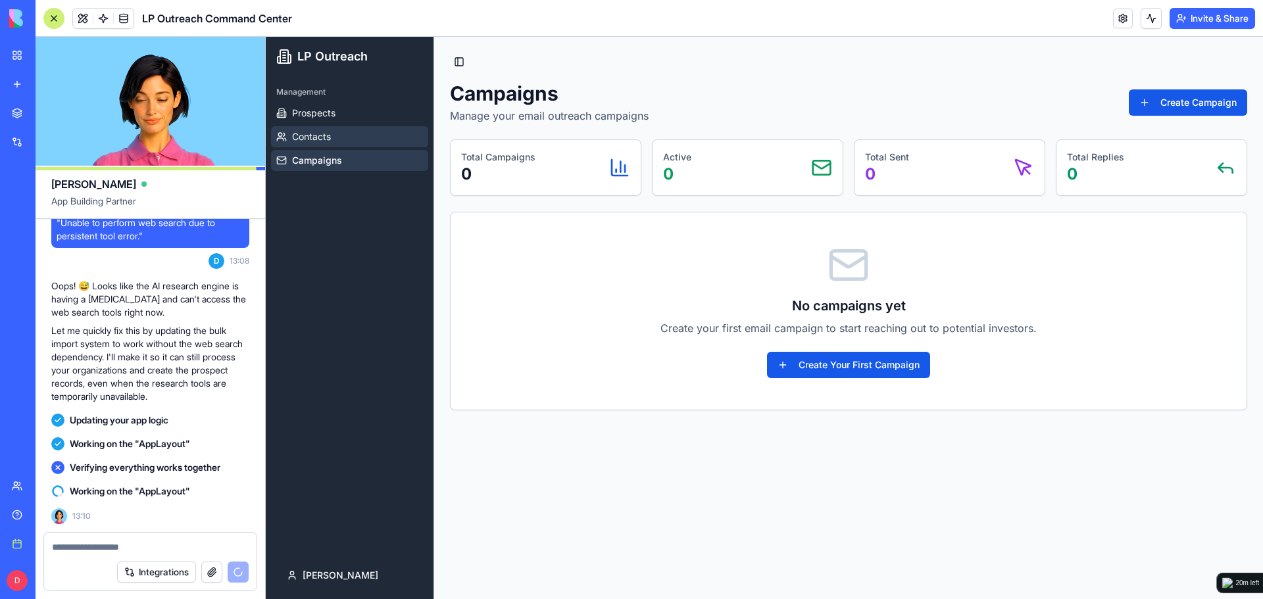
click at [344, 137] on link "Contacts" at bounding box center [349, 136] width 157 height 21
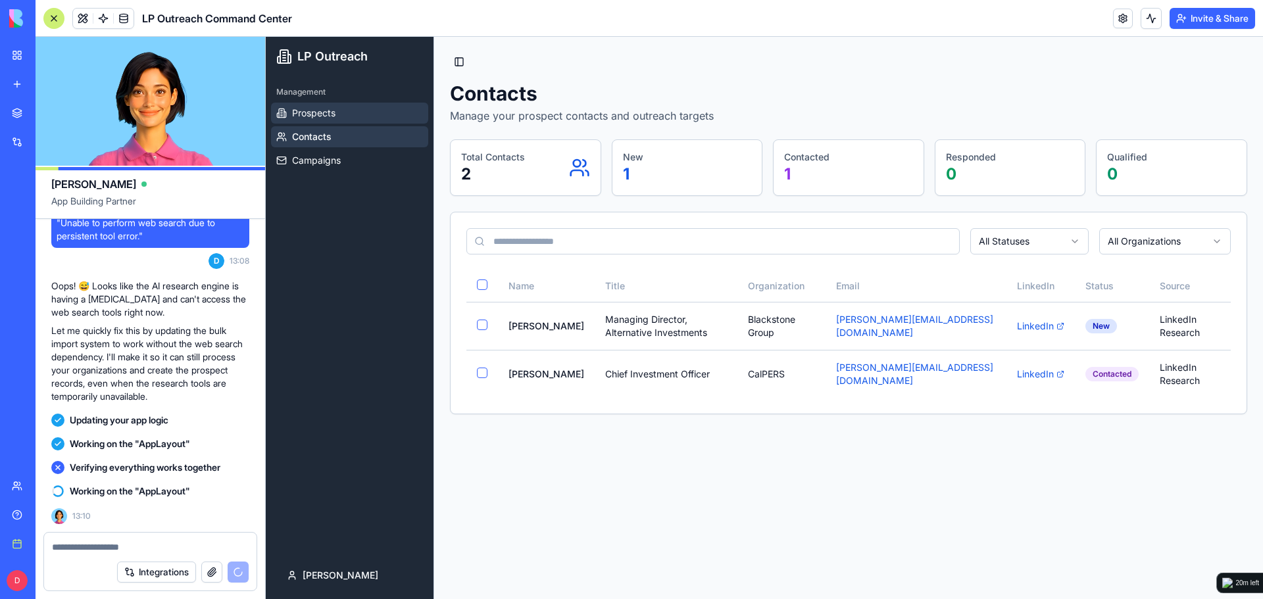
scroll to position [7620, 0]
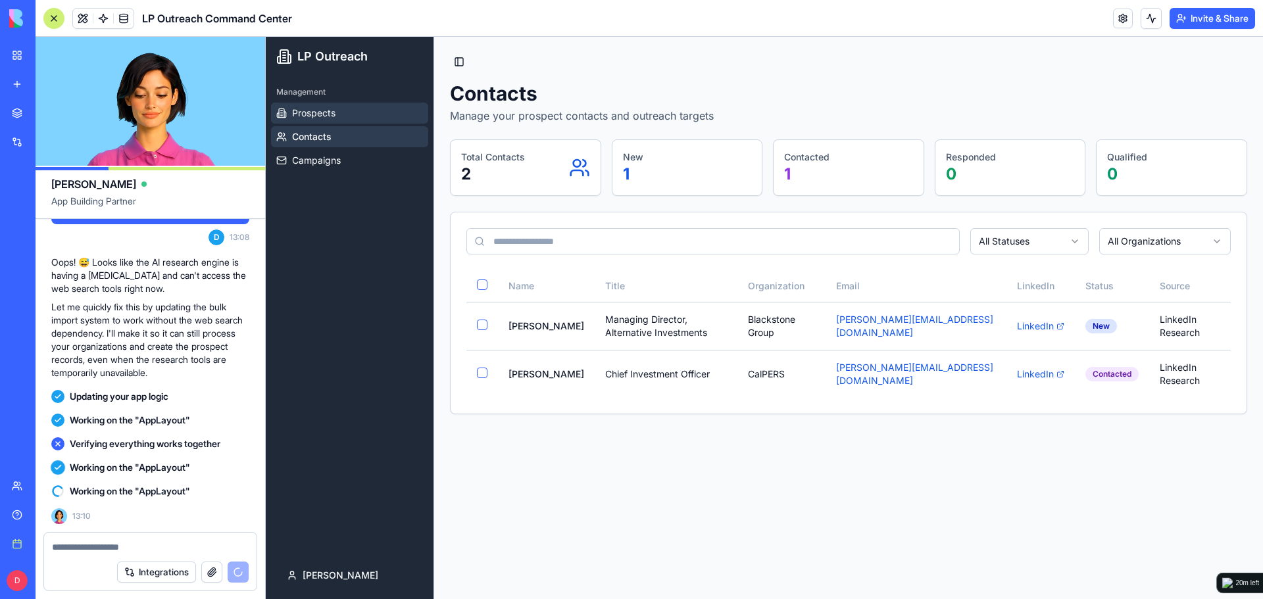
click at [345, 115] on link "Prospects" at bounding box center [349, 113] width 157 height 21
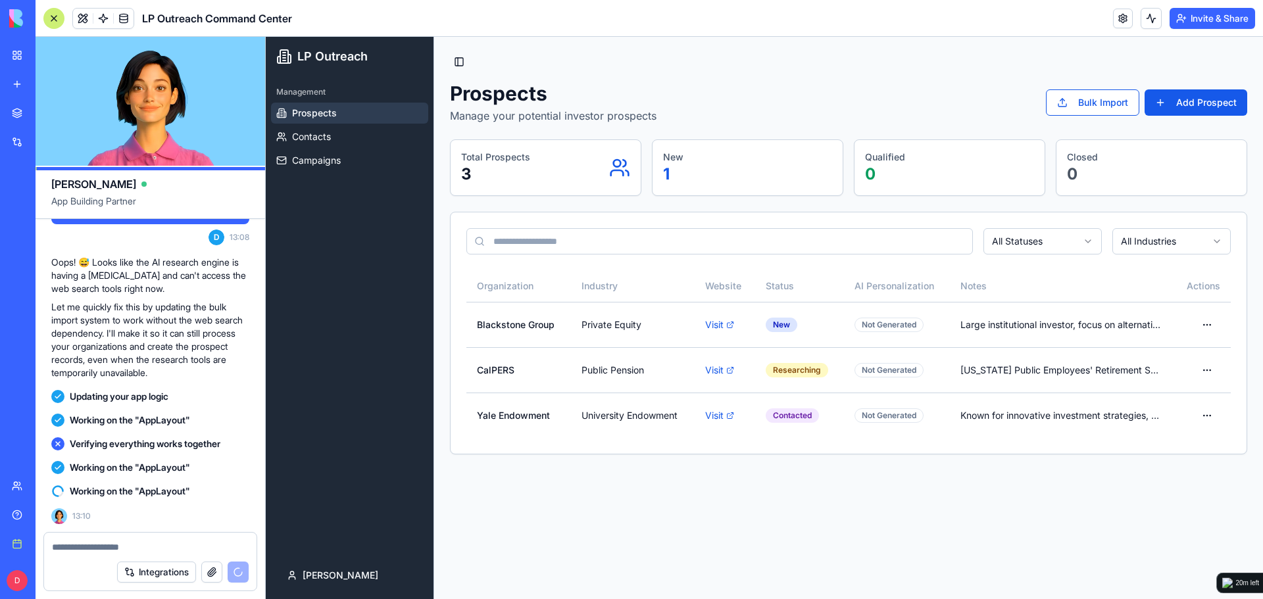
click at [458, 57] on button "Toggle Sidebar" at bounding box center [459, 62] width 18 height 18
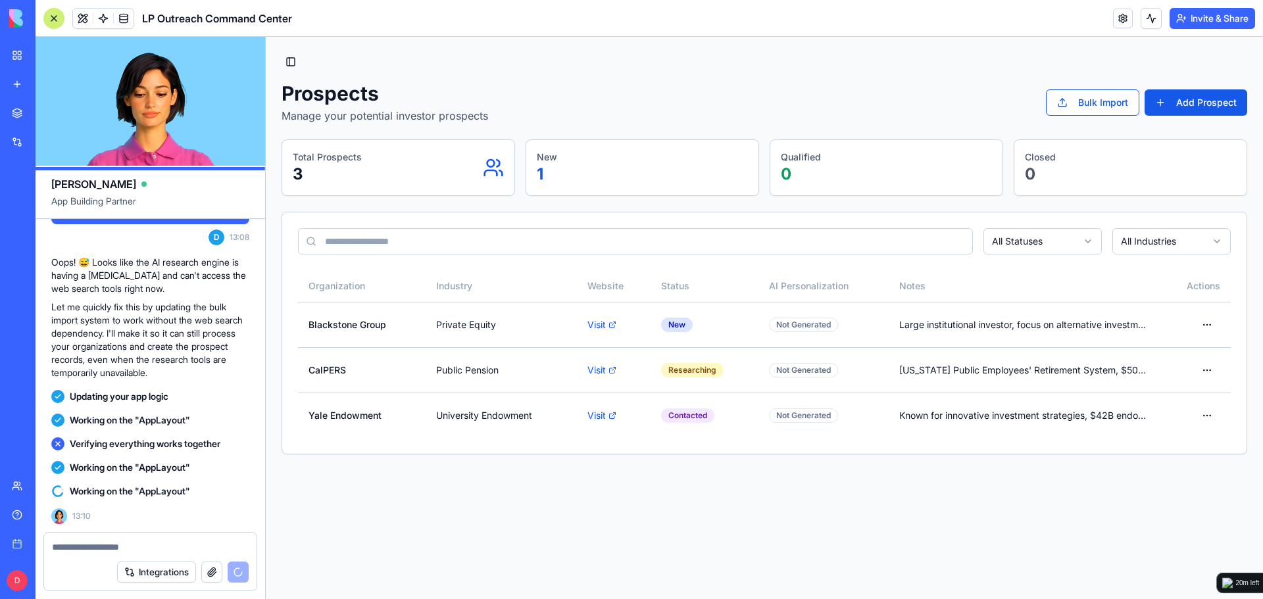
click at [289, 64] on button "Toggle Sidebar" at bounding box center [291, 62] width 18 height 18
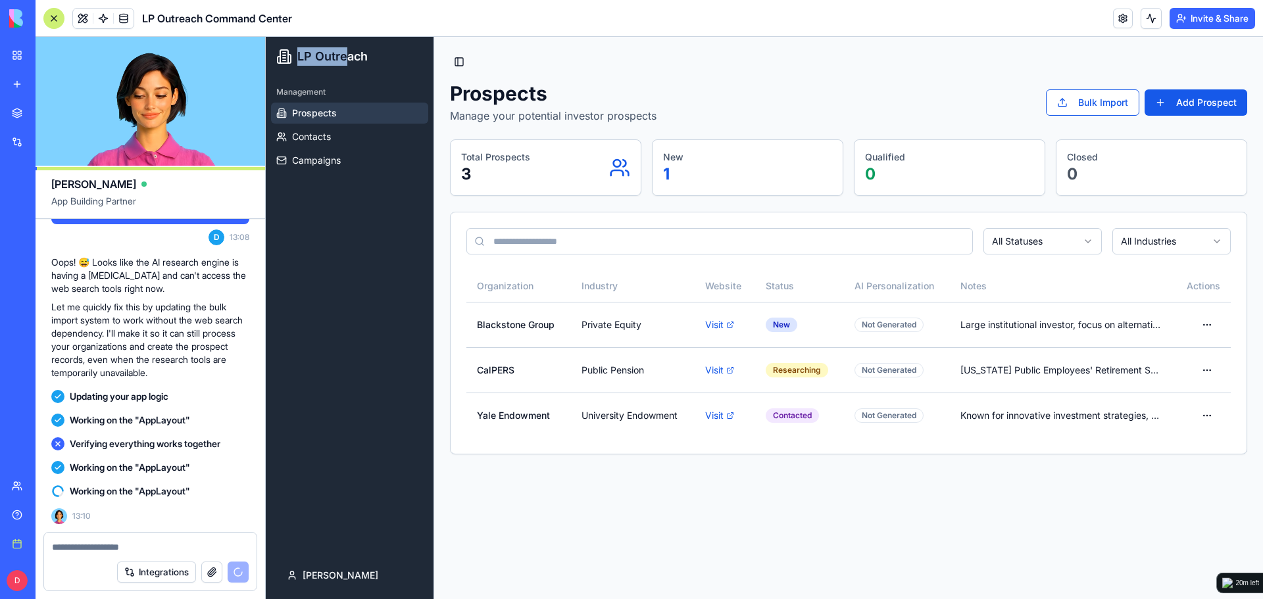
drag, startPoint x: 302, startPoint y: 59, endPoint x: 345, endPoint y: 57, distance: 42.8
click at [345, 57] on span "LP Outreach" at bounding box center [332, 56] width 70 height 18
click at [127, 14] on span at bounding box center [123, 18] width 37 height 37
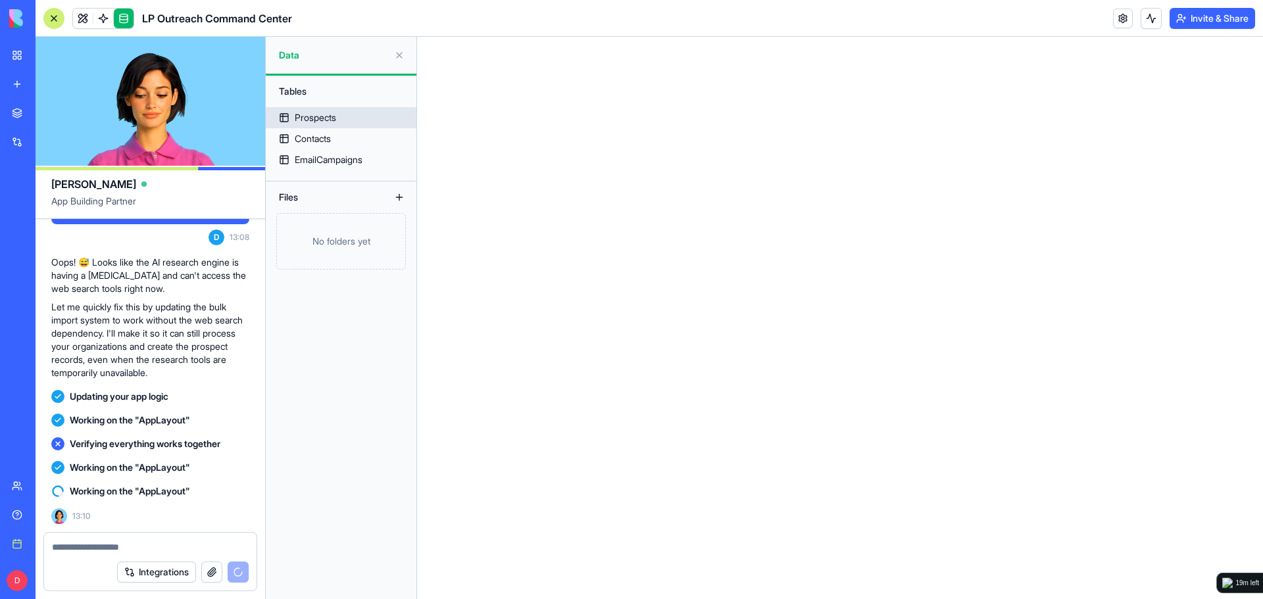
click at [317, 122] on div "Prospects" at bounding box center [315, 117] width 41 height 13
click at [355, 115] on link "Prospects" at bounding box center [341, 117] width 151 height 21
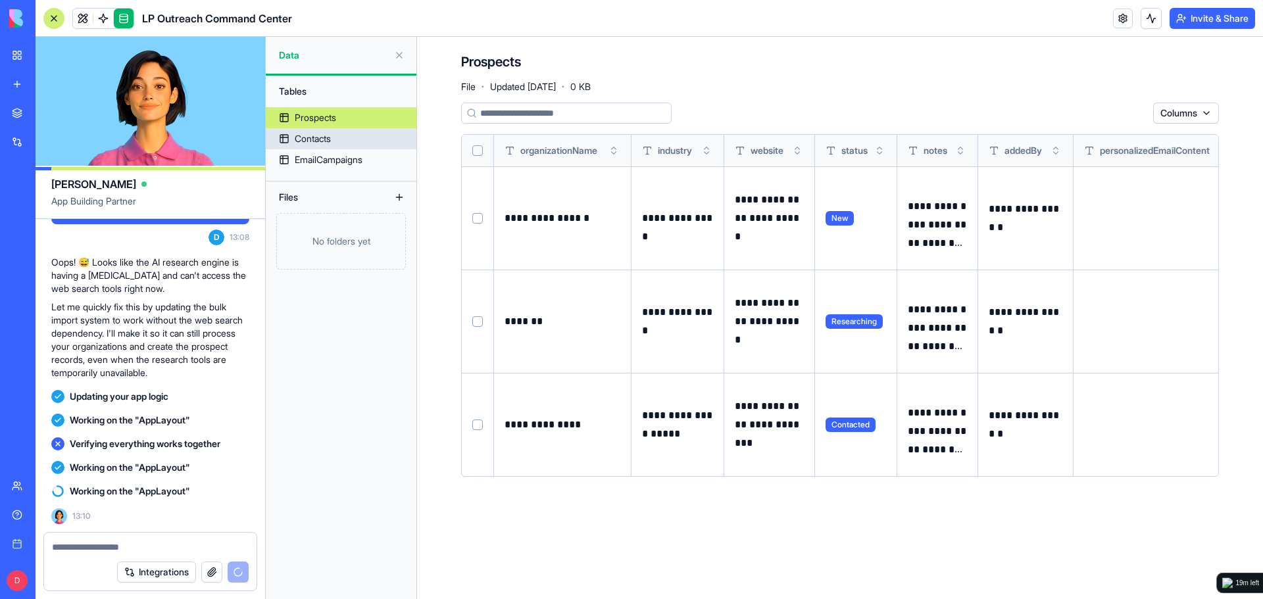
click at [326, 130] on link "Contacts" at bounding box center [341, 138] width 151 height 21
click at [342, 158] on div "EmailCampaigns" at bounding box center [329, 159] width 68 height 13
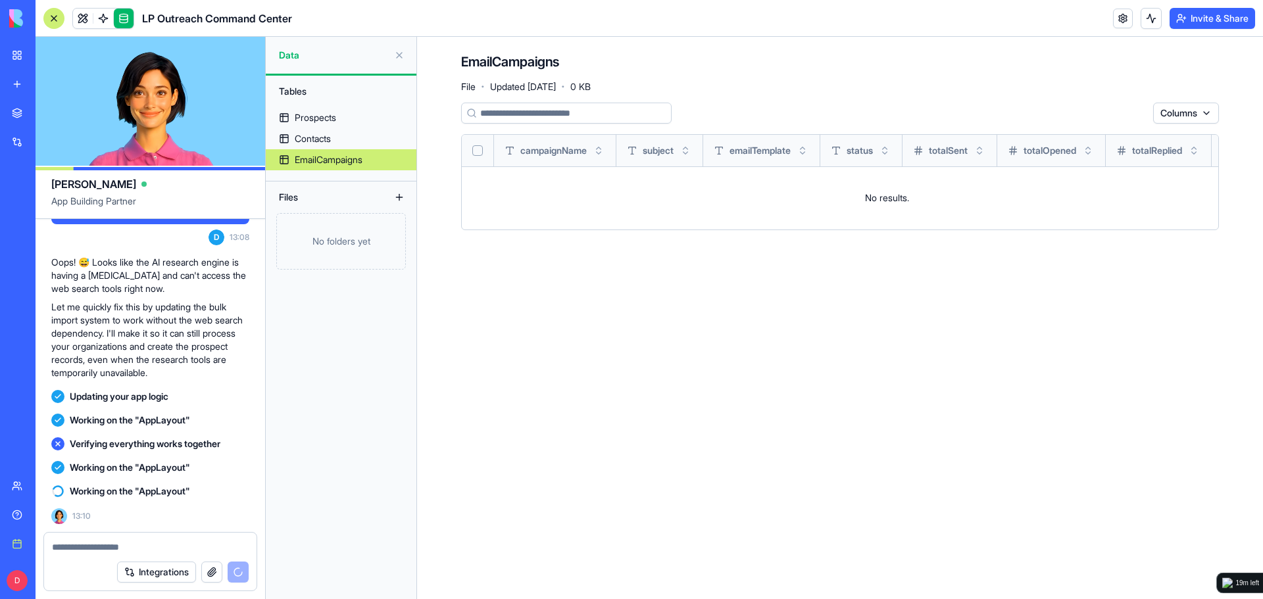
click at [357, 161] on div "EmailCampaigns" at bounding box center [329, 159] width 68 height 13
click at [335, 137] on link "Contacts" at bounding box center [341, 138] width 151 height 21
click at [99, 22] on span at bounding box center [103, 18] width 37 height 37
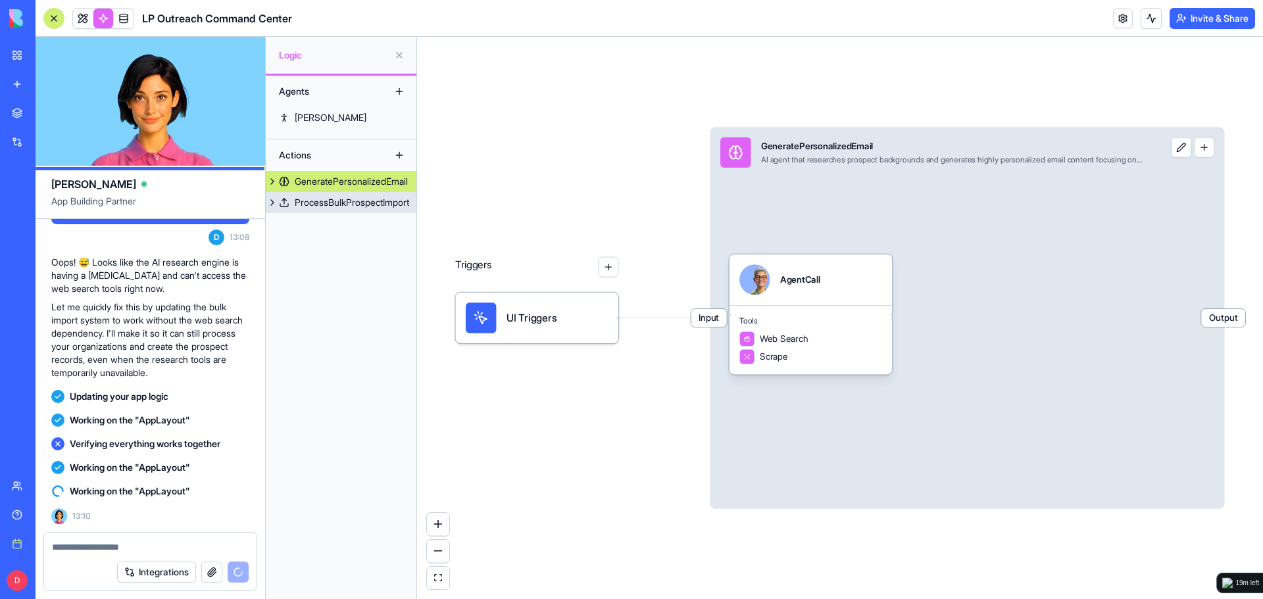
click at [328, 206] on div "ProcessBulkProspectImport" at bounding box center [352, 202] width 114 height 13
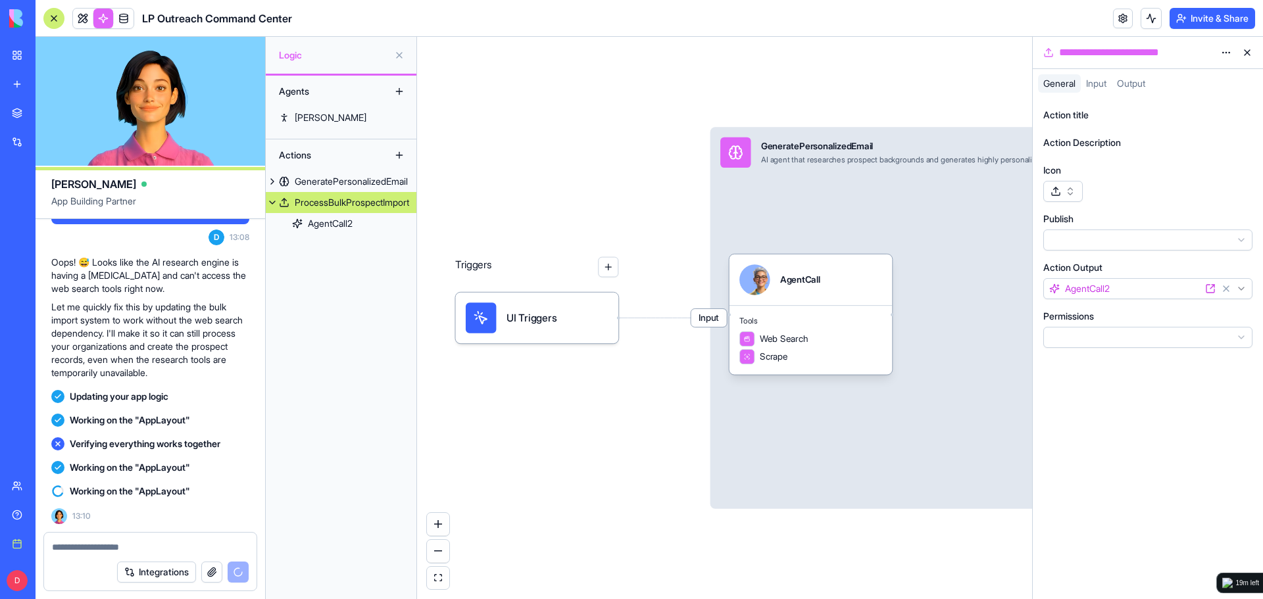
click at [1080, 239] on html "BETA My Workspace New app Marketplace Integrations Recent Untitled App New App …" at bounding box center [631, 299] width 1263 height 599
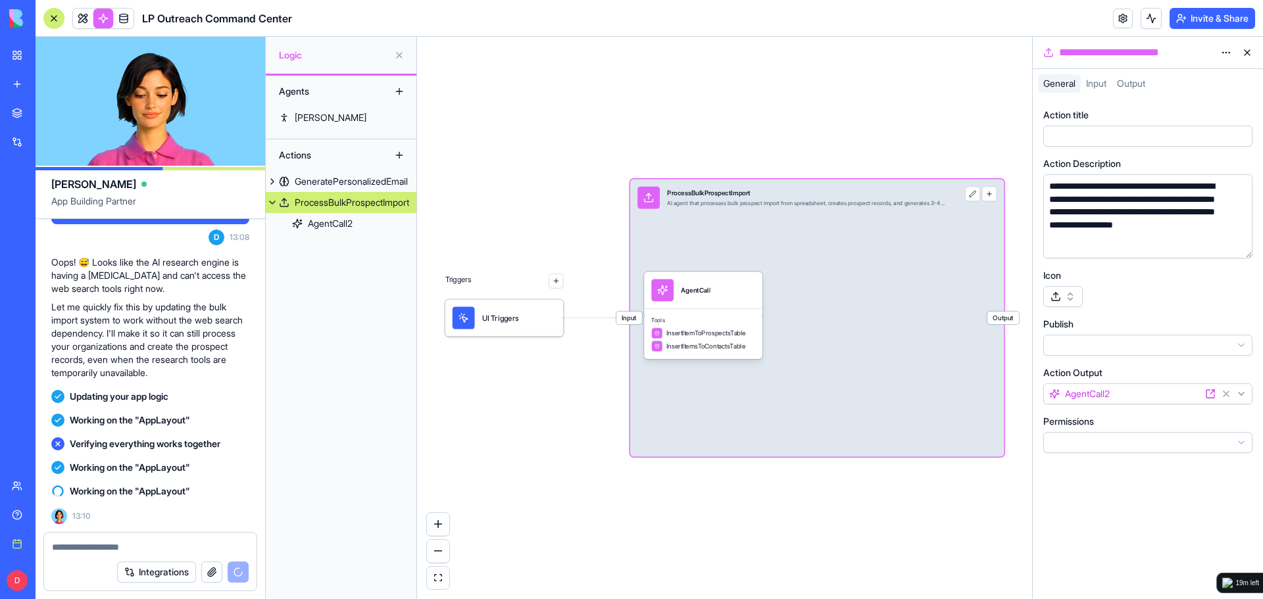
click at [1166, 227] on html "BETA My Workspace New app Marketplace Integrations Recent Untitled App New App …" at bounding box center [631, 299] width 1263 height 599
click at [368, 181] on div "GeneratePersonalizedEmail" at bounding box center [351, 181] width 113 height 13
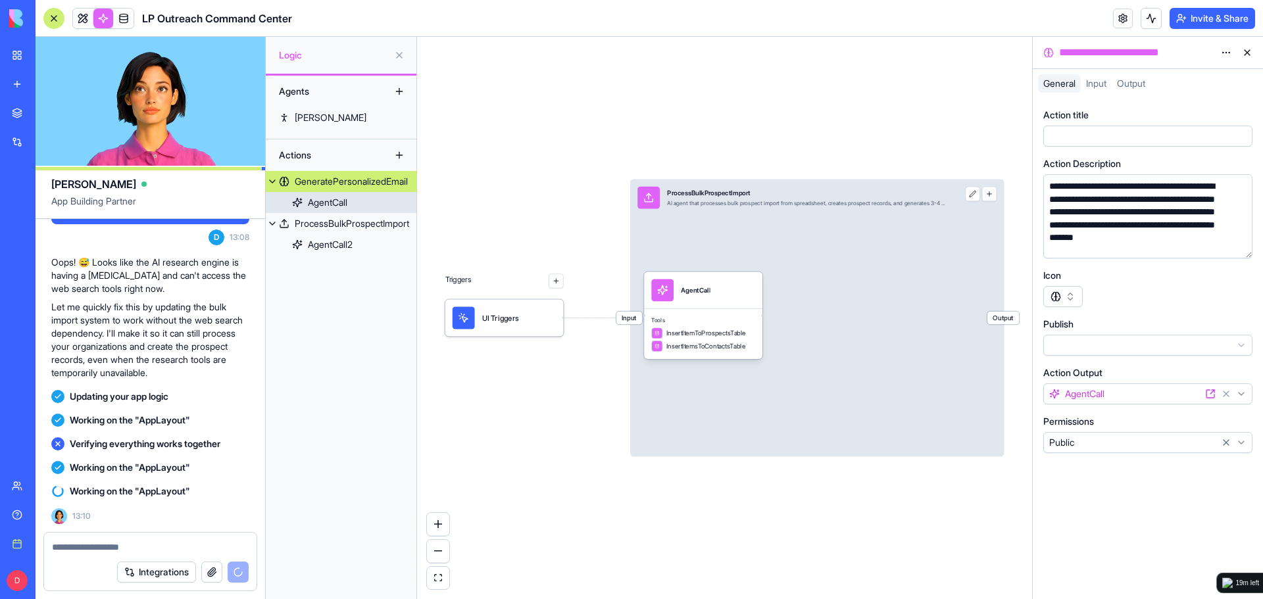
click at [329, 204] on div "AgentCall" at bounding box center [327, 202] width 39 height 13
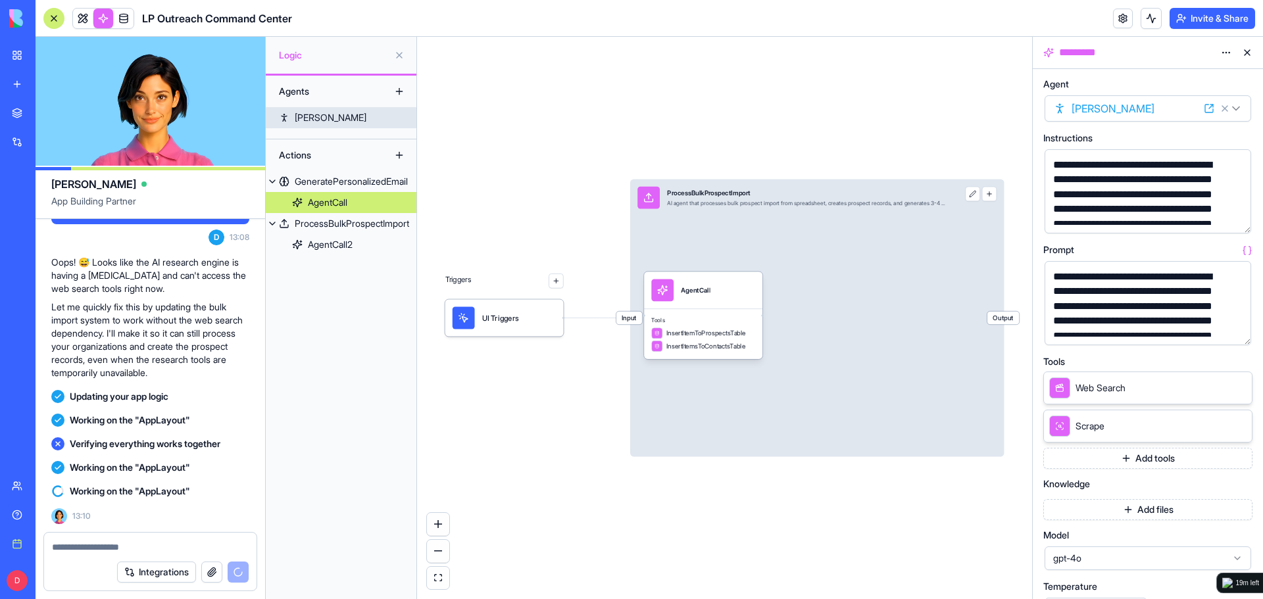
click at [357, 114] on link "Jane" at bounding box center [341, 117] width 151 height 21
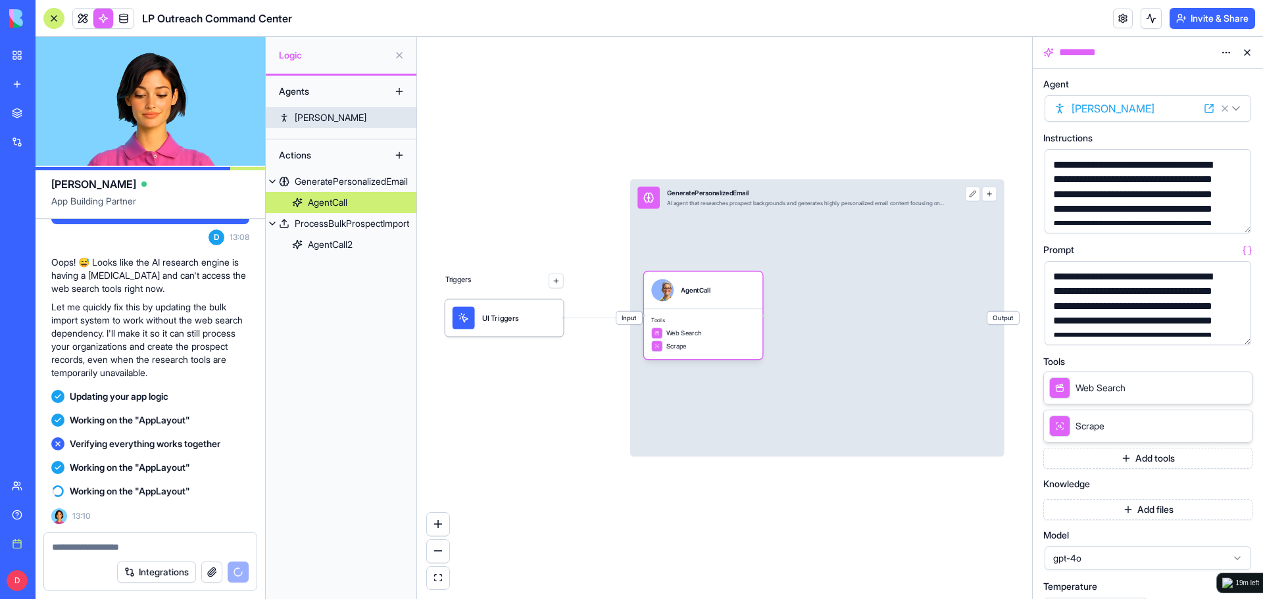
click at [312, 118] on div "Jane" at bounding box center [331, 117] width 72 height 13
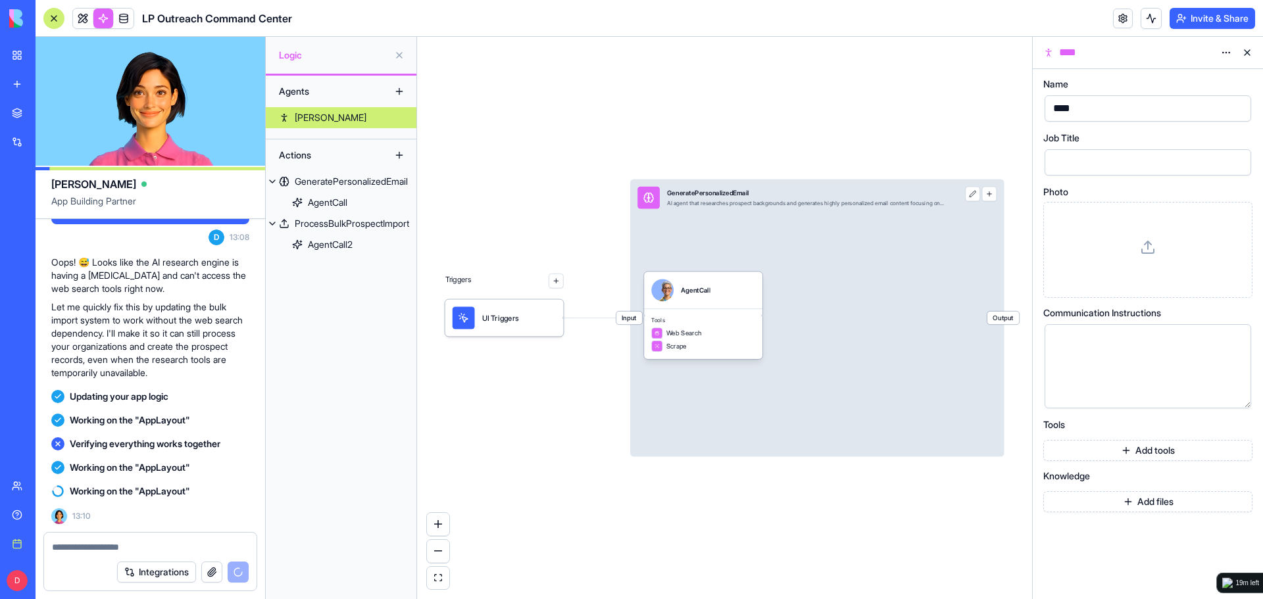
click at [312, 118] on div "Jane" at bounding box center [331, 117] width 72 height 13
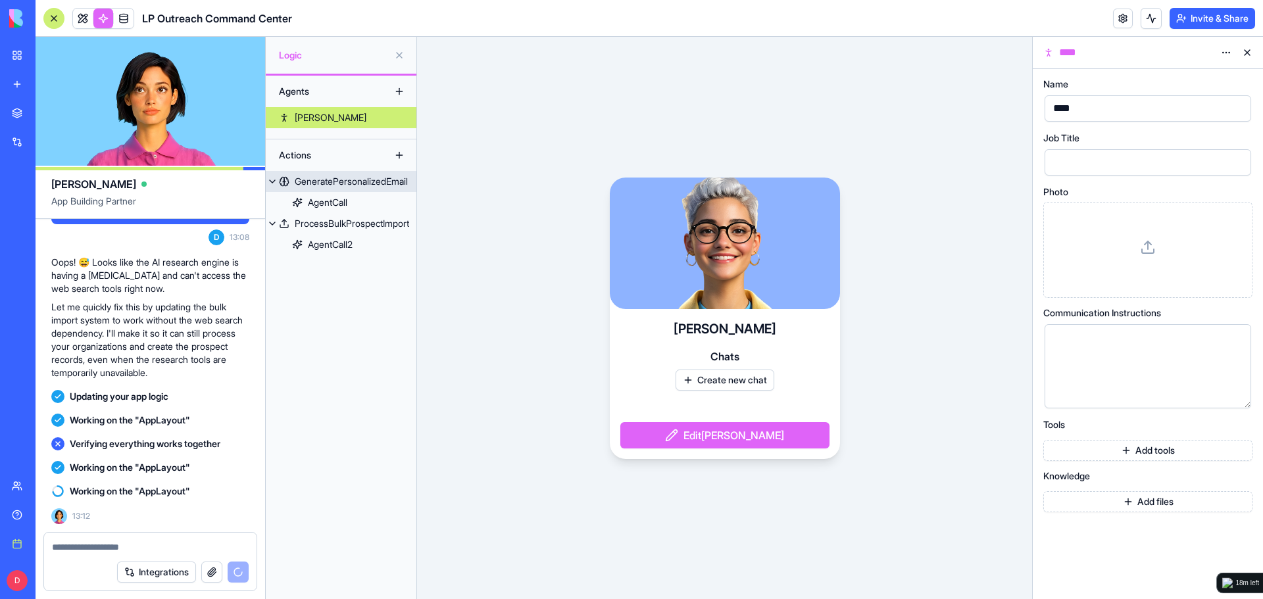
click at [361, 183] on div "GeneratePersonalizedEmail" at bounding box center [351, 181] width 113 height 13
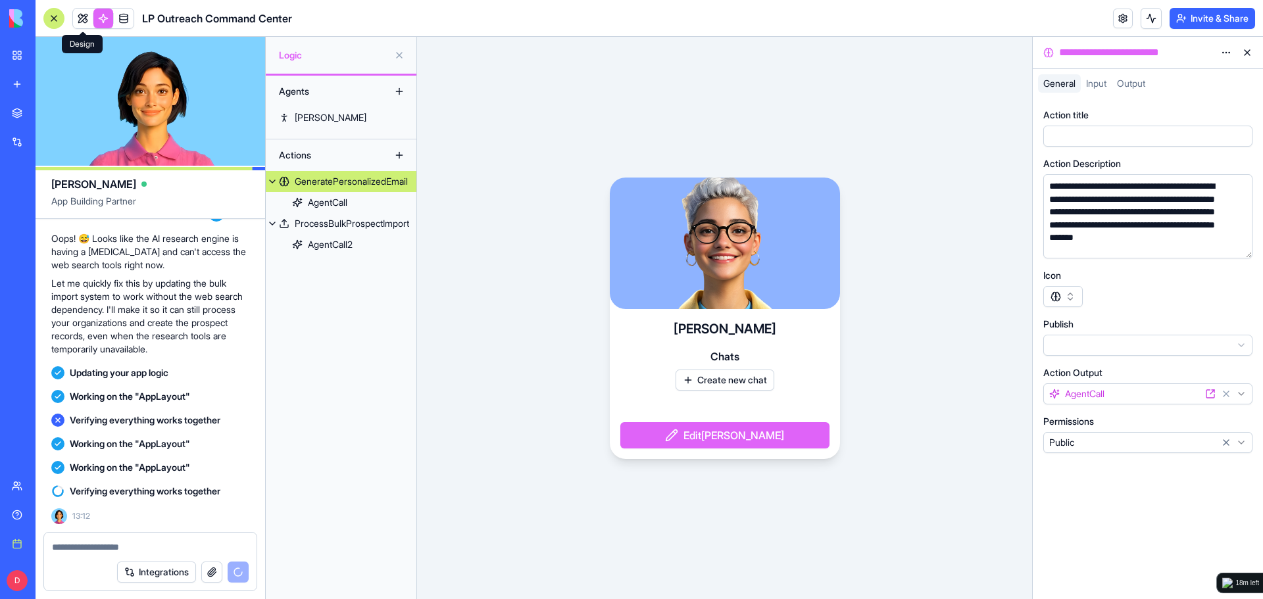
click at [79, 19] on link at bounding box center [83, 19] width 20 height 20
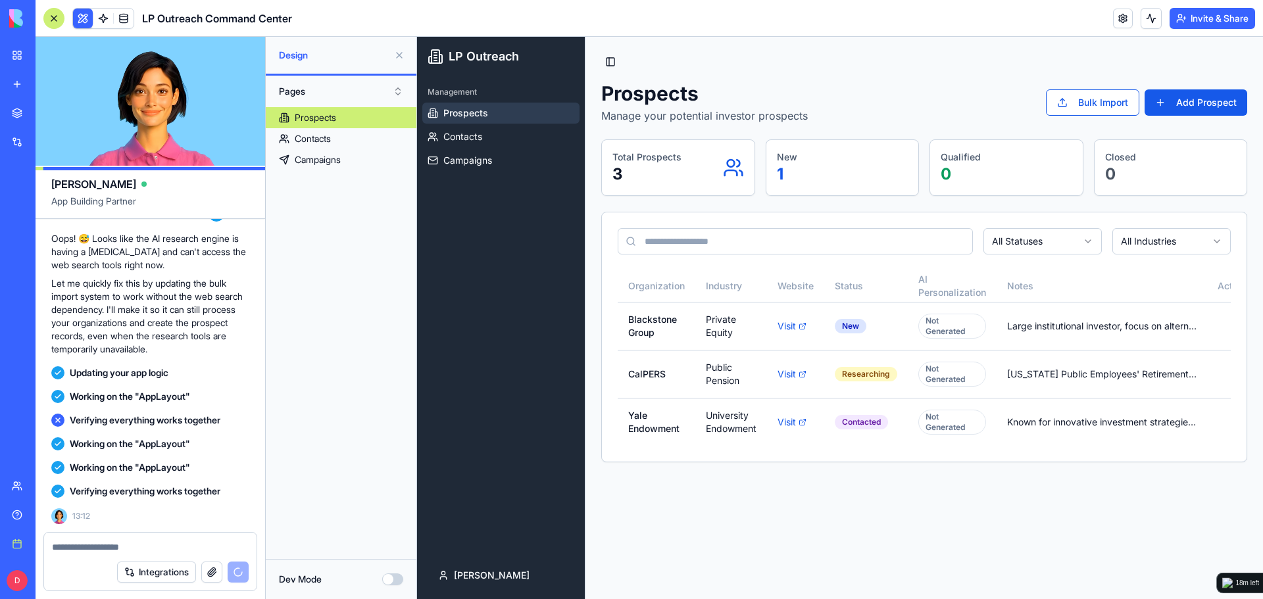
drag, startPoint x: 760, startPoint y: 185, endPoint x: 691, endPoint y: 178, distance: 68.8
click at [691, 178] on div "Total Prospects 3" at bounding box center [678, 168] width 132 height 34
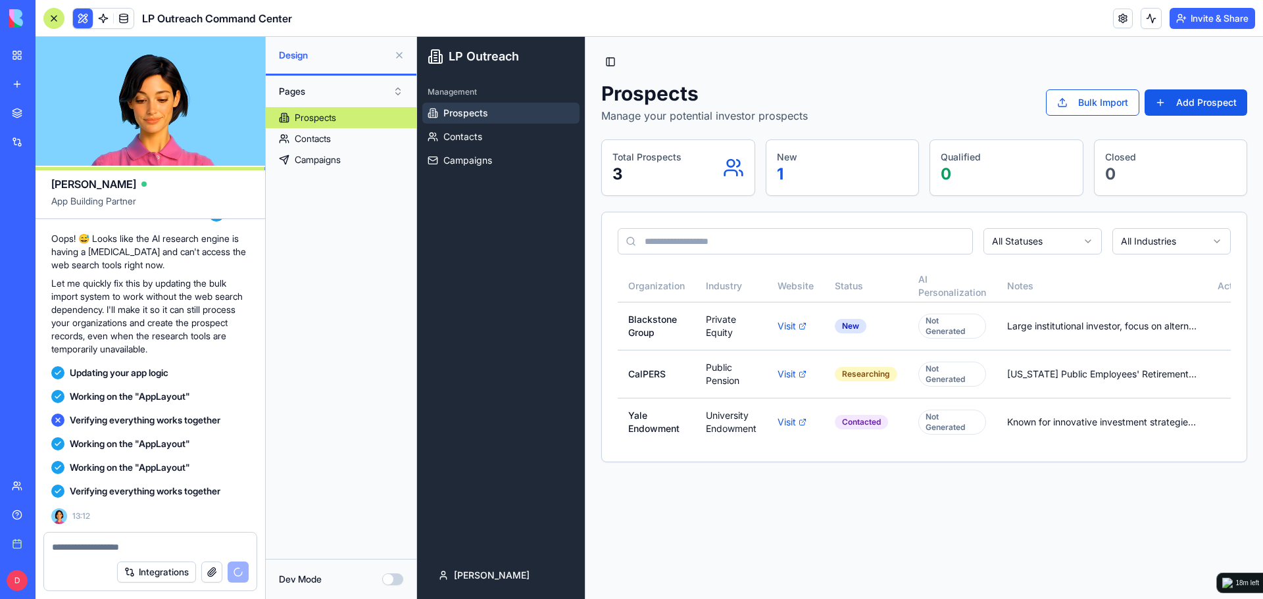
click at [397, 56] on button at bounding box center [399, 55] width 21 height 21
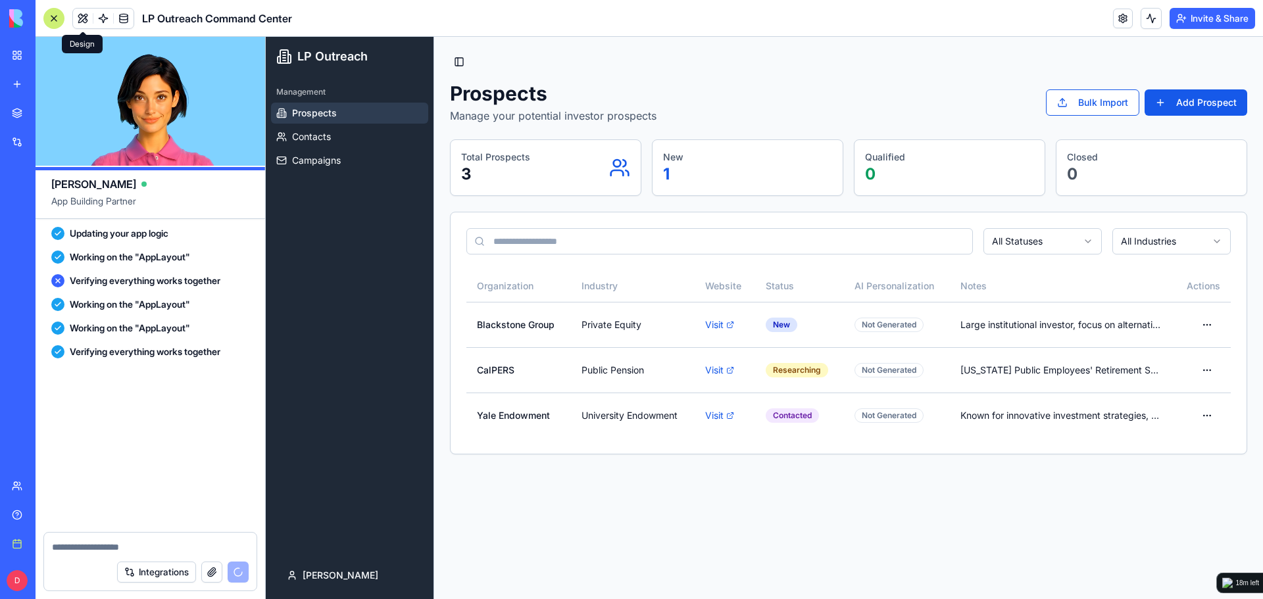
scroll to position [7796, 0]
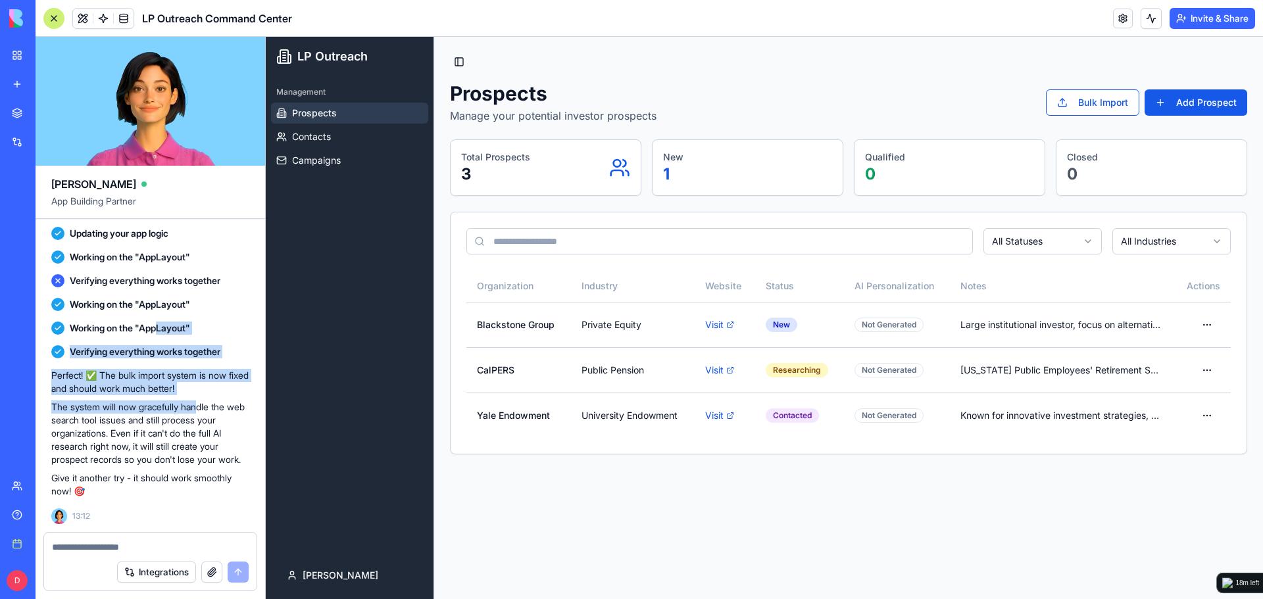
drag, startPoint x: 173, startPoint y: 334, endPoint x: 205, endPoint y: 398, distance: 71.2
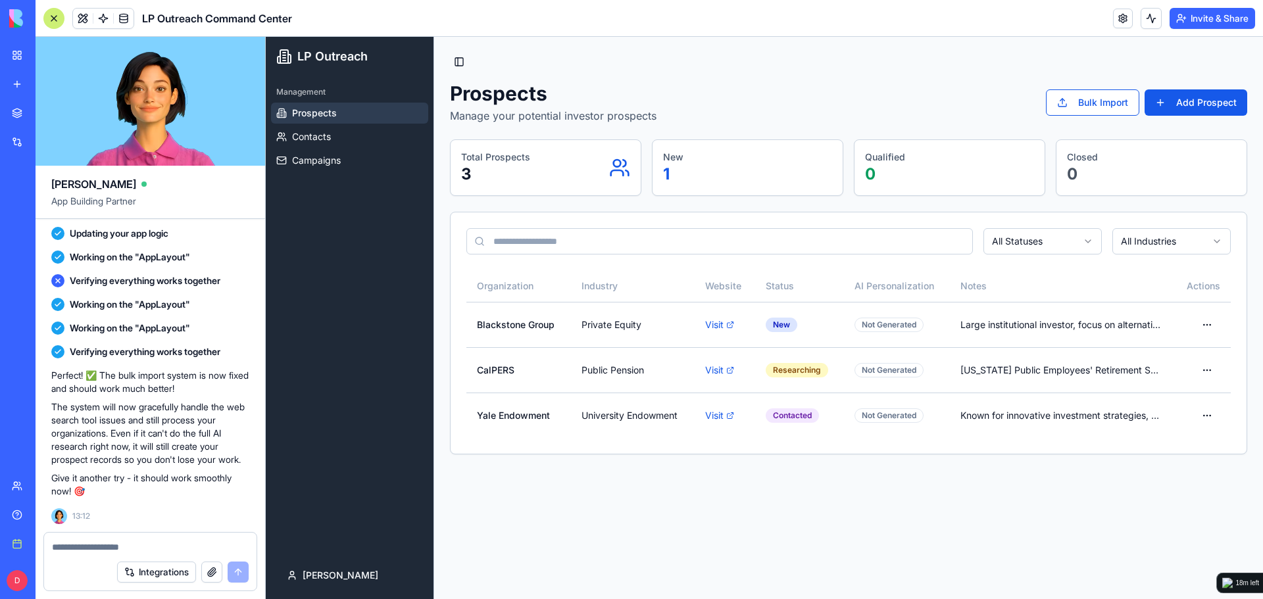
click at [149, 409] on p "The system will now gracefully handle the web search tool issues and still proc…" at bounding box center [150, 434] width 198 height 66
drag, startPoint x: 79, startPoint y: 401, endPoint x: 237, endPoint y: 414, distance: 159.1
click at [237, 414] on p "The system will now gracefully handle the web search tool issues and still proc…" at bounding box center [150, 434] width 198 height 66
drag, startPoint x: 189, startPoint y: 398, endPoint x: 190, endPoint y: 420, distance: 21.7
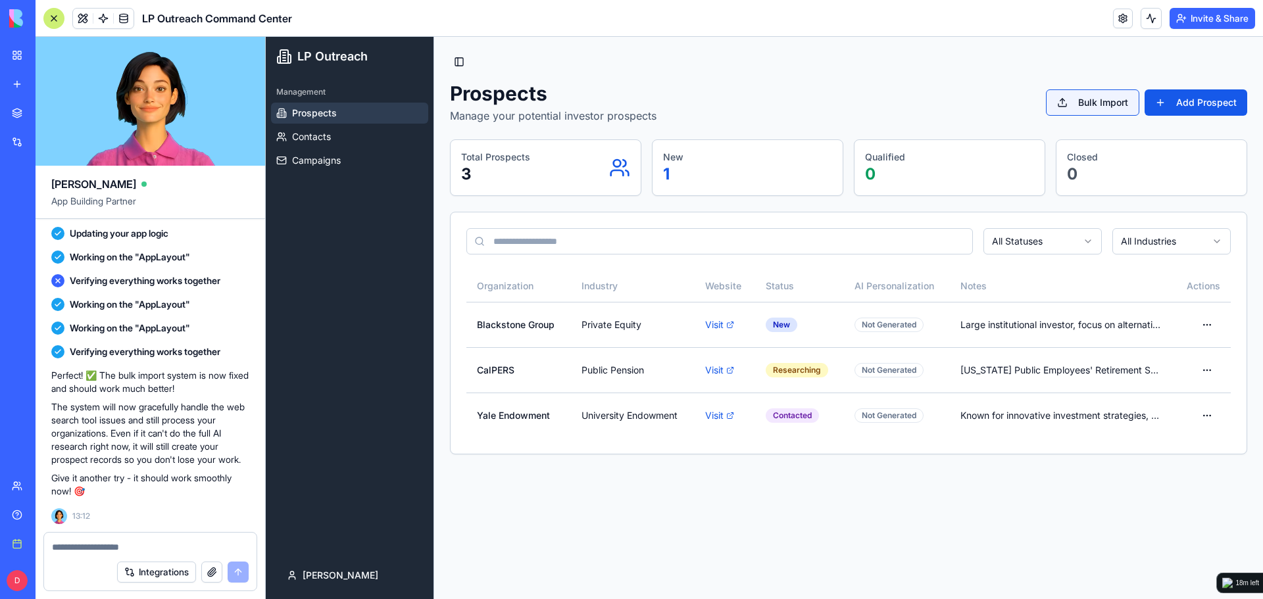
click at [1106, 101] on button "Bulk Import" at bounding box center [1092, 102] width 93 height 26
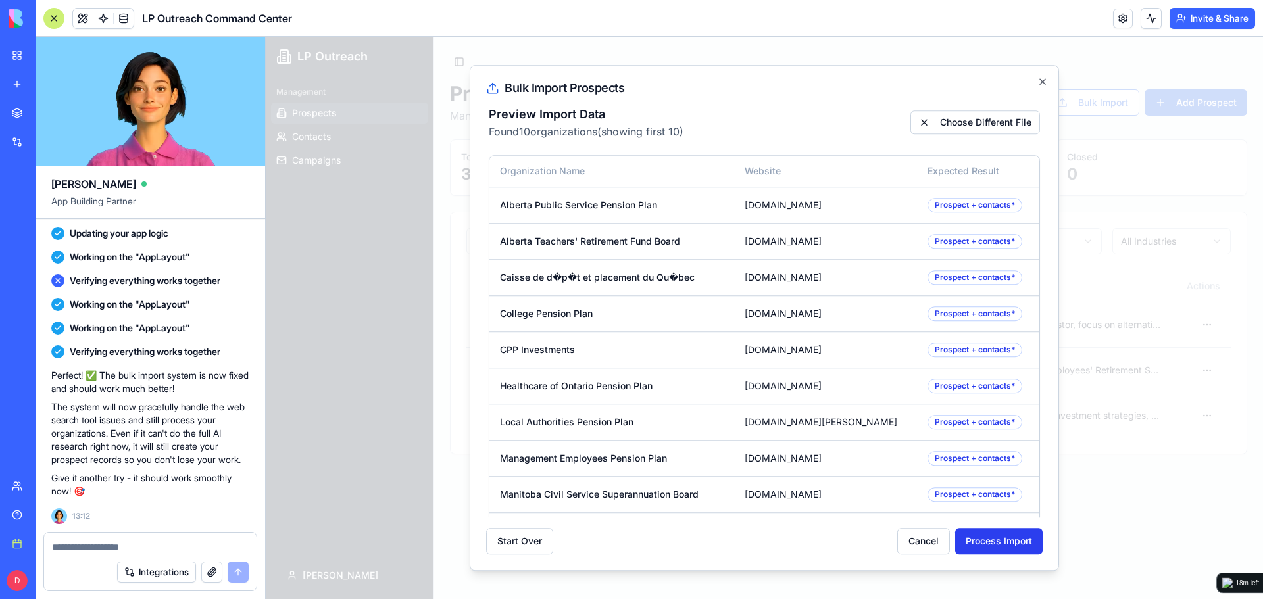
click at [1002, 547] on button "Process Import" at bounding box center [998, 541] width 87 height 26
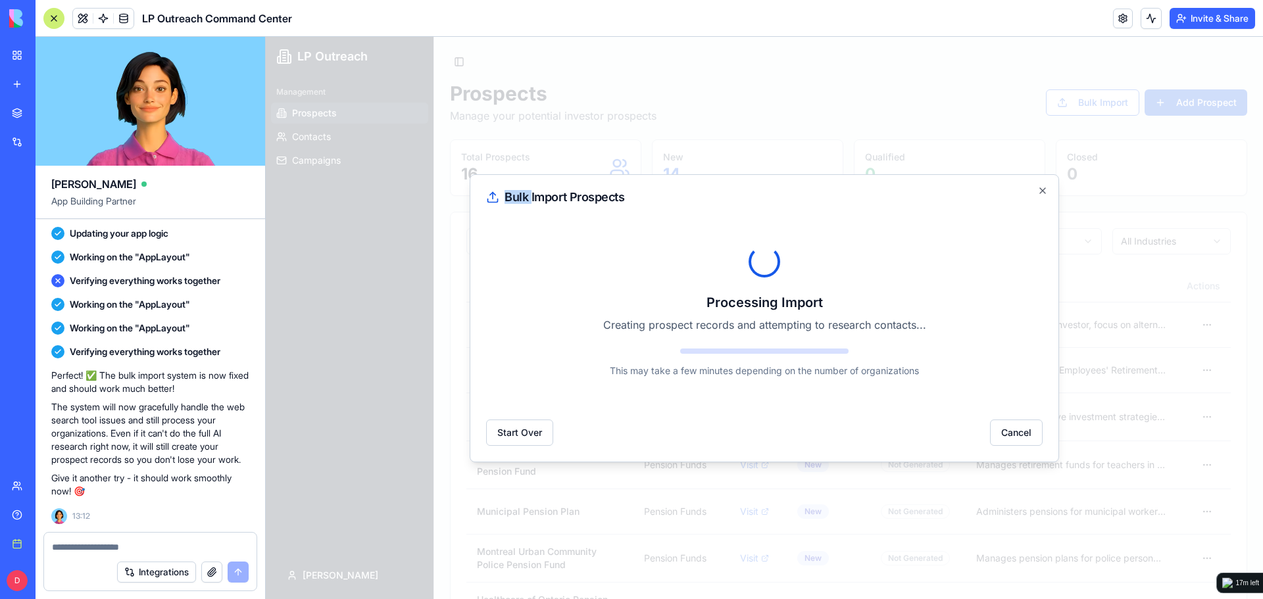
drag, startPoint x: 532, startPoint y: 197, endPoint x: 633, endPoint y: 196, distance: 101.3
click at [633, 196] on h2 "Bulk Import Prospects" at bounding box center [764, 197] width 556 height 13
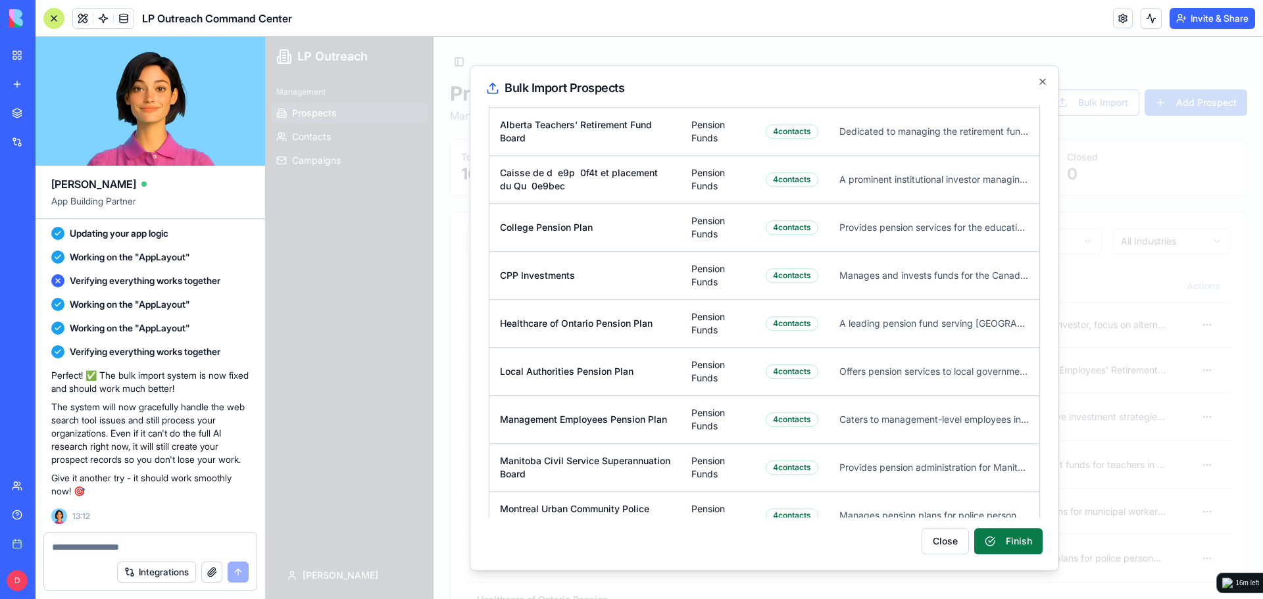
click at [1012, 533] on button "Finish" at bounding box center [1008, 541] width 68 height 26
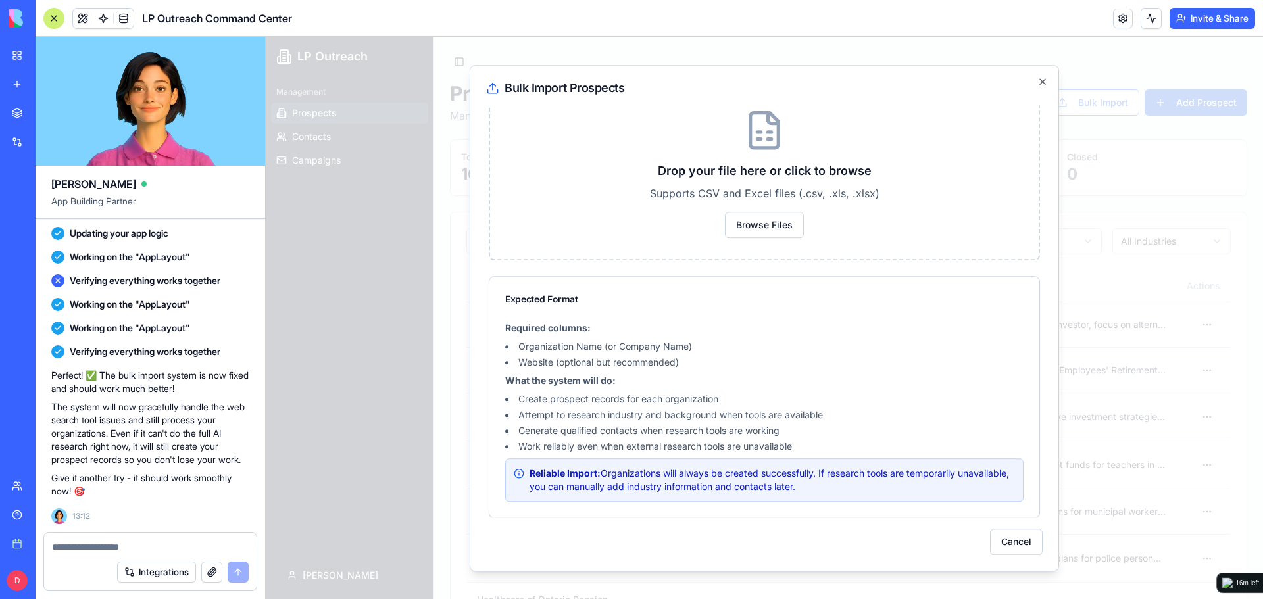
scroll to position [113, 0]
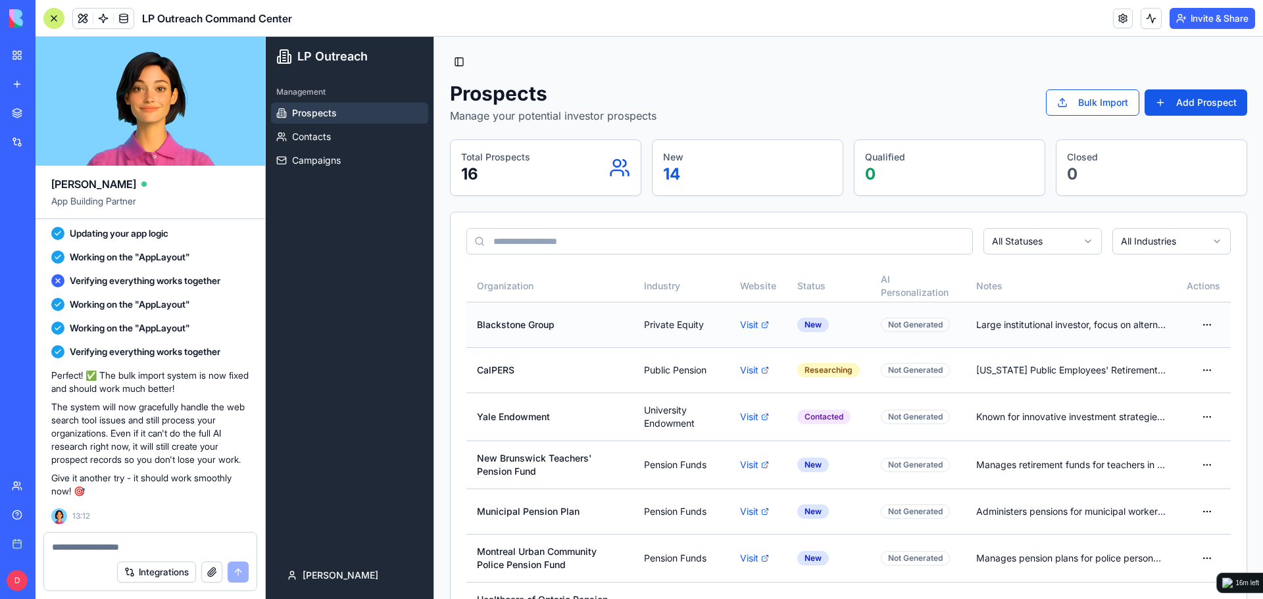
click at [606, 327] on td "Blackstone Group" at bounding box center [549, 324] width 167 height 45
click at [585, 370] on td "CalPERS" at bounding box center [549, 369] width 167 height 45
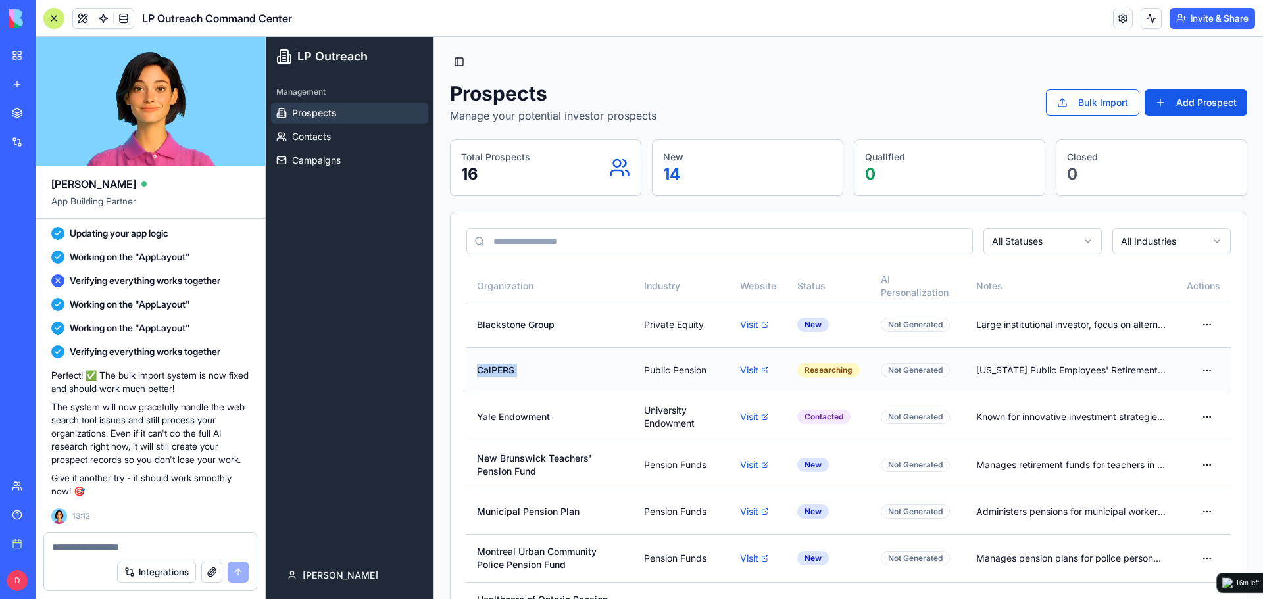
click at [585, 370] on td "CalPERS" at bounding box center [549, 369] width 167 height 45
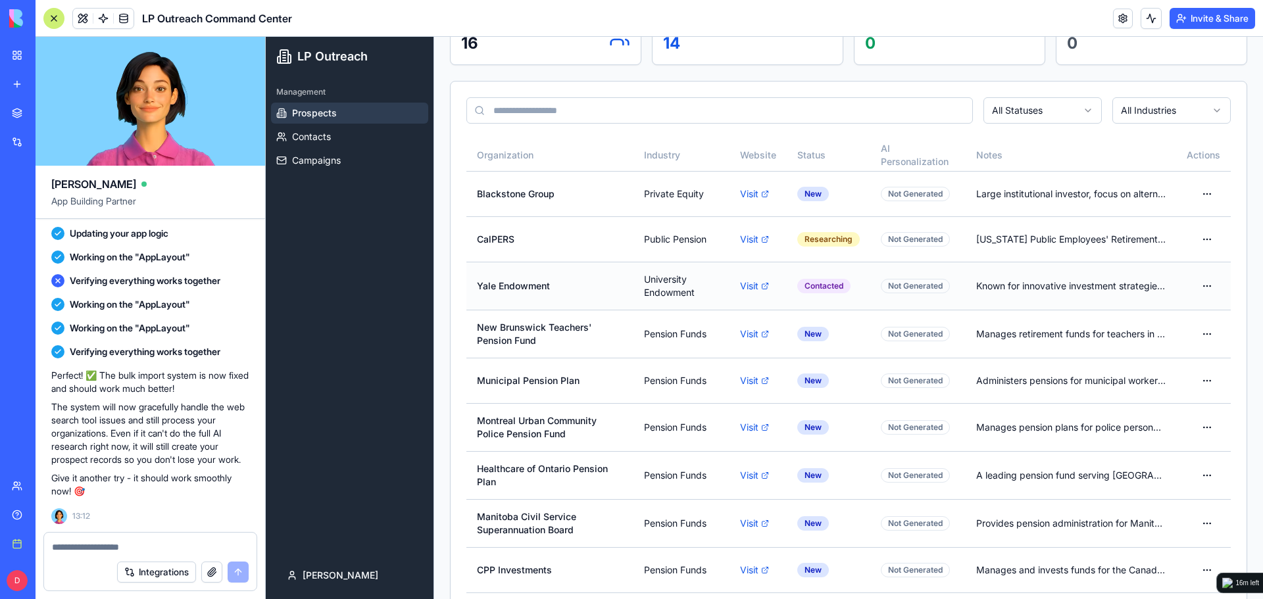
scroll to position [132, 0]
click at [585, 277] on td "Yale Endowment" at bounding box center [549, 285] width 167 height 48
click at [183, 547] on textarea at bounding box center [150, 547] width 197 height 13
click at [312, 134] on span "Contacts" at bounding box center [311, 136] width 39 height 13
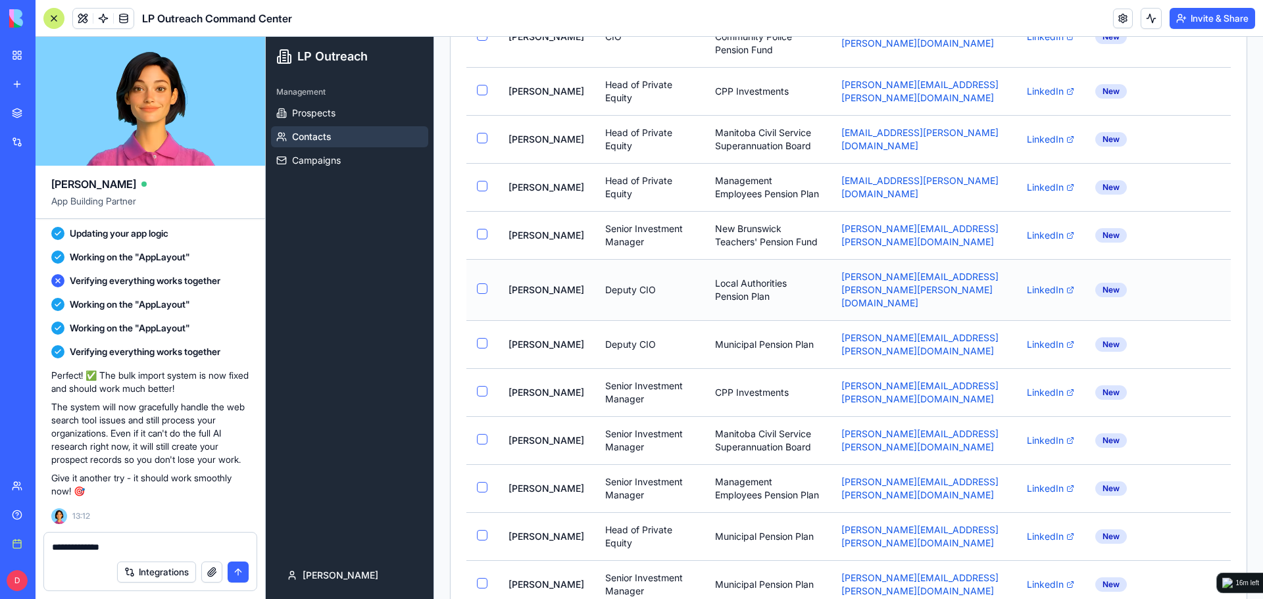
scroll to position [1052, 0]
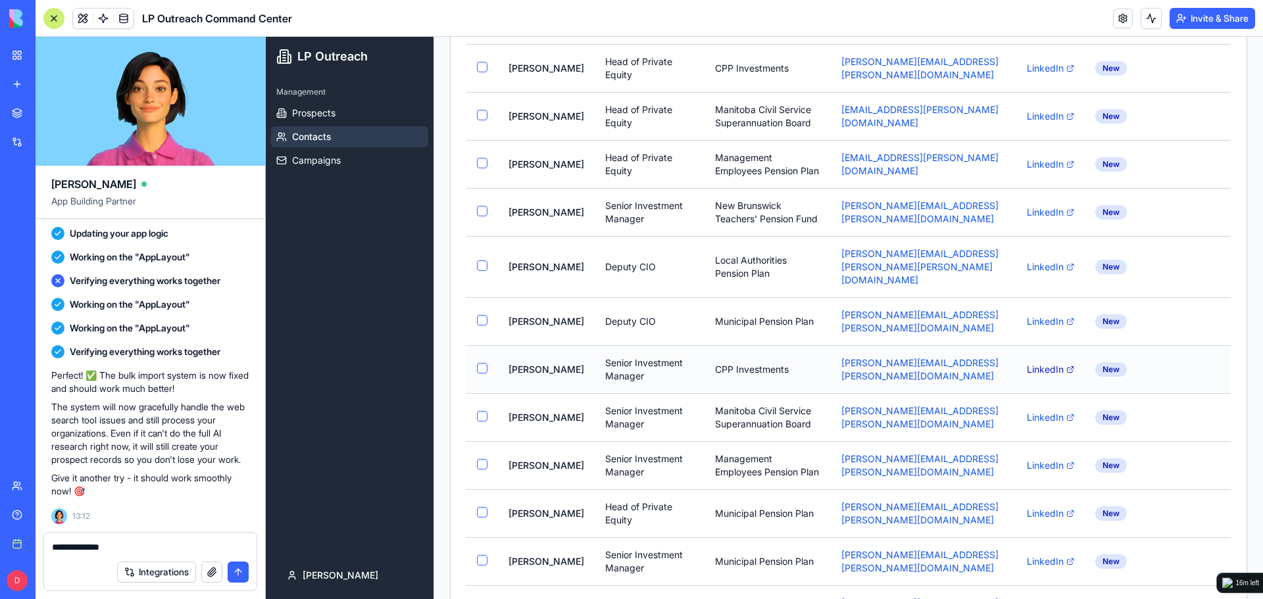
click at [1052, 363] on link "LinkedIn" at bounding box center [1050, 369] width 47 height 13
click at [1045, 315] on link "LinkedIn" at bounding box center [1050, 321] width 47 height 13
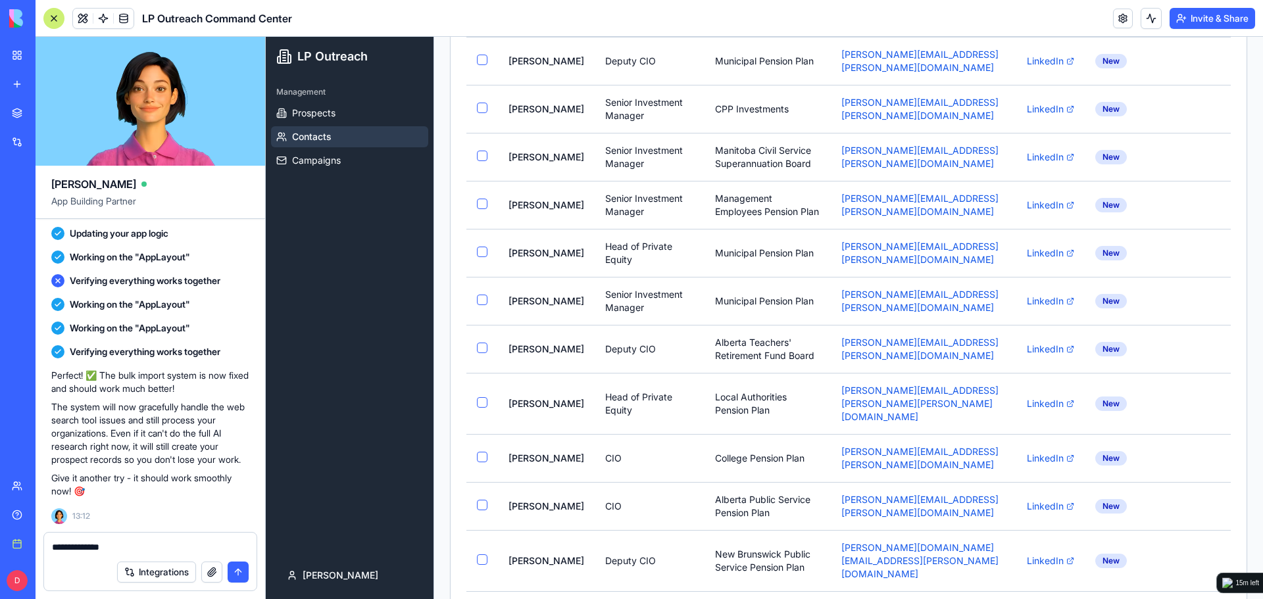
scroll to position [1381, 0]
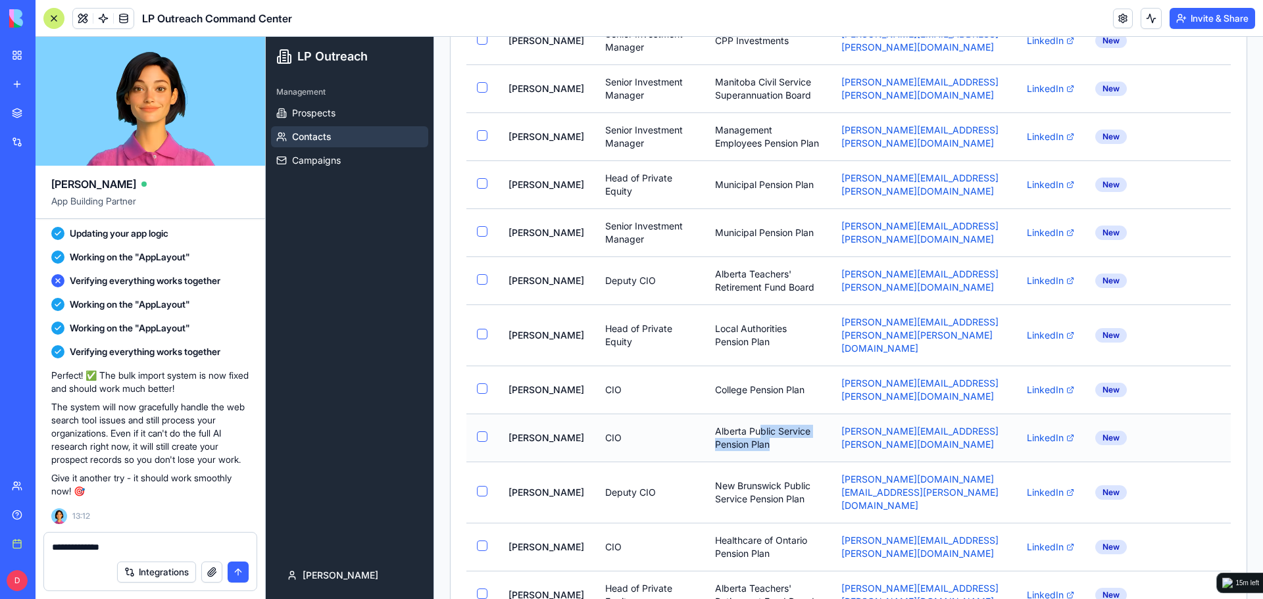
drag, startPoint x: 739, startPoint y: 398, endPoint x: 773, endPoint y: 402, distance: 34.4
click at [773, 414] on td "Alberta Public Service Pension Plan" at bounding box center [768, 438] width 126 height 48
click at [609, 414] on td "CIO" at bounding box center [650, 438] width 110 height 48
click at [595, 414] on td "CIO" at bounding box center [650, 438] width 110 height 48
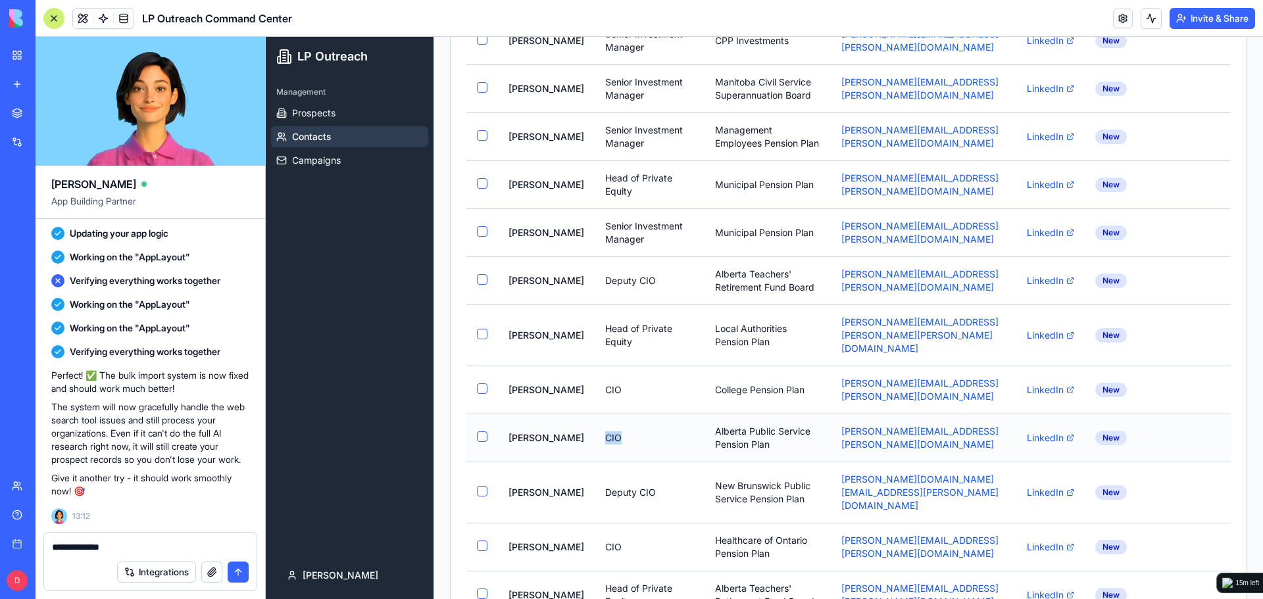
click at [595, 414] on td "CIO" at bounding box center [650, 438] width 110 height 48
click at [542, 414] on td "James Wright" at bounding box center [546, 438] width 97 height 48
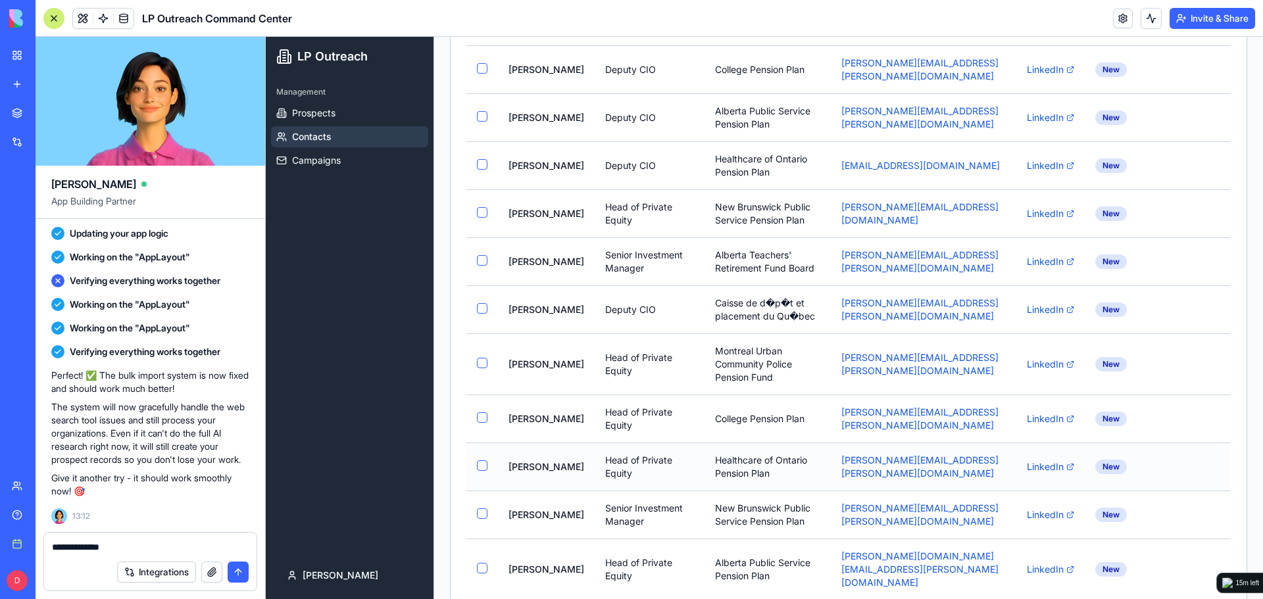
scroll to position [2302, 0]
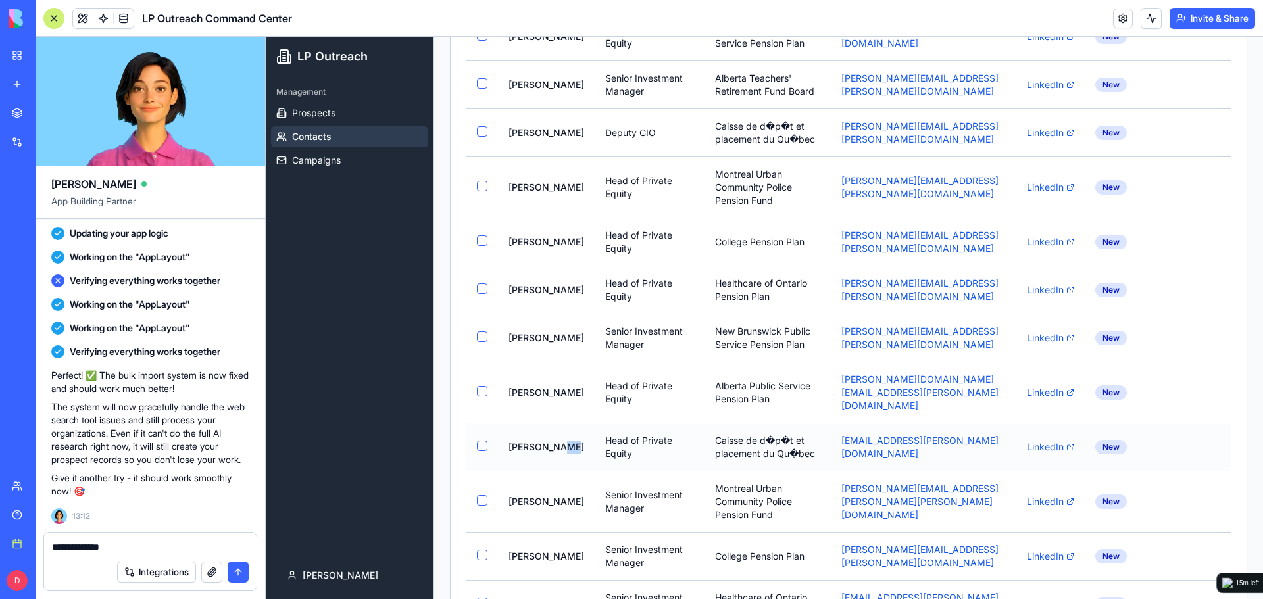
drag, startPoint x: 541, startPoint y: 374, endPoint x: 562, endPoint y: 373, distance: 21.7
click at [562, 423] on td "Luc Tremblay" at bounding box center [546, 447] width 97 height 48
click at [1101, 440] on div "New" at bounding box center [1111, 447] width 32 height 14
click at [1040, 441] on link "LinkedIn" at bounding box center [1050, 447] width 47 height 13
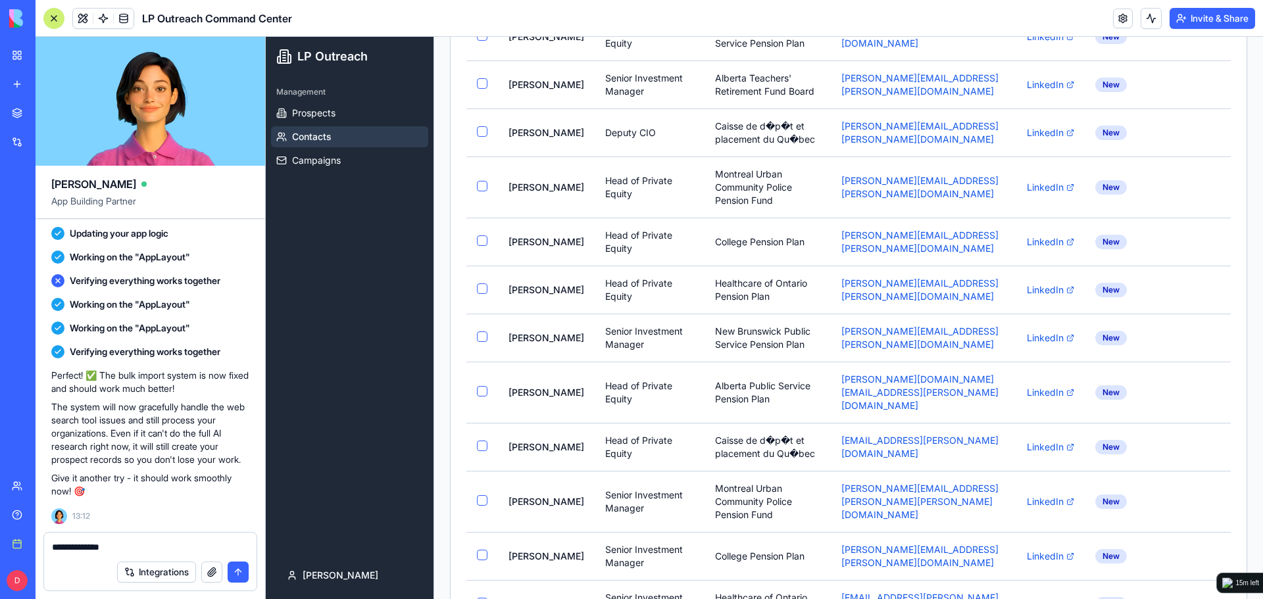
click at [187, 540] on div "**********" at bounding box center [150, 543] width 212 height 21
click at [168, 552] on textarea "**********" at bounding box center [150, 547] width 197 height 13
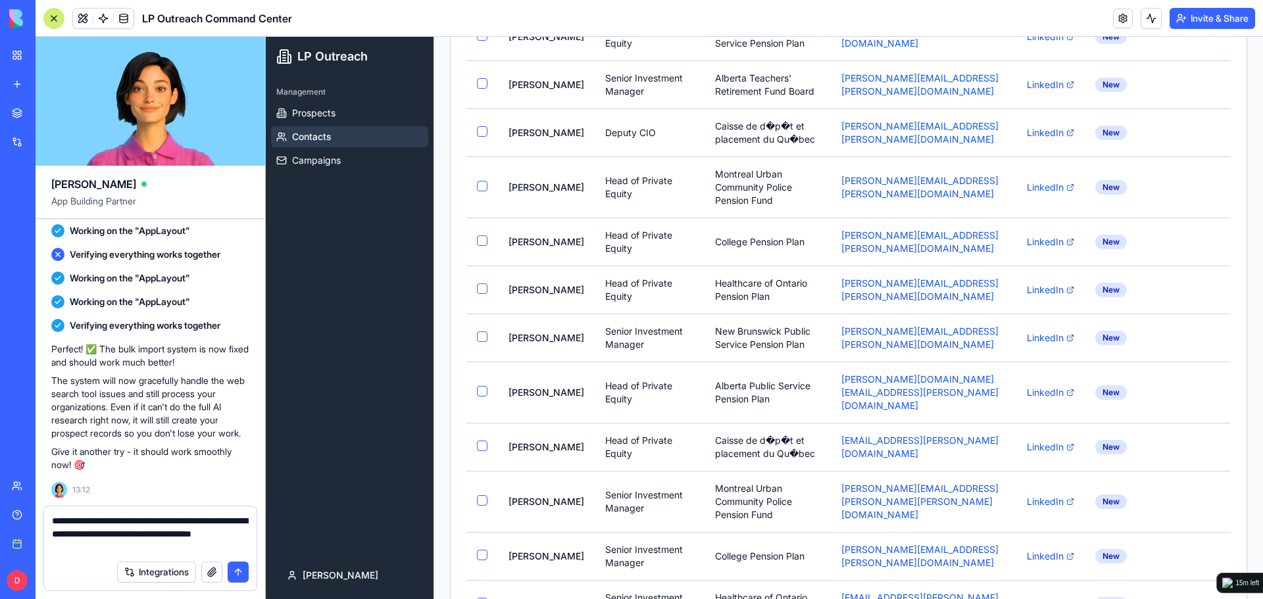
type textarea "**********"
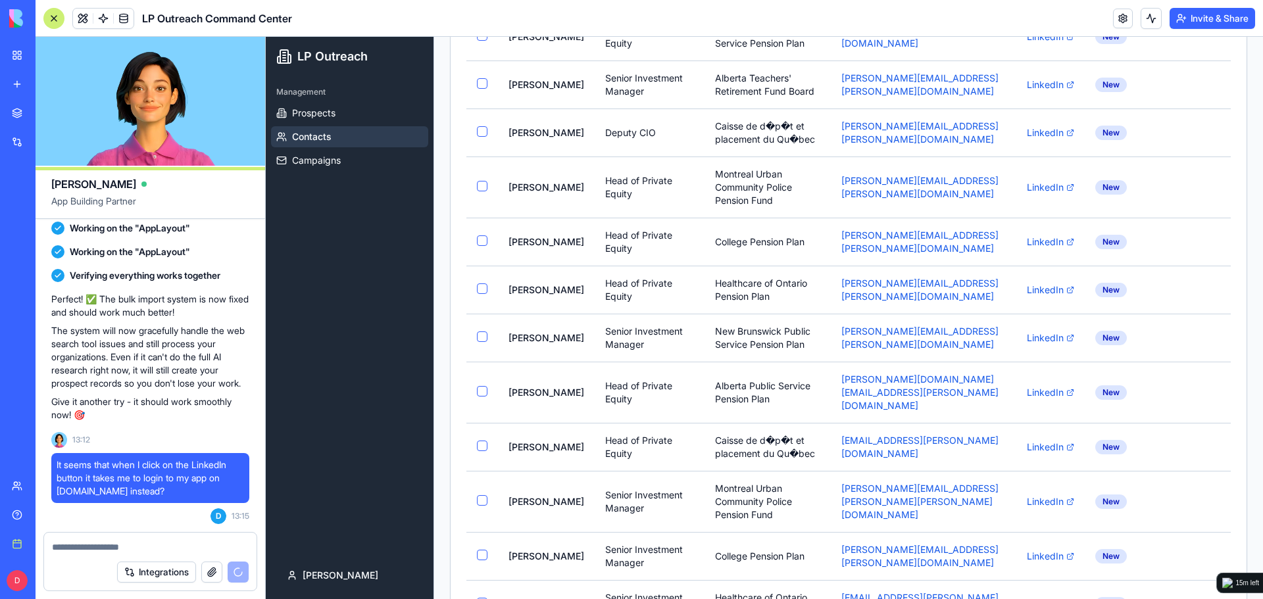
scroll to position [8175, 0]
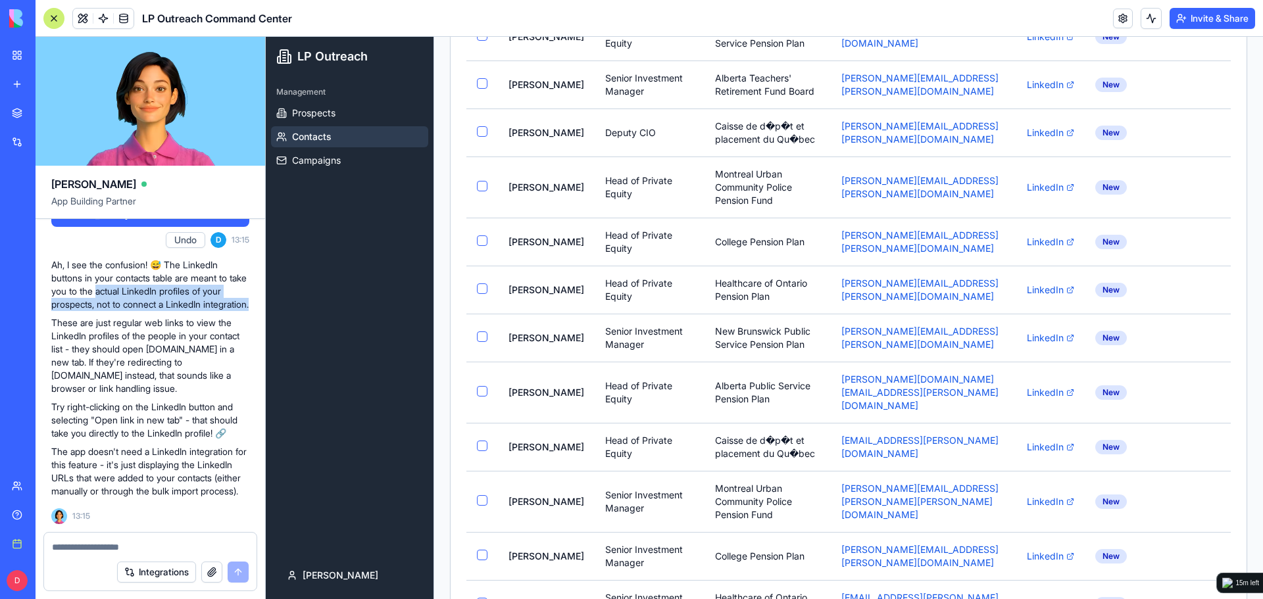
drag, startPoint x: 120, startPoint y: 271, endPoint x: 187, endPoint y: 287, distance: 68.3
click at [187, 287] on p "Ah, I see the confusion! 😅 The LinkedIn buttons in your contacts table are mean…" at bounding box center [150, 285] width 198 height 53
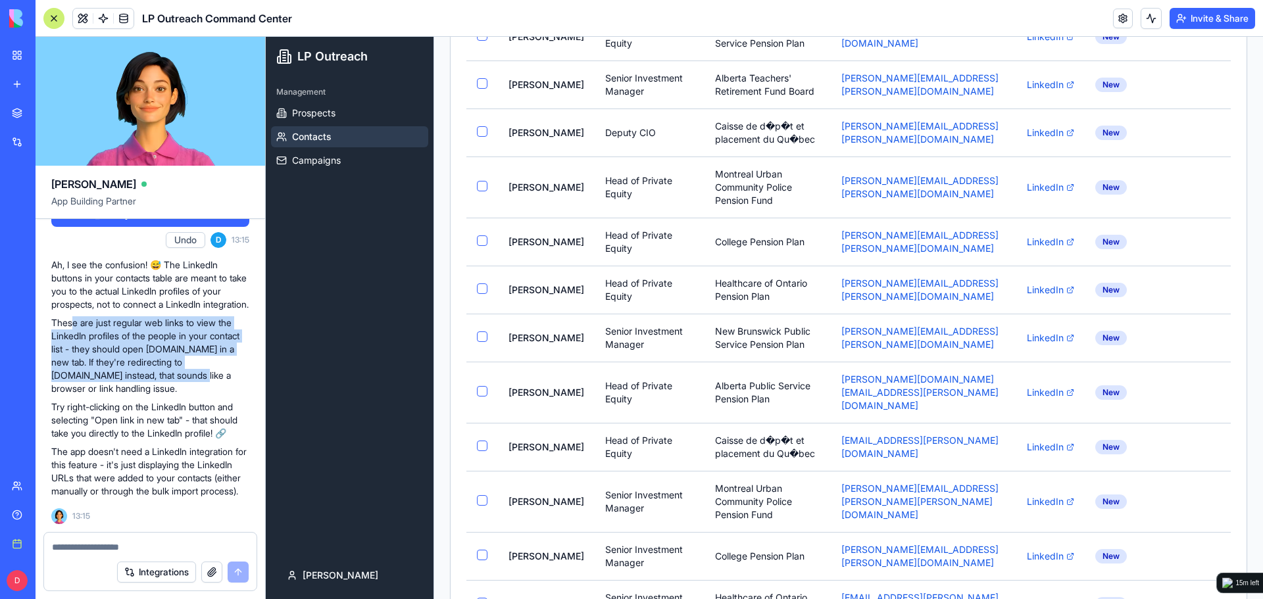
drag, startPoint x: 72, startPoint y: 313, endPoint x: 204, endPoint y: 368, distance: 142.4
click at [204, 368] on p "These are just regular web links to view the LinkedIn profiles of the people in…" at bounding box center [150, 355] width 198 height 79
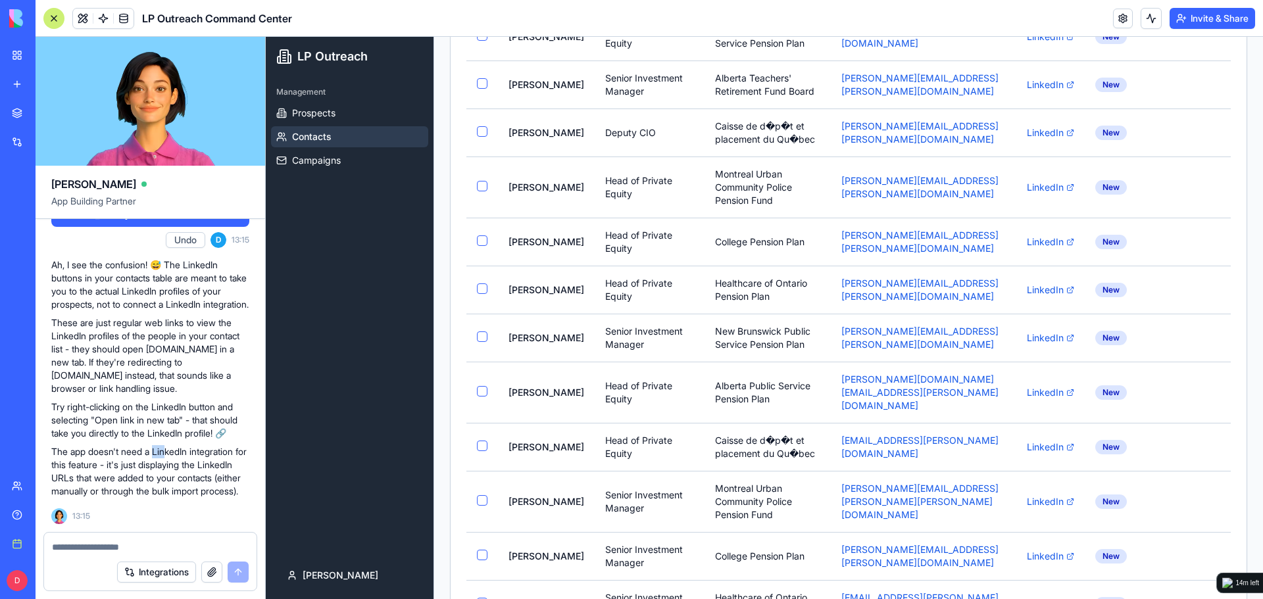
drag, startPoint x: 159, startPoint y: 433, endPoint x: 174, endPoint y: 441, distance: 18.0
click at [174, 445] on p "The app doesn't need a LinkedIn integration for this feature - it's just displa…" at bounding box center [150, 471] width 198 height 53
click at [191, 540] on div at bounding box center [150, 543] width 212 height 21
click at [192, 547] on textarea at bounding box center [150, 547] width 197 height 13
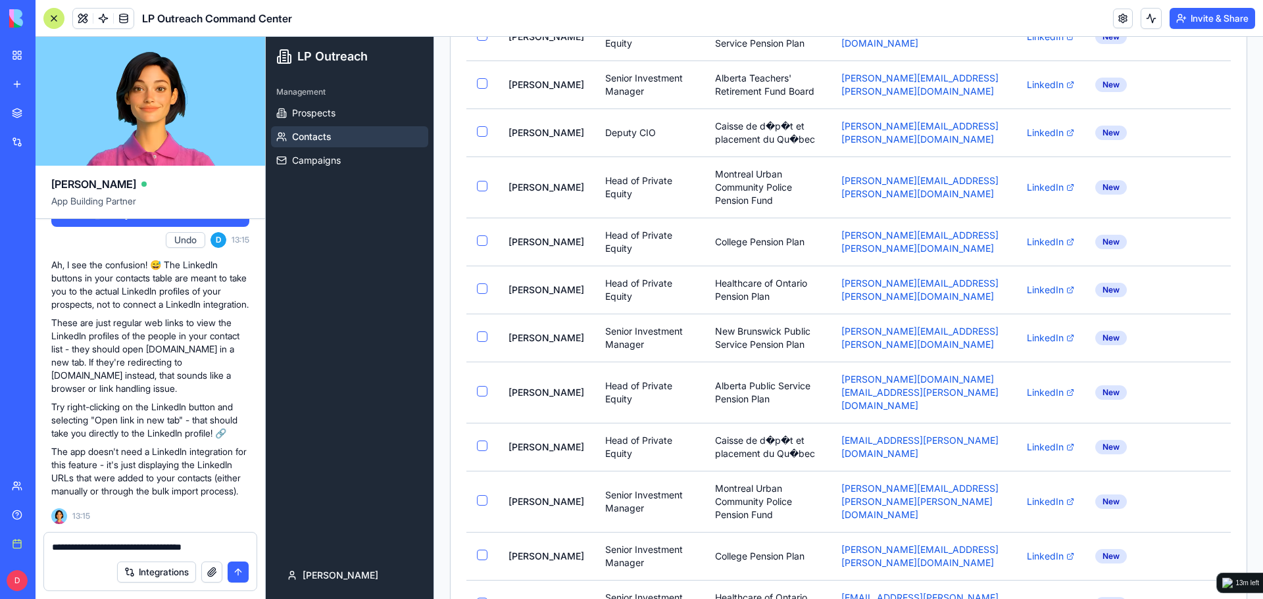
click at [224, 543] on textarea "**********" at bounding box center [150, 547] width 197 height 13
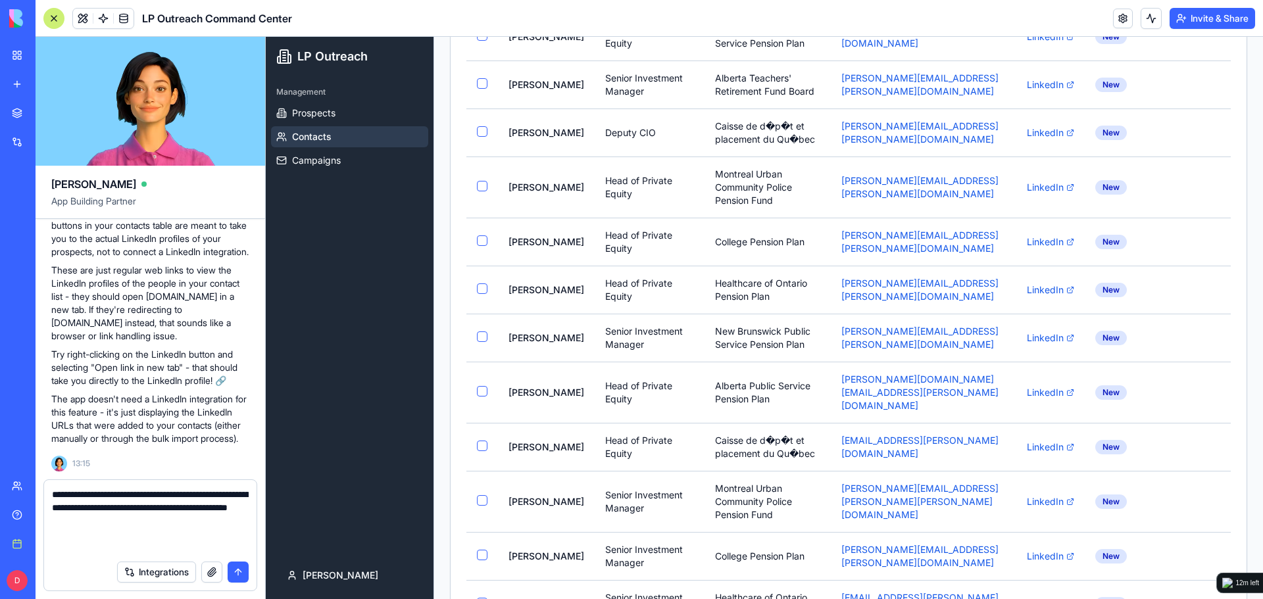
paste textarea "**********"
type textarea "**********"
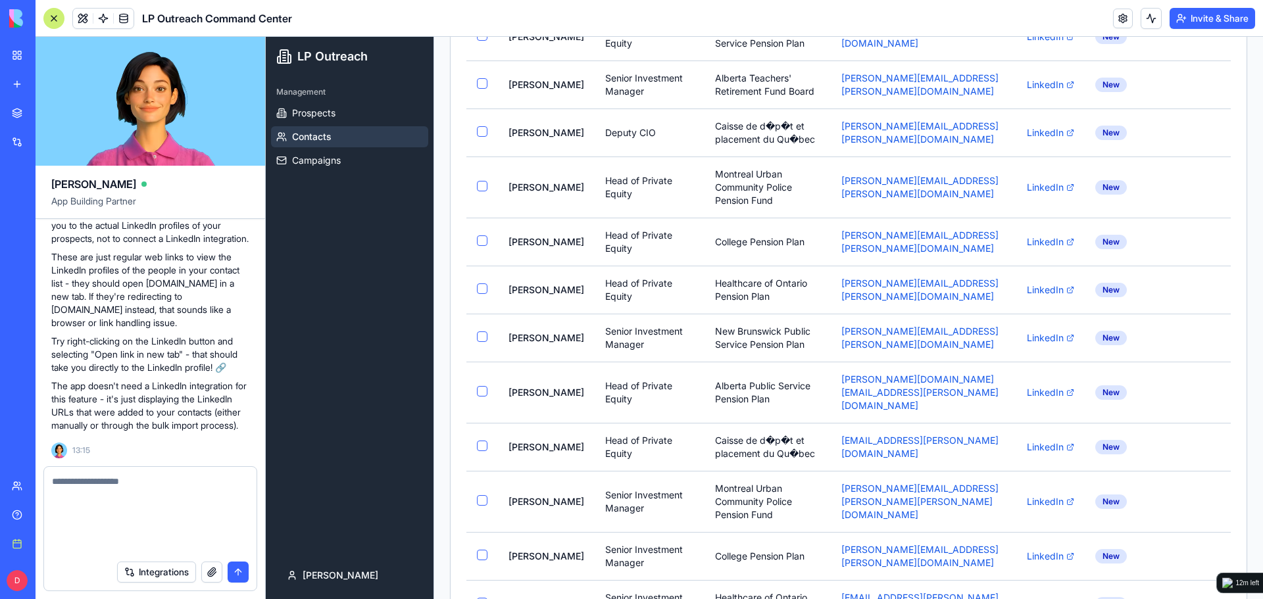
scroll to position [0, 0]
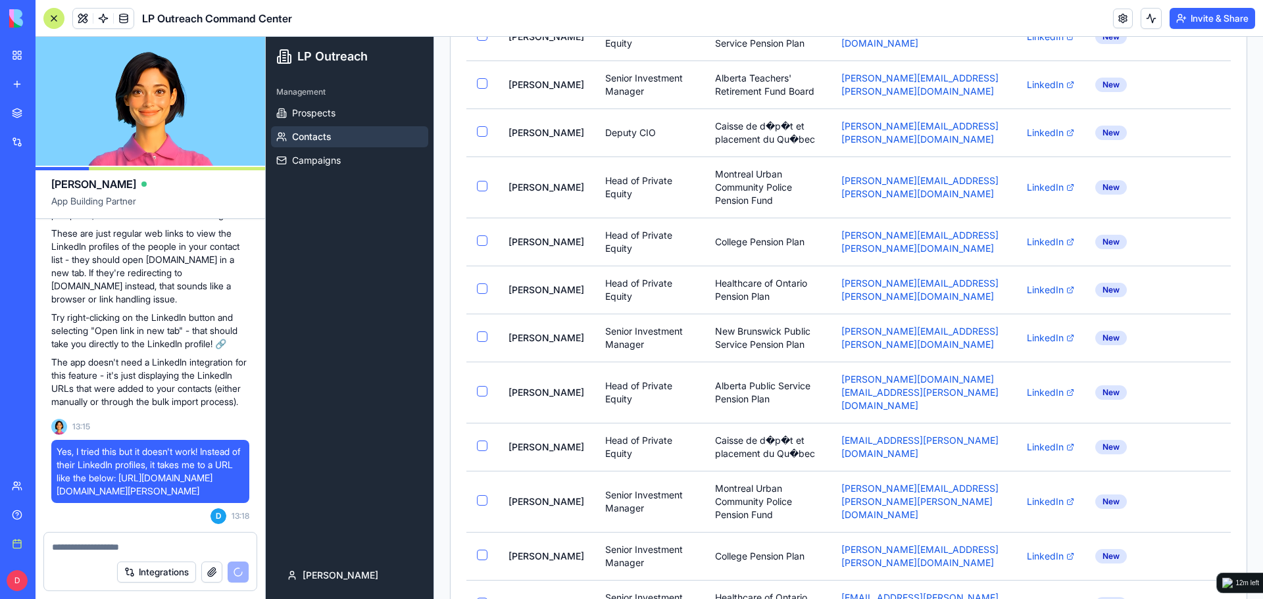
drag, startPoint x: 203, startPoint y: 368, endPoint x: 207, endPoint y: 386, distance: 18.7
drag, startPoint x: 68, startPoint y: 465, endPoint x: 174, endPoint y: 462, distance: 105.9
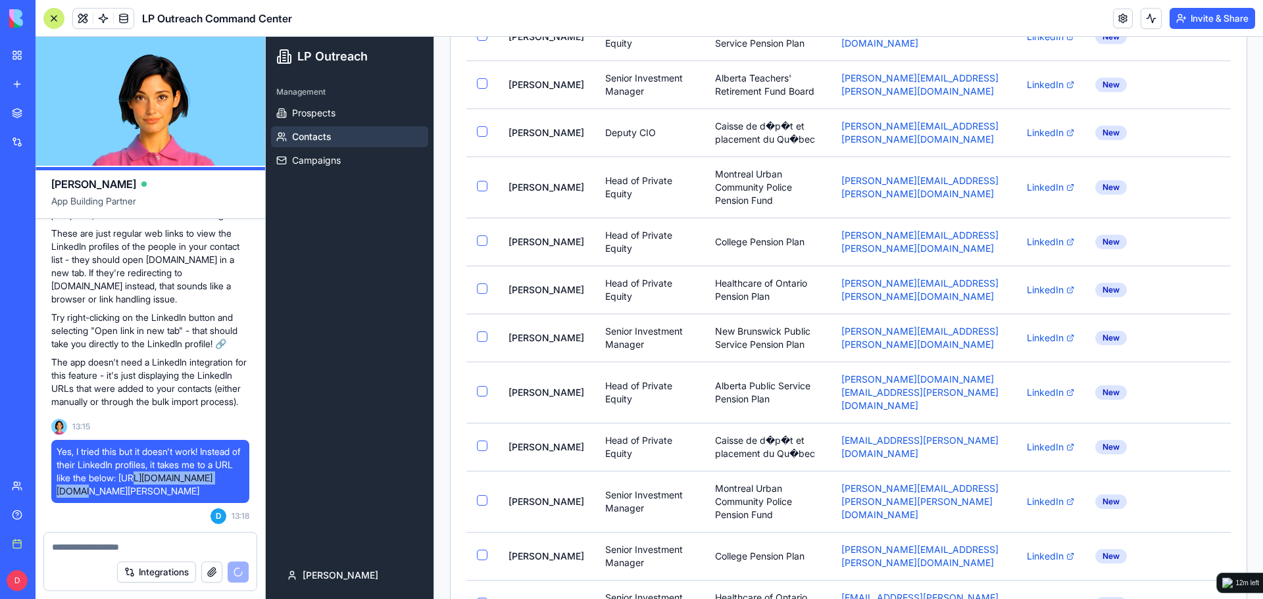
click at [174, 462] on span "Yes, I tried this but it doesn't work! Instead of their LinkedIn profiles, it t…" at bounding box center [150, 471] width 187 height 53
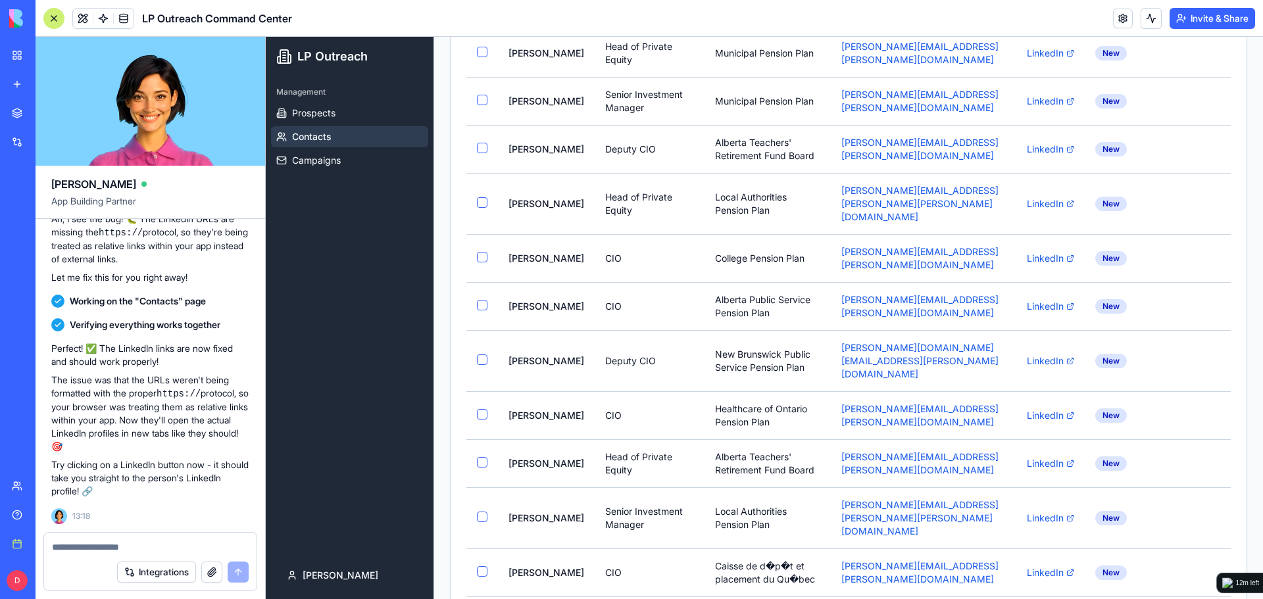
scroll to position [8613, 0]
click at [1036, 300] on link "LinkedIn" at bounding box center [1050, 306] width 47 height 13
click at [1051, 143] on link "LinkedIn" at bounding box center [1050, 149] width 47 height 13
click at [187, 548] on textarea at bounding box center [150, 547] width 197 height 13
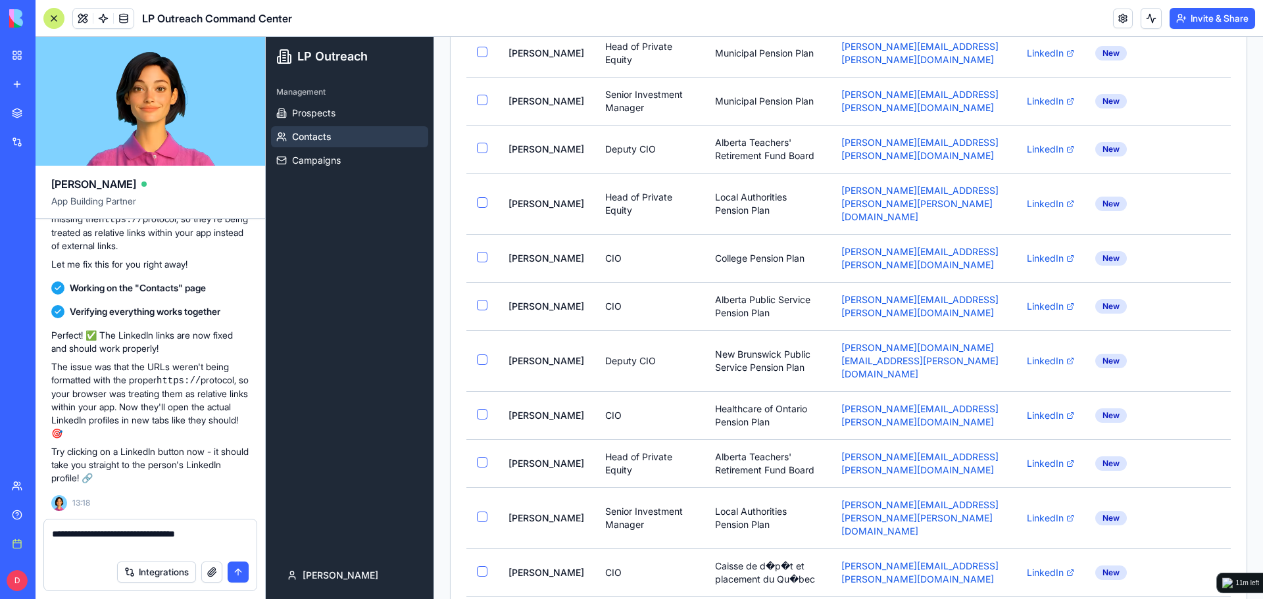
type textarea "**********"
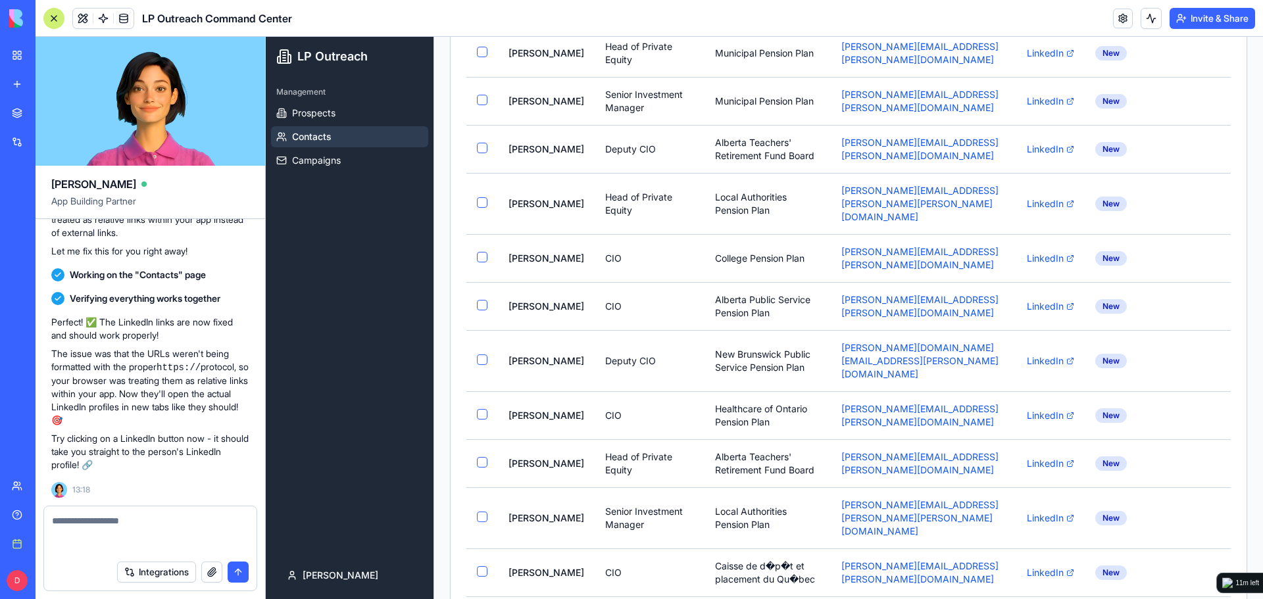
scroll to position [8676, 0]
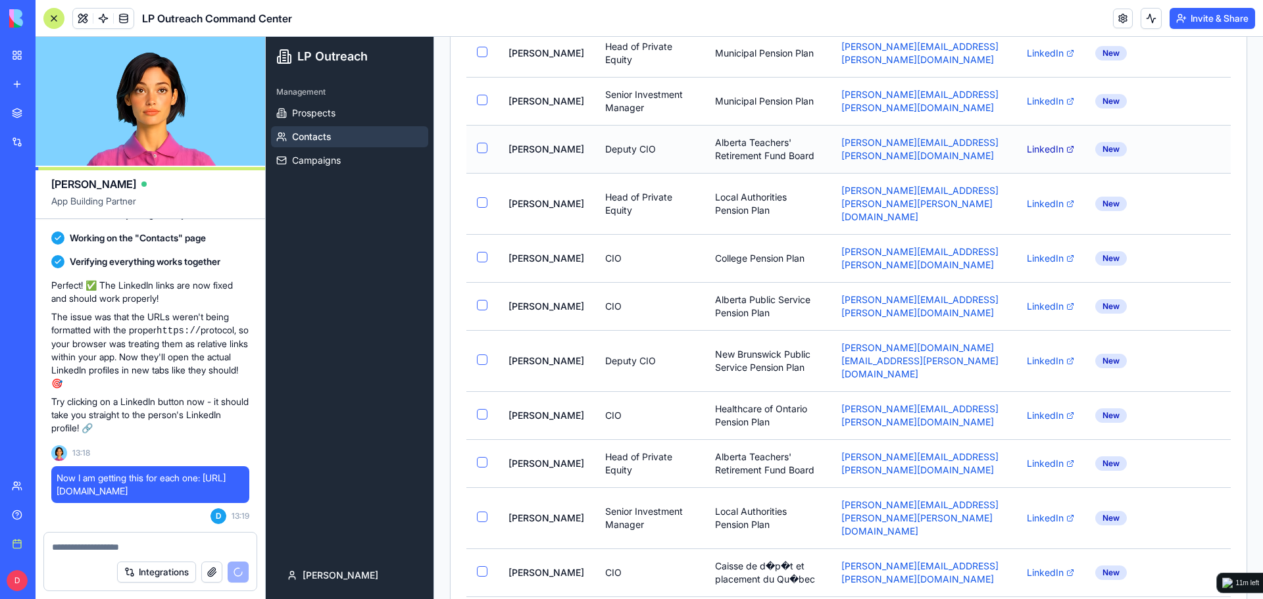
click at [1031, 143] on link "LinkedIn" at bounding box center [1050, 149] width 47 height 13
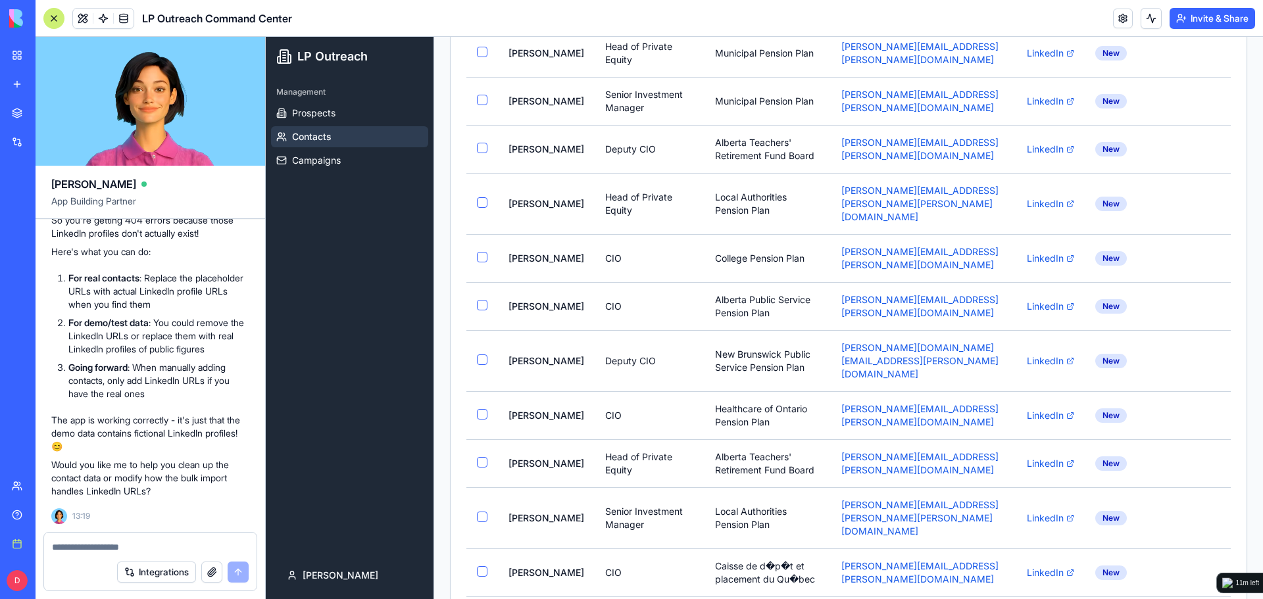
scroll to position [8957, 0]
drag, startPoint x: 106, startPoint y: 276, endPoint x: 234, endPoint y: 292, distance: 129.3
click at [234, 137] on p "Ah, that makes sense! 🤔 The LinkedIn URLs in your contacts are probably placeho…" at bounding box center [150, 110] width 198 height 53
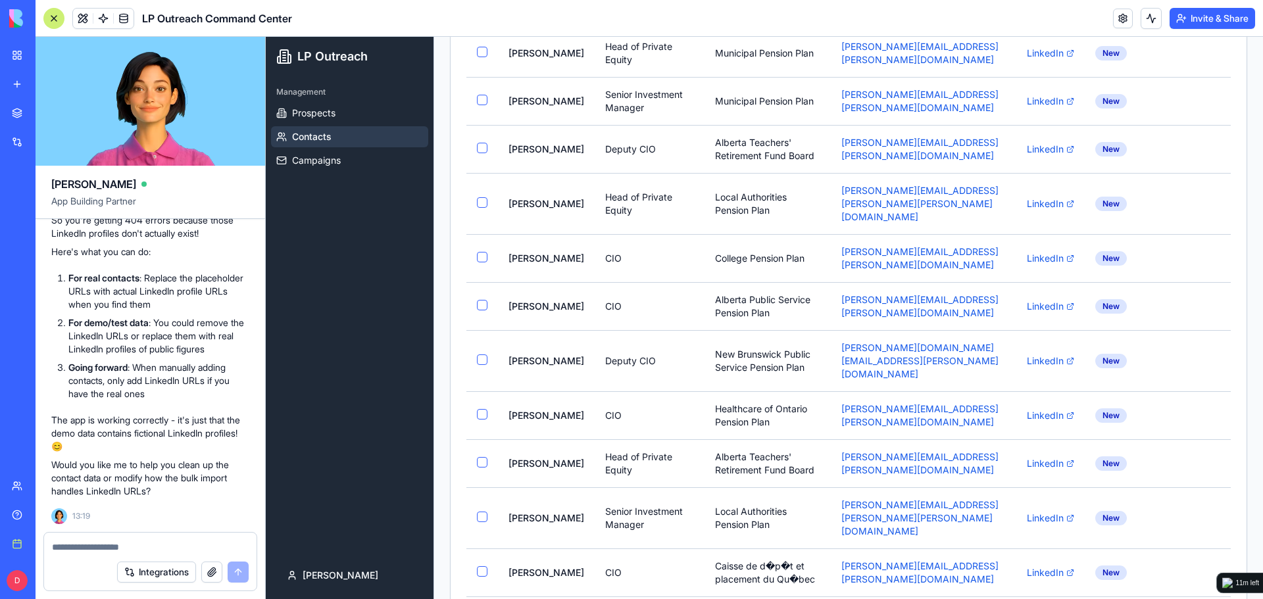
drag, startPoint x: 228, startPoint y: 277, endPoint x: 232, endPoint y: 287, distance: 11.2
drag, startPoint x: 105, startPoint y: 324, endPoint x: 176, endPoint y: 344, distance: 73.9
click at [176, 209] on p "When the AI generates contacts during bulk import, it creates realistic-looking…" at bounding box center [150, 175] width 198 height 66
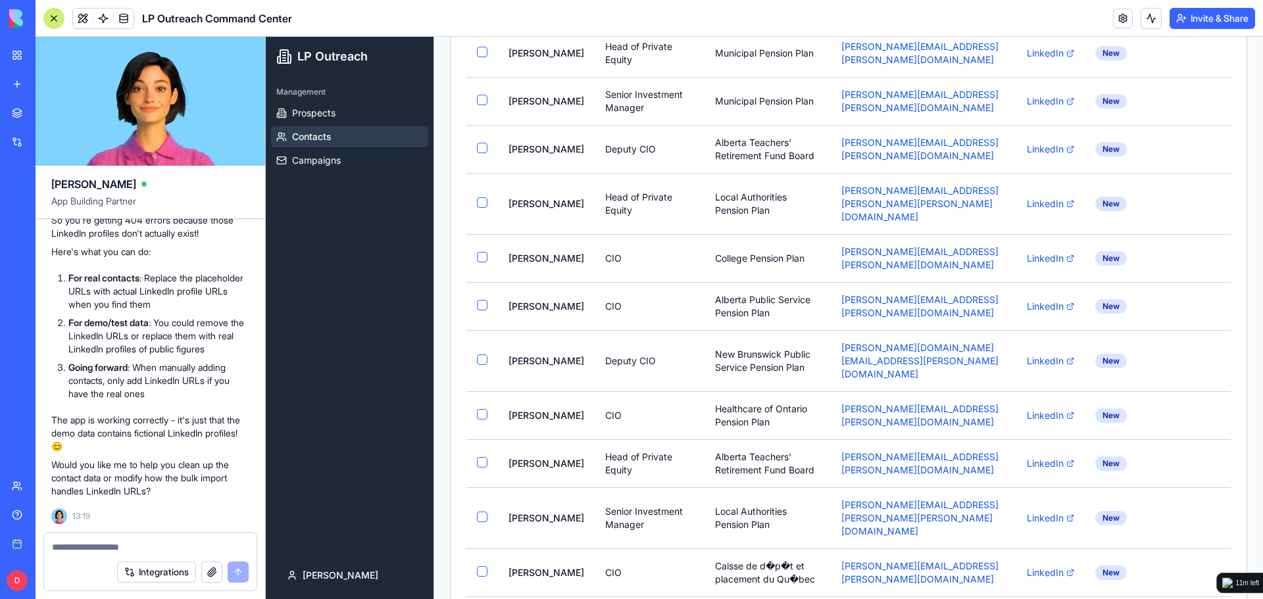
scroll to position [9101, 0]
drag, startPoint x: 89, startPoint y: 338, endPoint x: 181, endPoint y: 357, distance: 94.0
click at [181, 311] on li "For real contacts : Replace the placeholder URLs with actual LinkedIn profile U…" at bounding box center [158, 291] width 181 height 39
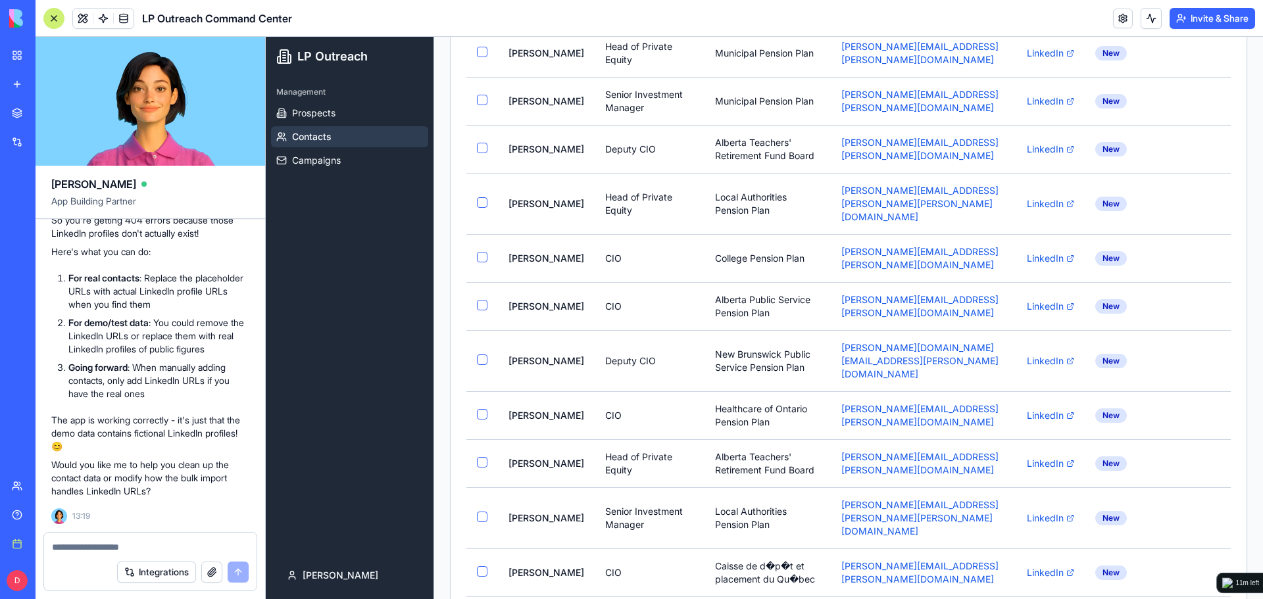
click at [129, 551] on textarea at bounding box center [150, 547] width 197 height 13
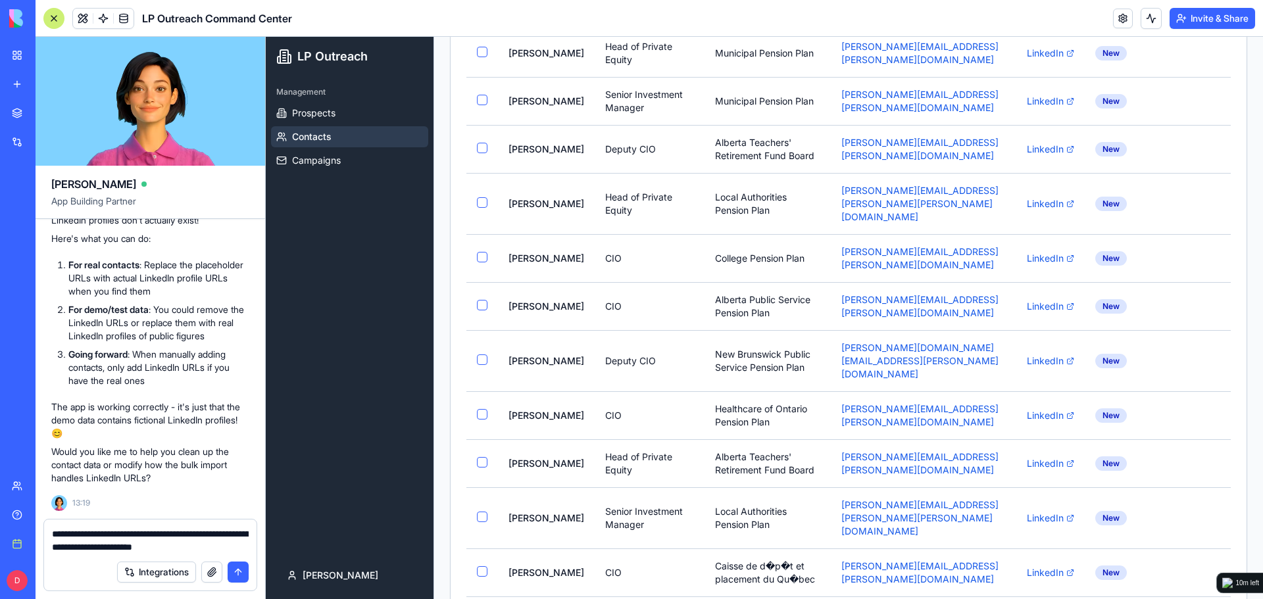
type textarea "**********"
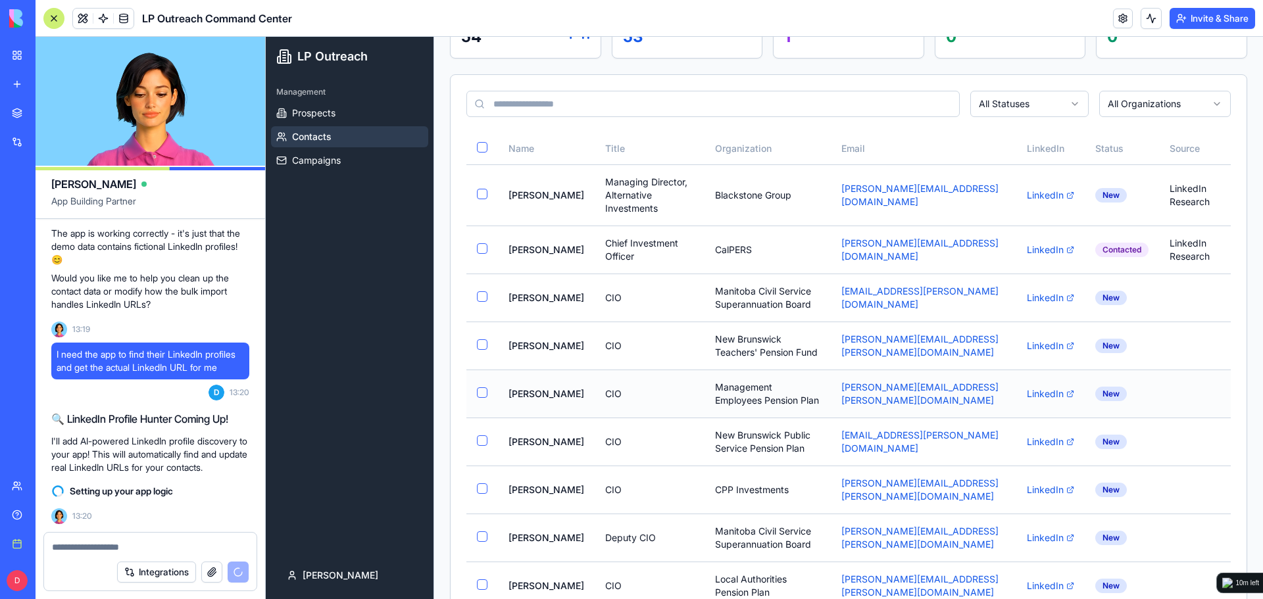
scroll to position [0, 0]
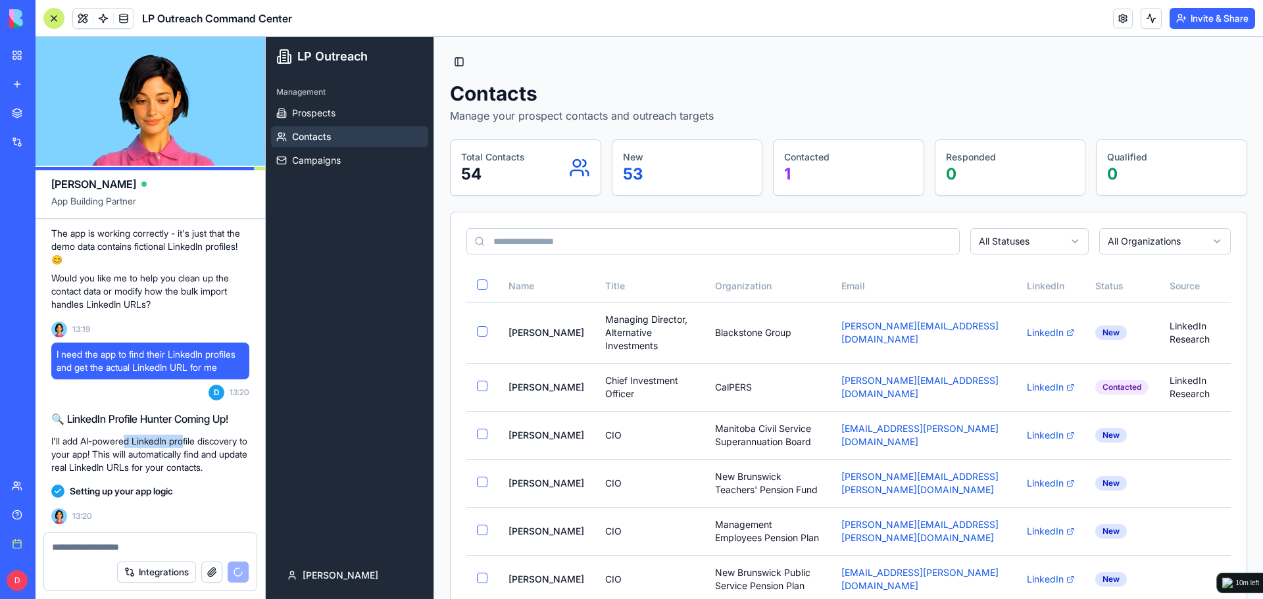
drag, startPoint x: 131, startPoint y: 442, endPoint x: 189, endPoint y: 444, distance: 57.9
click at [189, 444] on p "I'll add AI-powered LinkedIn profile discovery to your app! This will automatic…" at bounding box center [150, 454] width 198 height 39
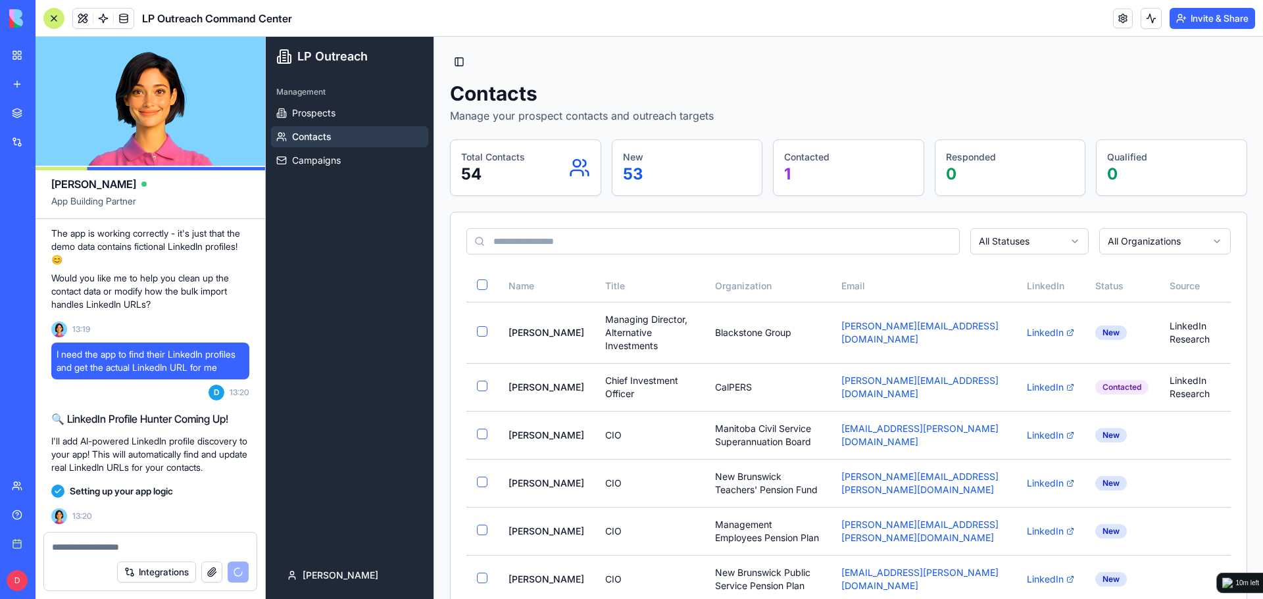
scroll to position [9378, 0]
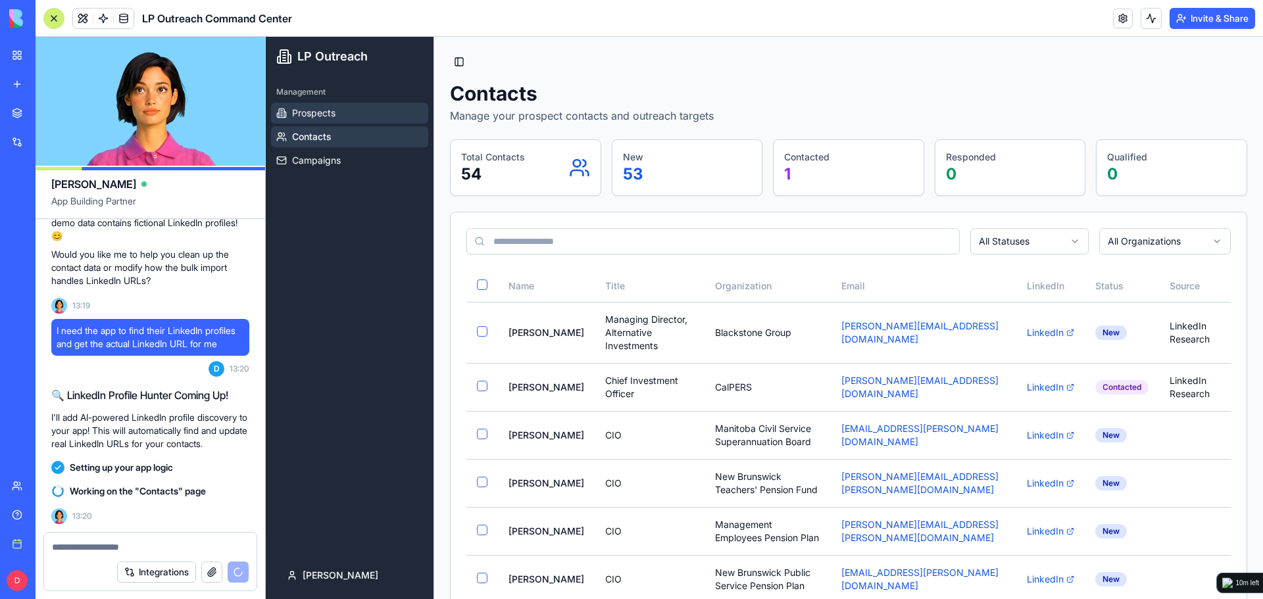
click at [343, 112] on link "Prospects" at bounding box center [349, 113] width 157 height 21
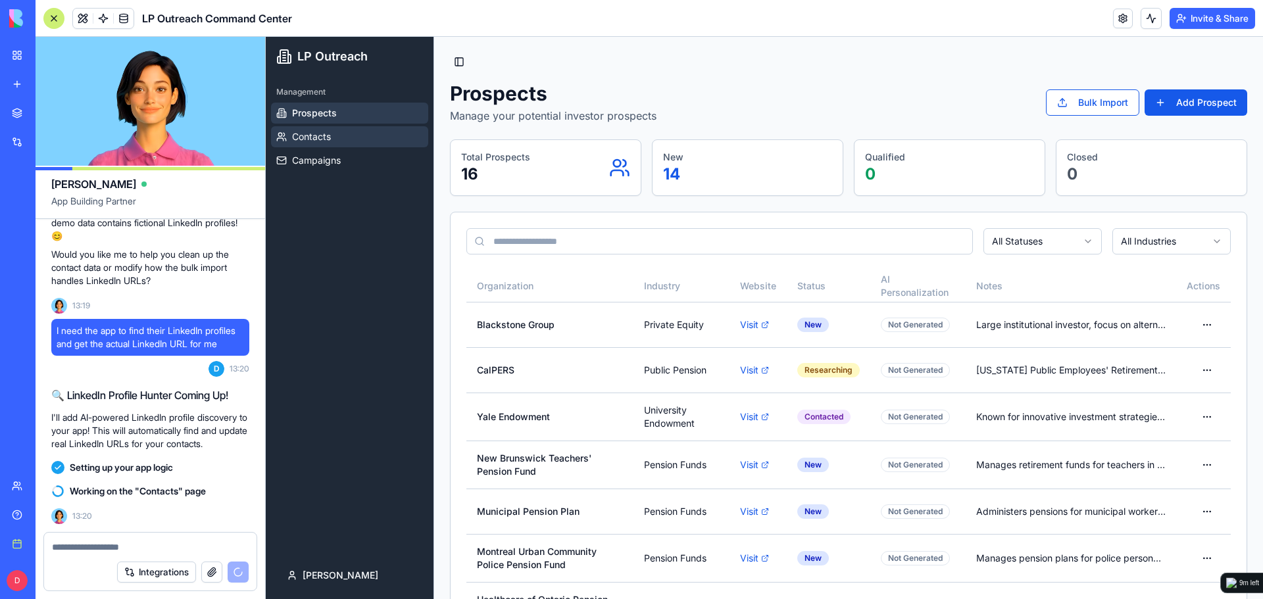
click at [351, 130] on link "Contacts" at bounding box center [349, 136] width 157 height 21
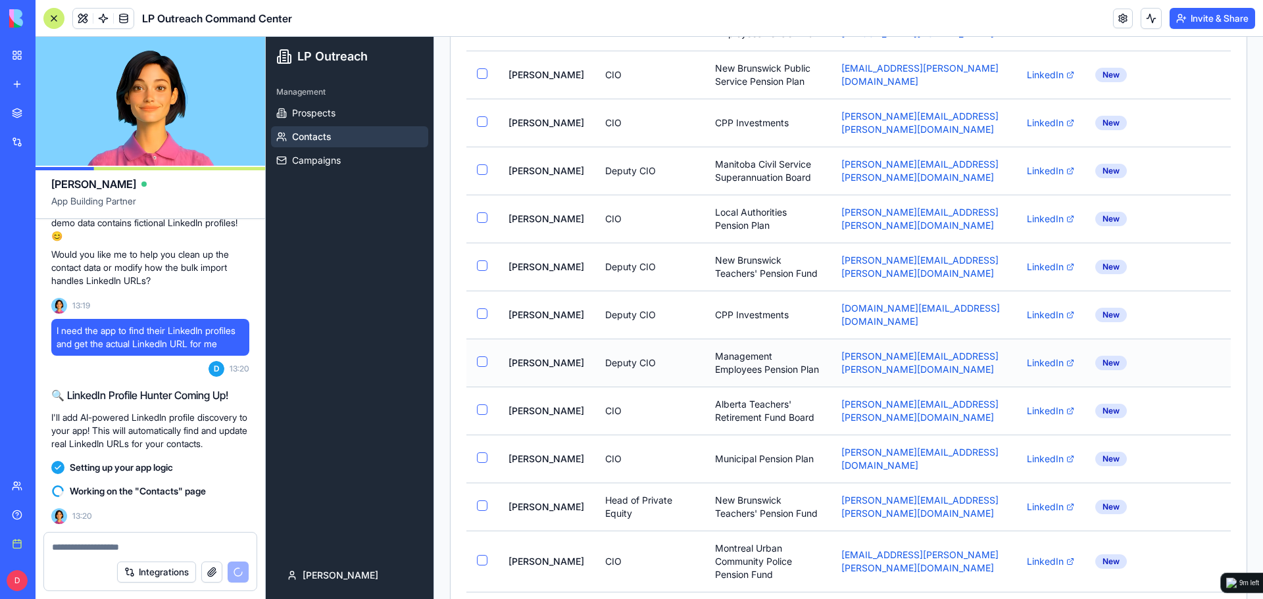
scroll to position [592, 0]
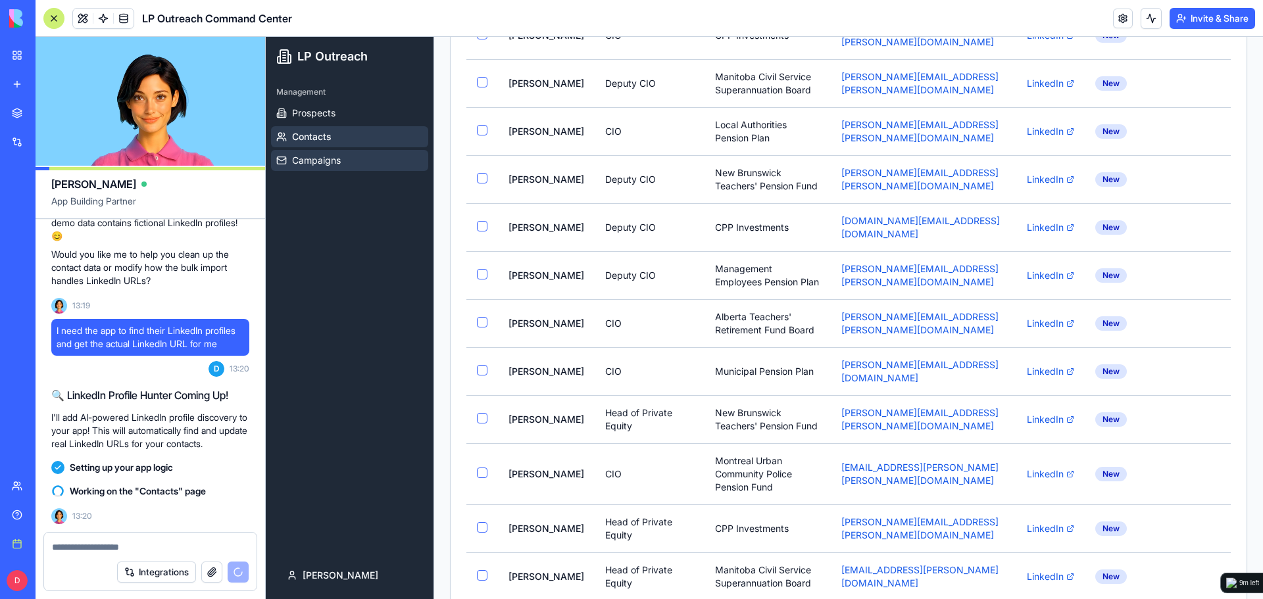
click at [366, 157] on link "Campaigns" at bounding box center [349, 160] width 157 height 21
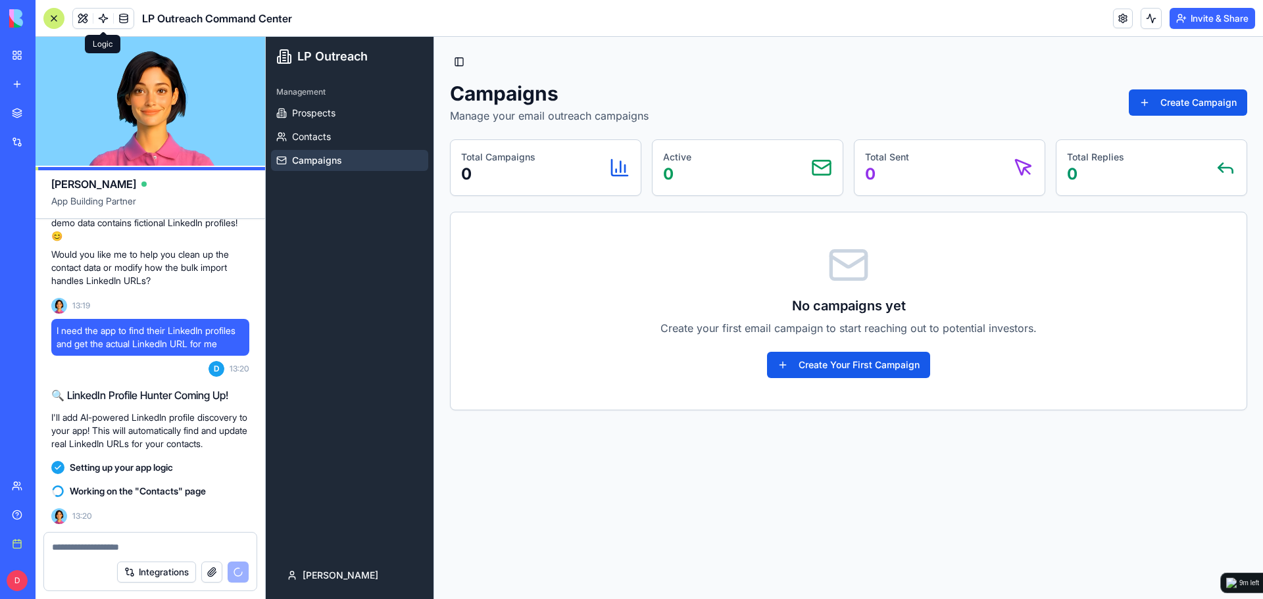
click at [99, 17] on span at bounding box center [103, 18] width 37 height 37
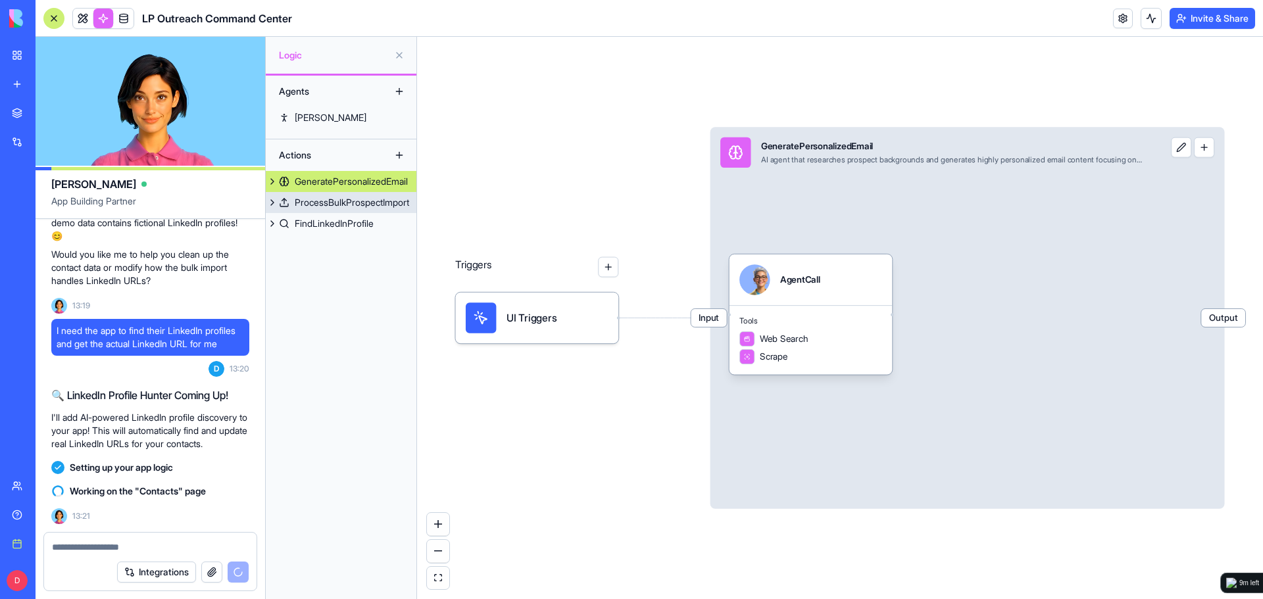
click at [341, 203] on div "ProcessBulkProspectImport" at bounding box center [352, 202] width 114 height 13
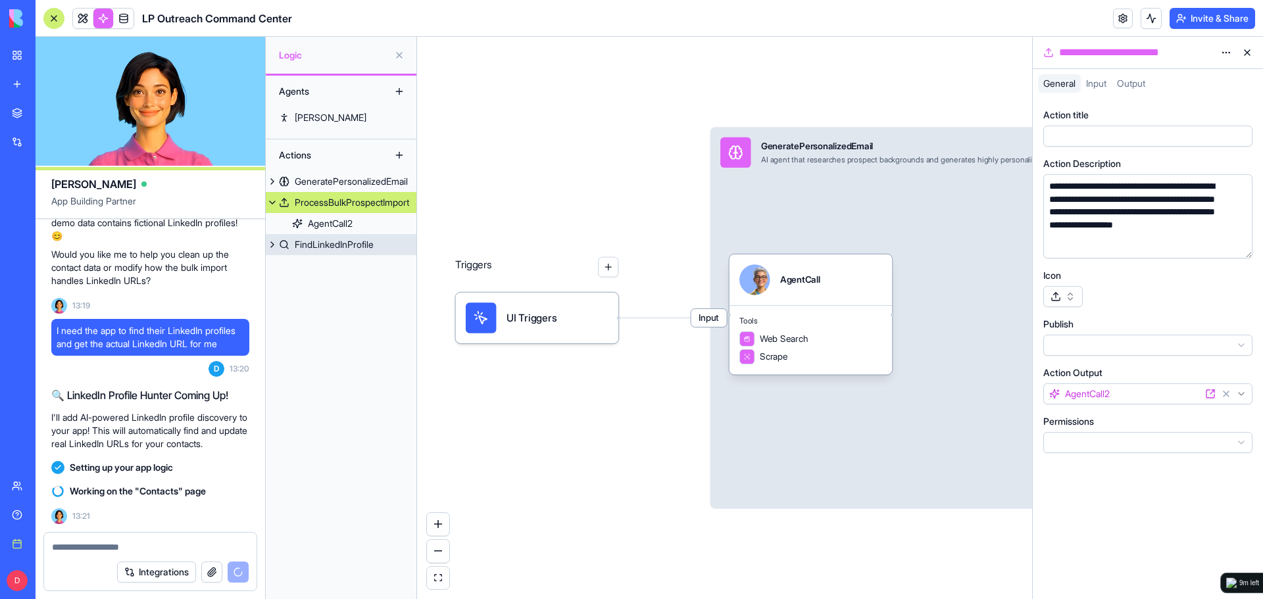
click at [358, 249] on div "FindLinkedInProfile" at bounding box center [334, 244] width 79 height 13
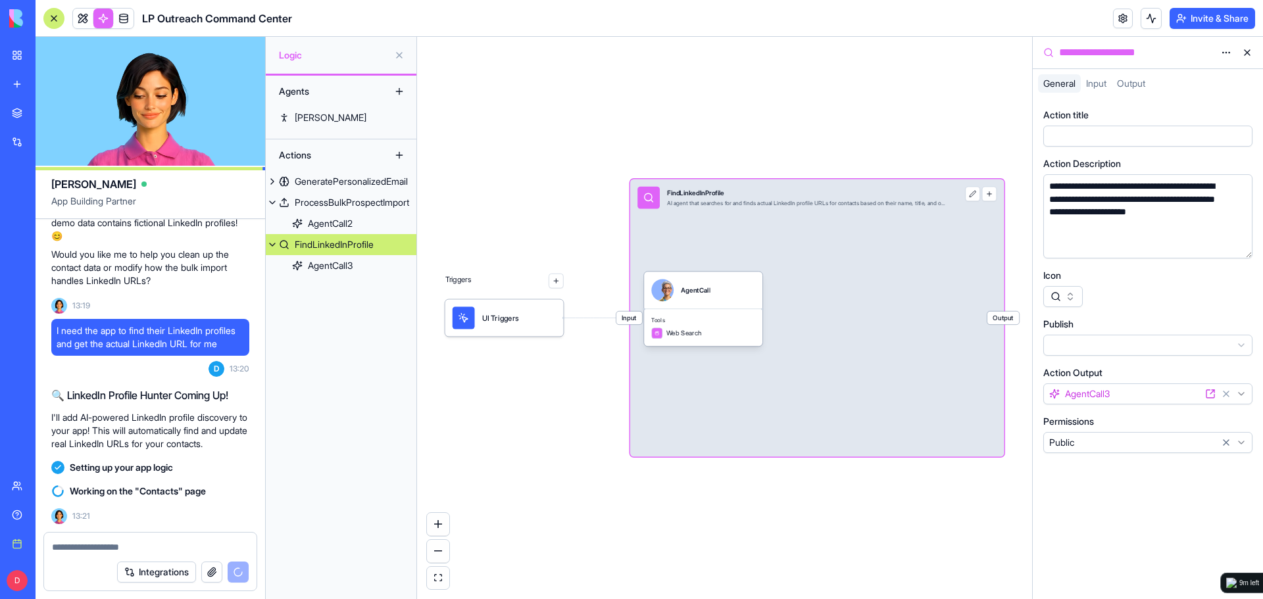
drag, startPoint x: 96, startPoint y: 420, endPoint x: 212, endPoint y: 432, distance: 116.4
click at [212, 432] on p "I'll add AI-powered LinkedIn profile discovery to your app! This will automatic…" at bounding box center [150, 430] width 198 height 39
click at [87, 18] on link at bounding box center [83, 19] width 20 height 20
click at [398, 51] on button at bounding box center [399, 55] width 21 height 21
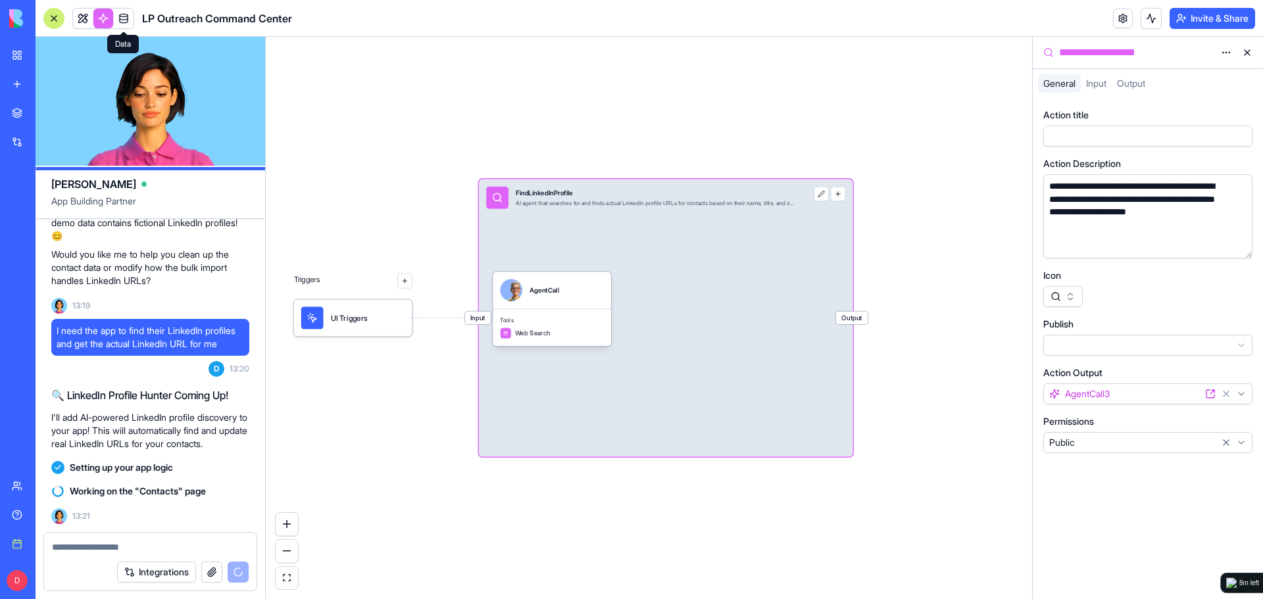
click at [84, 19] on link at bounding box center [83, 19] width 20 height 20
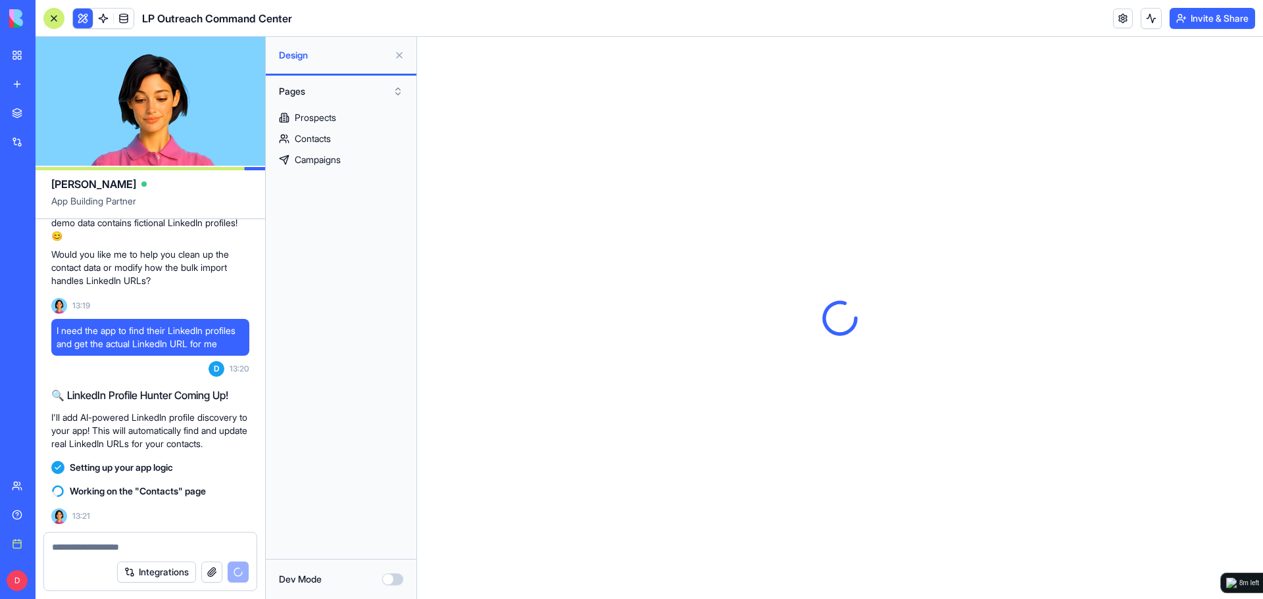
click at [397, 53] on button at bounding box center [399, 55] width 21 height 21
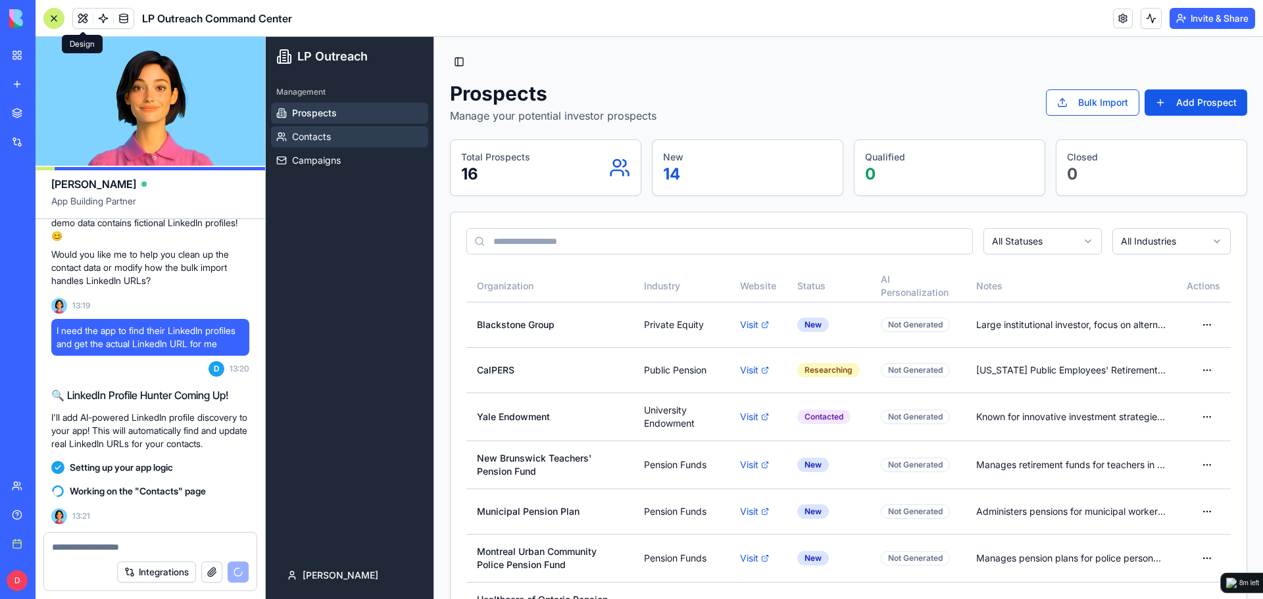
click at [351, 142] on link "Contacts" at bounding box center [349, 136] width 157 height 21
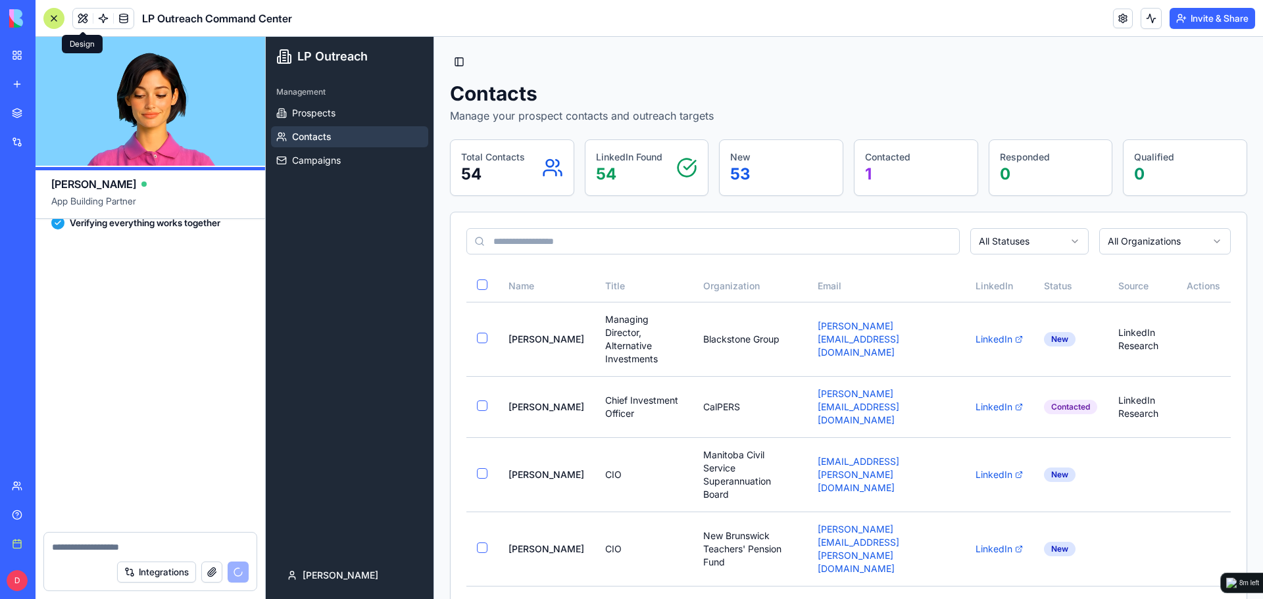
scroll to position [9670, 0]
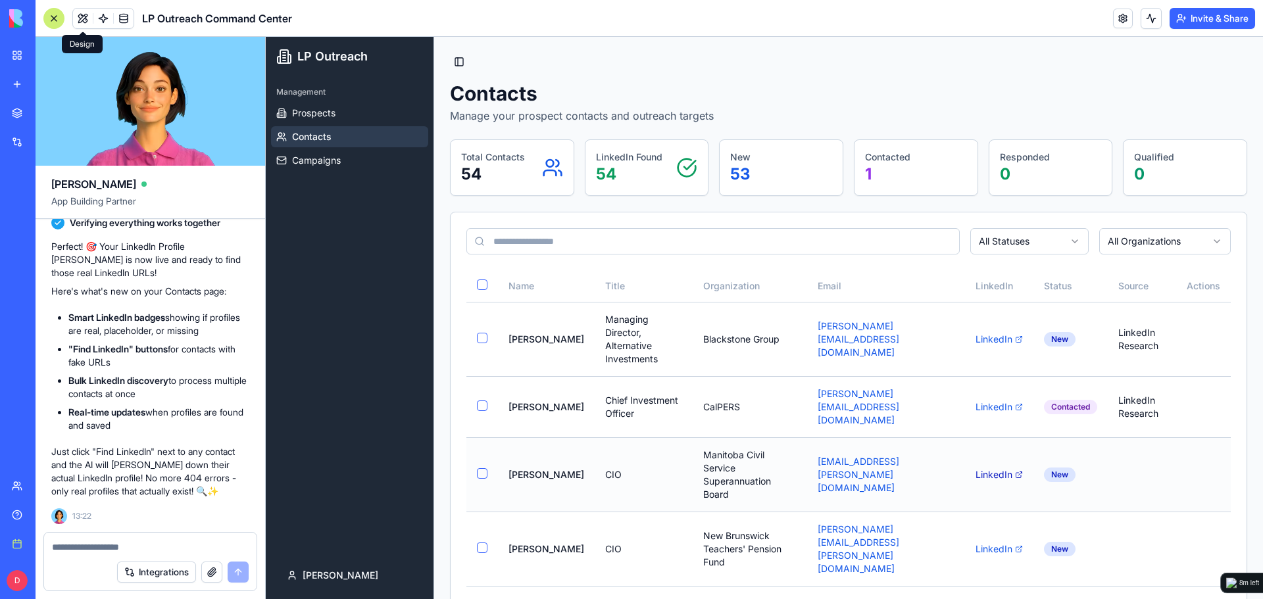
click at [986, 479] on link "LinkedIn" at bounding box center [999, 474] width 47 height 13
click at [399, 110] on link "Prospects" at bounding box center [349, 113] width 157 height 21
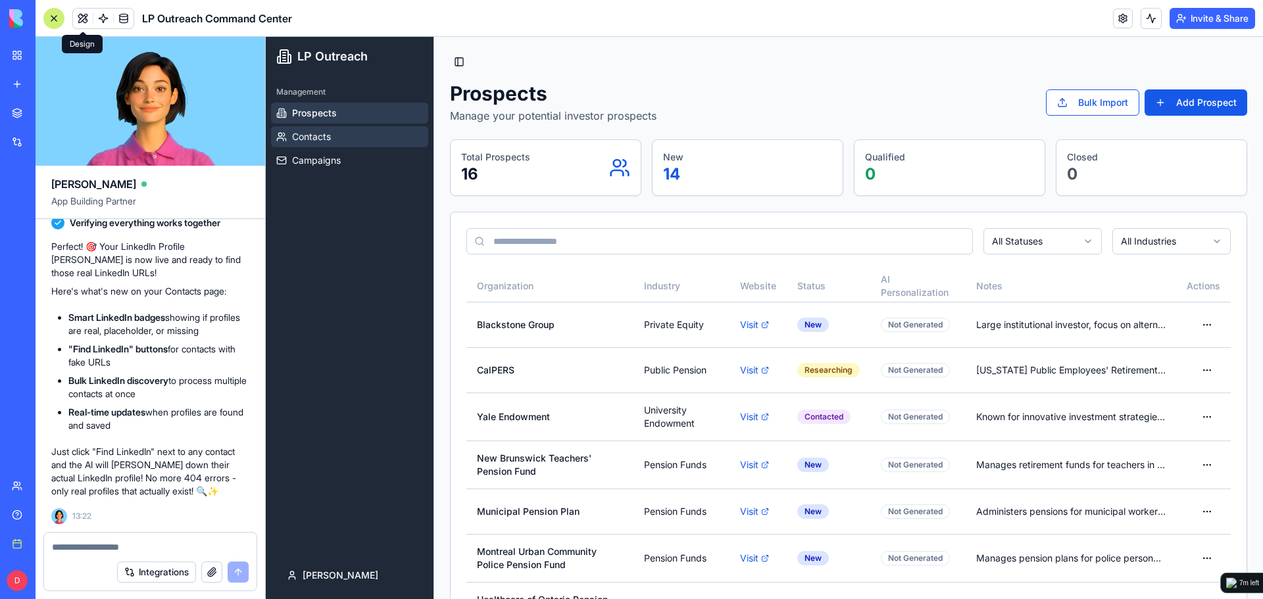
click at [371, 136] on link "Contacts" at bounding box center [349, 136] width 157 height 21
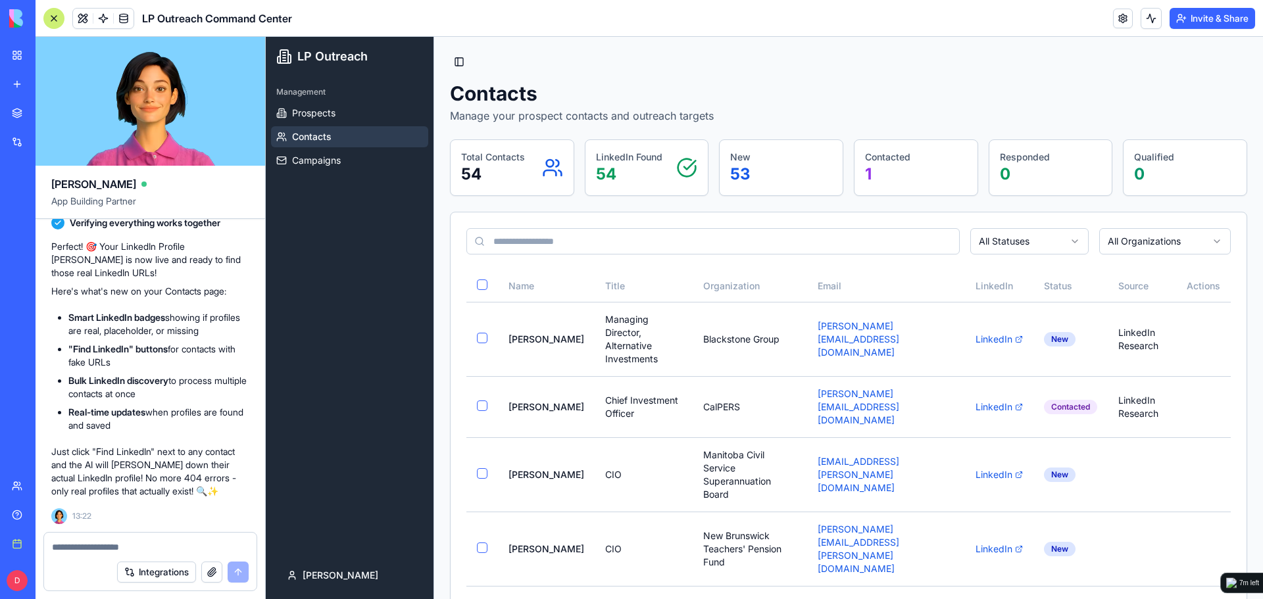
drag, startPoint x: 126, startPoint y: 326, endPoint x: 206, endPoint y: 327, distance: 79.6
click at [206, 327] on li "Smart LinkedIn badges showing if profiles are real, placeholder, or missing" at bounding box center [158, 324] width 181 height 26
click at [349, 120] on link "Prospects" at bounding box center [349, 113] width 157 height 21
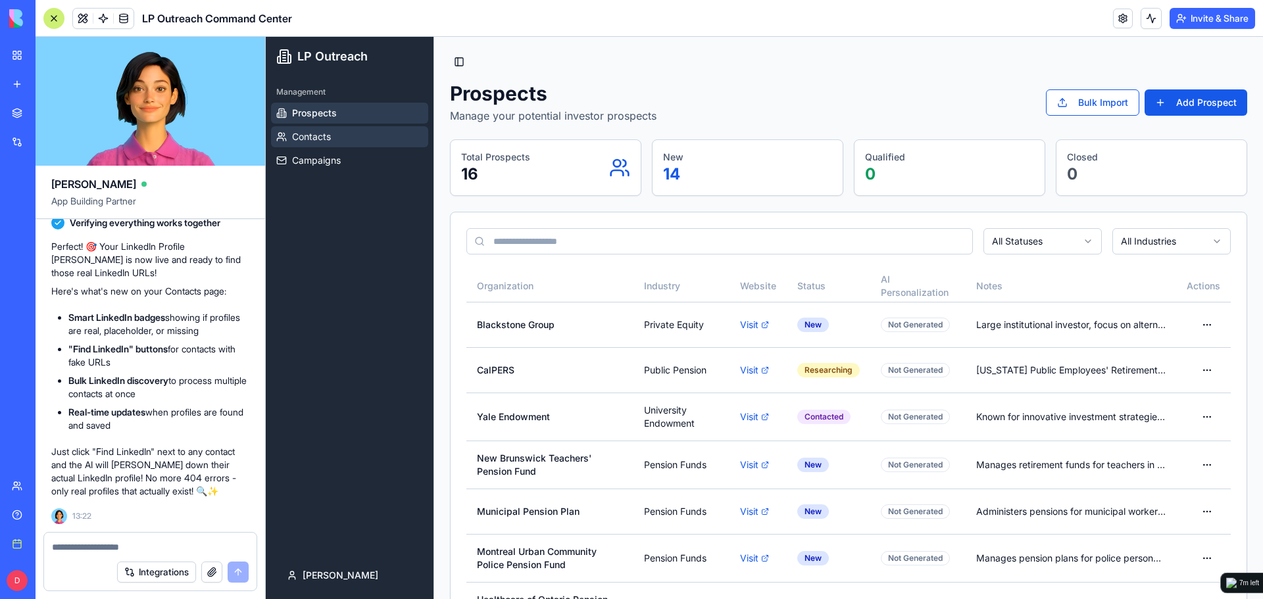
click at [362, 146] on link "Contacts" at bounding box center [349, 136] width 157 height 21
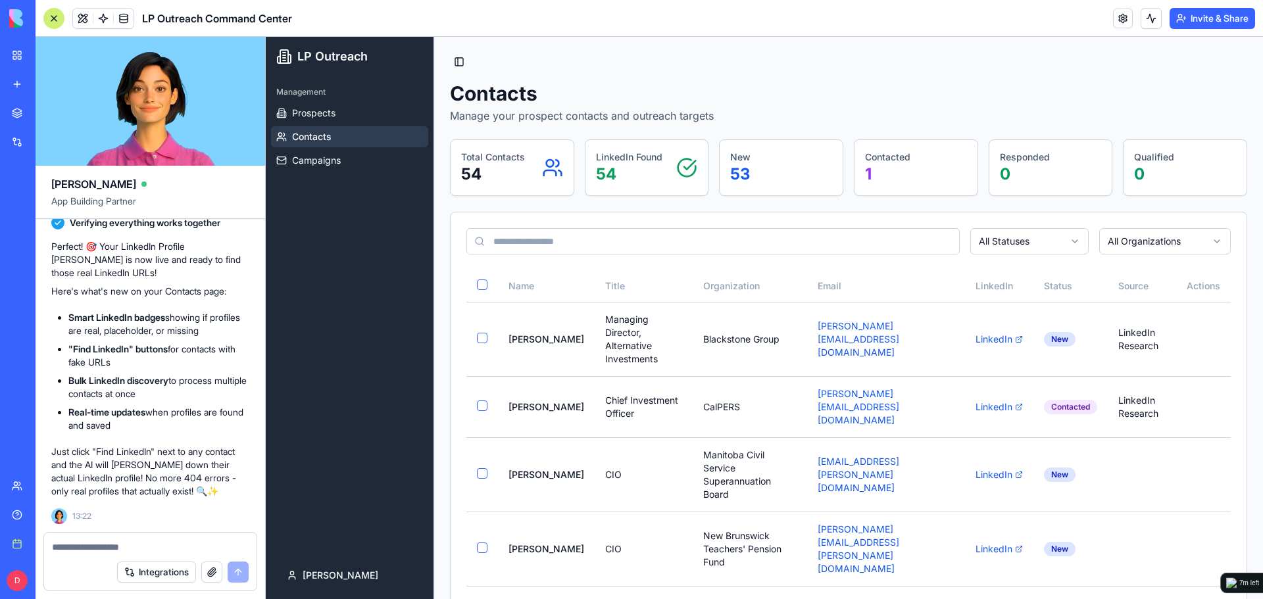
drag, startPoint x: 84, startPoint y: 260, endPoint x: 218, endPoint y: 296, distance: 138.8
click at [218, 296] on div "Perfect! 🎯 Your LinkedIn Profile Hunter is now live and ready to find those rea…" at bounding box center [150, 369] width 198 height 258
click at [218, 296] on p "Here's what's new on your Contacts page:" at bounding box center [150, 291] width 198 height 13
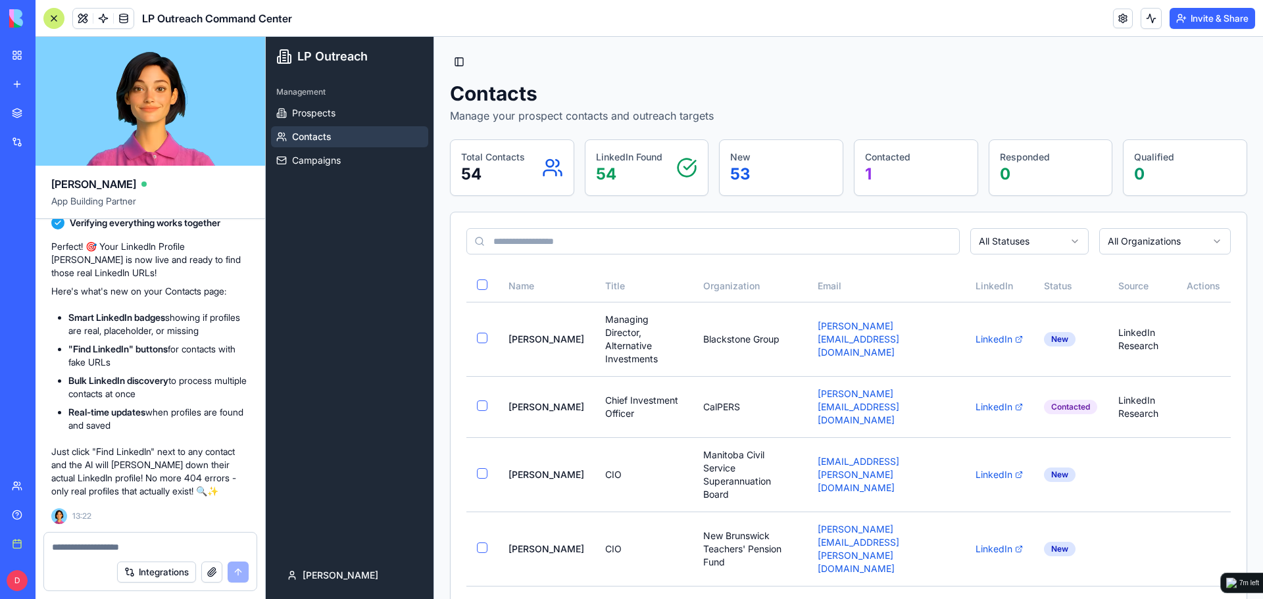
click at [1034, 98] on div "Contacts Manage your prospect contacts and outreach targets" at bounding box center [848, 103] width 797 height 42
click at [650, 159] on p "LinkedIn Found" at bounding box center [629, 157] width 66 height 13
click at [624, 168] on p "54" at bounding box center [629, 174] width 66 height 21
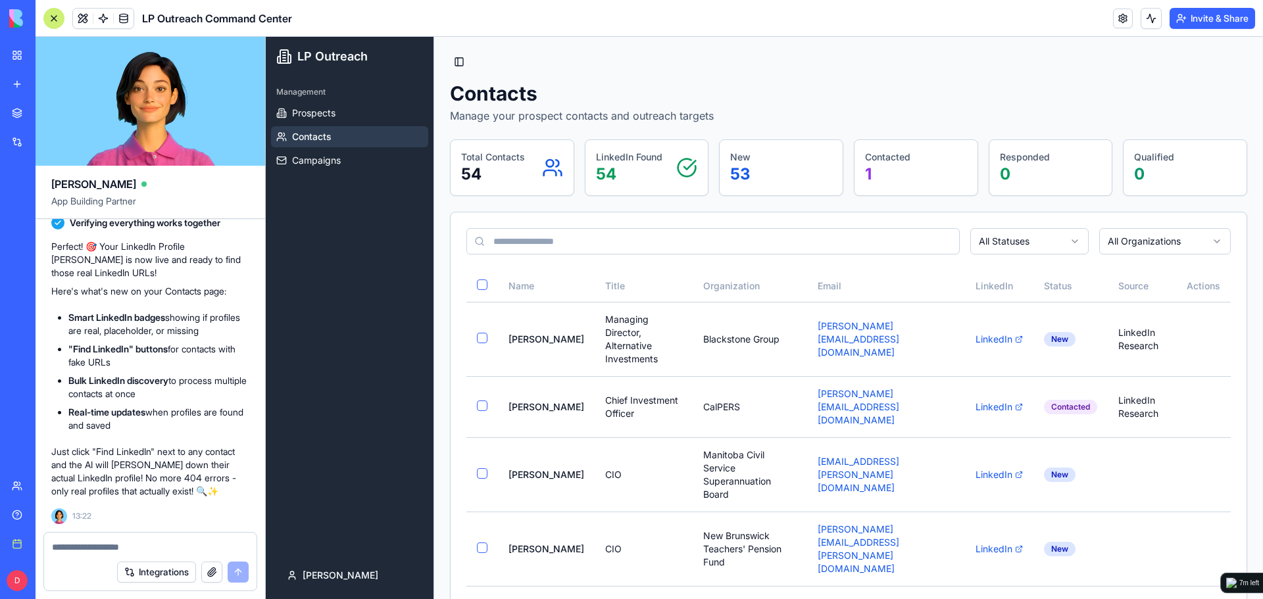
drag, startPoint x: 677, startPoint y: 175, endPoint x: 695, endPoint y: 173, distance: 17.9
click at [680, 175] on icon at bounding box center [686, 167] width 21 height 21
click at [687, 165] on icon at bounding box center [689, 165] width 11 height 9
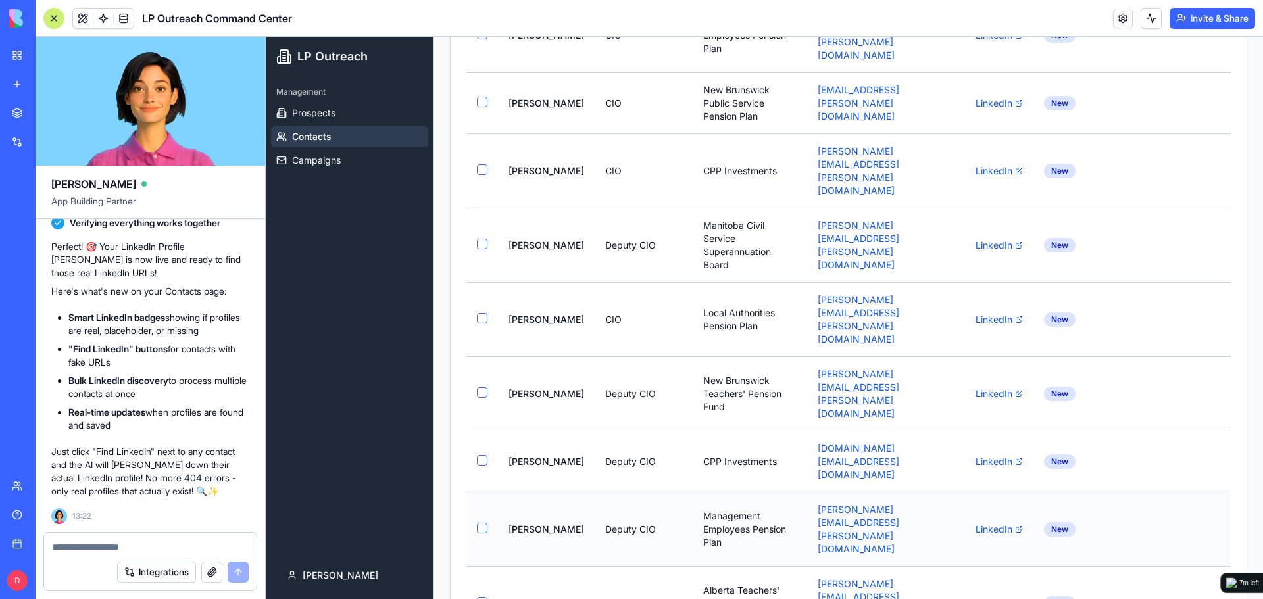
scroll to position [789, 0]
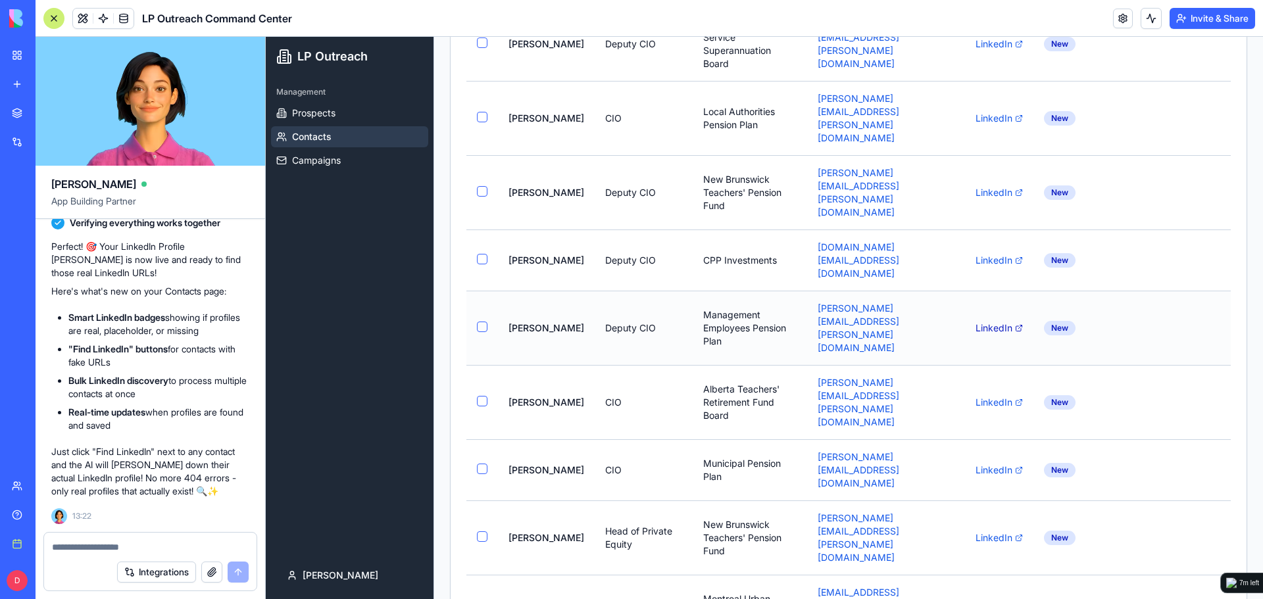
click at [998, 322] on link "LinkedIn" at bounding box center [999, 328] width 47 height 13
click at [157, 545] on textarea at bounding box center [150, 547] width 197 height 13
type textarea "**********"
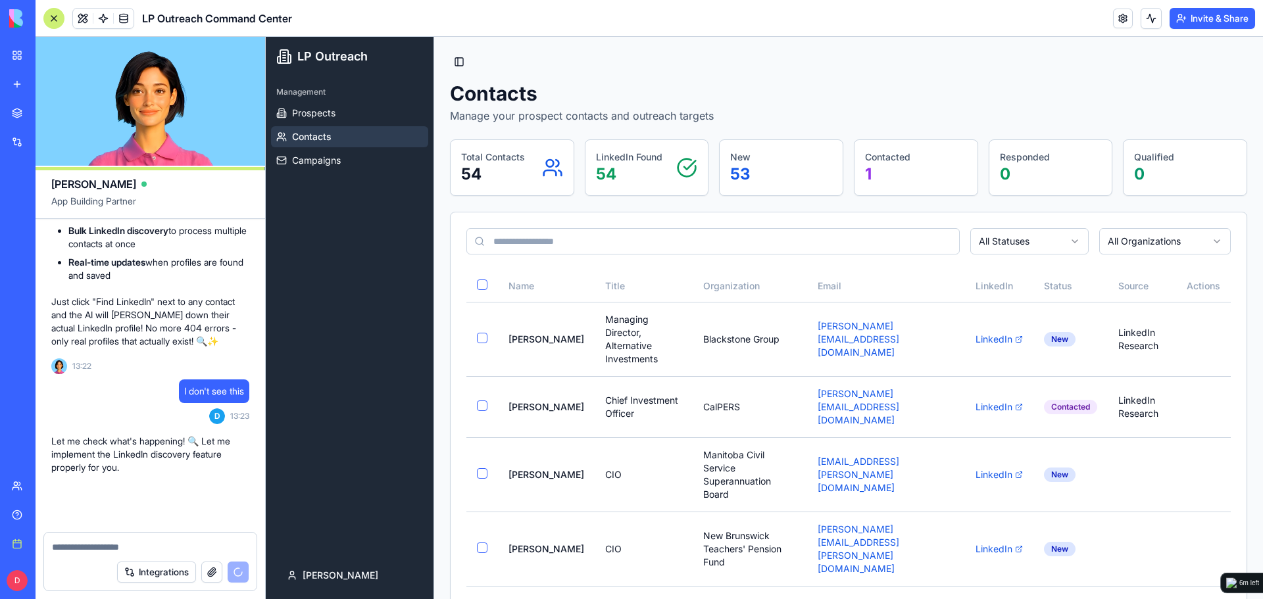
scroll to position [9820, 0]
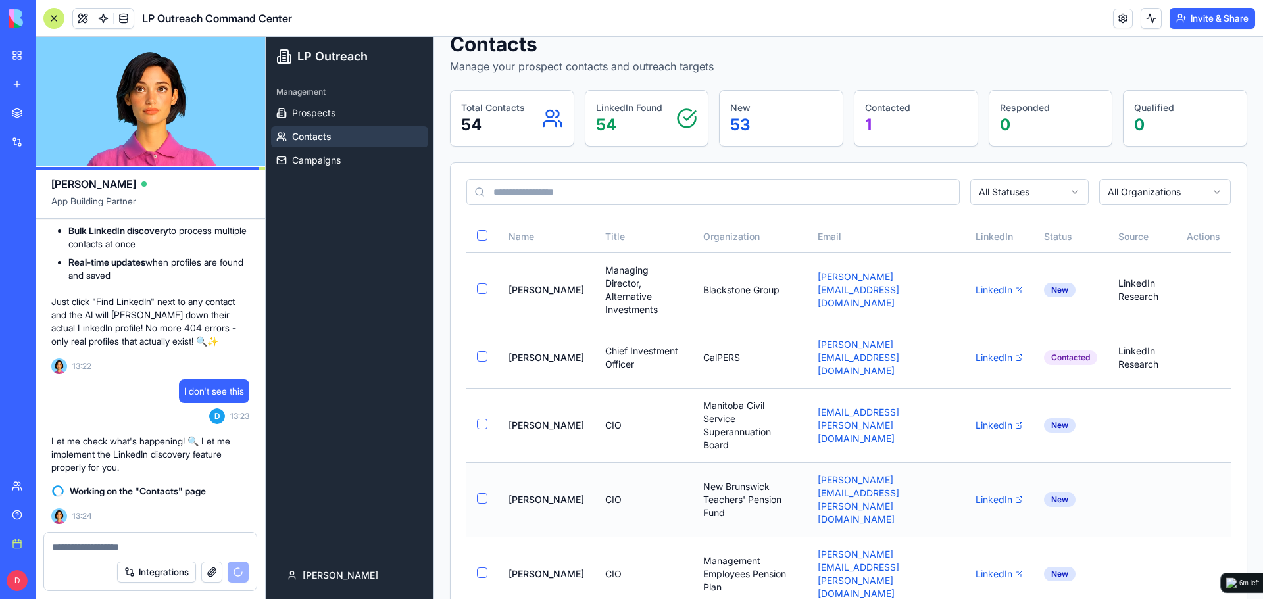
drag, startPoint x: 339, startPoint y: 440, endPoint x: 607, endPoint y: 509, distance: 276.5
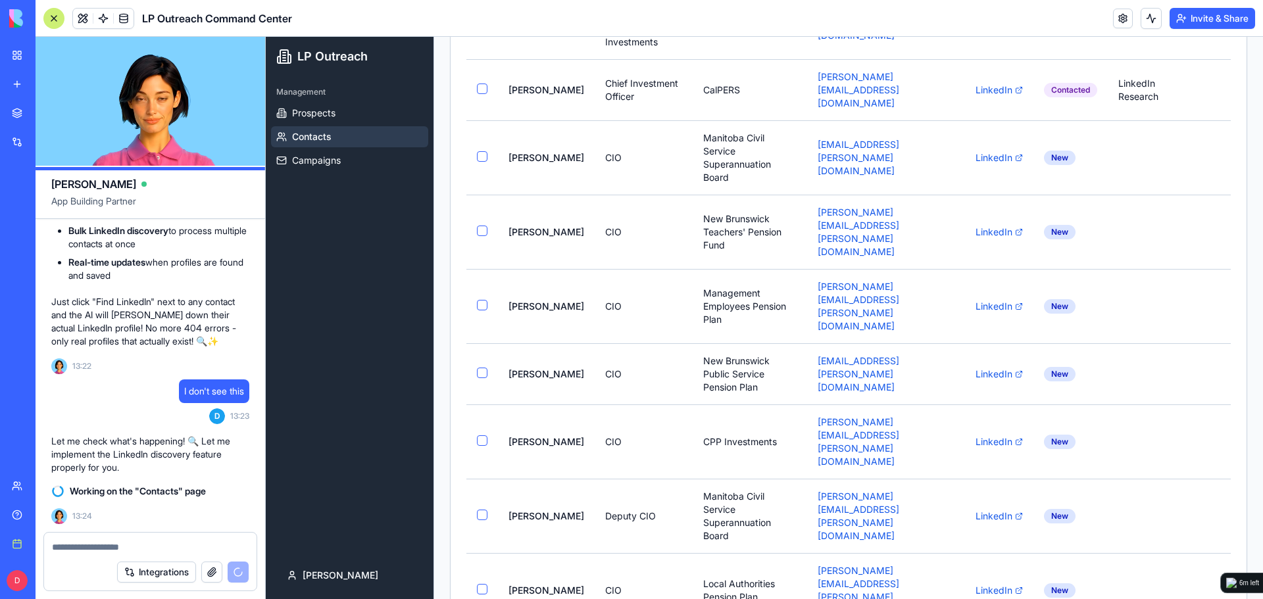
scroll to position [0, 0]
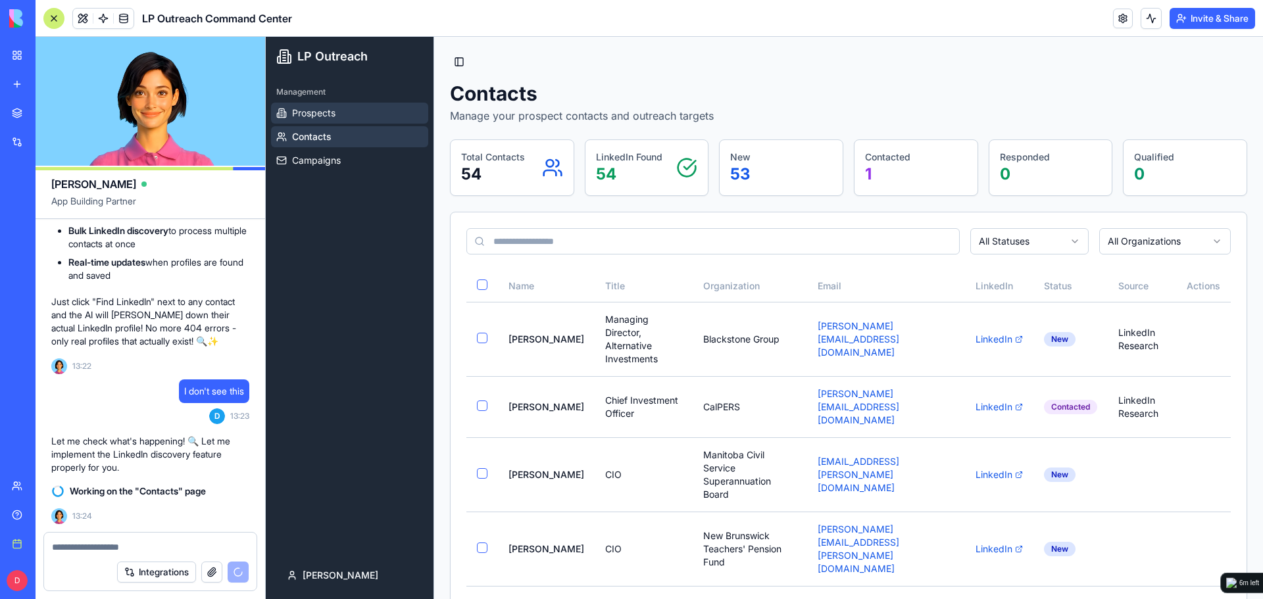
click at [331, 120] on link "Prospects" at bounding box center [349, 113] width 157 height 21
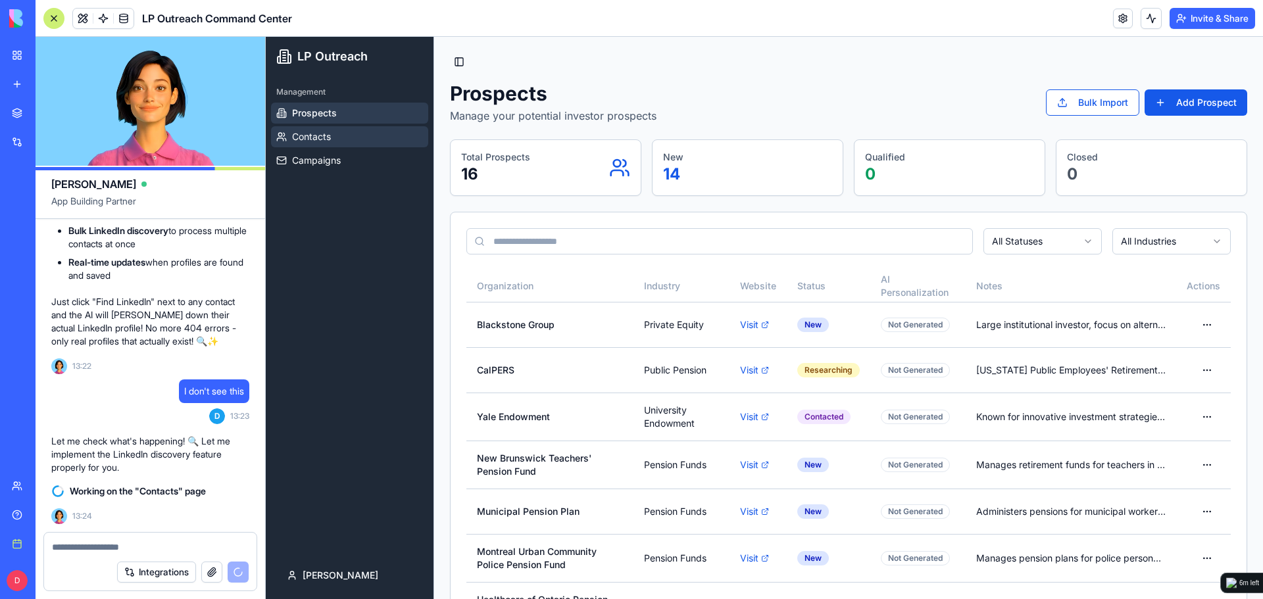
click at [337, 141] on link "Contacts" at bounding box center [349, 136] width 157 height 21
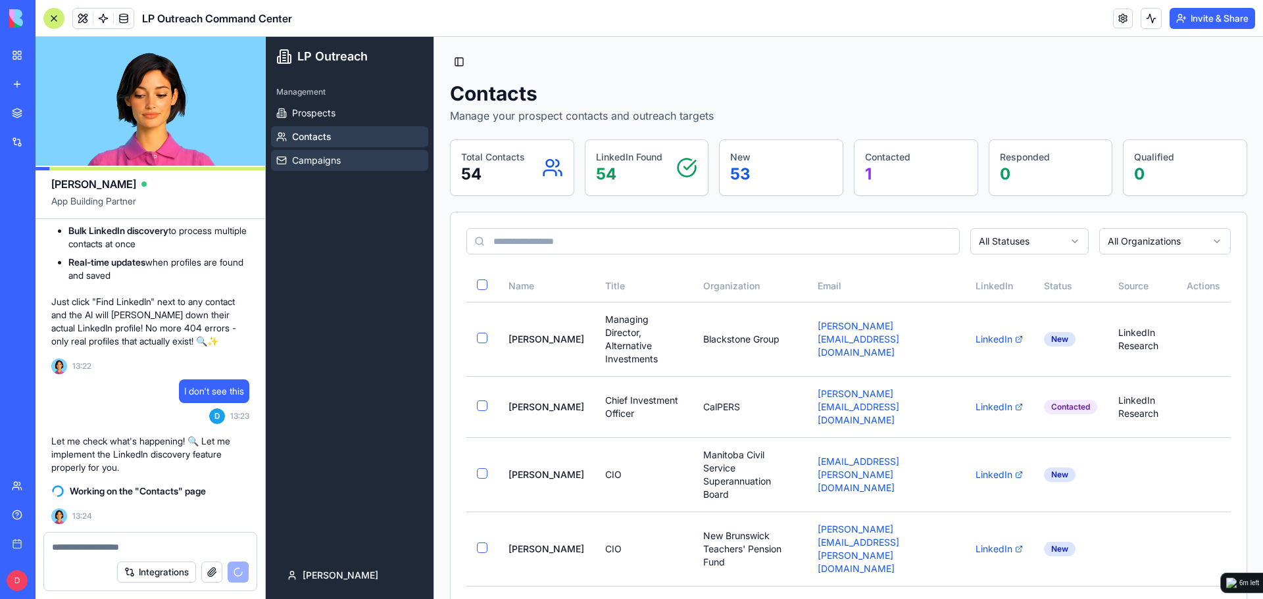
click at [345, 158] on link "Campaigns" at bounding box center [349, 160] width 157 height 21
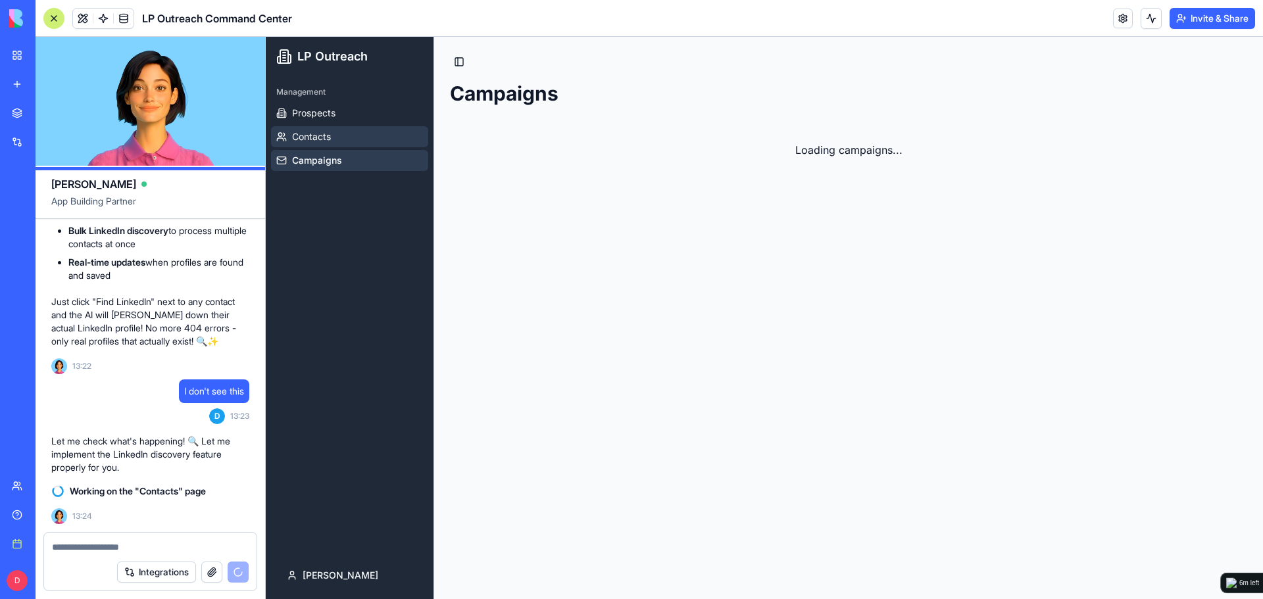
click at [347, 136] on link "Contacts" at bounding box center [349, 136] width 157 height 21
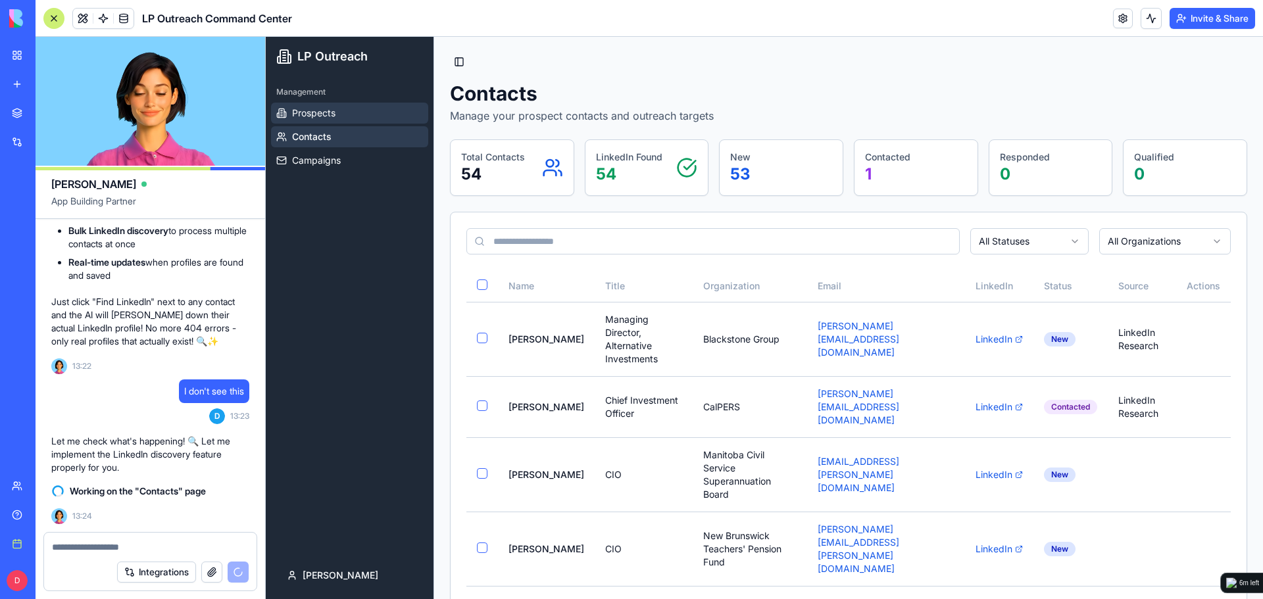
click at [338, 120] on link "Prospects" at bounding box center [349, 113] width 157 height 21
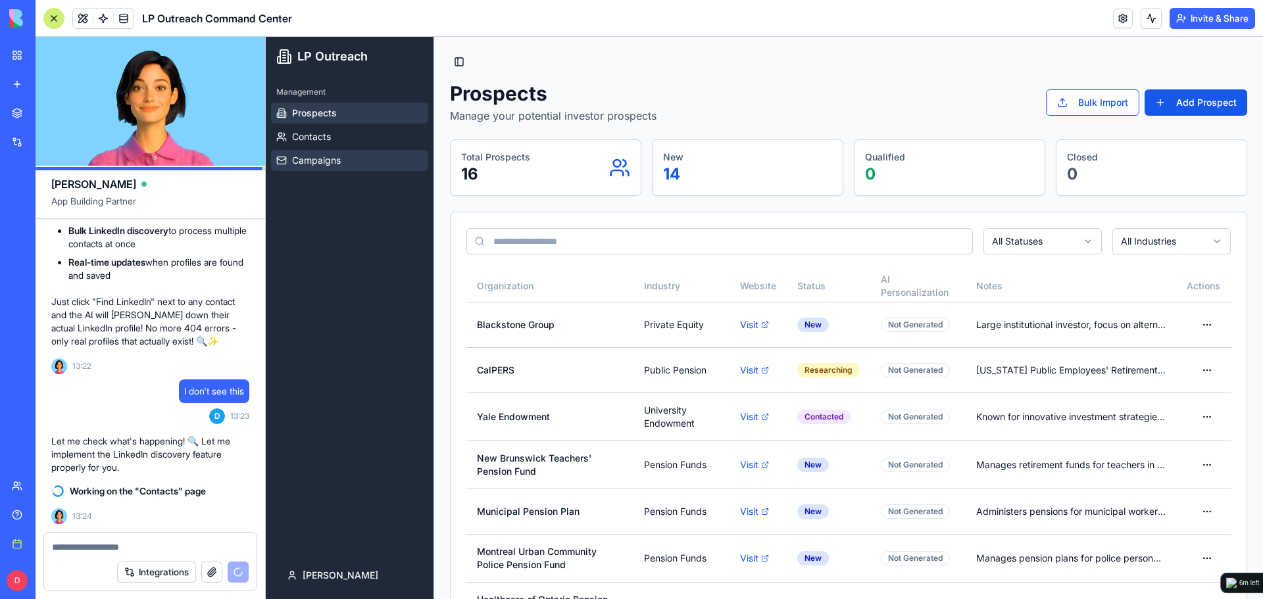
click at [367, 153] on link "Campaigns" at bounding box center [349, 160] width 157 height 21
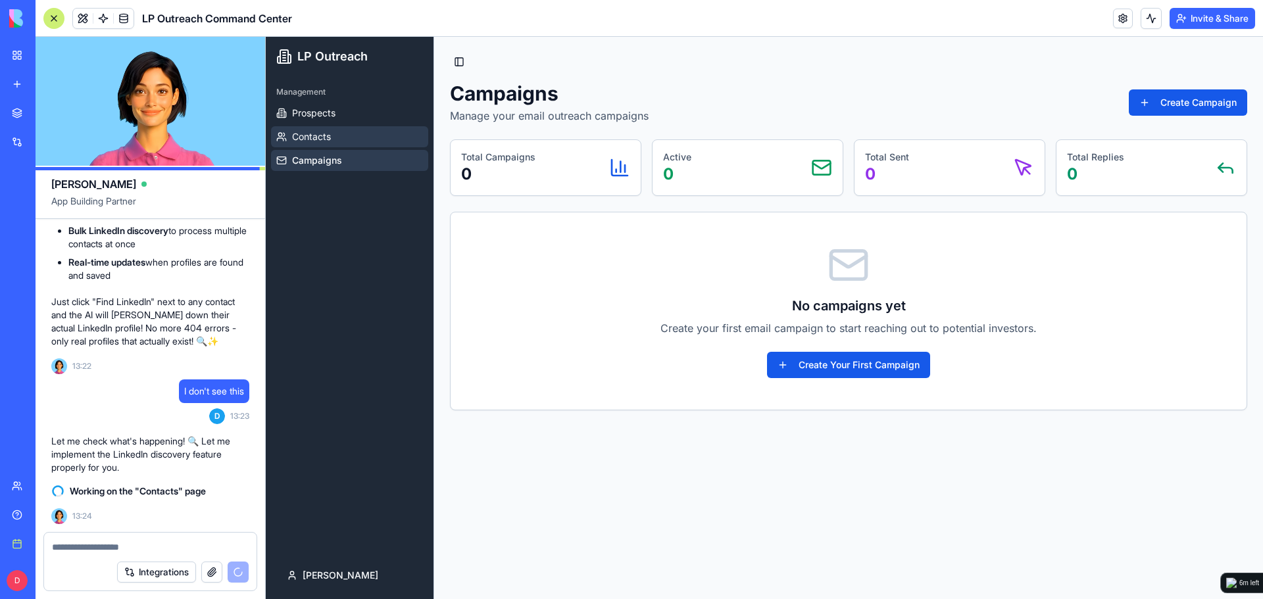
click at [360, 133] on link "Contacts" at bounding box center [349, 136] width 157 height 21
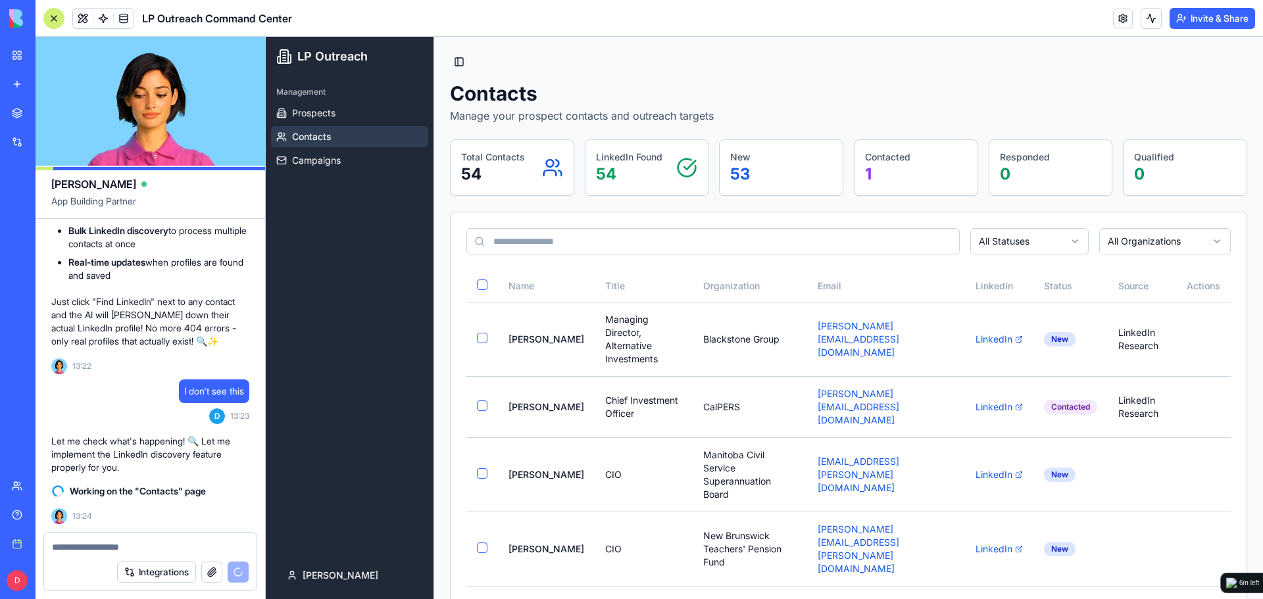
drag, startPoint x: 91, startPoint y: 458, endPoint x: 187, endPoint y: 462, distance: 95.5
click at [187, 462] on p "Let me check what's happening! 🔍 Let me implement the LinkedIn discovery featur…" at bounding box center [150, 454] width 198 height 39
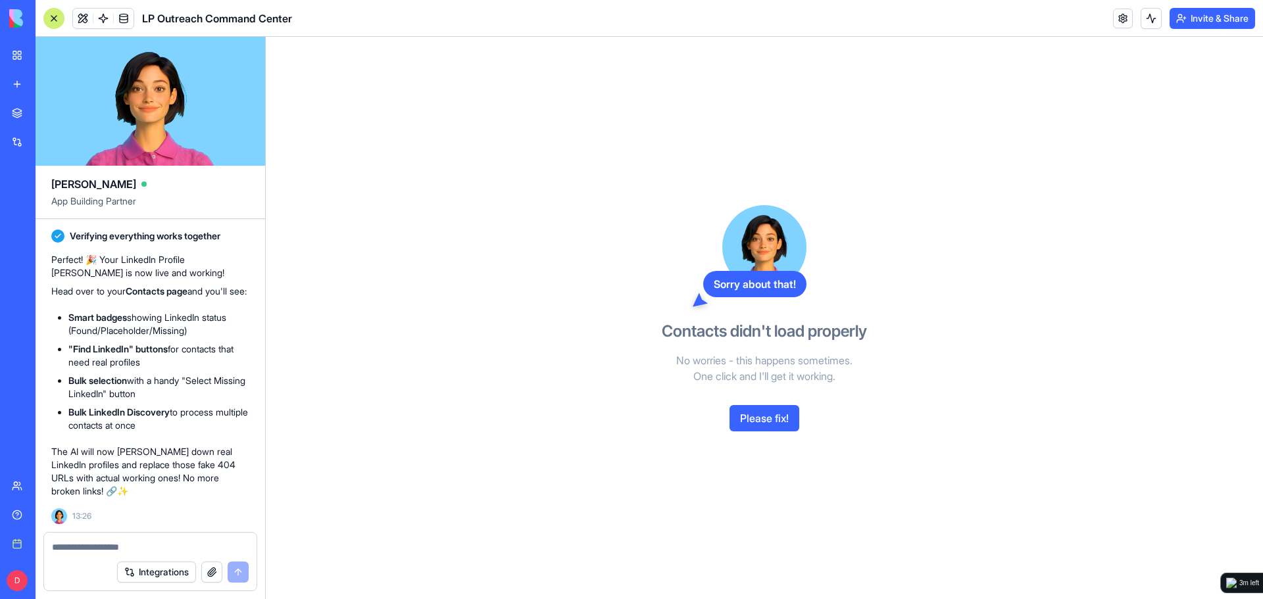
scroll to position [9980, 0]
drag, startPoint x: 138, startPoint y: 372, endPoint x: 172, endPoint y: 387, distance: 37.7
click at [172, 280] on p "Perfect! 🎉 Your LinkedIn Profile Hunter is now live and working!" at bounding box center [150, 266] width 198 height 26
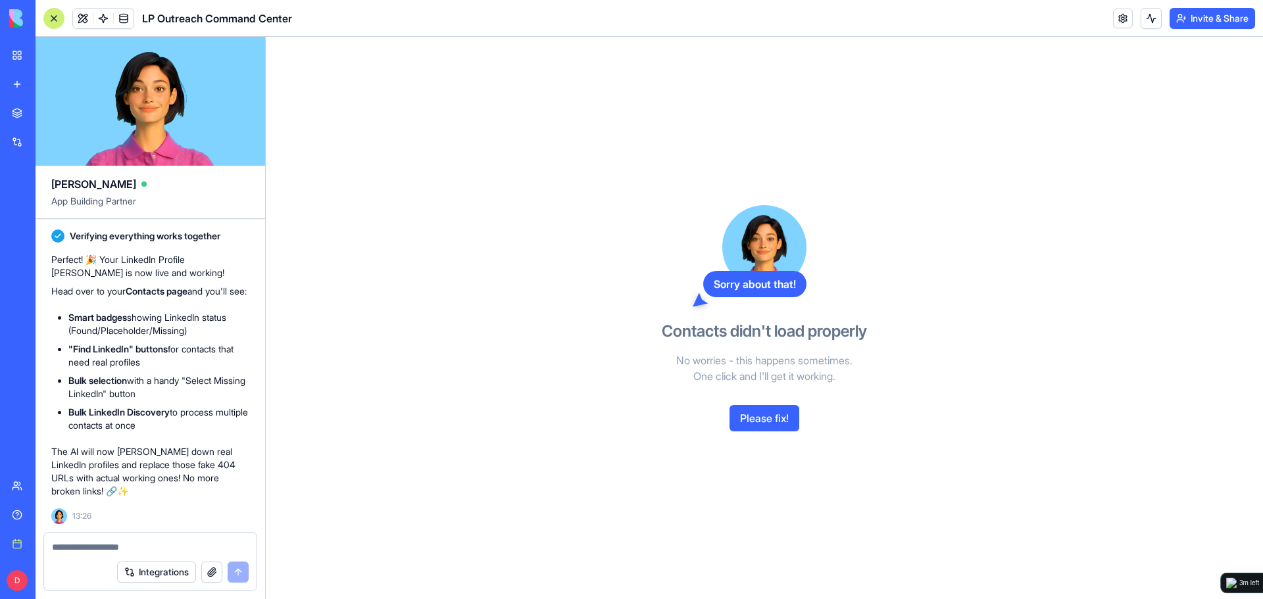
click at [776, 420] on button "Please fix!" at bounding box center [764, 418] width 70 height 26
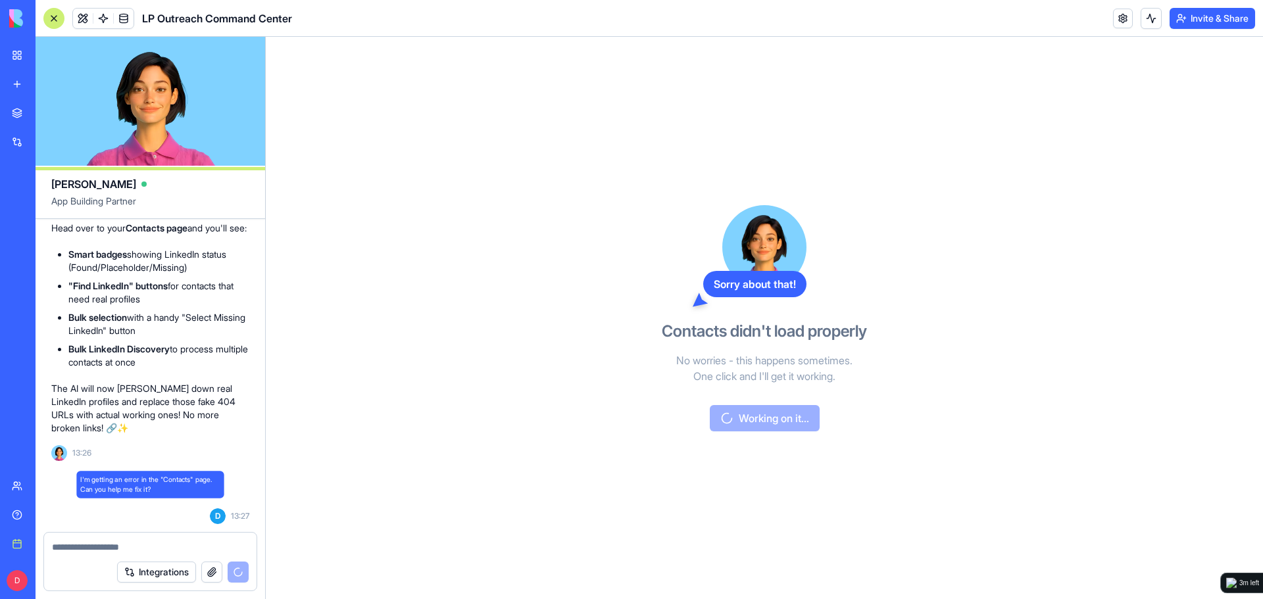
scroll to position [10175, 0]
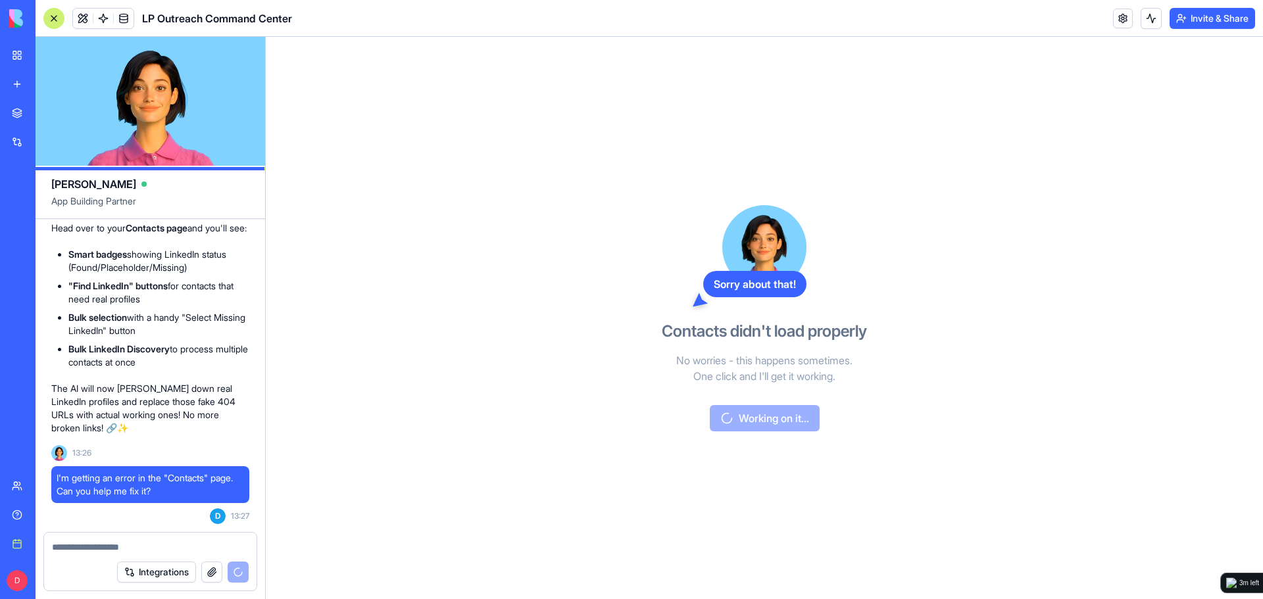
drag, startPoint x: 107, startPoint y: 255, endPoint x: 259, endPoint y: 271, distance: 152.8
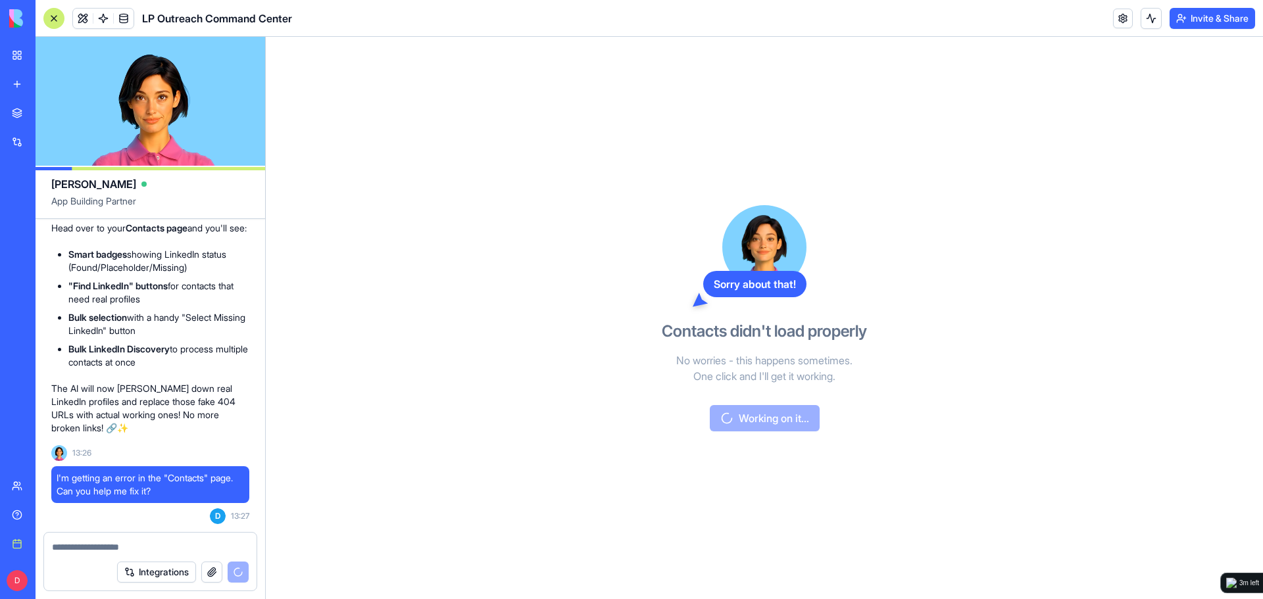
click at [203, 274] on li "Smart badges showing LinkedIn status (Found/Placeholder/Missing)" at bounding box center [158, 261] width 181 height 26
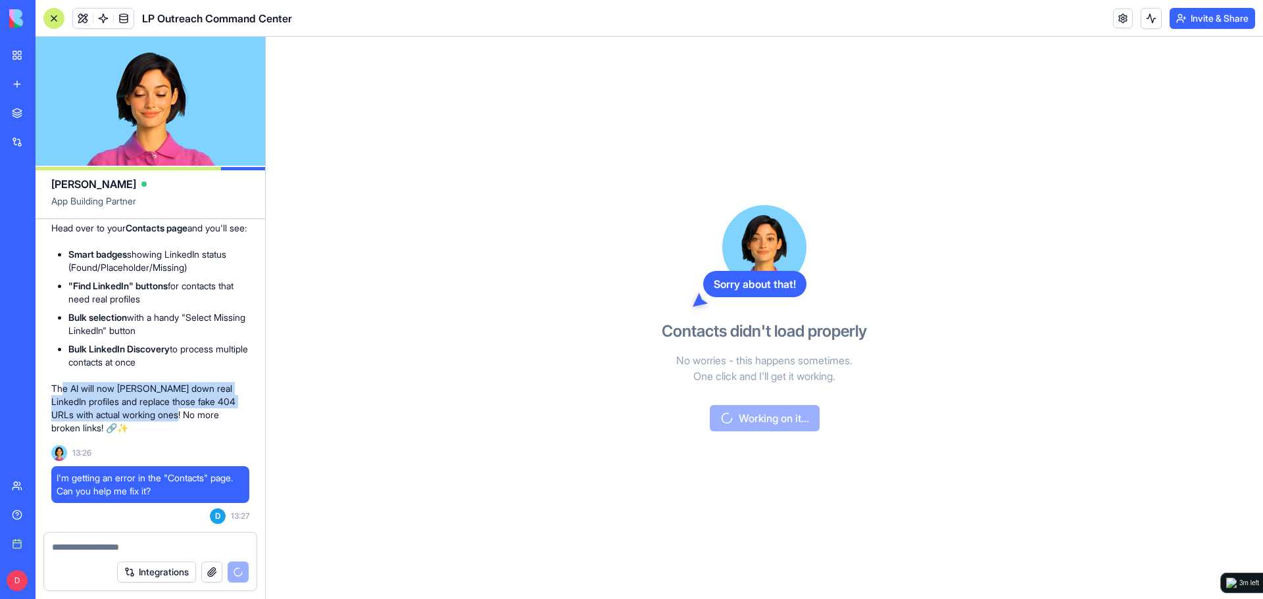
drag, startPoint x: 64, startPoint y: 393, endPoint x: 201, endPoint y: 412, distance: 138.8
click at [201, 412] on p "The AI will now hunt down real LinkedIn profiles and replace those fake 404 URL…" at bounding box center [150, 408] width 198 height 53
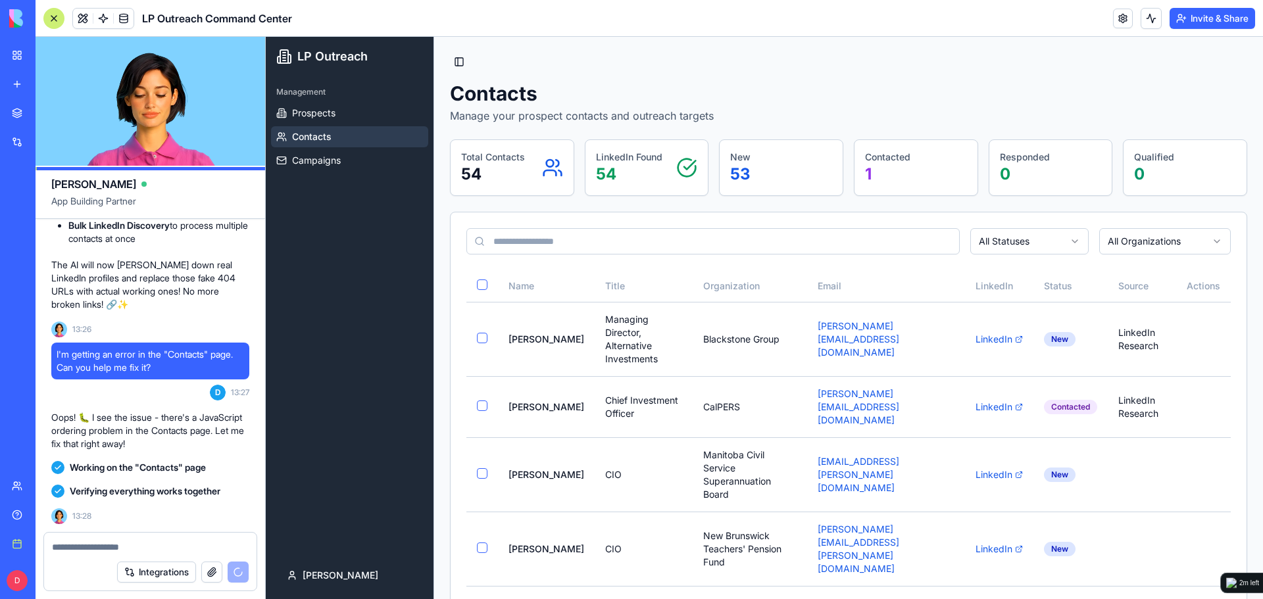
scroll to position [10393, 0]
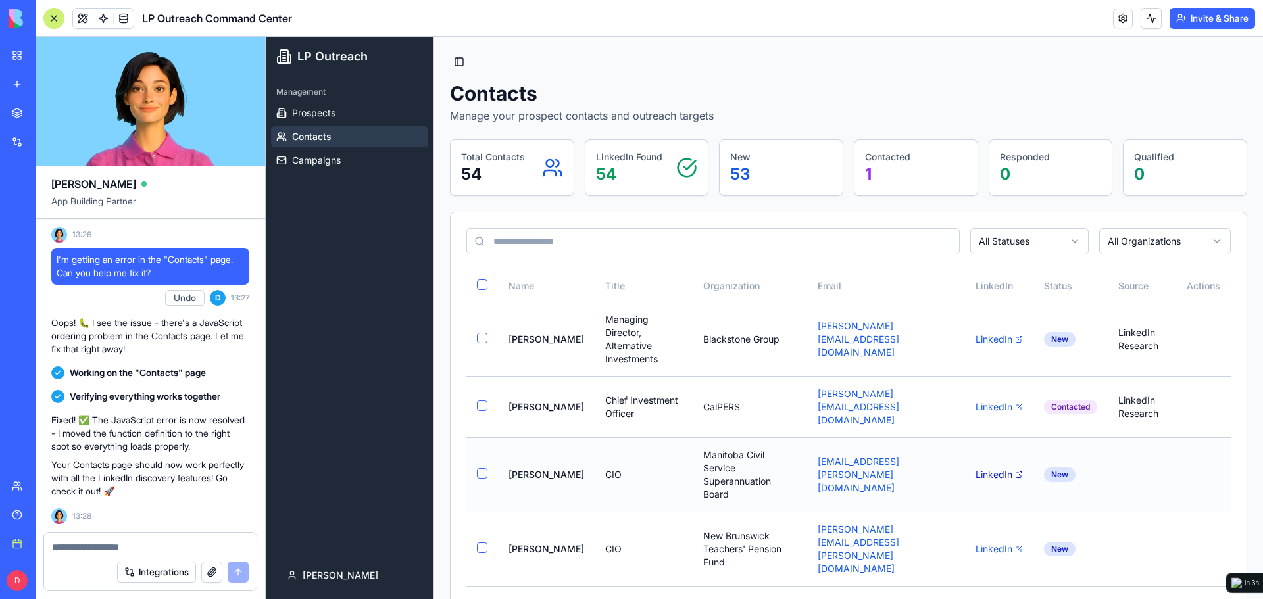
click at [977, 470] on link "LinkedIn" at bounding box center [999, 474] width 47 height 13
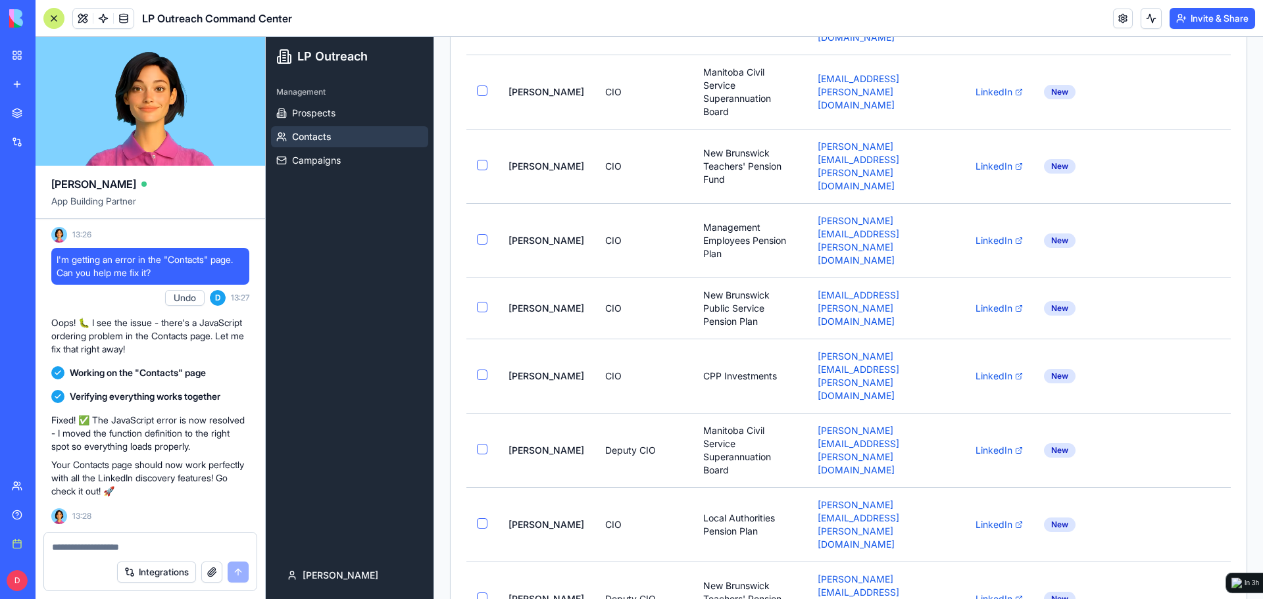
scroll to position [0, 0]
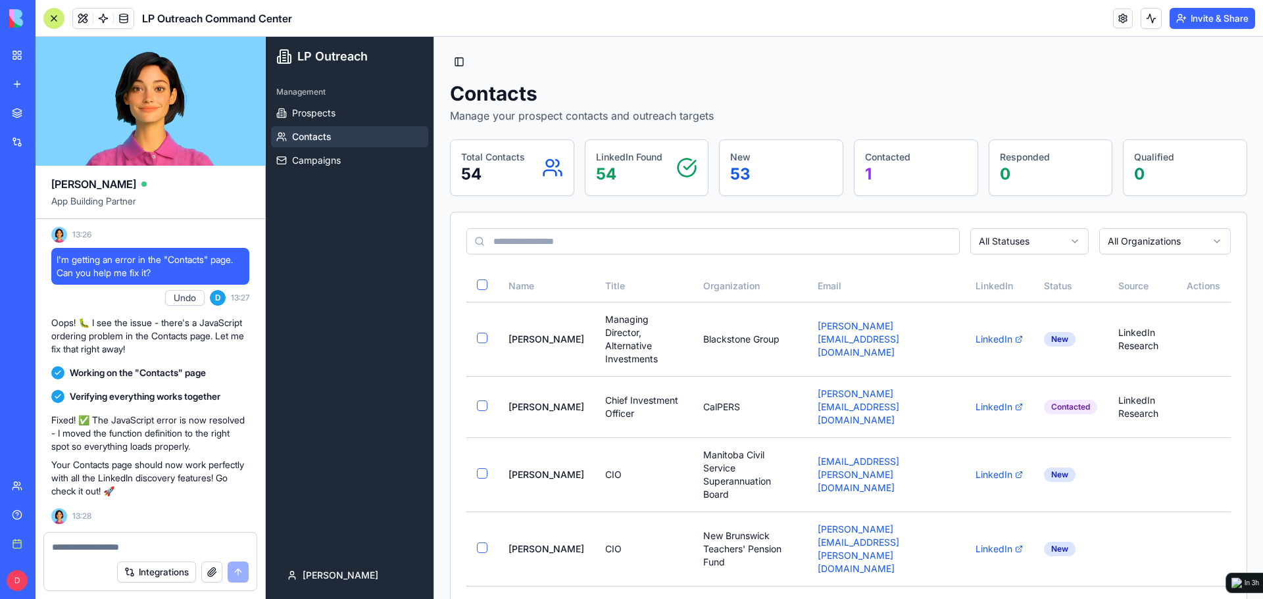
click at [162, 551] on textarea at bounding box center [150, 547] width 197 height 13
click at [349, 108] on link "Prospects" at bounding box center [349, 113] width 157 height 21
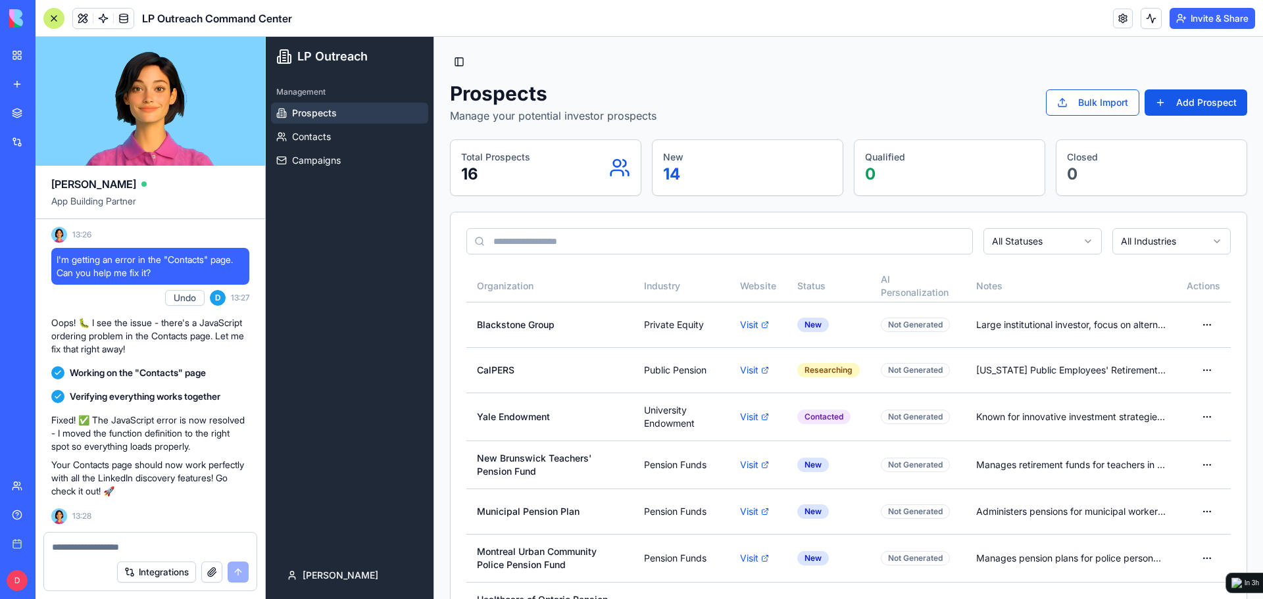
click at [105, 550] on textarea at bounding box center [150, 547] width 197 height 13
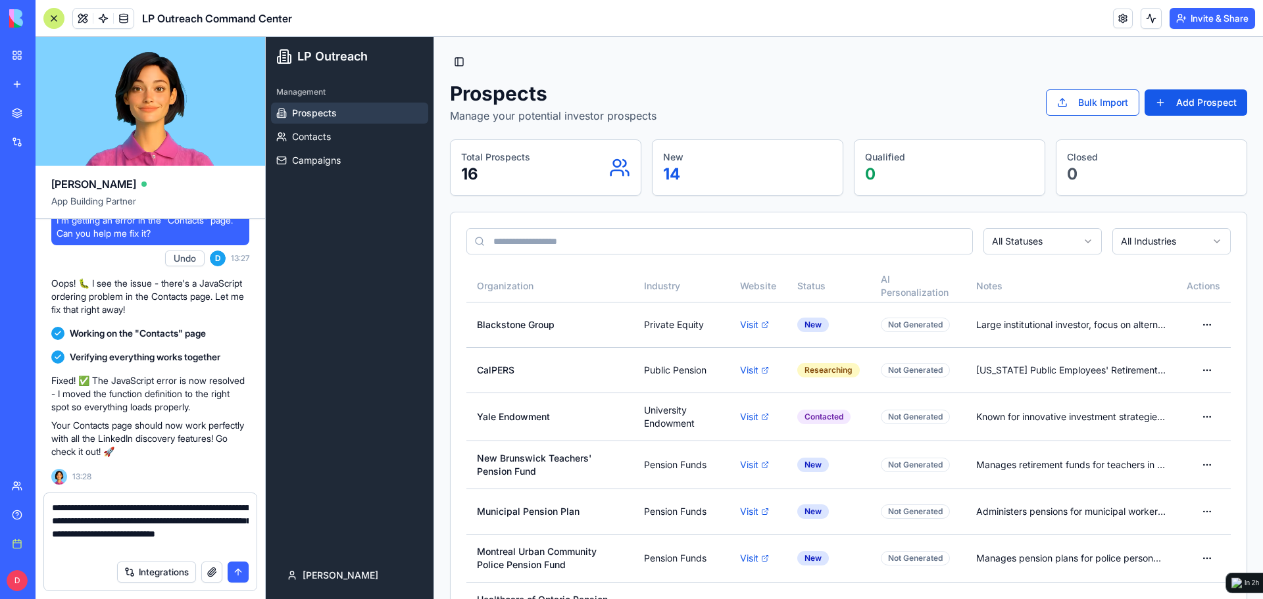
type textarea "**********"
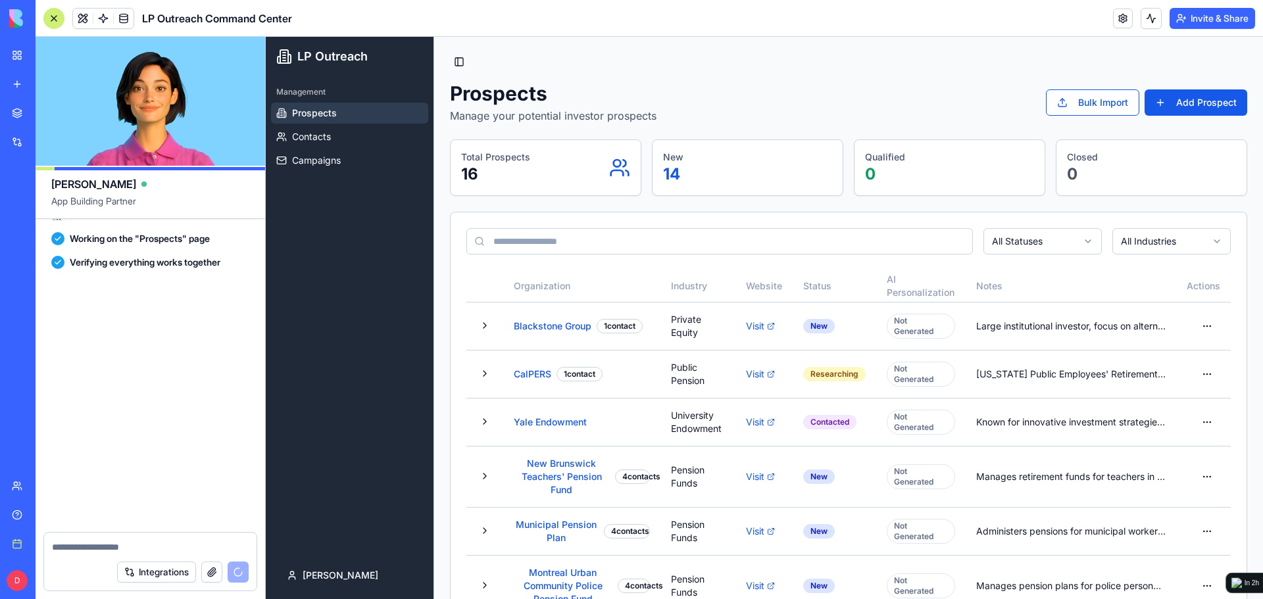
scroll to position [10901, 0]
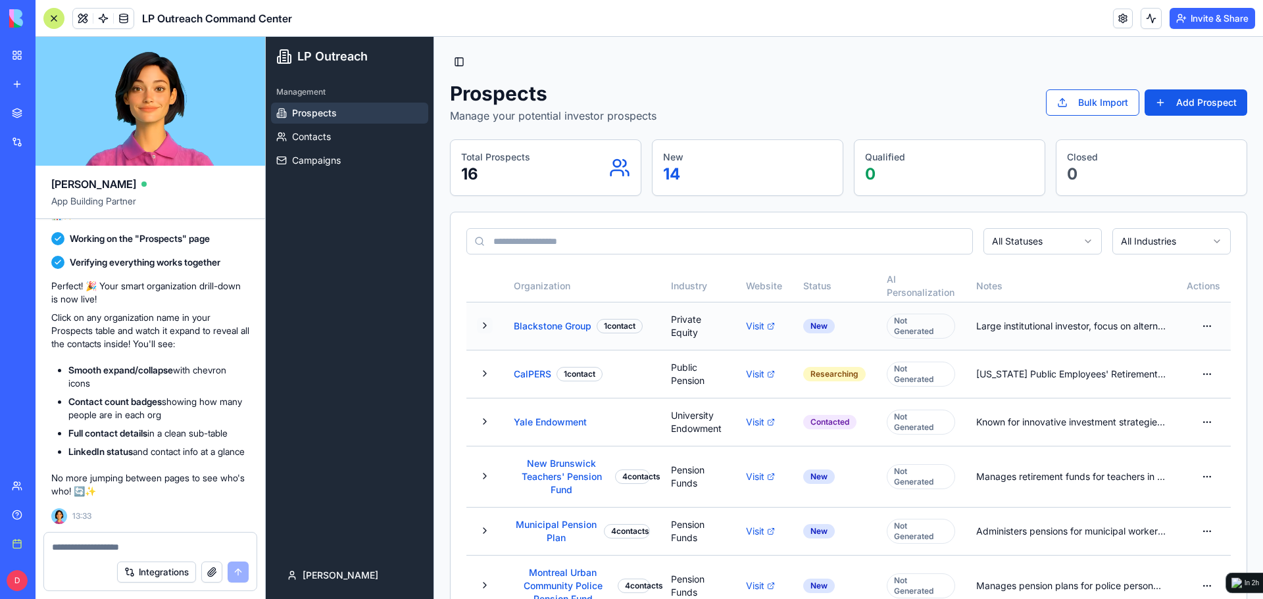
click at [484, 328] on button at bounding box center [485, 326] width 16 height 16
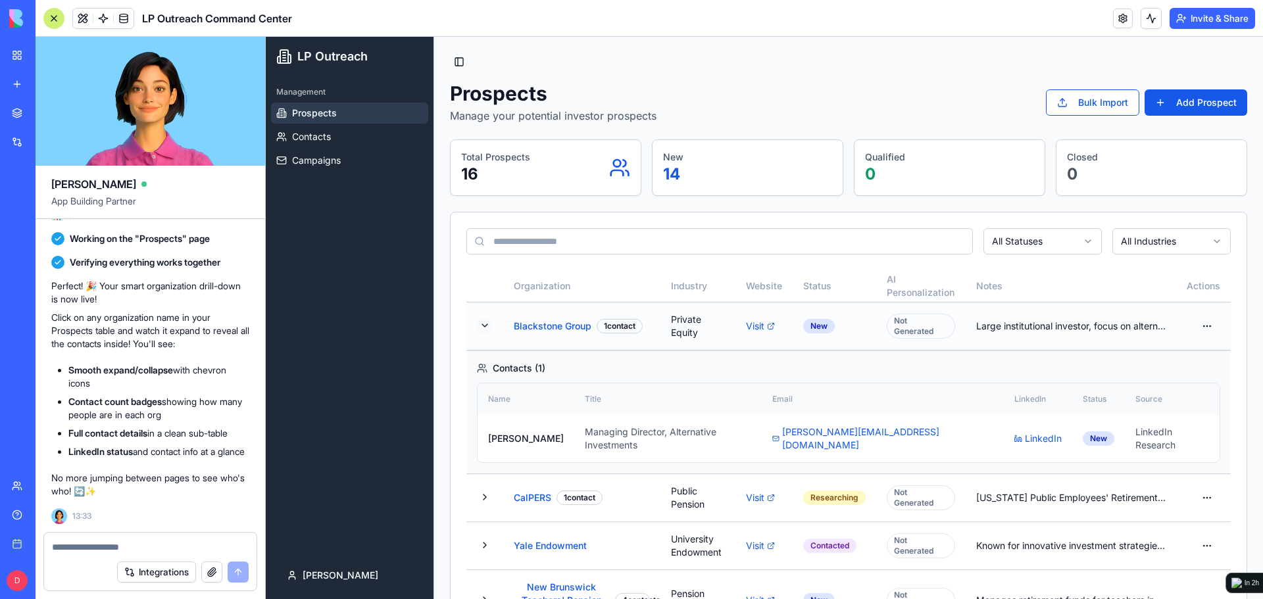
click at [484, 328] on button at bounding box center [485, 326] width 16 height 16
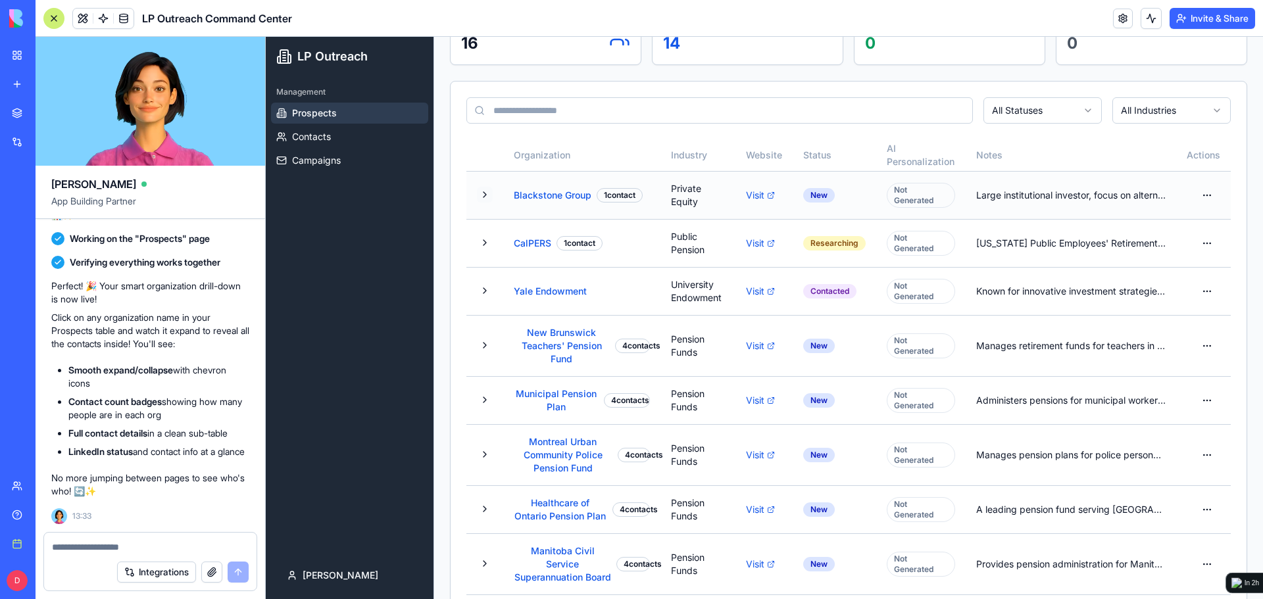
scroll to position [132, 0]
click at [485, 337] on button at bounding box center [485, 345] width 16 height 16
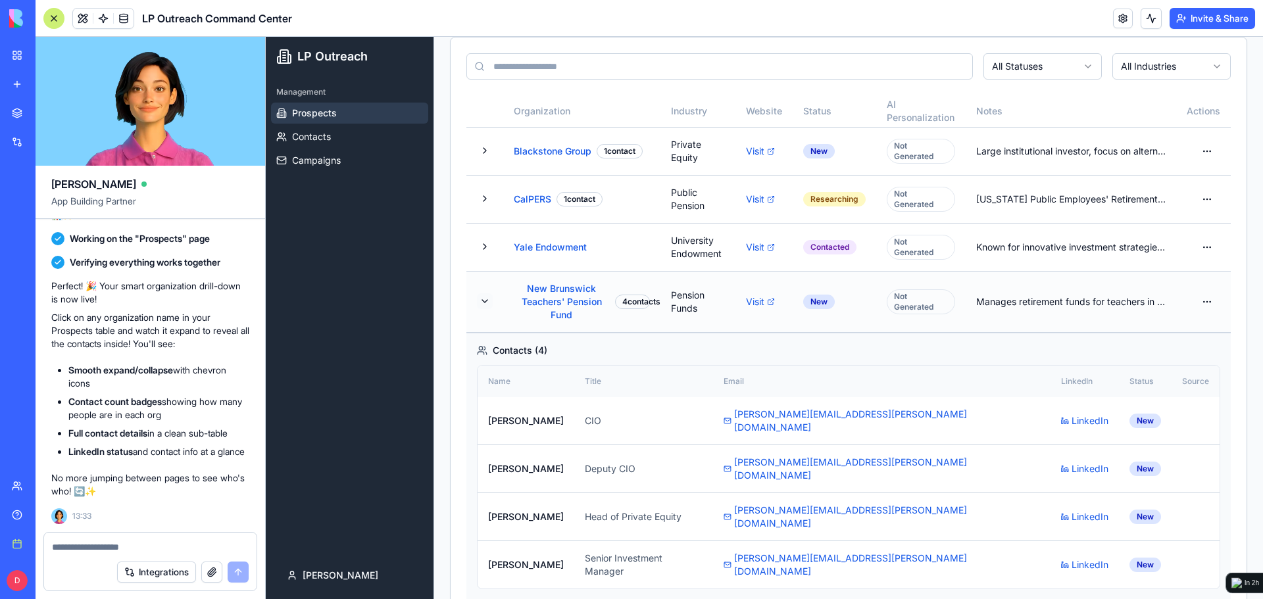
scroll to position [197, 0]
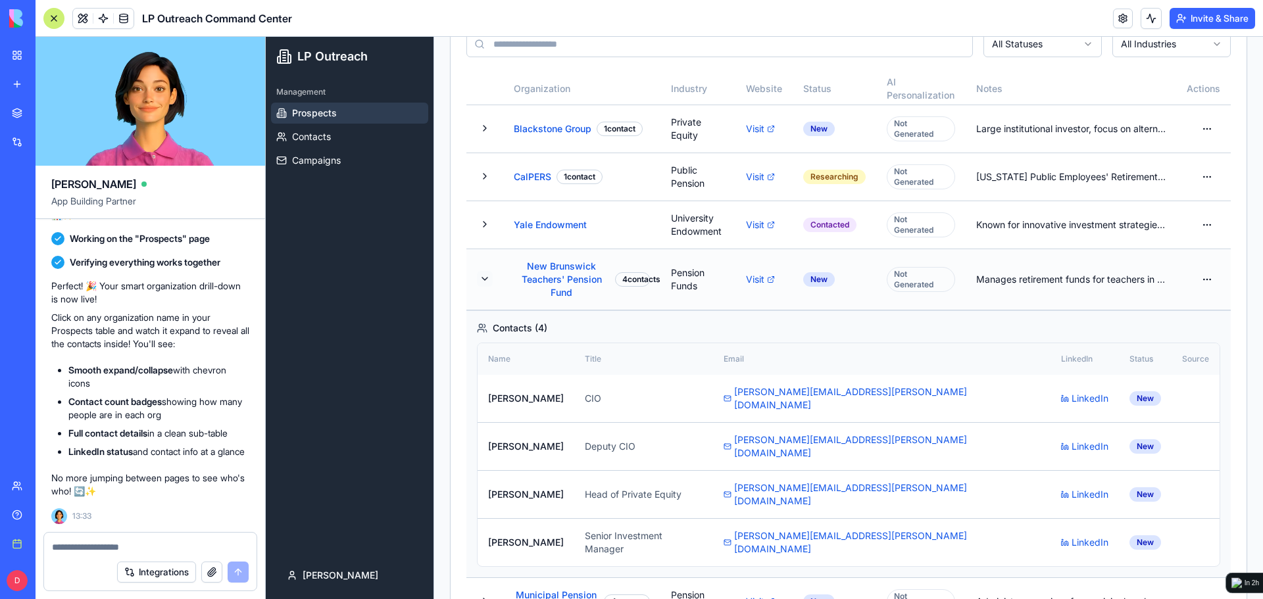
click at [482, 282] on button at bounding box center [485, 279] width 16 height 16
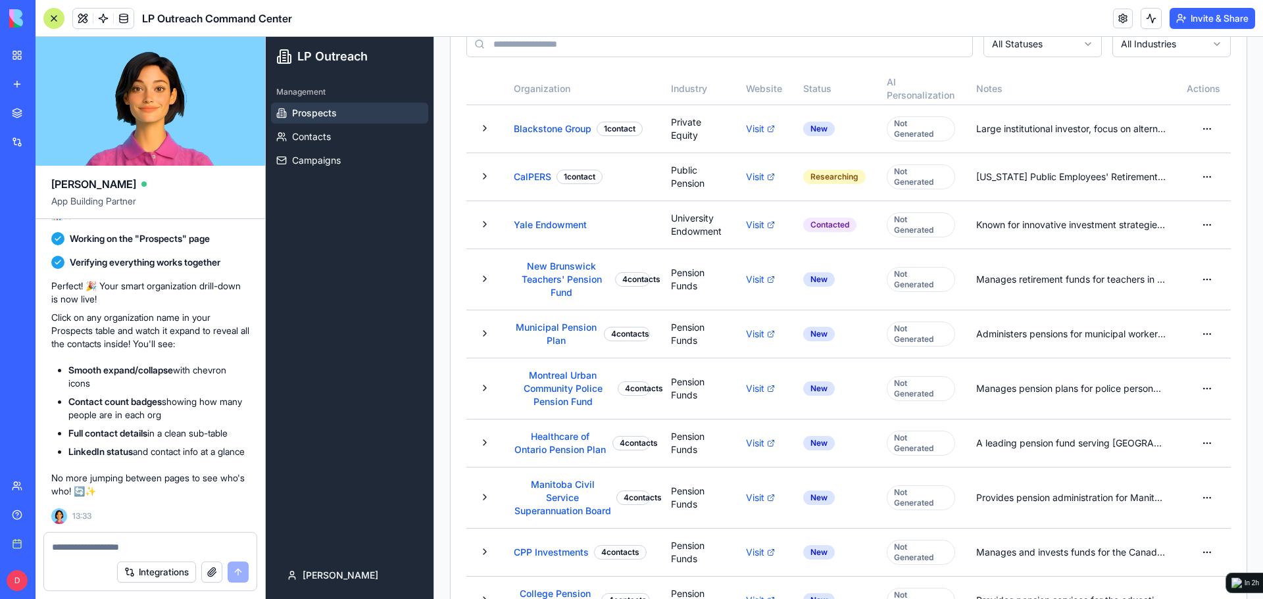
scroll to position [10901, 0]
click at [480, 388] on button at bounding box center [485, 388] width 16 height 16
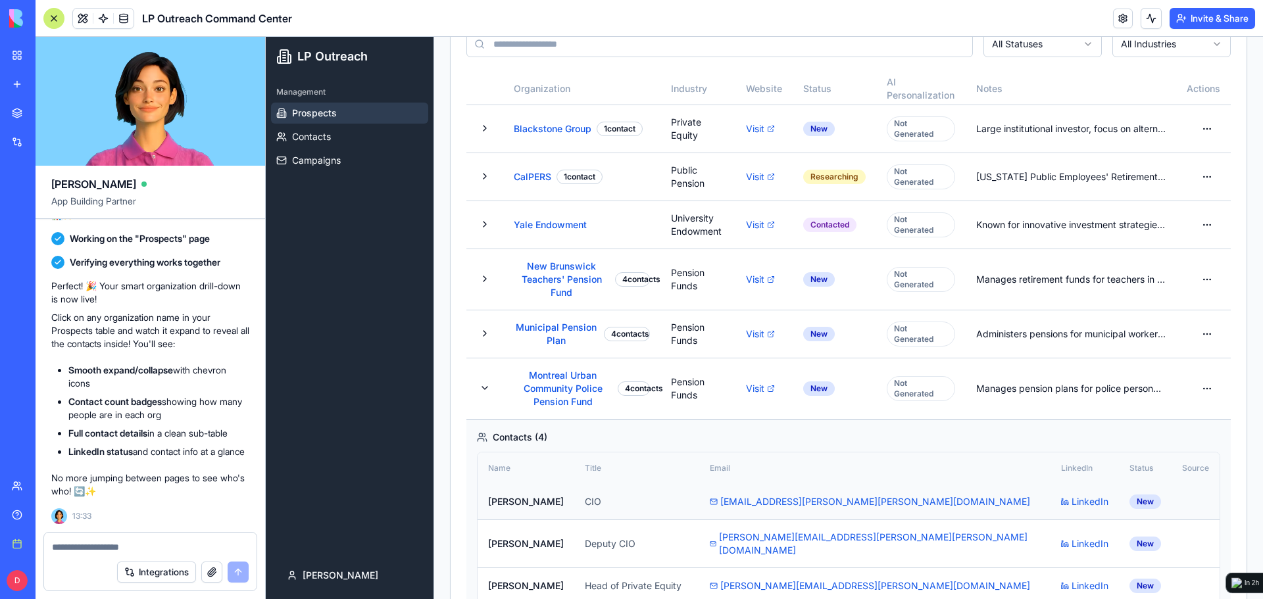
click at [665, 506] on td "CIO" at bounding box center [636, 502] width 125 height 36
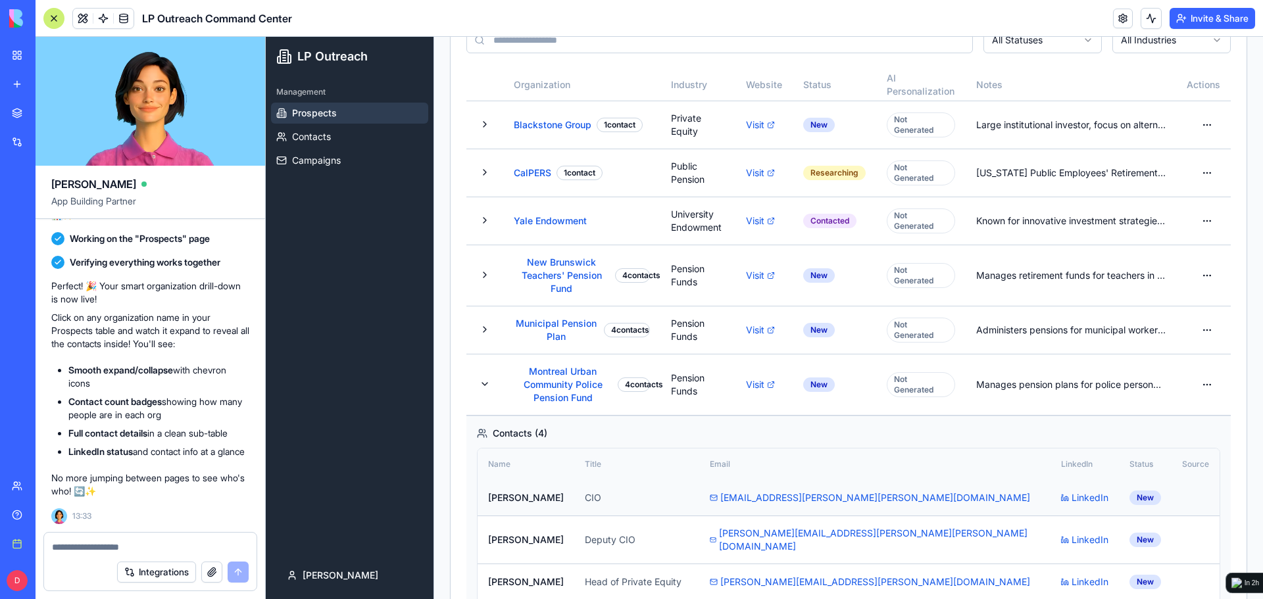
scroll to position [263, 0]
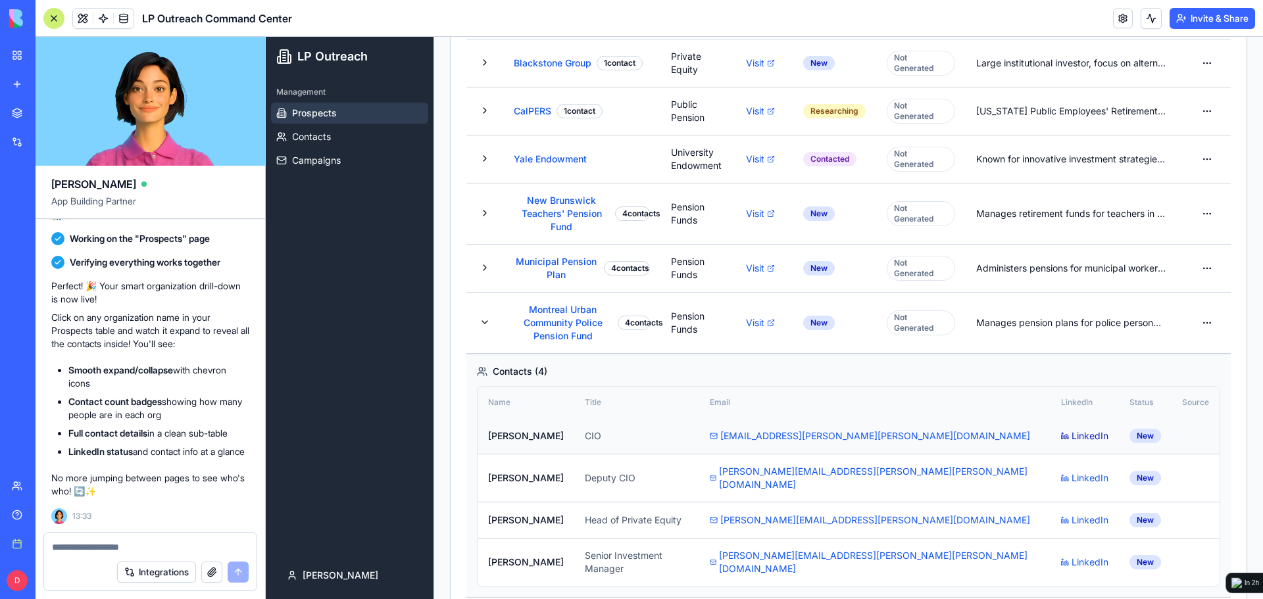
click at [1061, 436] on link "LinkedIn" at bounding box center [1084, 436] width 47 height 13
click at [482, 324] on button at bounding box center [485, 322] width 16 height 16
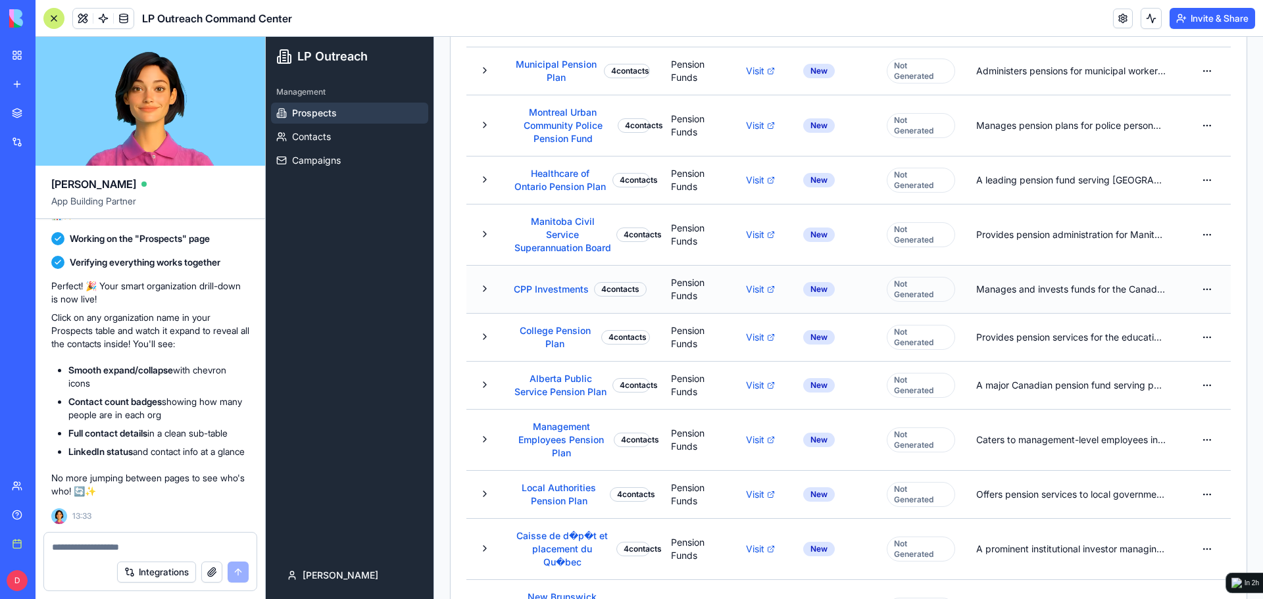
scroll to position [526, 0]
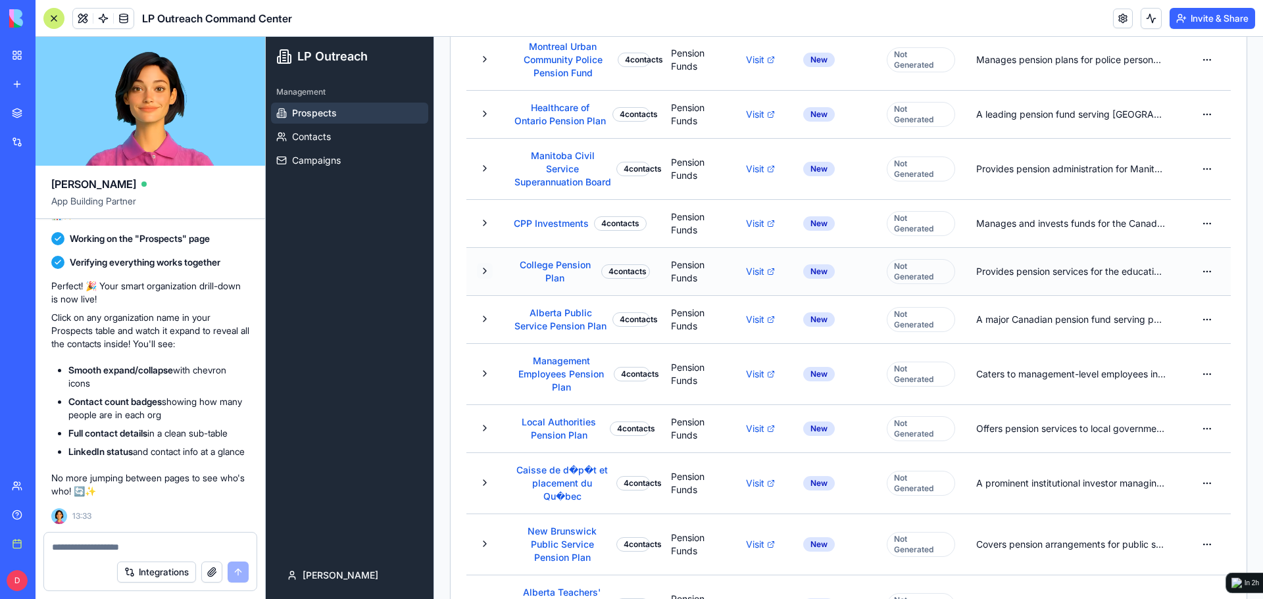
click at [482, 279] on button at bounding box center [485, 271] width 16 height 16
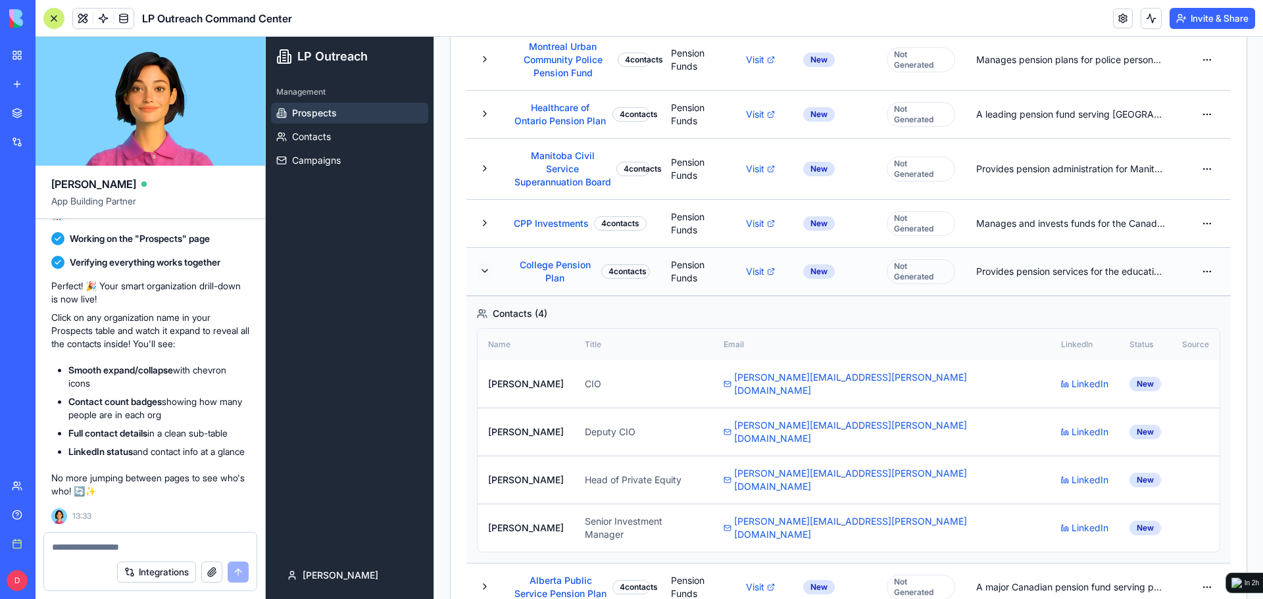
click at [483, 279] on button at bounding box center [485, 271] width 16 height 16
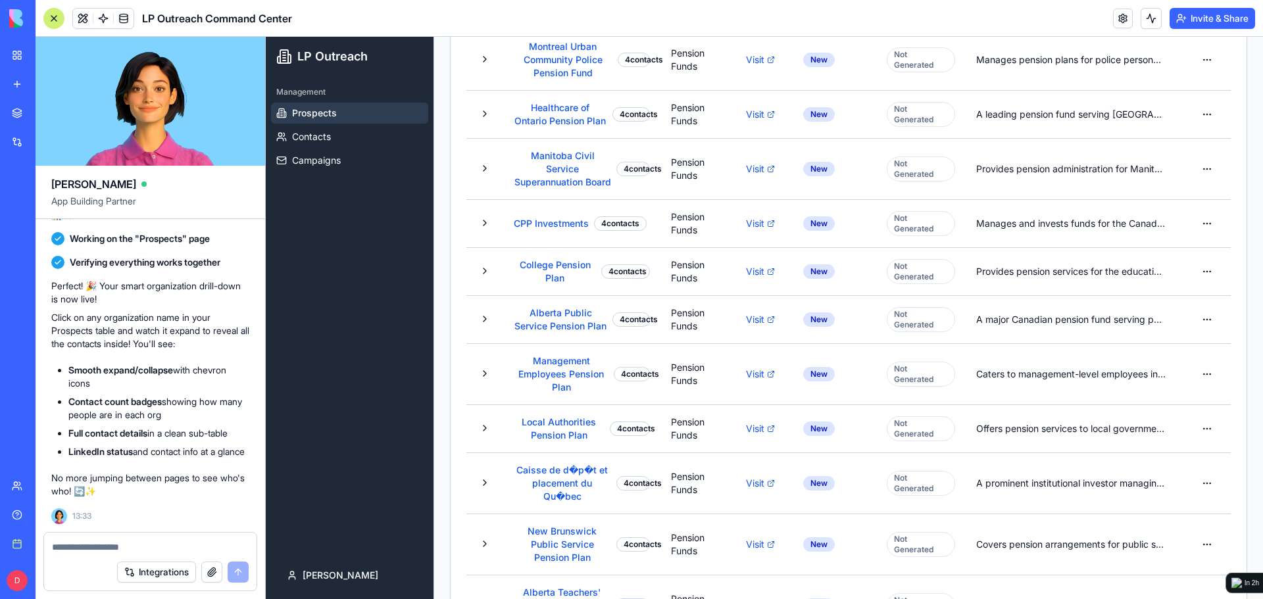
click at [148, 538] on div at bounding box center [150, 543] width 212 height 21
click at [148, 541] on textarea at bounding box center [150, 547] width 197 height 13
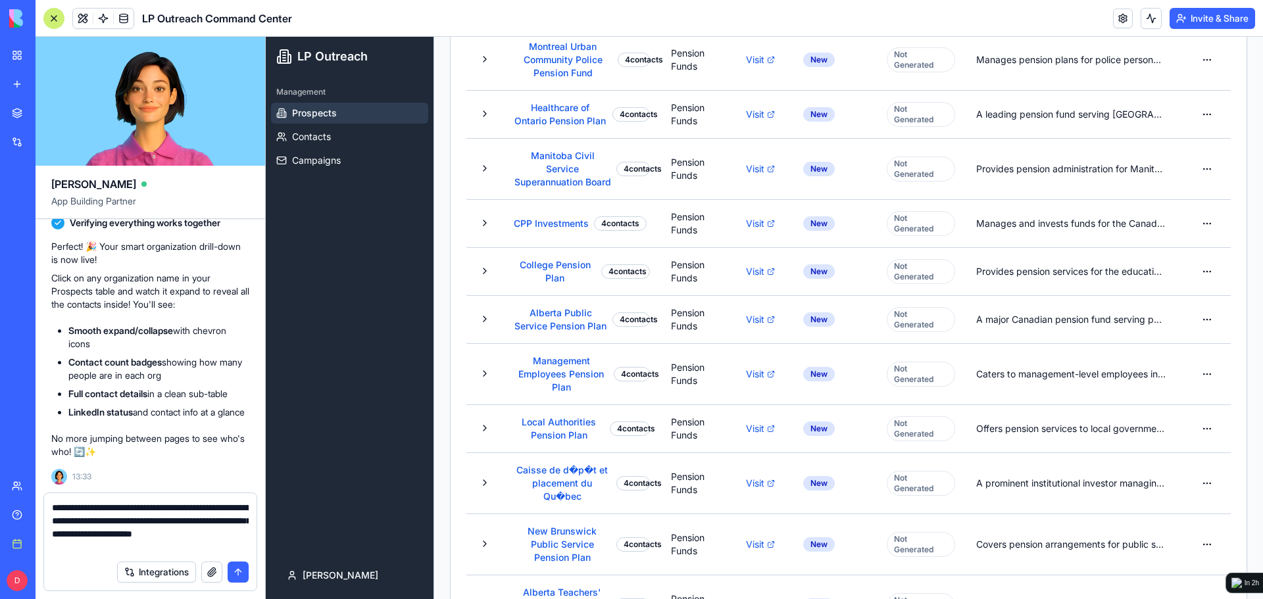
type textarea "**********"
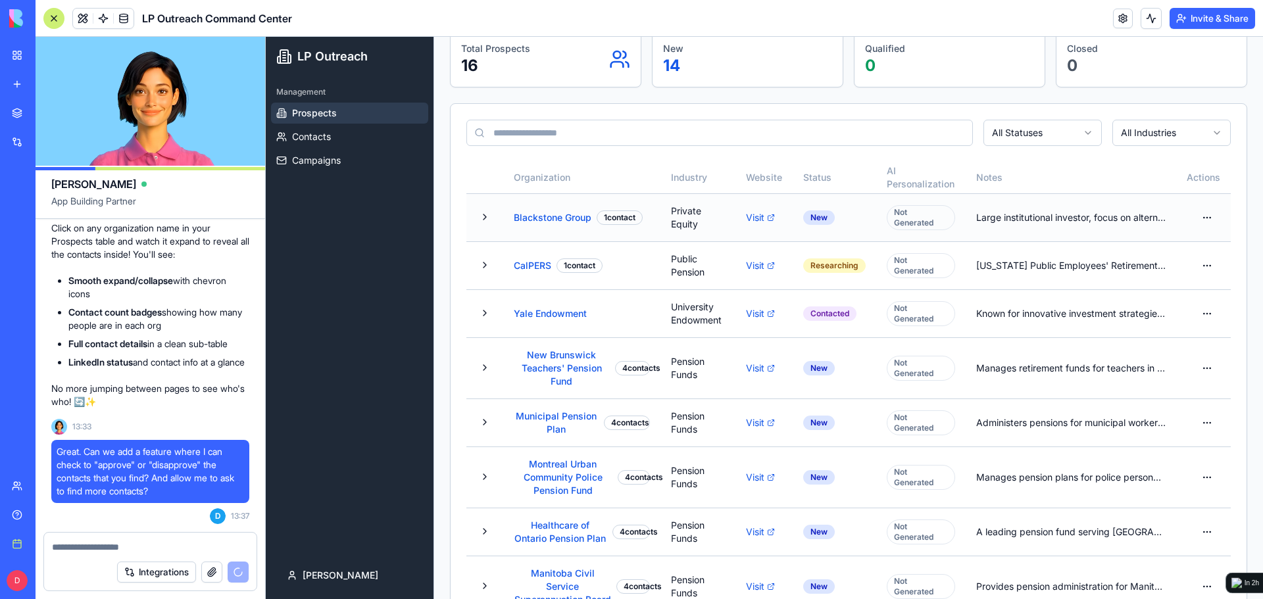
scroll to position [0, 0]
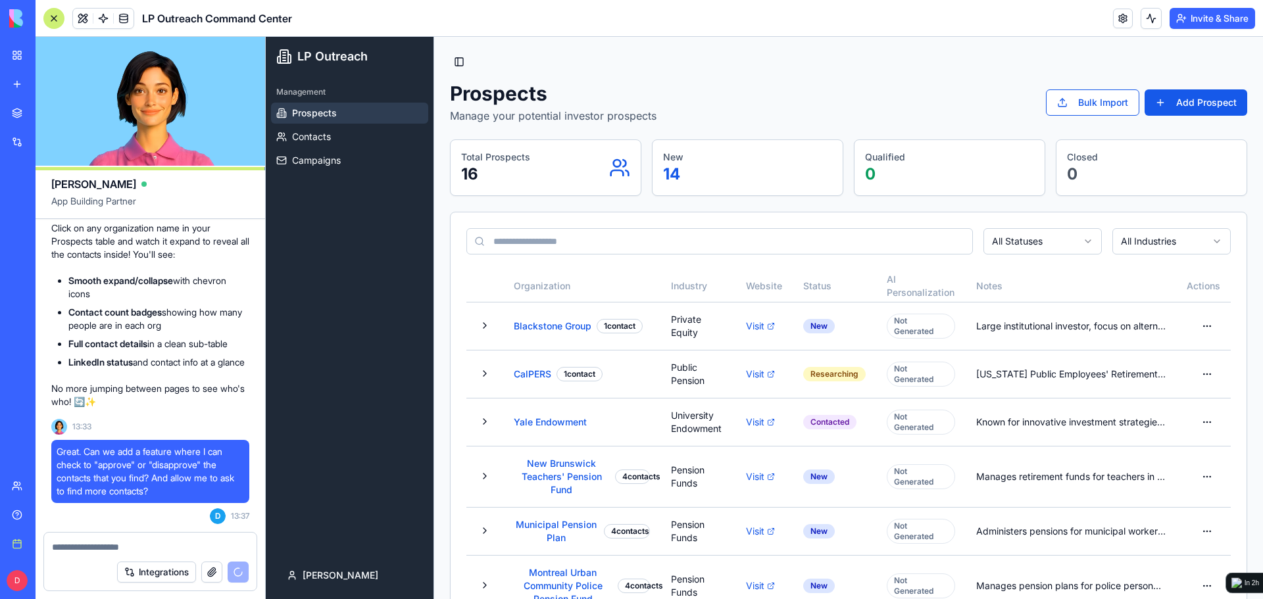
click at [343, 149] on ul "Prospects Contacts Campaigns" at bounding box center [349, 137] width 157 height 68
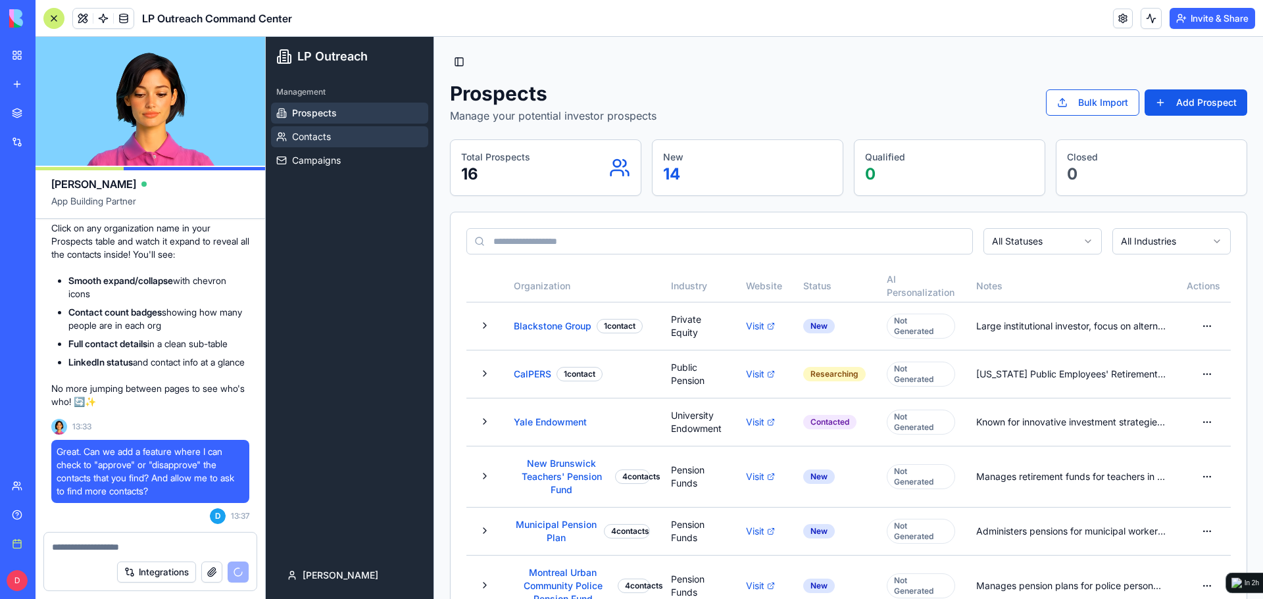
click at [345, 139] on link "Contacts" at bounding box center [349, 136] width 157 height 21
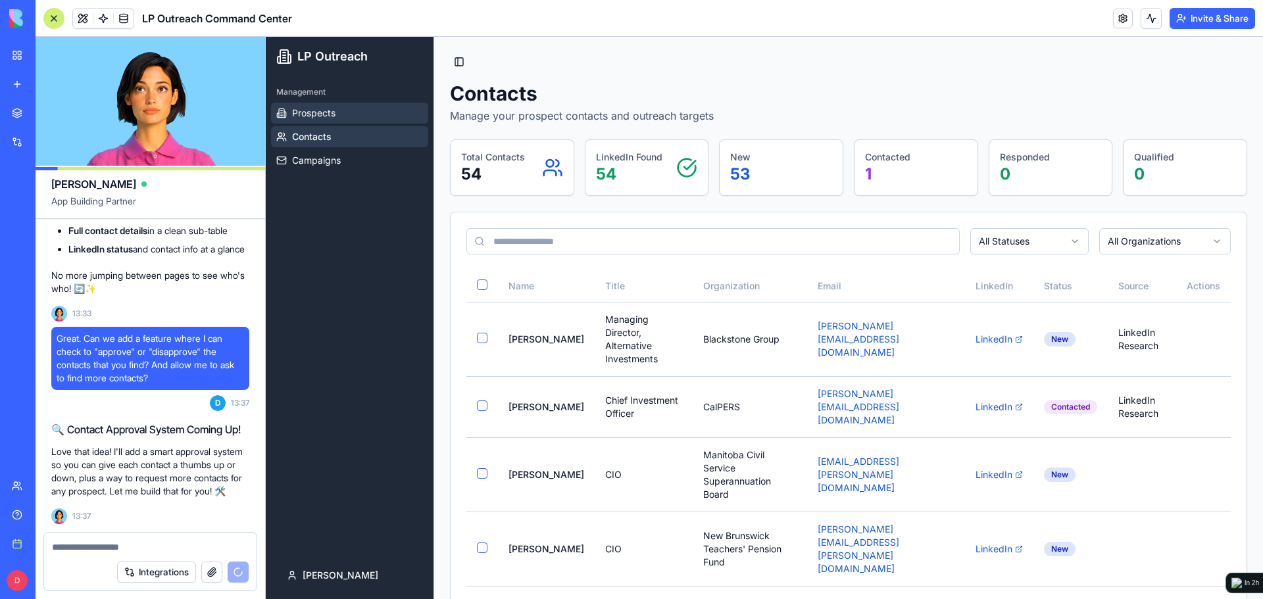
scroll to position [11140, 0]
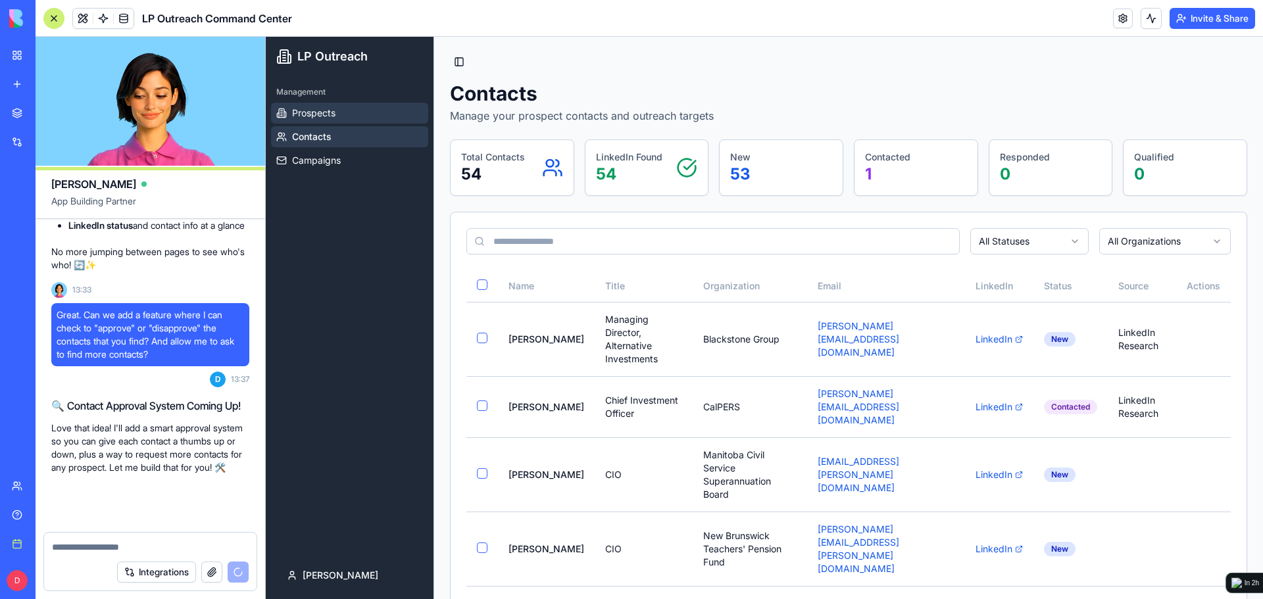
click at [345, 117] on link "Prospects" at bounding box center [349, 113] width 157 height 21
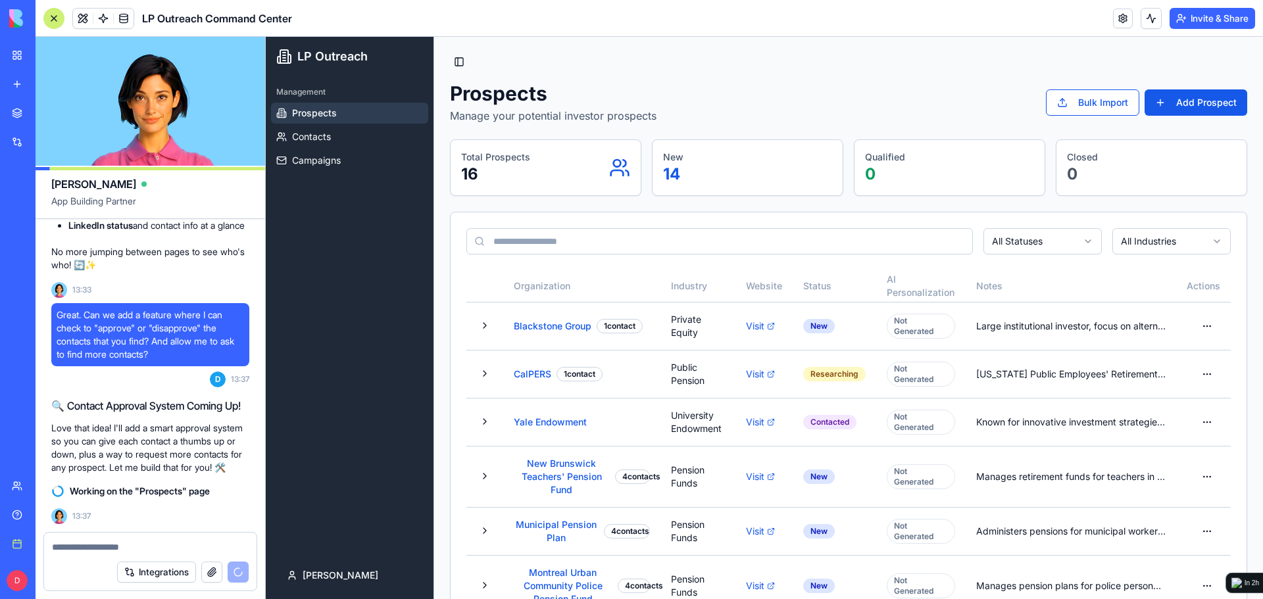
drag, startPoint x: 127, startPoint y: 410, endPoint x: 128, endPoint y: 427, distance: 16.5
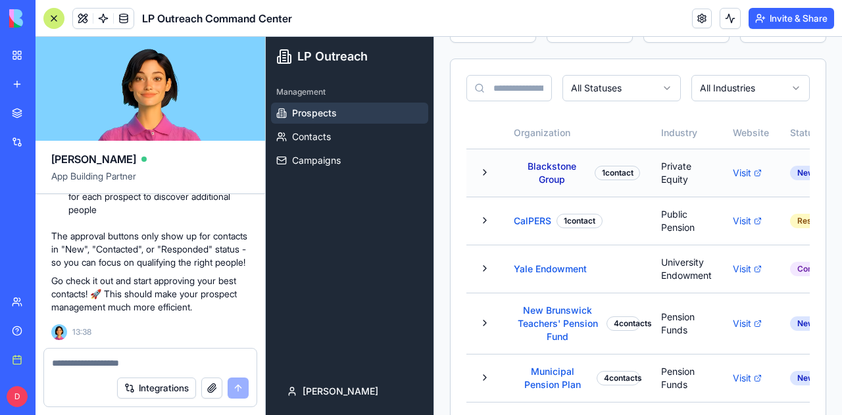
scroll to position [184, 0]
click at [482, 219] on button at bounding box center [485, 219] width 16 height 16
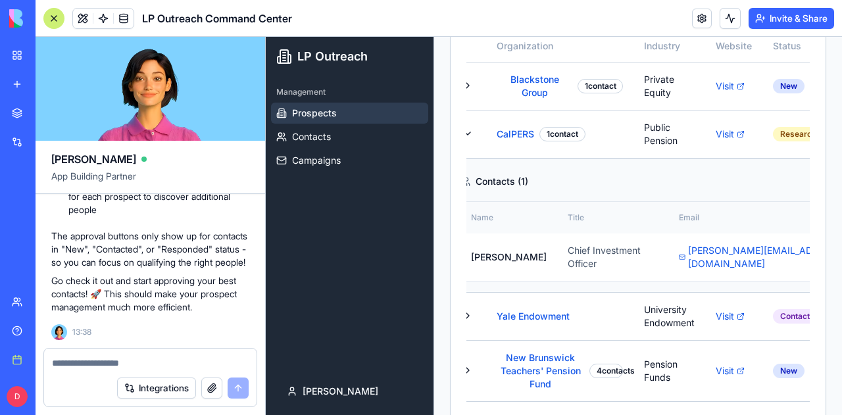
scroll to position [0, 0]
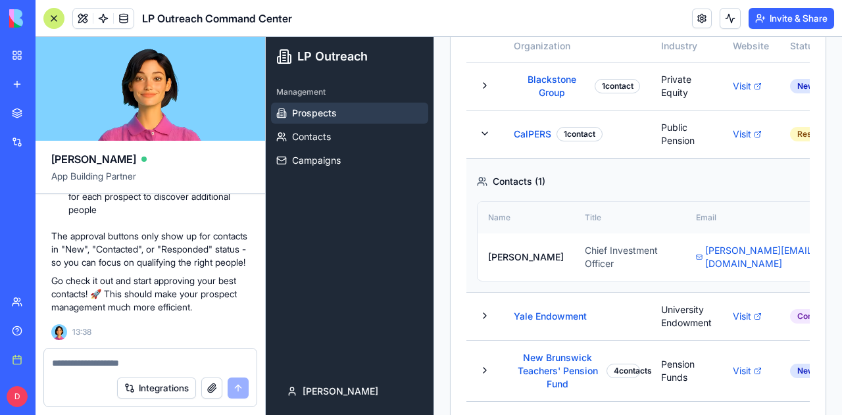
click at [184, 357] on textarea at bounding box center [150, 363] width 197 height 13
click at [370, 156] on link "Campaigns" at bounding box center [349, 160] width 157 height 21
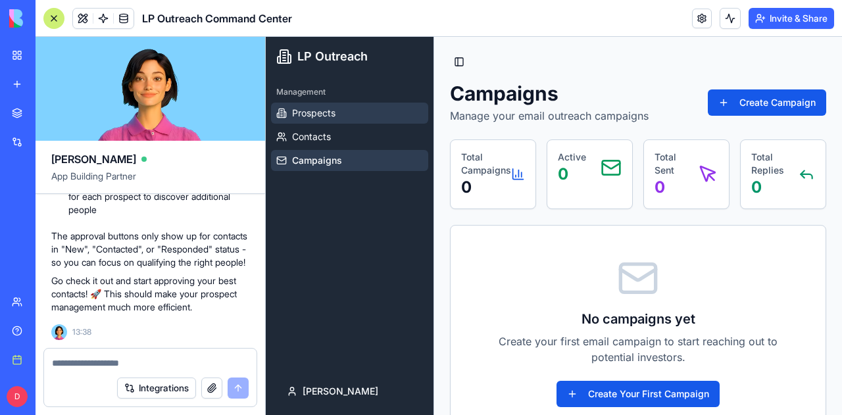
click at [356, 114] on link "Prospects" at bounding box center [349, 113] width 157 height 21
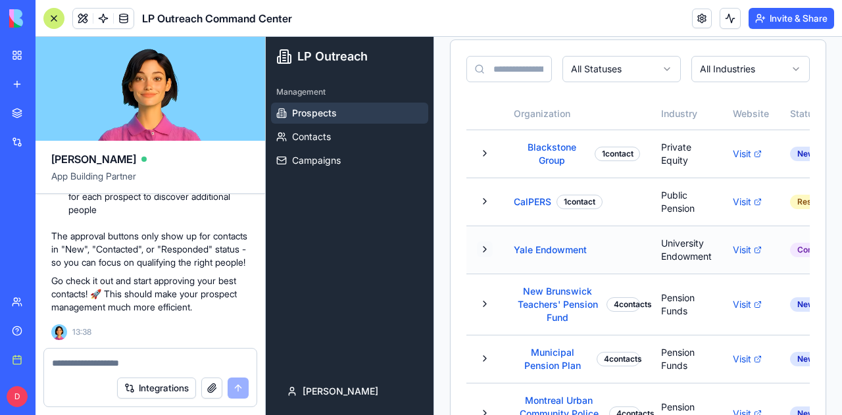
click at [483, 255] on button at bounding box center [485, 249] width 16 height 16
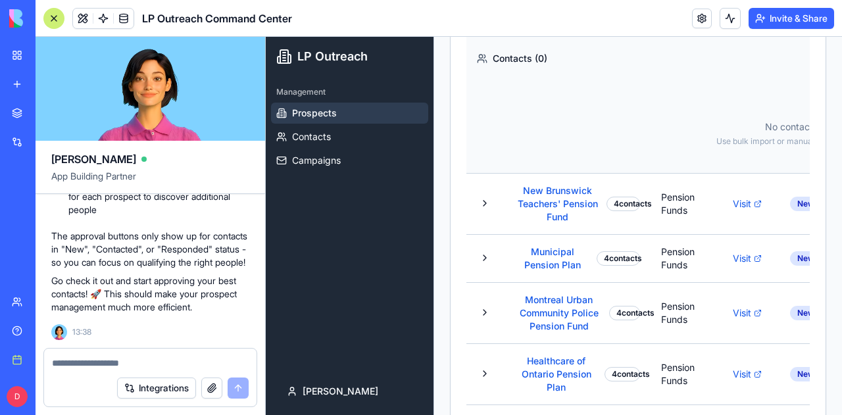
scroll to position [441, 0]
click at [478, 199] on button at bounding box center [485, 203] width 16 height 16
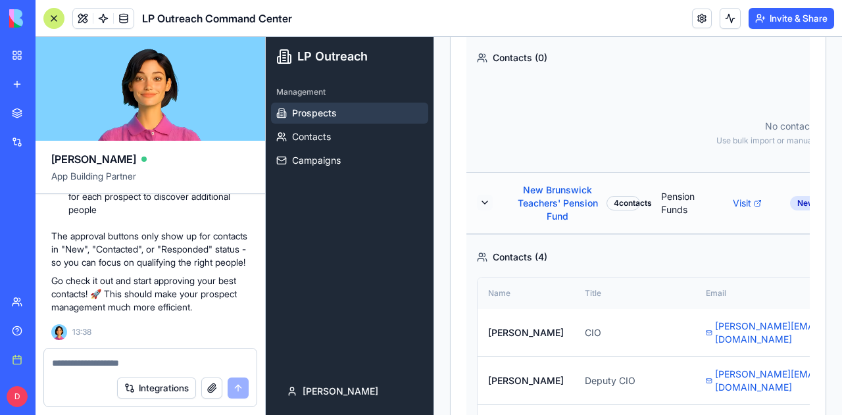
click at [479, 199] on button at bounding box center [485, 203] width 16 height 16
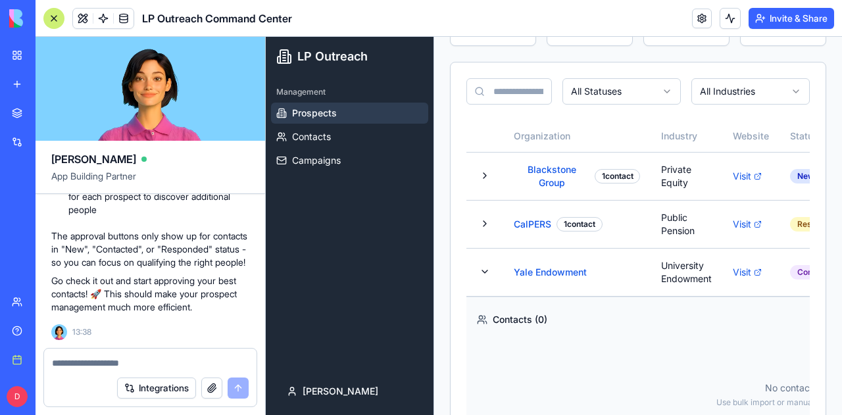
scroll to position [180, 0]
click at [486, 274] on button at bounding box center [485, 271] width 16 height 16
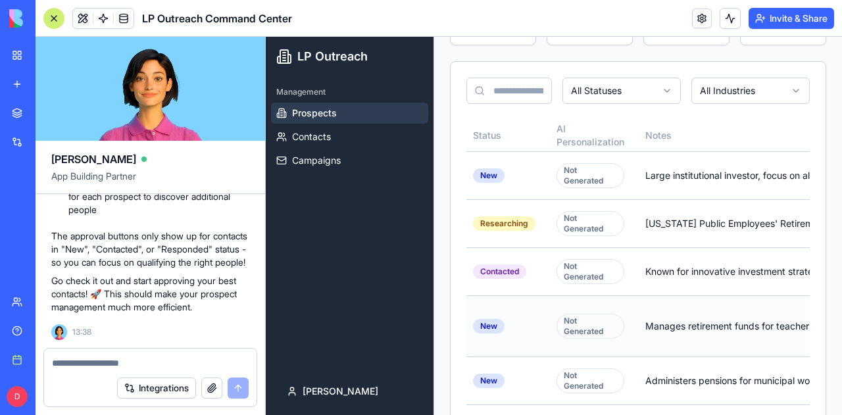
scroll to position [0, 412]
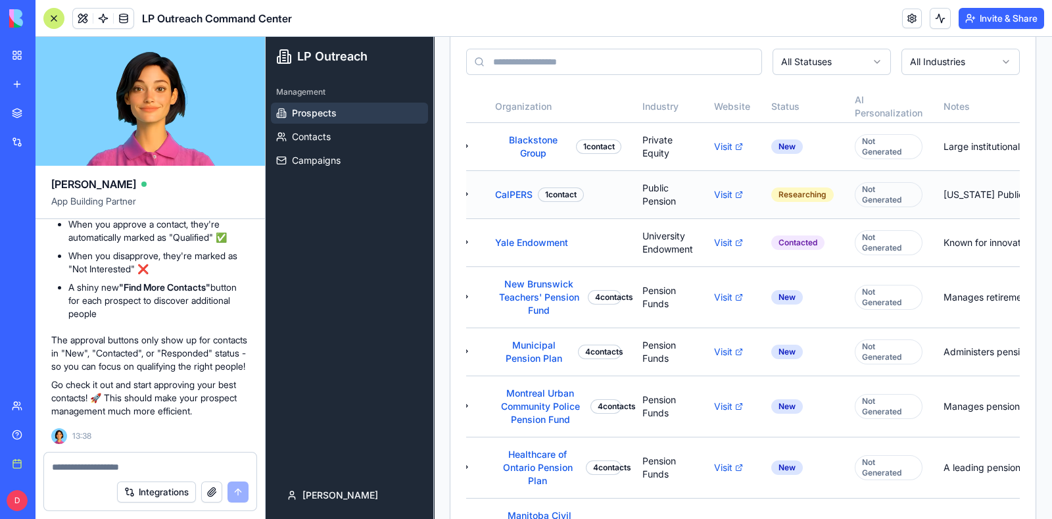
scroll to position [0, 0]
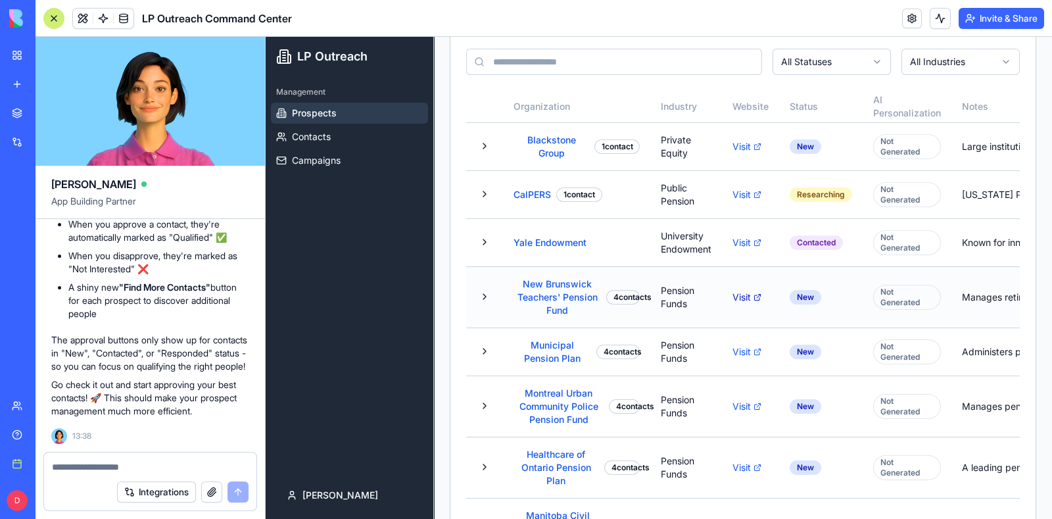
click at [749, 291] on link "Visit" at bounding box center [751, 297] width 36 height 13
click at [122, 462] on textarea at bounding box center [150, 466] width 197 height 13
click at [490, 408] on button at bounding box center [485, 406] width 16 height 16
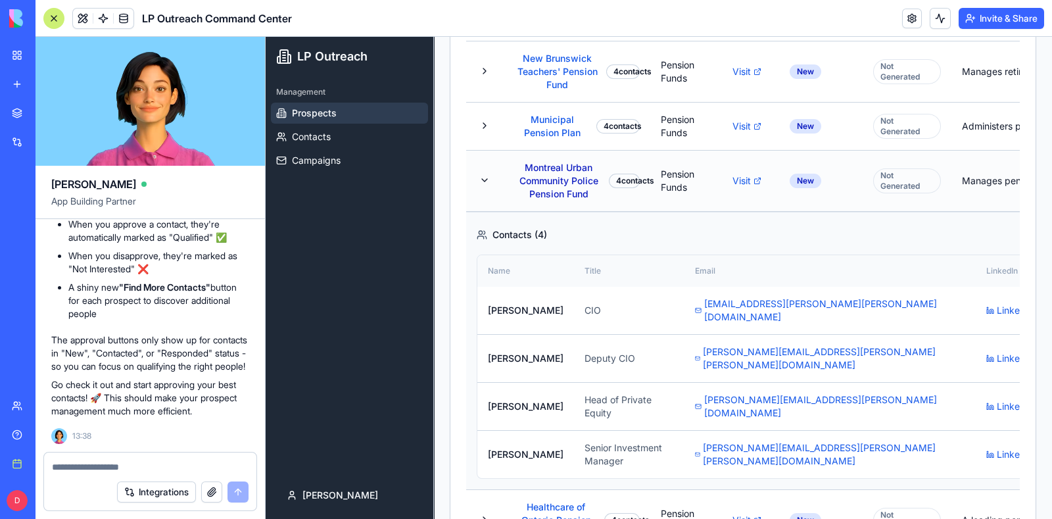
scroll to position [0, 204]
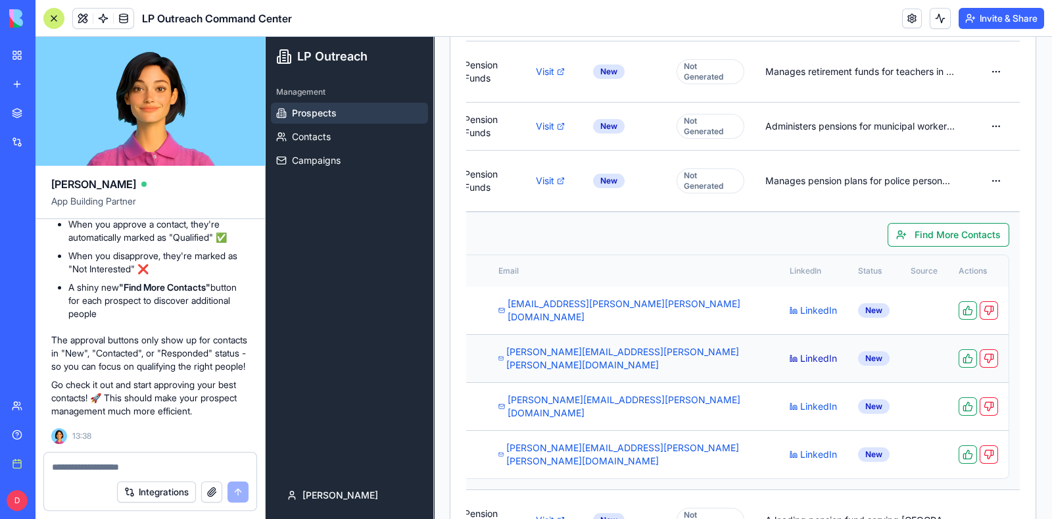
click at [790, 352] on link "LinkedIn" at bounding box center [813, 358] width 47 height 13
click at [121, 468] on textarea at bounding box center [150, 466] width 197 height 13
type textarea "**********"
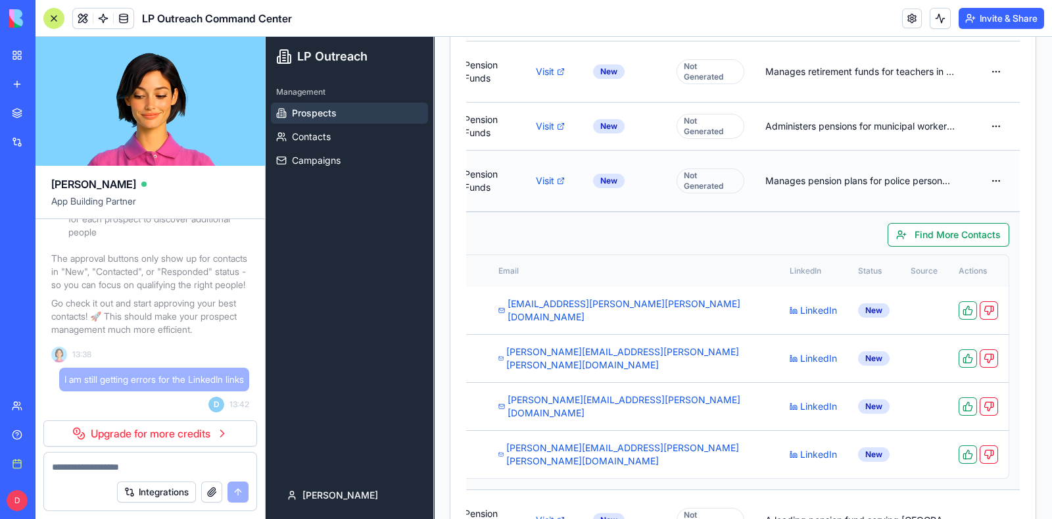
scroll to position [0, 0]
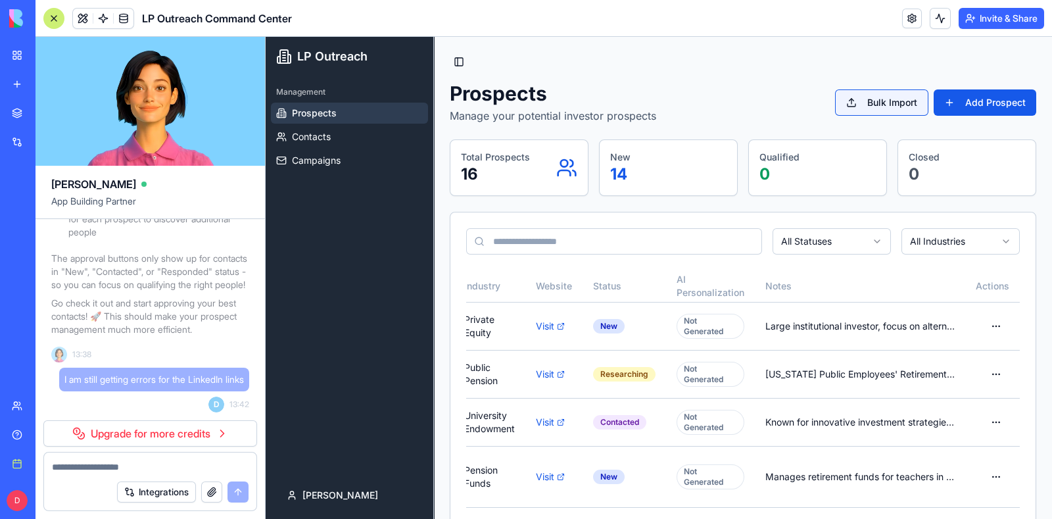
click at [859, 104] on button "Bulk Import" at bounding box center [881, 102] width 93 height 26
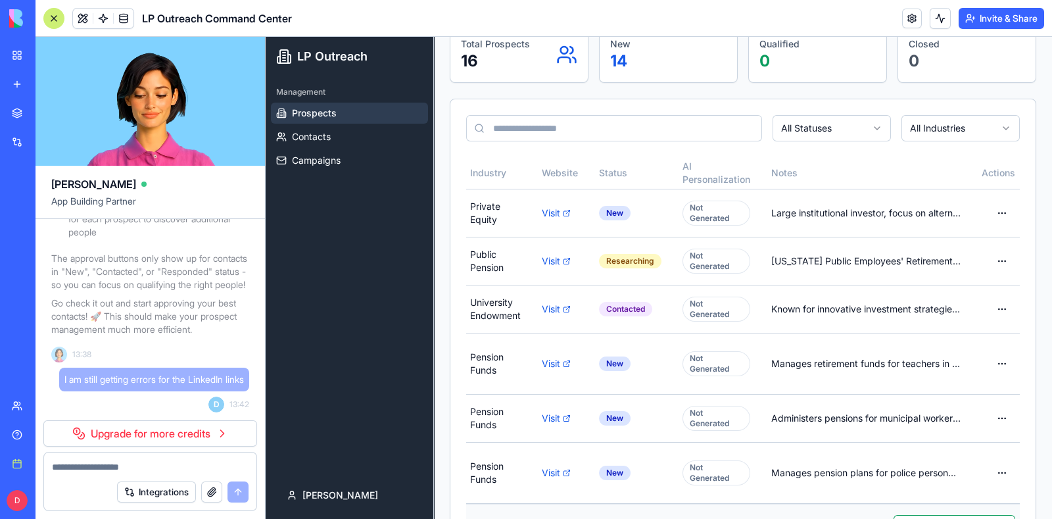
scroll to position [114, 0]
click at [341, 130] on link "Contacts" at bounding box center [349, 136] width 157 height 21
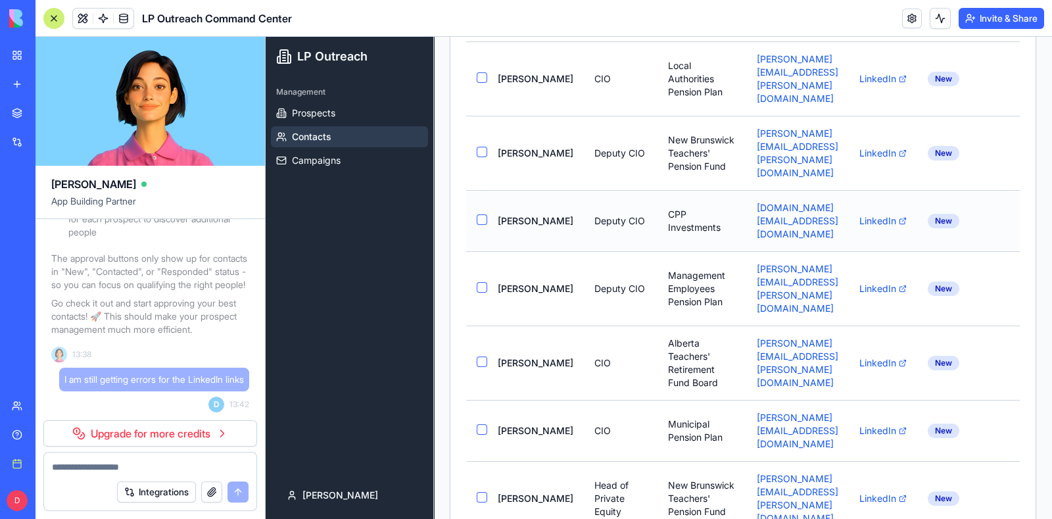
scroll to position [0, 11]
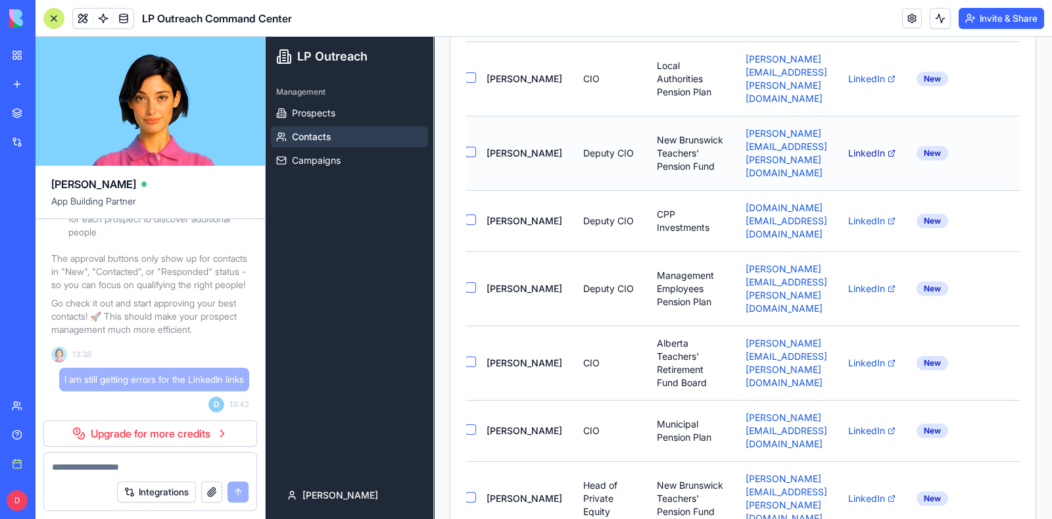
click at [896, 147] on link "LinkedIn" at bounding box center [872, 153] width 47 height 13
click at [147, 462] on textarea at bounding box center [150, 466] width 197 height 13
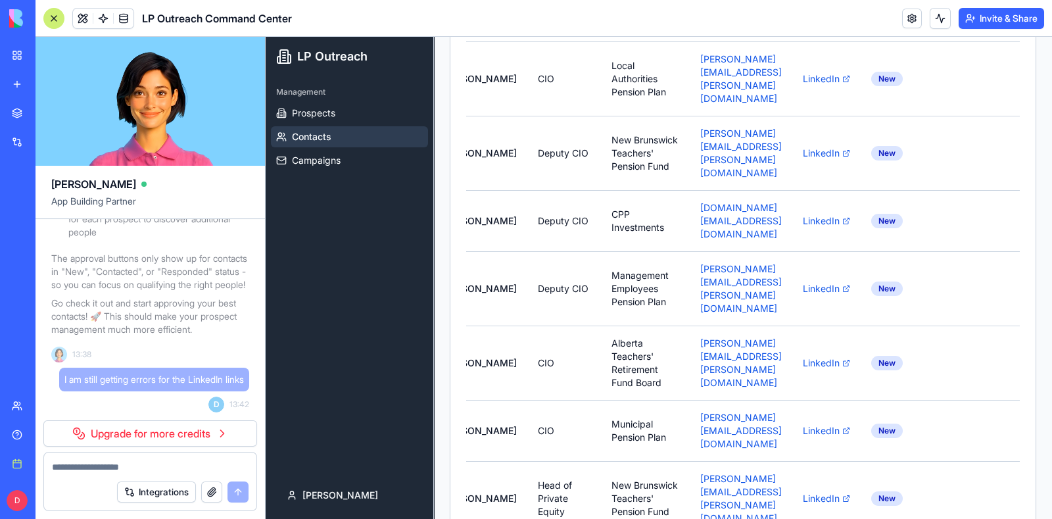
scroll to position [0, 57]
click at [105, 17] on link at bounding box center [103, 19] width 20 height 20
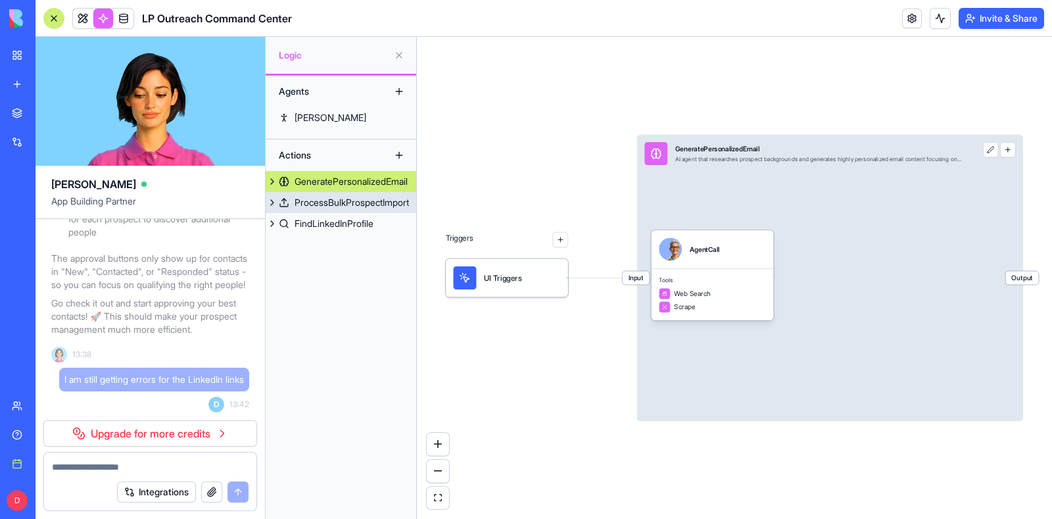
click at [273, 204] on button at bounding box center [272, 202] width 13 height 21
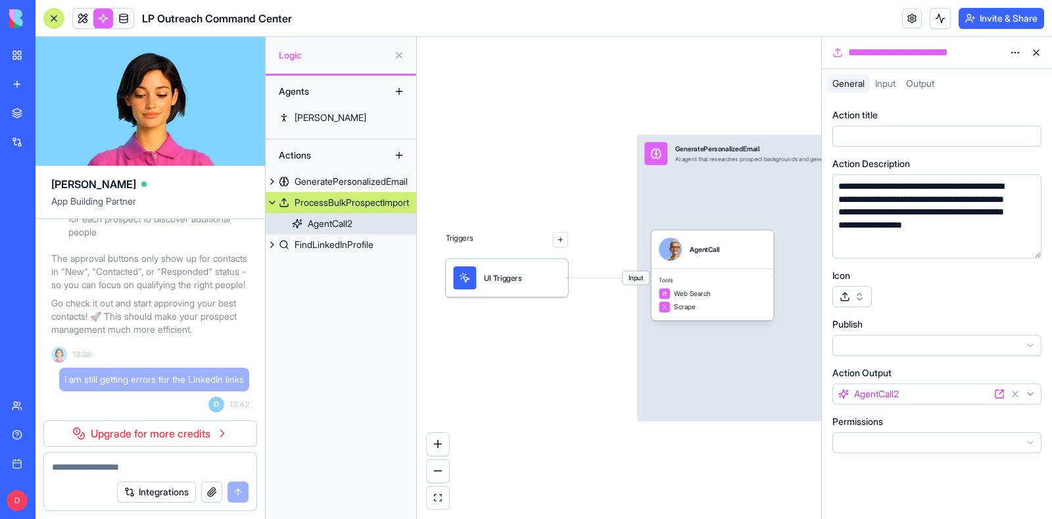
click at [320, 224] on div "AgentCall2" at bounding box center [330, 223] width 45 height 13
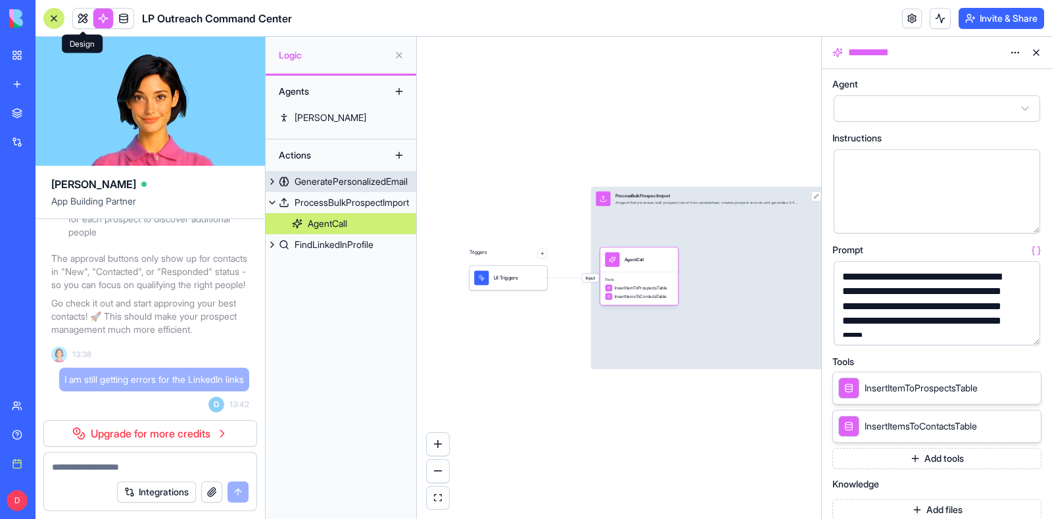
click at [82, 15] on link at bounding box center [83, 19] width 20 height 20
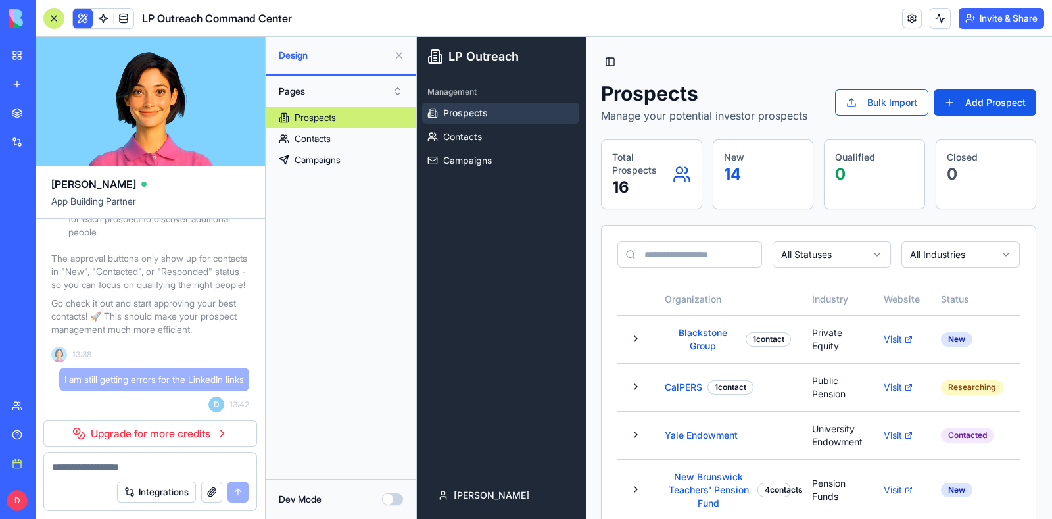
click at [118, 443] on link "Upgrade for more credits" at bounding box center [150, 433] width 214 height 26
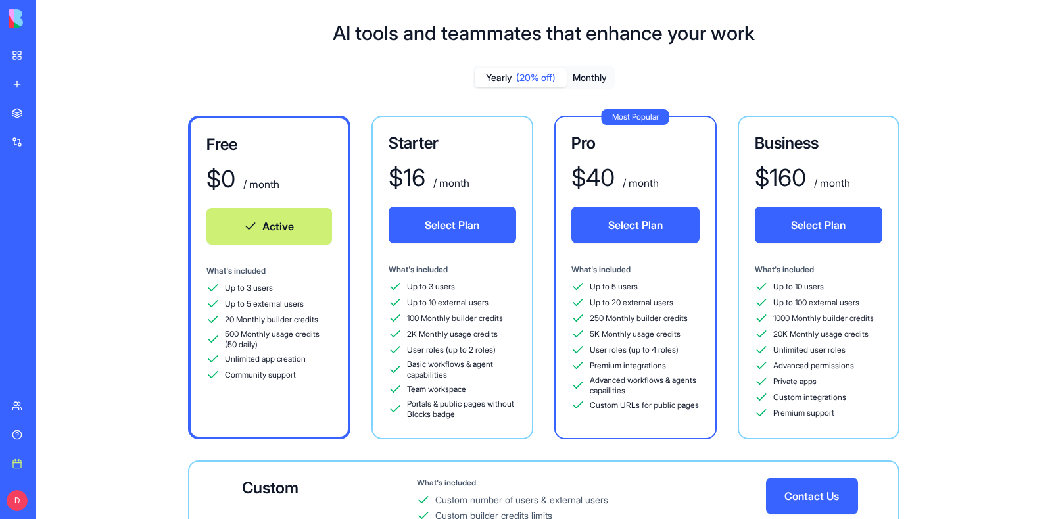
scroll to position [59, 0]
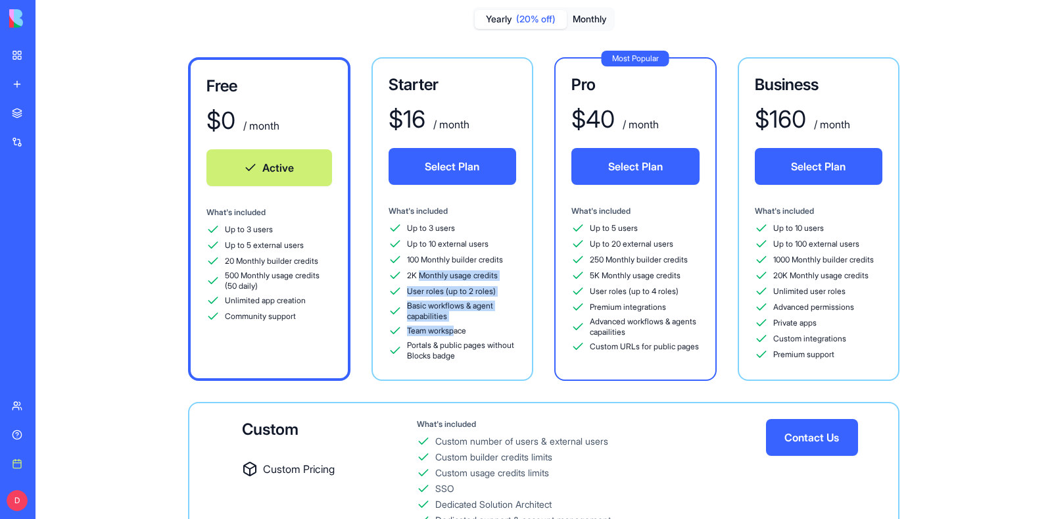
drag, startPoint x: 418, startPoint y: 270, endPoint x: 457, endPoint y: 326, distance: 68.1
click at [457, 326] on div "Up to 3 users Up to 10 external users 100 Monthly builder credits 2K Monthly us…" at bounding box center [453, 291] width 128 height 139
click at [457, 326] on span "Team workspace" at bounding box center [436, 331] width 59 height 11
drag, startPoint x: 501, startPoint y: 281, endPoint x: 503, endPoint y: 330, distance: 48.7
click at [503, 330] on div "Up to 3 users Up to 10 external users 100 Monthly builder credits 2K Monthly us…" at bounding box center [453, 291] width 128 height 139
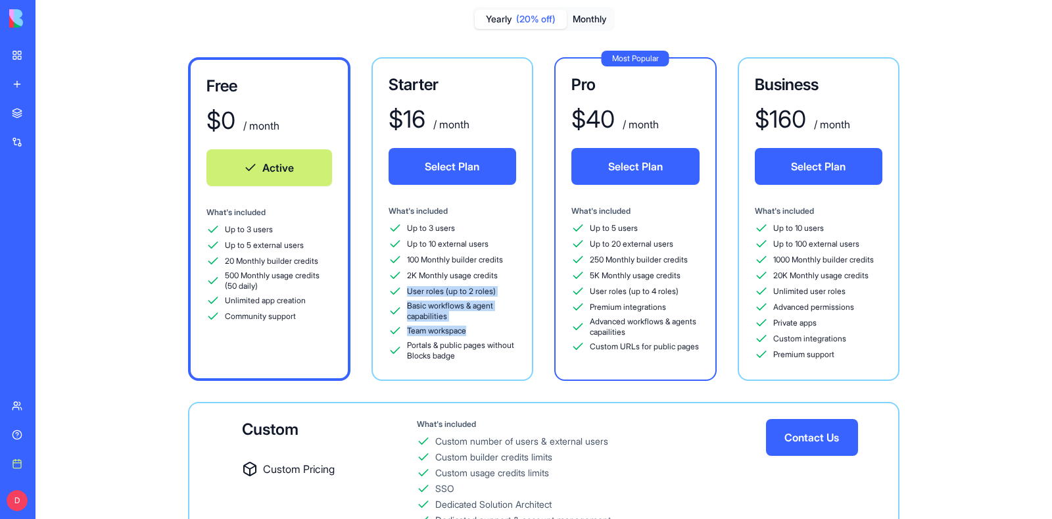
click at [503, 330] on div "Team workspace" at bounding box center [453, 330] width 128 height 13
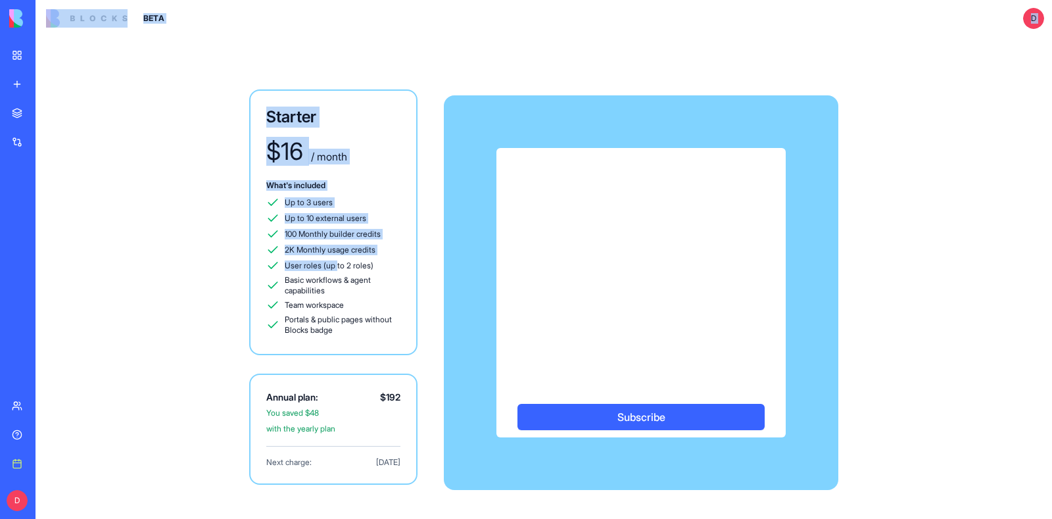
drag, startPoint x: 489, startPoint y: 276, endPoint x: 339, endPoint y: 266, distance: 150.3
click at [339, 266] on span "User roles (up to 2 roles)" at bounding box center [329, 265] width 89 height 11
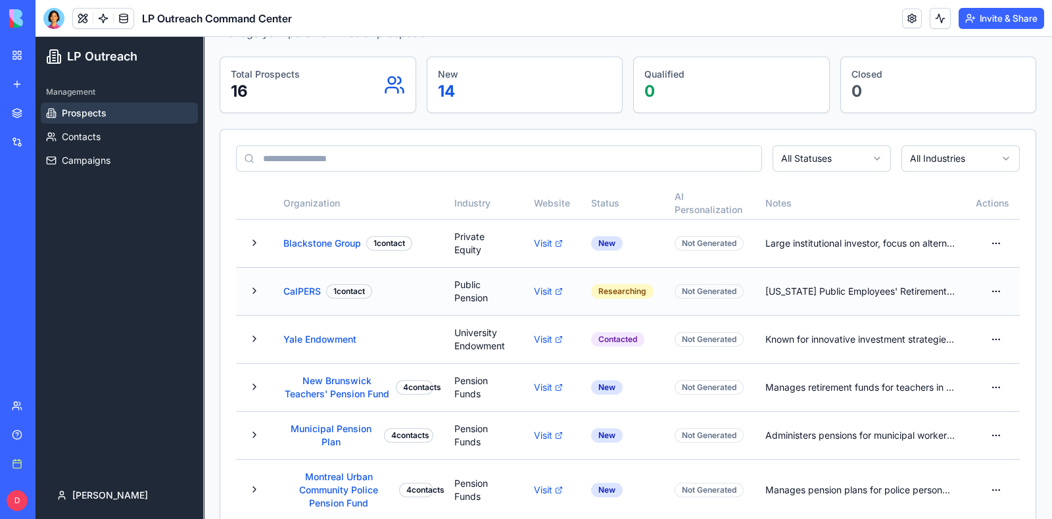
scroll to position [89, 0]
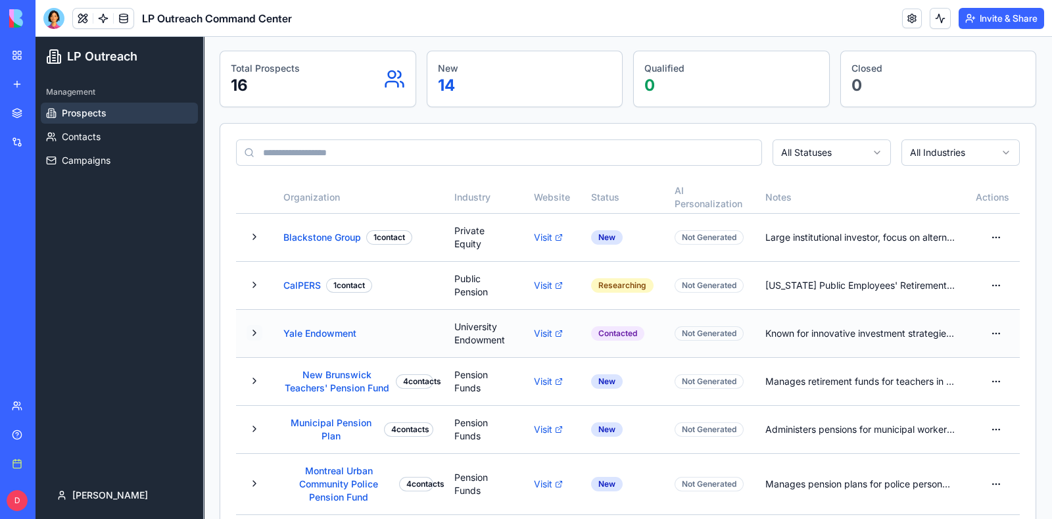
click at [253, 328] on button at bounding box center [255, 333] width 16 height 16
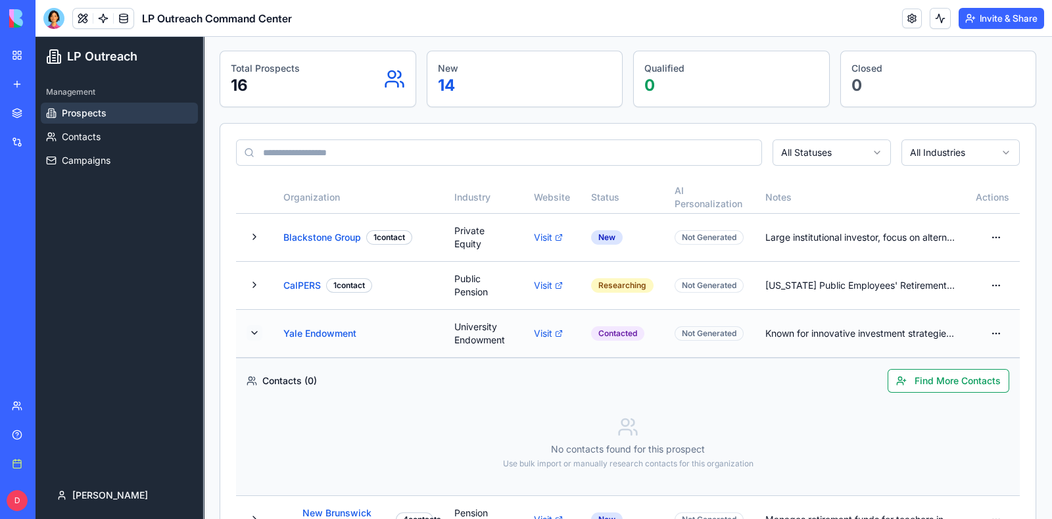
click at [256, 334] on button at bounding box center [255, 333] width 16 height 16
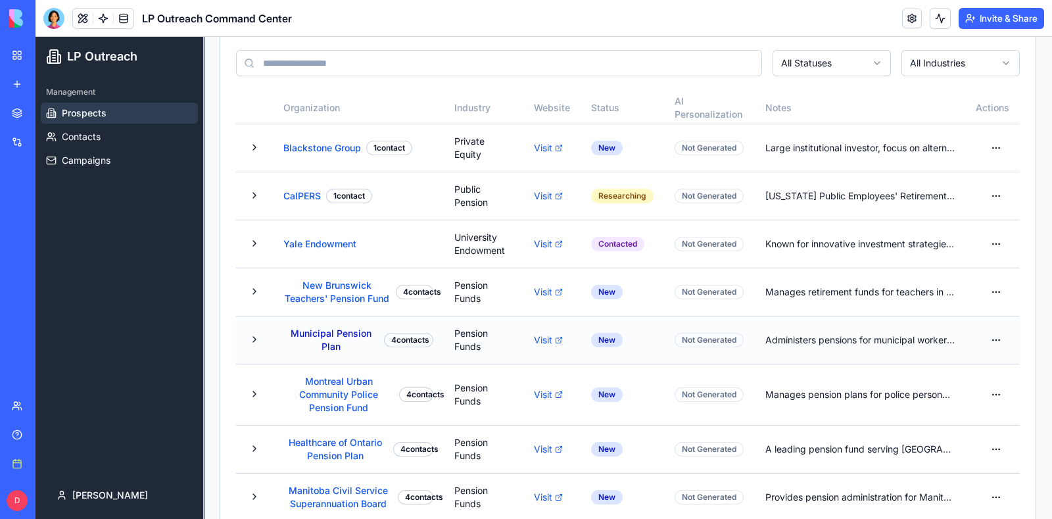
scroll to position [179, 0]
click at [257, 347] on button at bounding box center [255, 339] width 16 height 16
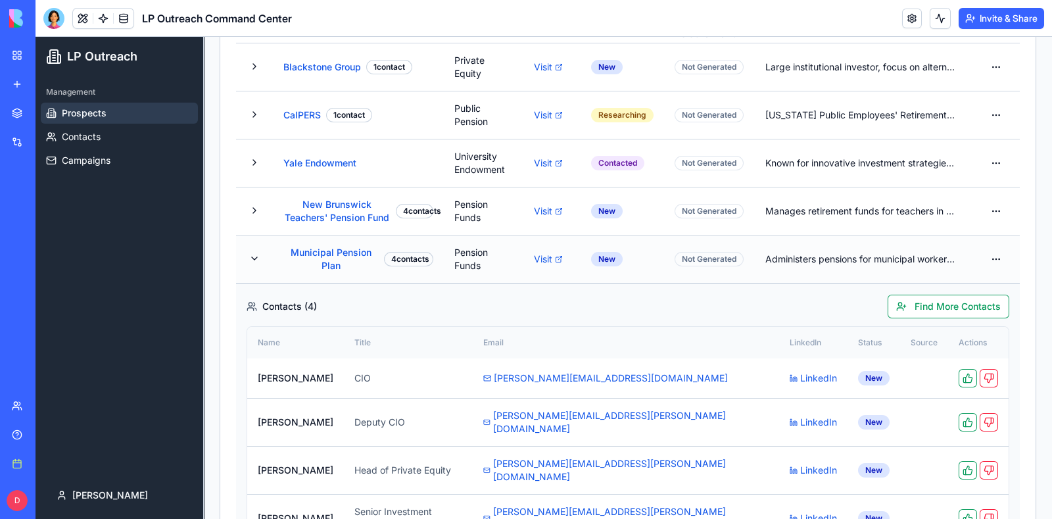
scroll to position [262, 0]
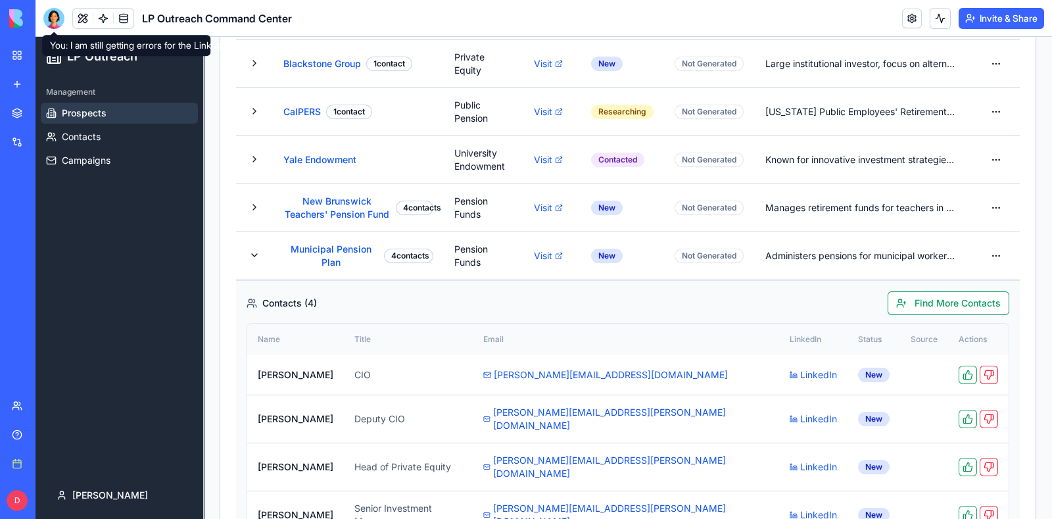
click at [50, 25] on div at bounding box center [53, 18] width 21 height 21
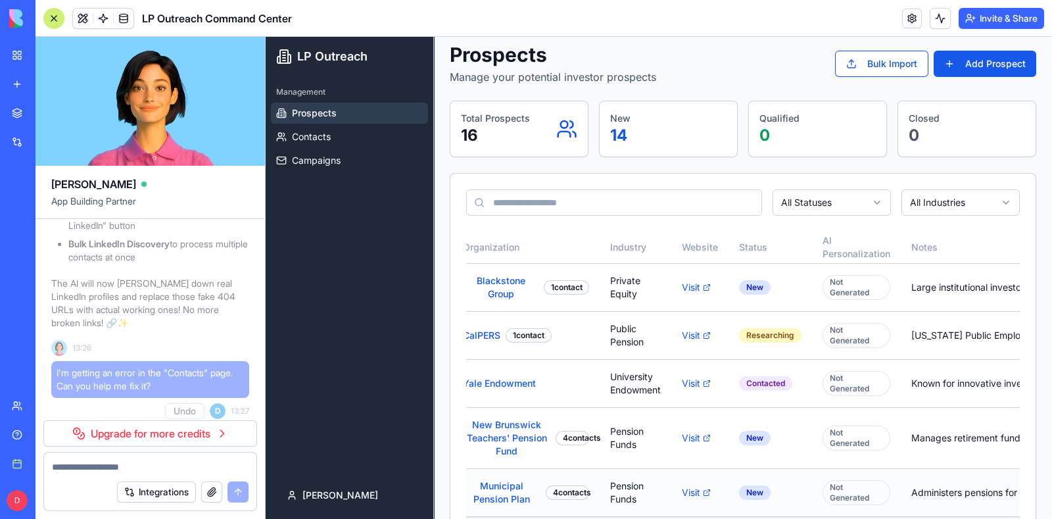
scroll to position [0, 0]
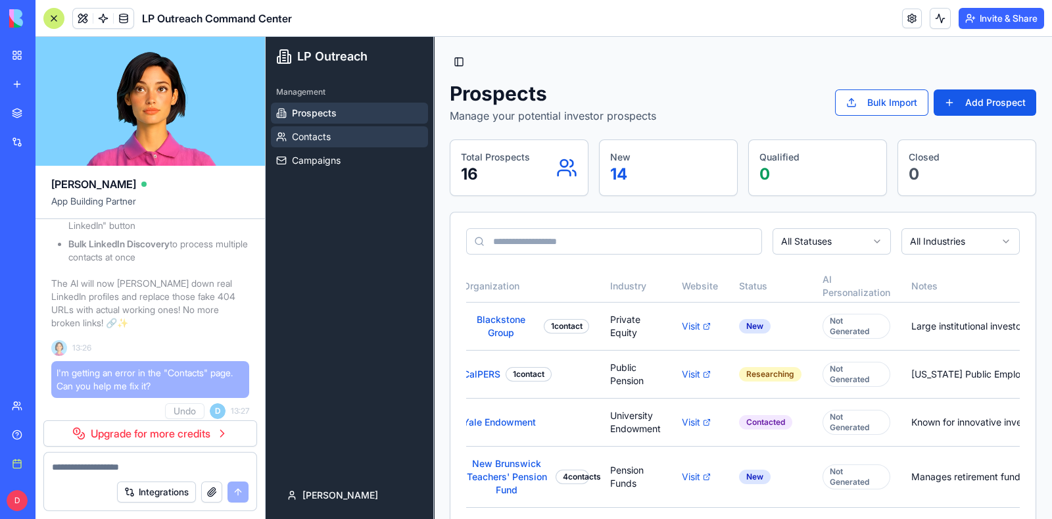
click at [303, 137] on span "Contacts" at bounding box center [311, 136] width 39 height 13
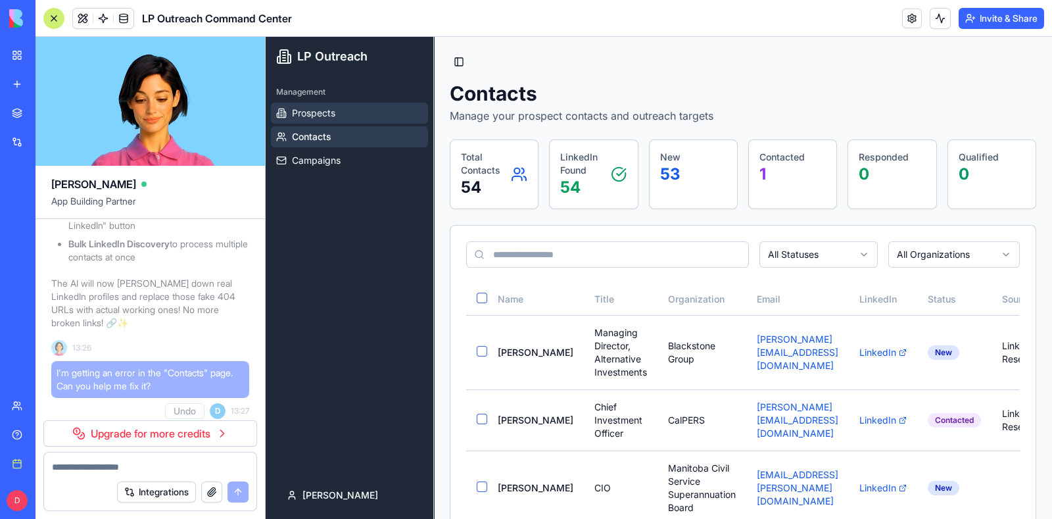
click at [351, 118] on link "Prospects" at bounding box center [349, 113] width 157 height 21
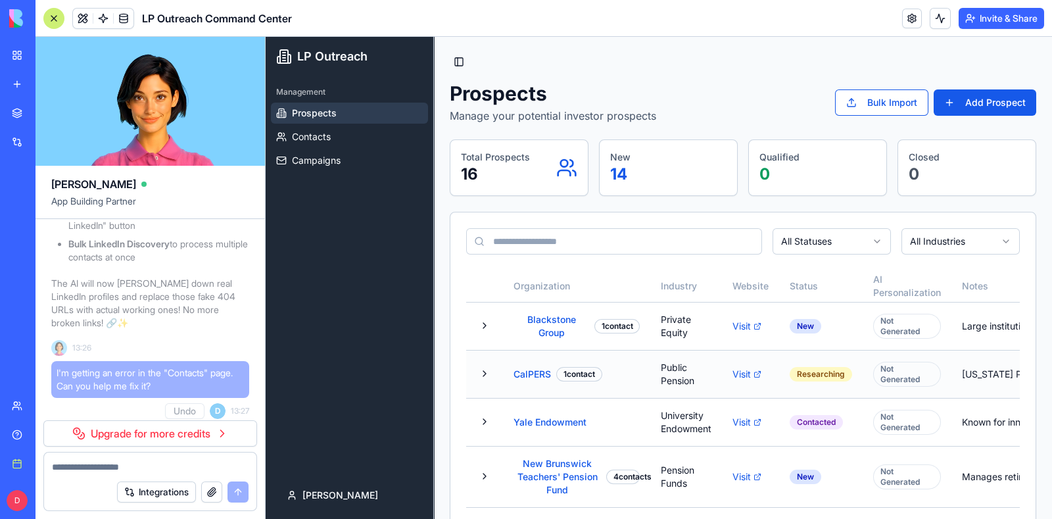
scroll to position [65, 0]
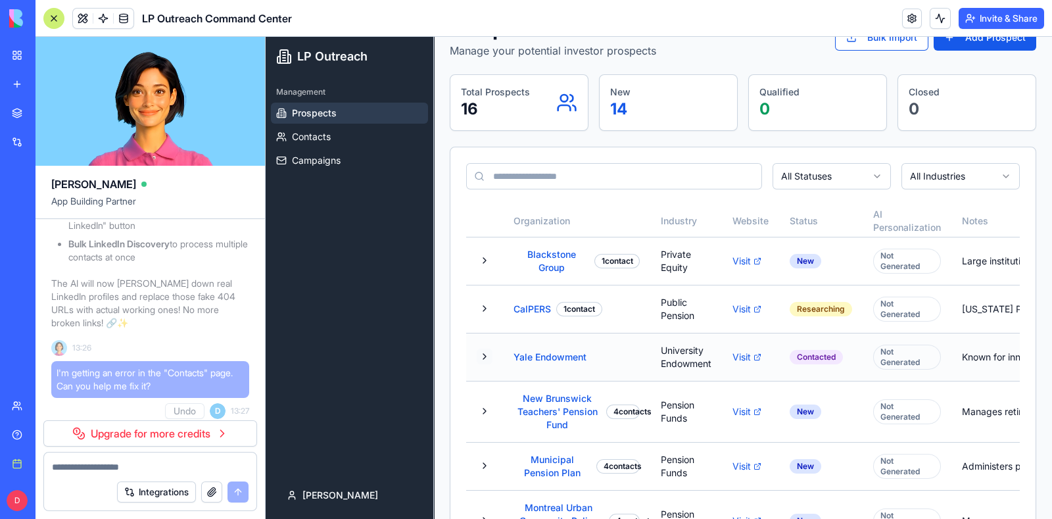
click at [484, 354] on button at bounding box center [485, 357] width 16 height 16
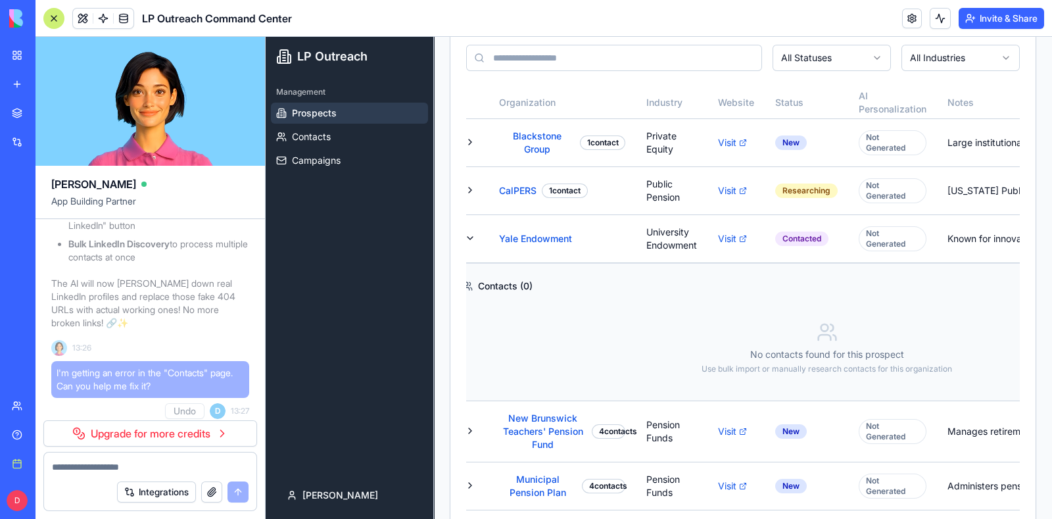
scroll to position [0, 204]
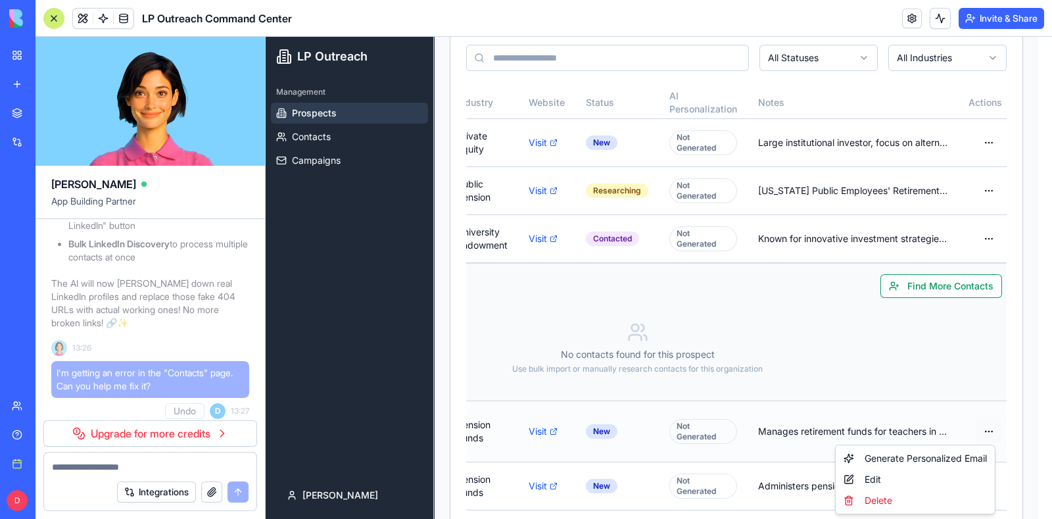
click at [983, 430] on html "LP Outreach Management Prospects Contacts Campaigns daniel Toggle Sidebar Prosp…" at bounding box center [659, 520] width 787 height 1335
click at [915, 367] on html "LP Outreach Management Prospects Contacts Campaigns daniel Toggle Sidebar Prosp…" at bounding box center [659, 520] width 787 height 1335
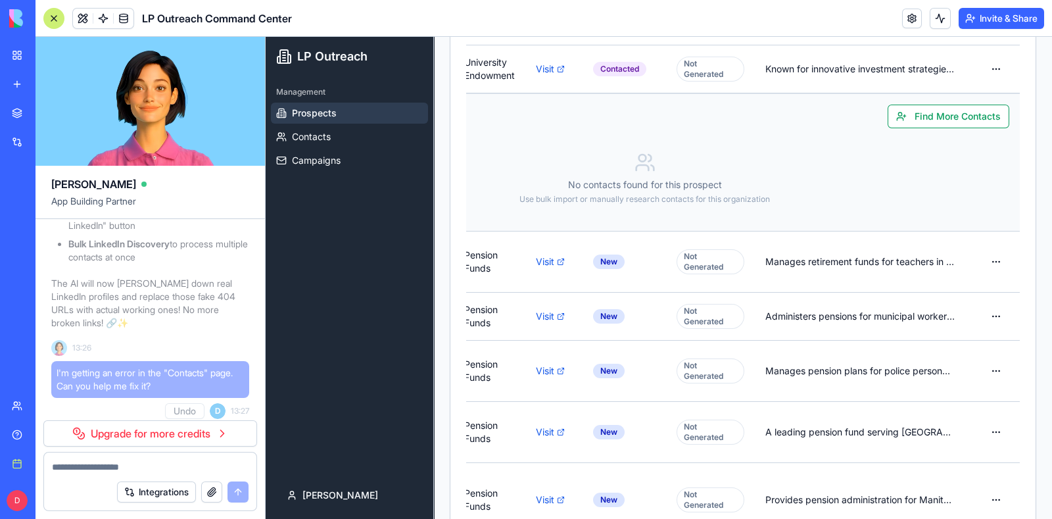
scroll to position [0, 0]
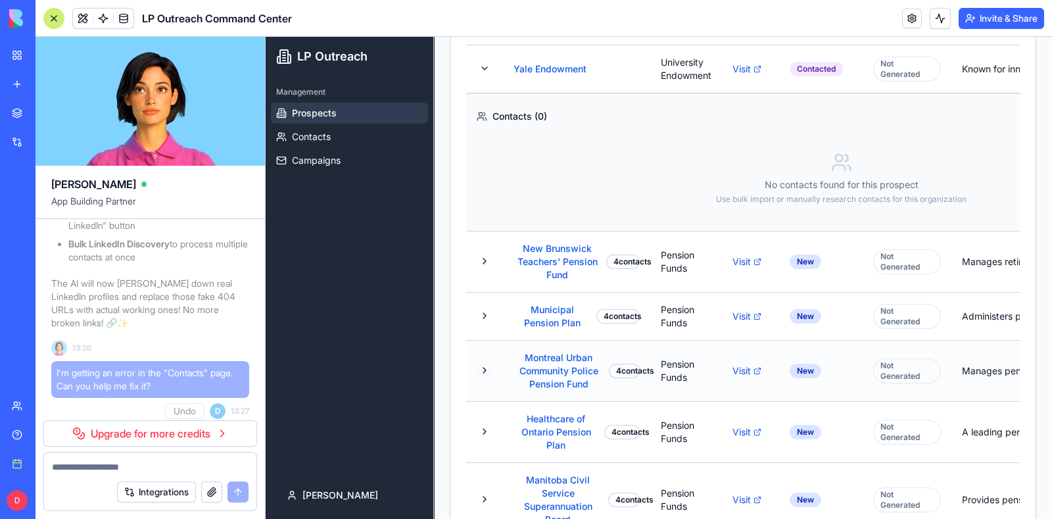
click at [482, 371] on button at bounding box center [485, 370] width 16 height 16
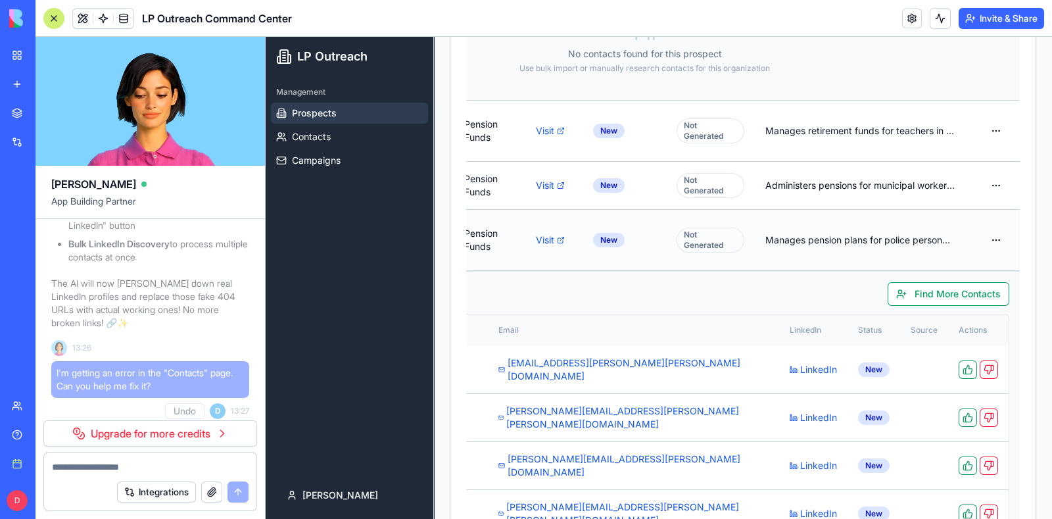
scroll to position [485, 0]
click at [985, 24] on button "Invite & Share" at bounding box center [1002, 18] width 86 height 21
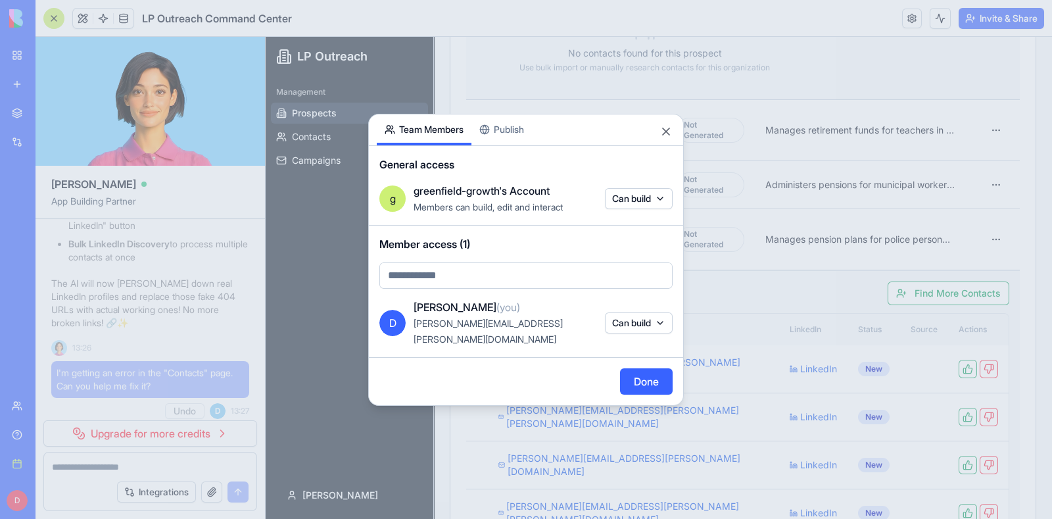
click at [507, 284] on body "BETA My Workspace New app Marketplace Integrations Recent Untitled App New App …" at bounding box center [526, 259] width 1052 height 519
click at [648, 209] on body "BETA My Workspace New app Marketplace Integrations Recent Untitled App New App …" at bounding box center [526, 259] width 1052 height 519
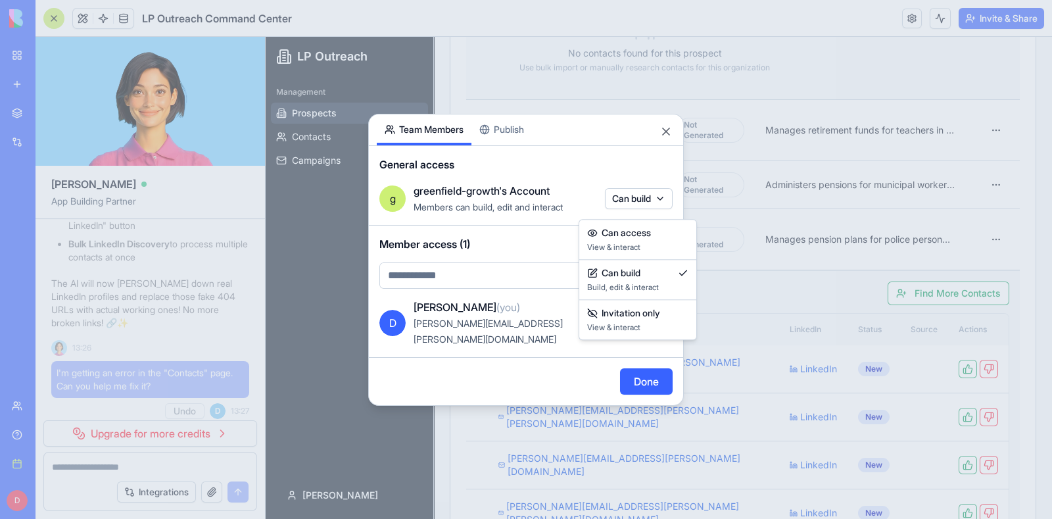
click at [648, 209] on body "BETA My Workspace New app Marketplace Integrations Recent Untitled App New App …" at bounding box center [526, 259] width 1052 height 519
click at [596, 185] on div at bounding box center [526, 259] width 1052 height 519
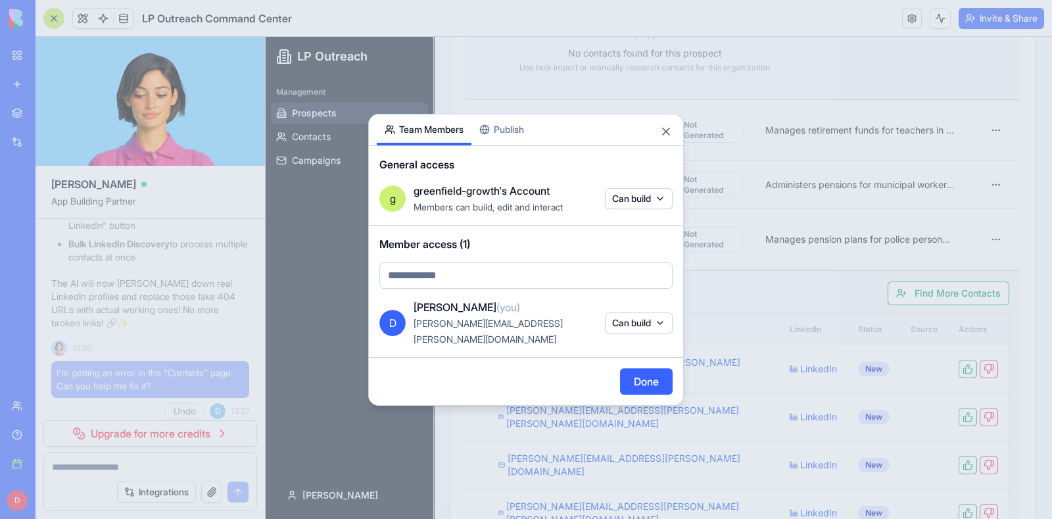
click at [621, 210] on body "BETA My Workspace New app Marketplace Integrations Recent Untitled App New App …" at bounding box center [526, 259] width 1052 height 519
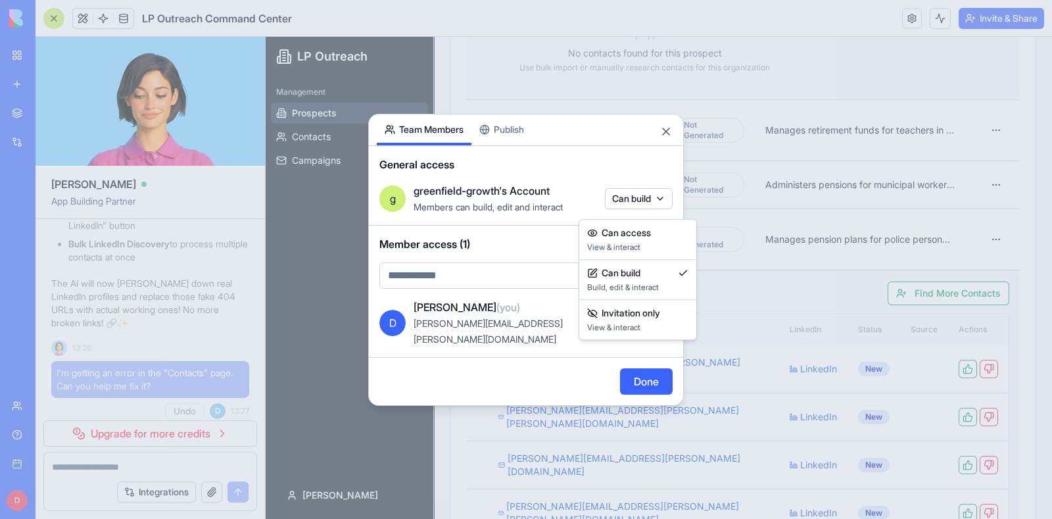
click at [491, 285] on div at bounding box center [526, 259] width 1052 height 519
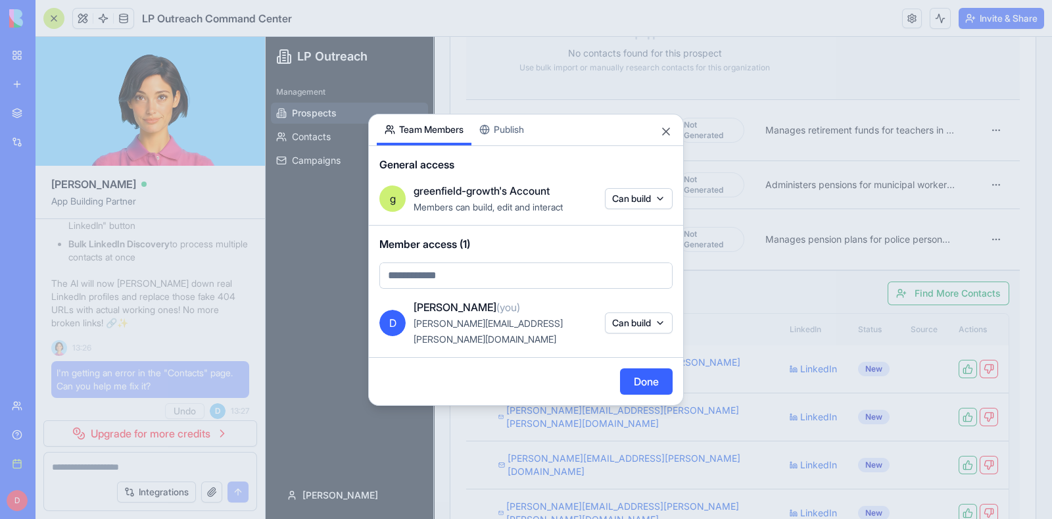
click at [480, 284] on body "BETA My Workspace New app Marketplace Integrations Recent Untitled App New App …" at bounding box center [526, 259] width 1052 height 519
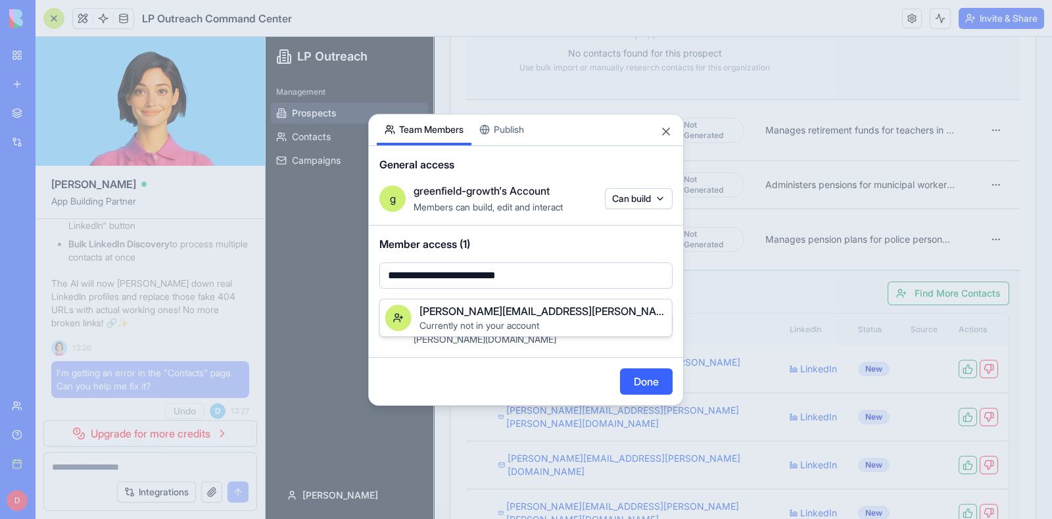
type input "**********"
click at [435, 320] on span "Currently not in your account" at bounding box center [480, 325] width 120 height 11
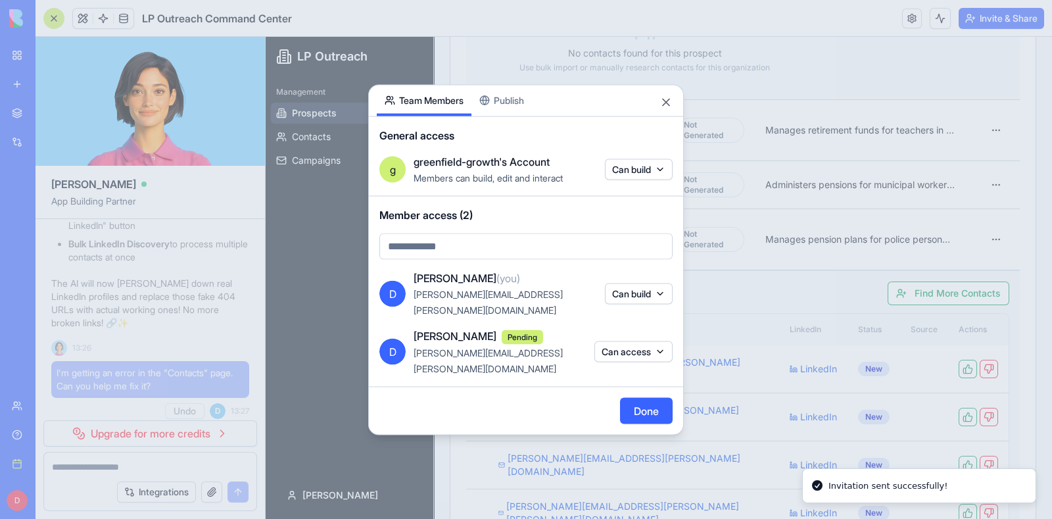
click at [497, 262] on body "BETA My Workspace New app Marketplace Integrations Recent Untitled App New App …" at bounding box center [526, 259] width 1052 height 519
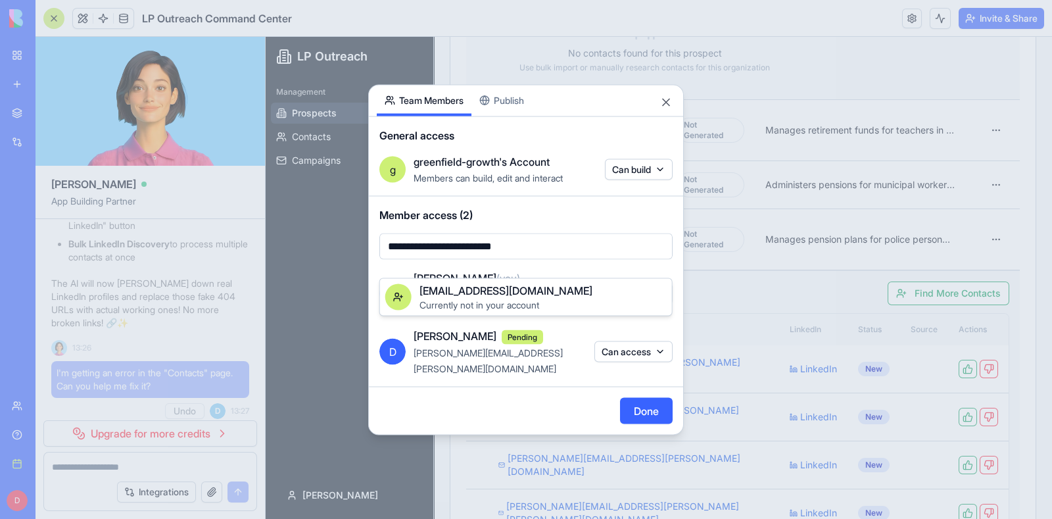
type input "**********"
click at [567, 294] on div "yael@greenfield-growth.com" at bounding box center [543, 291] width 247 height 16
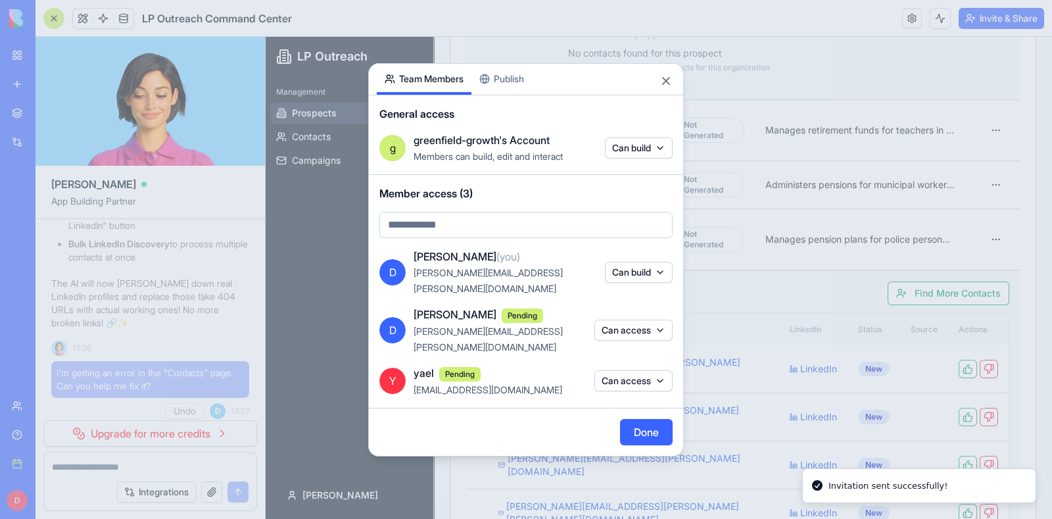
click at [487, 95] on button "Publish" at bounding box center [502, 79] width 61 height 31
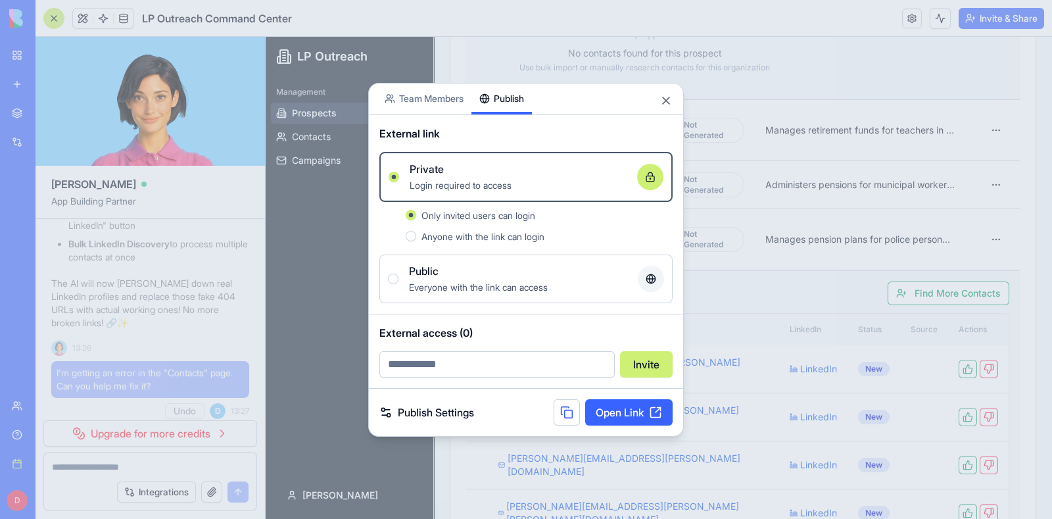
click at [426, 104] on button "Team Members" at bounding box center [424, 99] width 95 height 31
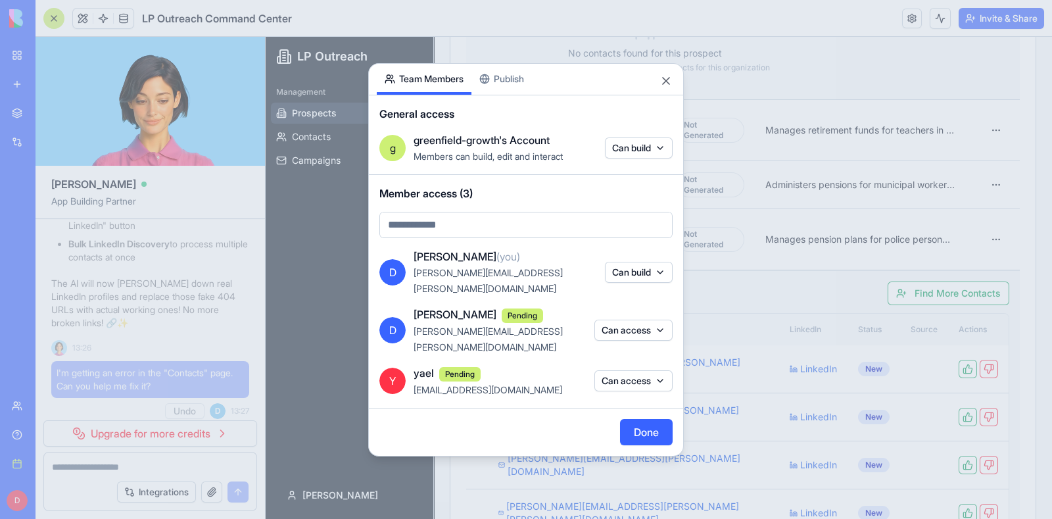
click at [631, 322] on button "Can access" at bounding box center [634, 330] width 78 height 21
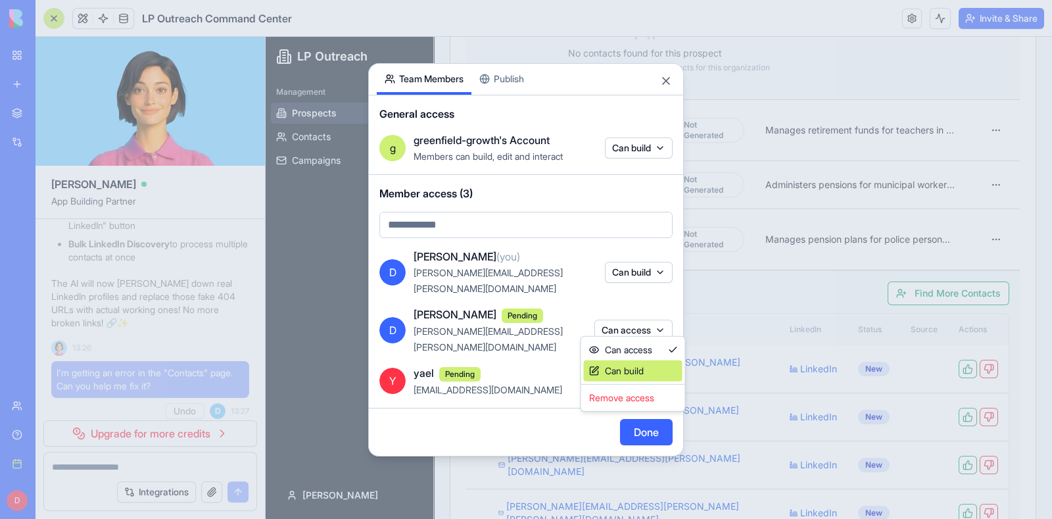
click at [637, 370] on div "Can build" at bounding box center [633, 370] width 99 height 21
click at [549, 414] on div at bounding box center [526, 259] width 1052 height 519
click at [620, 370] on button "Can access" at bounding box center [634, 380] width 78 height 21
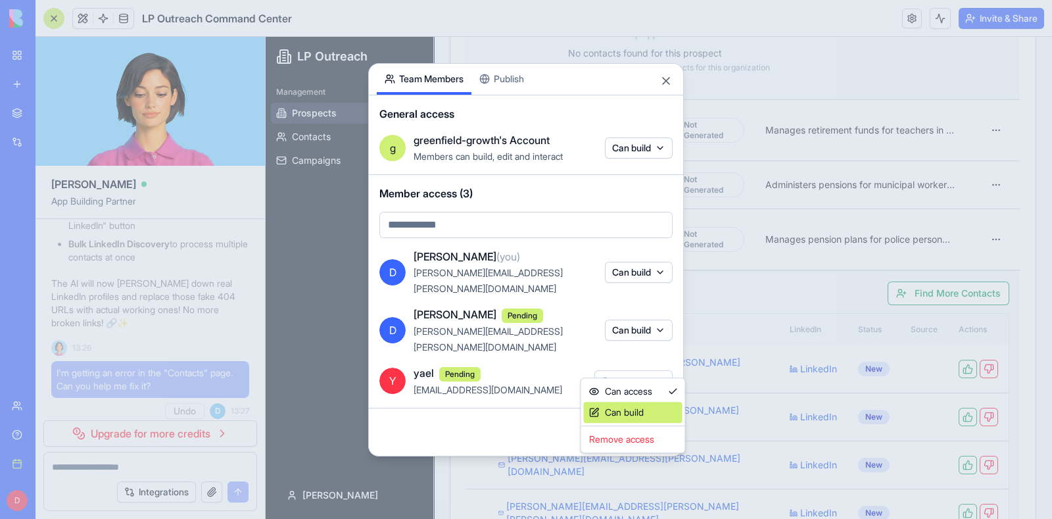
click at [620, 413] on div "Can build" at bounding box center [633, 412] width 99 height 21
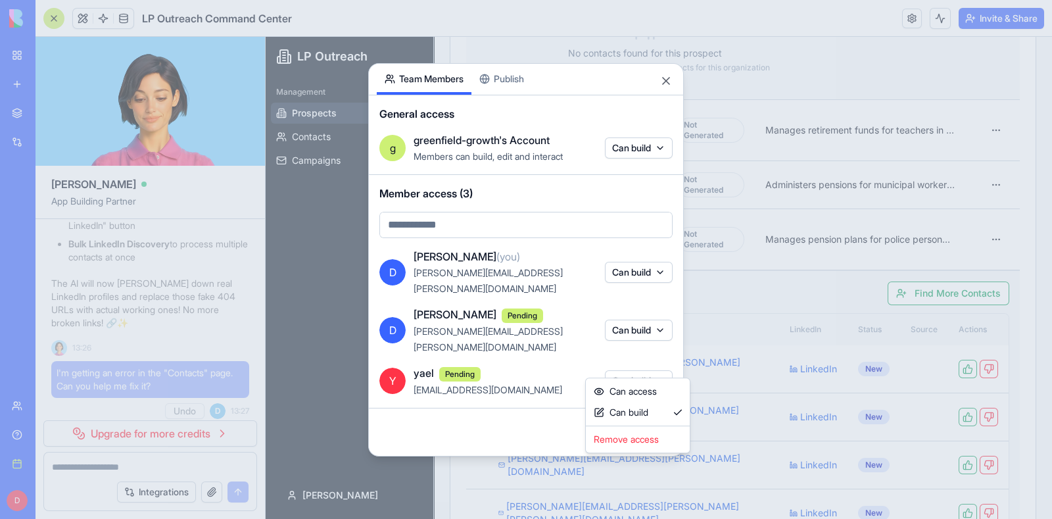
click at [543, 409] on div at bounding box center [526, 259] width 1052 height 519
click at [646, 419] on button "Done" at bounding box center [646, 432] width 53 height 26
